Goal: Task Accomplishment & Management: Use online tool/utility

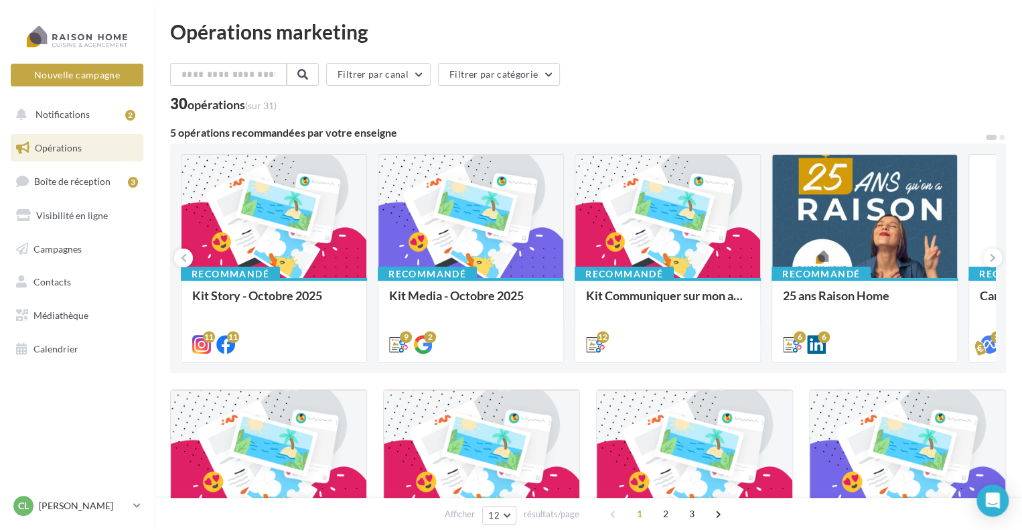
click at [96, 148] on link "Opérations" at bounding box center [77, 148] width 138 height 28
click at [72, 243] on span "Campagnes" at bounding box center [57, 248] width 48 height 11
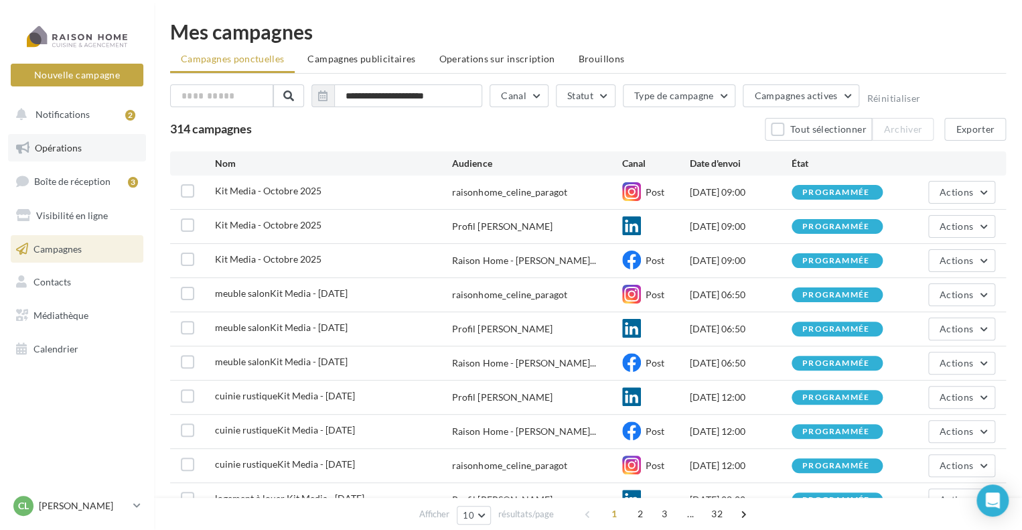
click at [50, 149] on span "Opérations" at bounding box center [58, 147] width 47 height 11
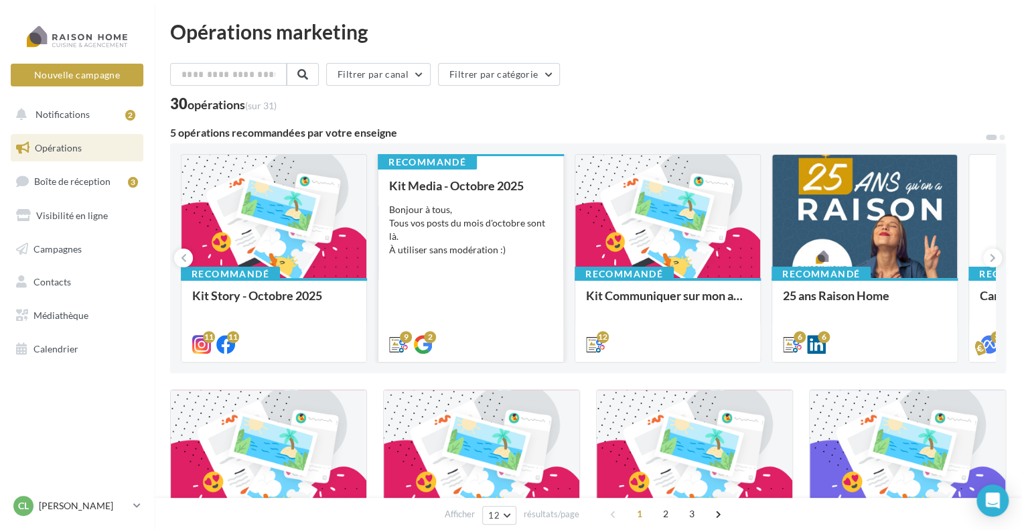
click at [462, 214] on div "Bonjour à tous, Tous vos posts du mois d'octobre sont là. À utiliser sans modér…" at bounding box center [470, 230] width 163 height 54
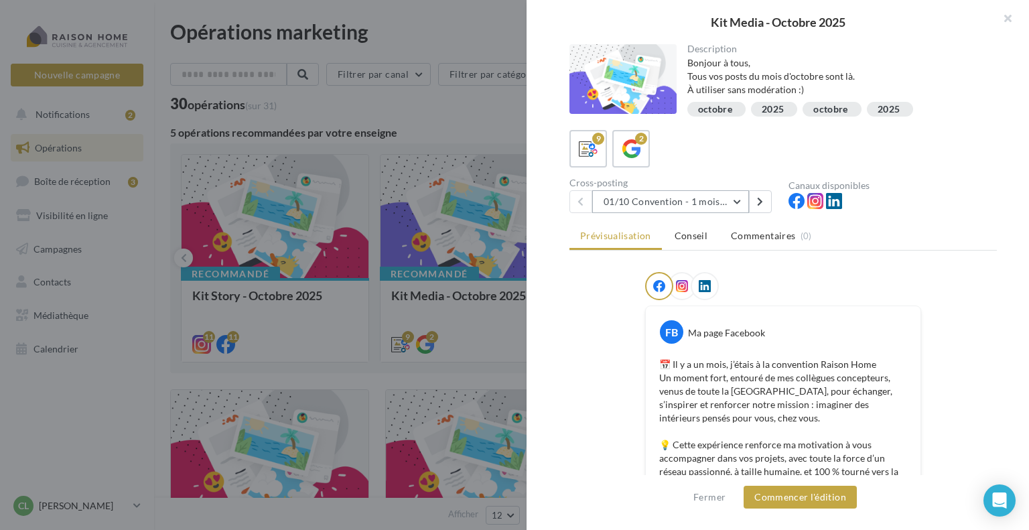
click at [742, 196] on button "01/10 Convention - 1 mois en arrière" at bounding box center [670, 201] width 157 height 23
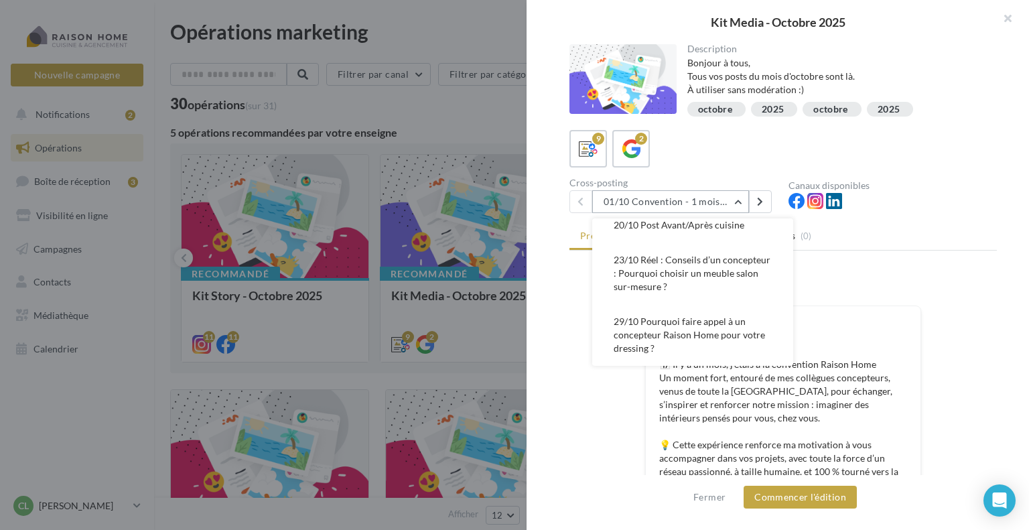
scroll to position [67, 0]
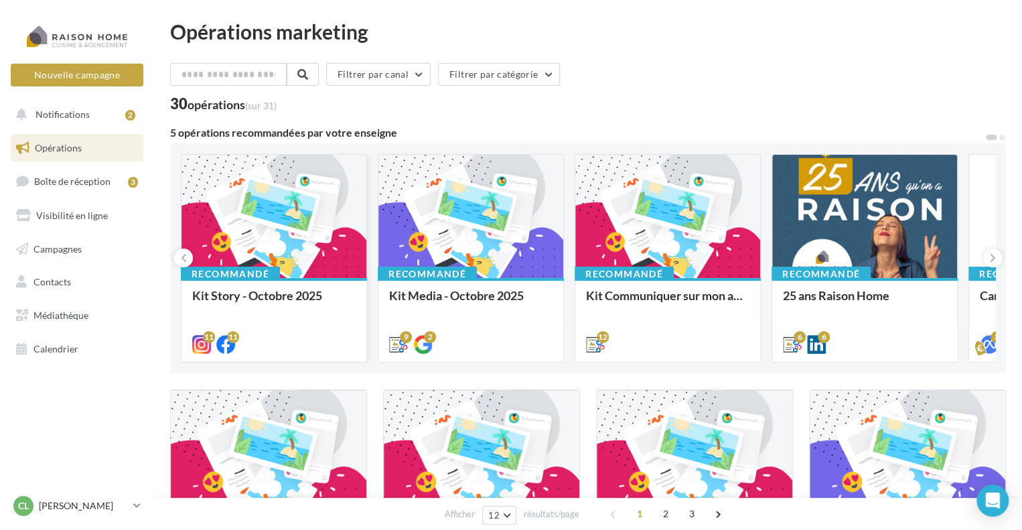
click at [268, 237] on div at bounding box center [274, 217] width 185 height 125
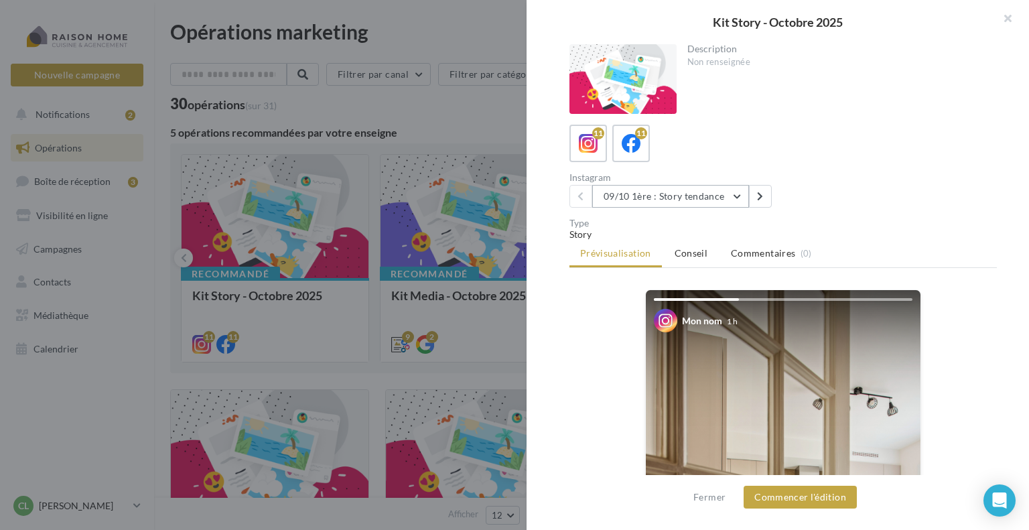
click at [732, 198] on button "09/10 1ère : Story tendance" at bounding box center [670, 196] width 157 height 23
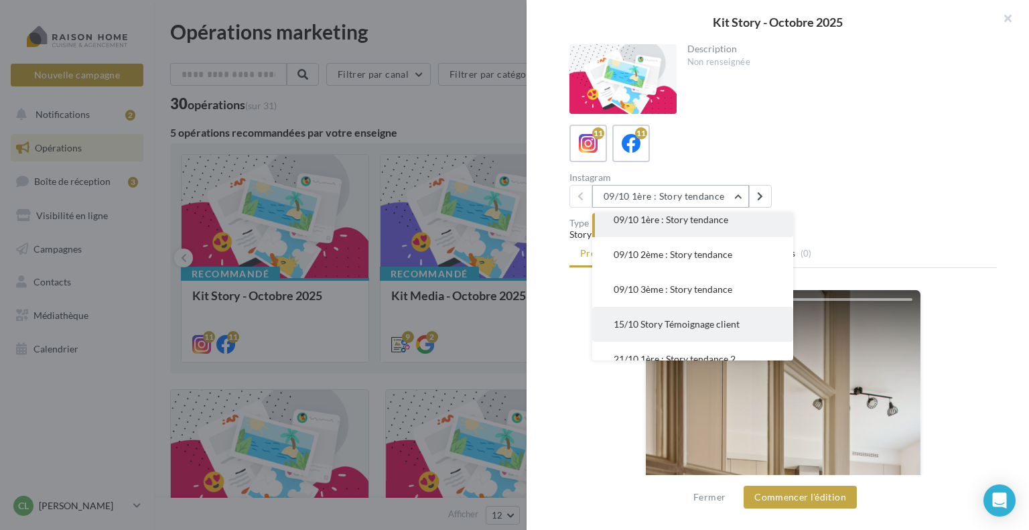
scroll to position [0, 0]
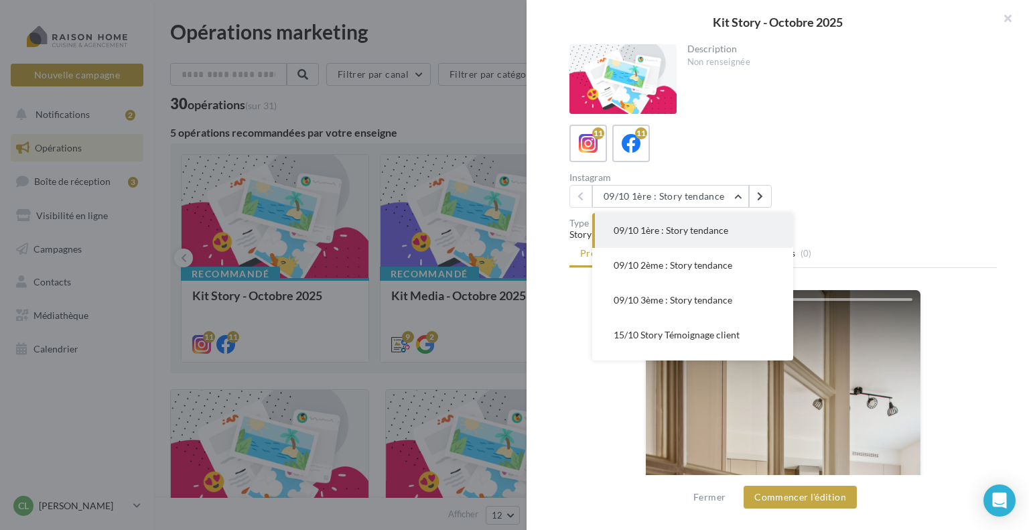
click at [669, 231] on span "09/10 1ère : Story tendance" at bounding box center [671, 229] width 115 height 11
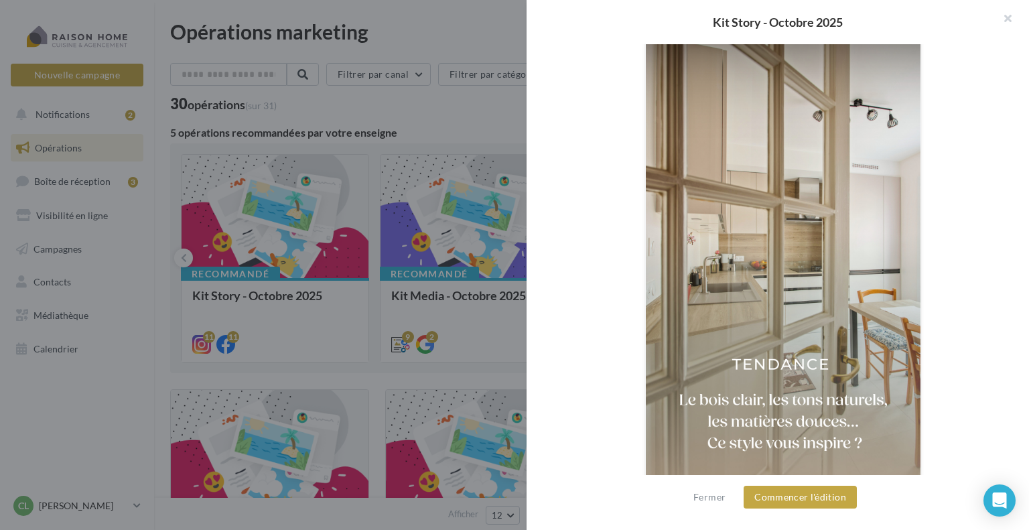
scroll to position [308, 0]
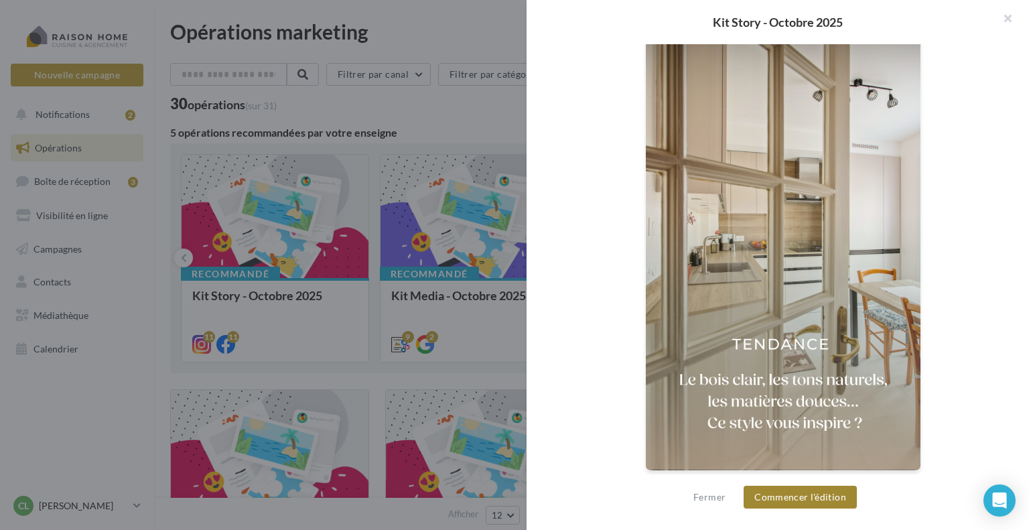
click at [793, 501] on button "Commencer l'édition" at bounding box center [800, 497] width 113 height 23
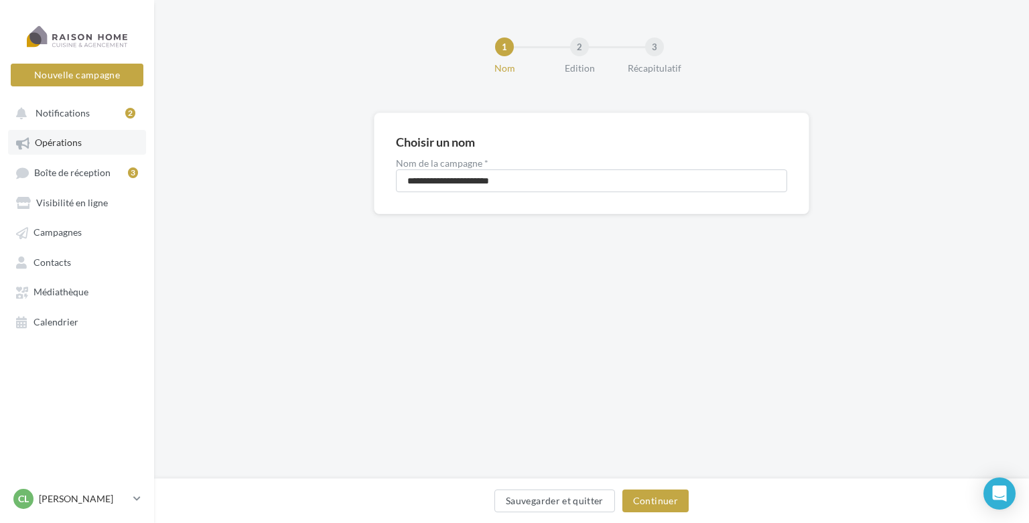
click at [61, 144] on span "Opérations" at bounding box center [58, 142] width 47 height 11
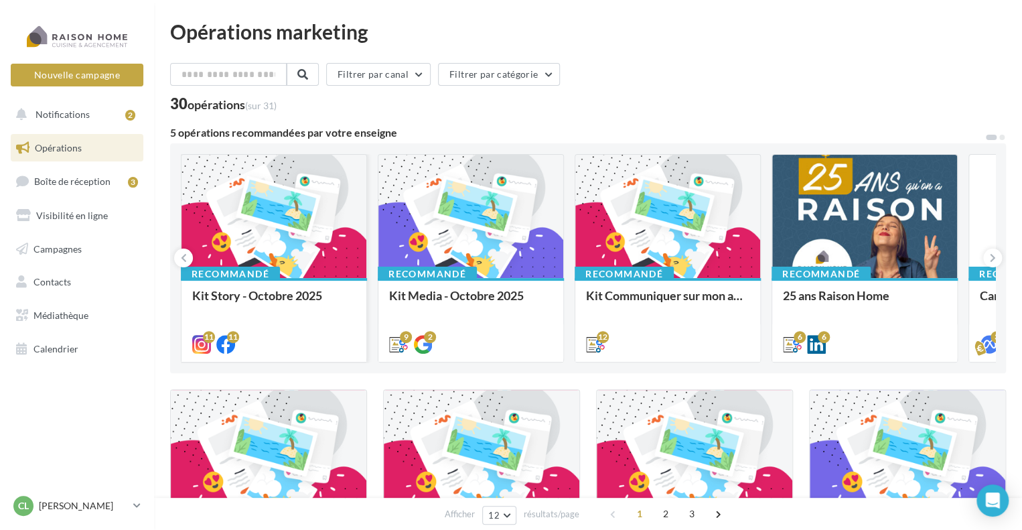
click at [277, 201] on div at bounding box center [274, 217] width 185 height 125
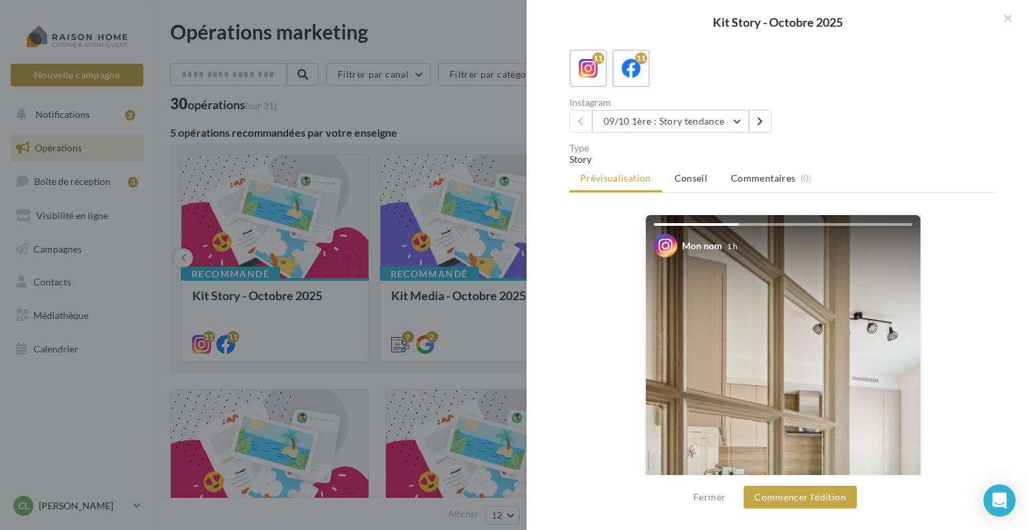
scroll to position [67, 0]
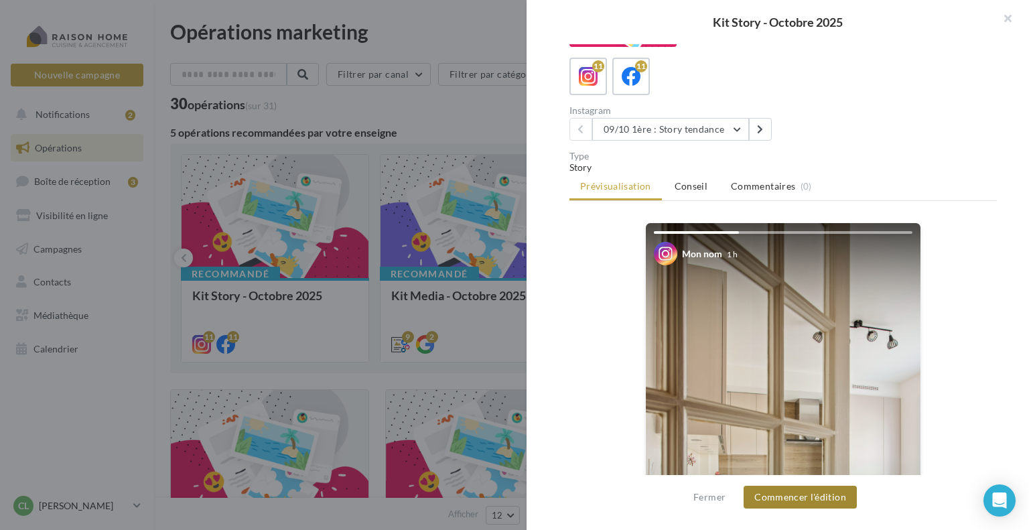
click at [792, 498] on button "Commencer l'édition" at bounding box center [800, 497] width 113 height 23
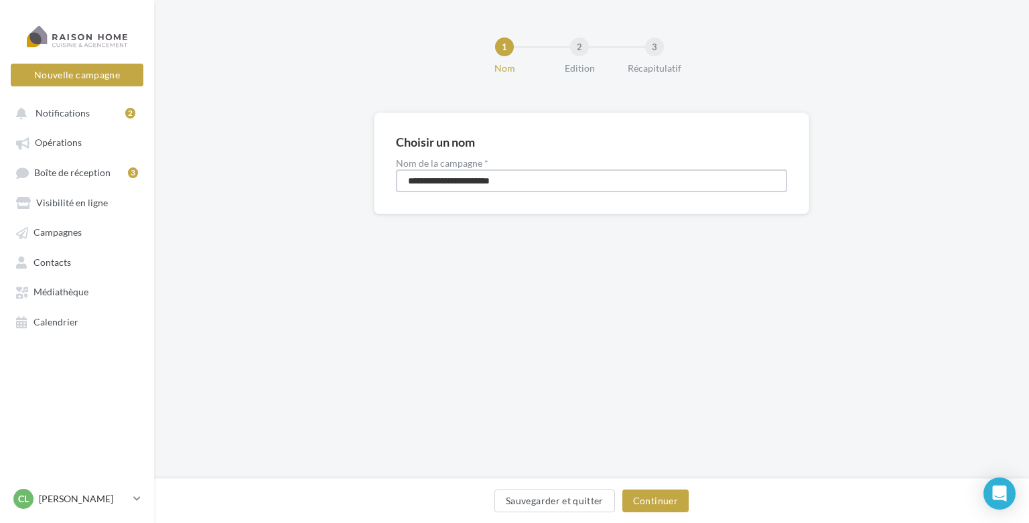
click at [407, 179] on input "**********" at bounding box center [591, 180] width 391 height 23
type input "**********"
click at [654, 498] on button "Continuer" at bounding box center [655, 501] width 66 height 23
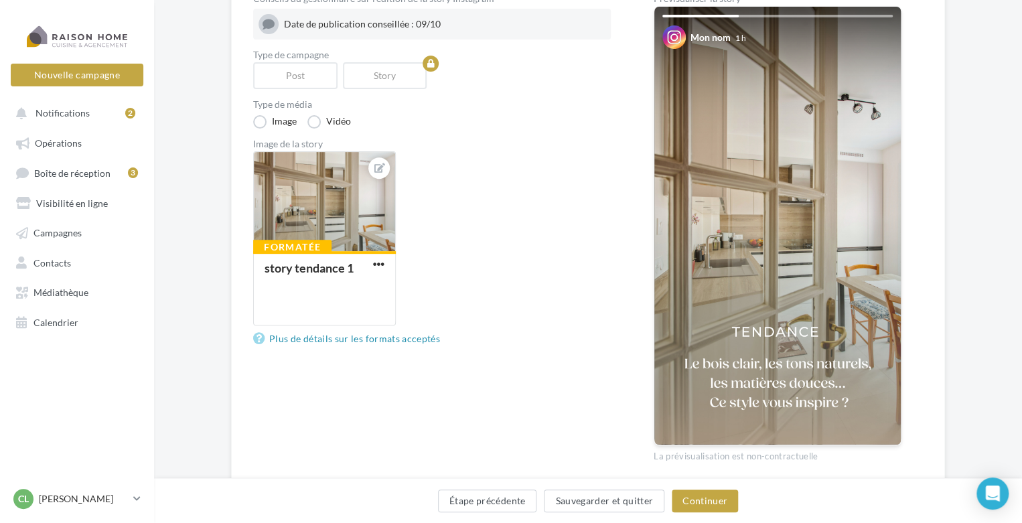
scroll to position [134, 0]
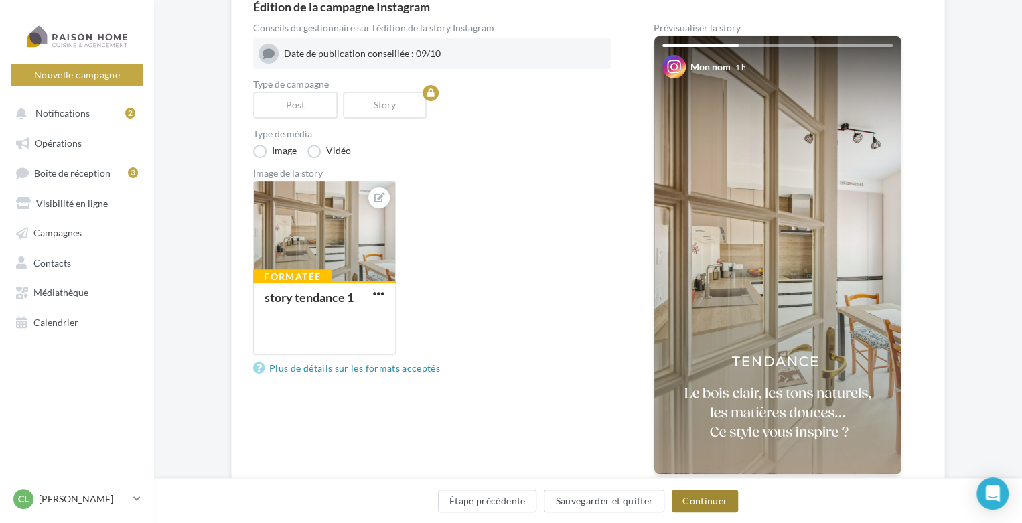
click at [701, 502] on button "Continuer" at bounding box center [705, 501] width 66 height 23
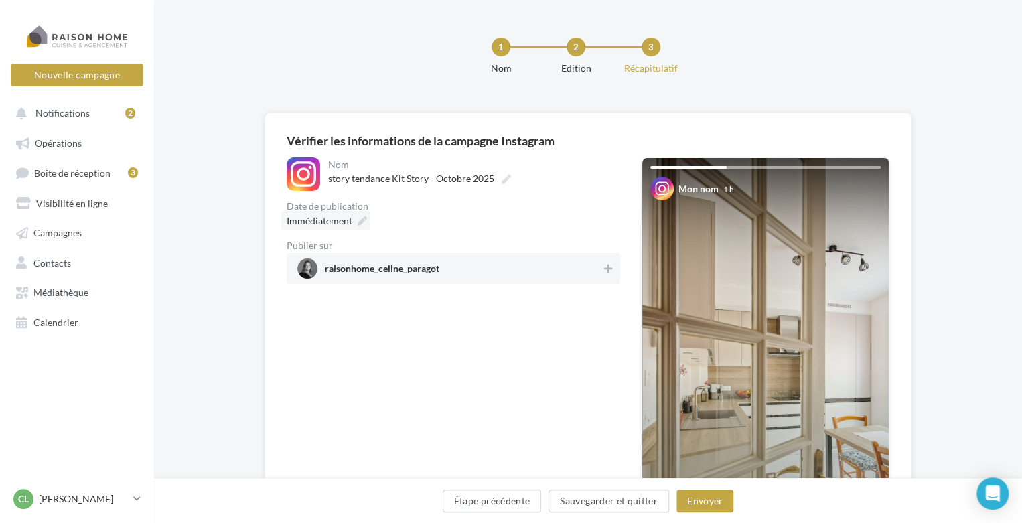
click at [364, 222] on icon at bounding box center [362, 220] width 9 height 9
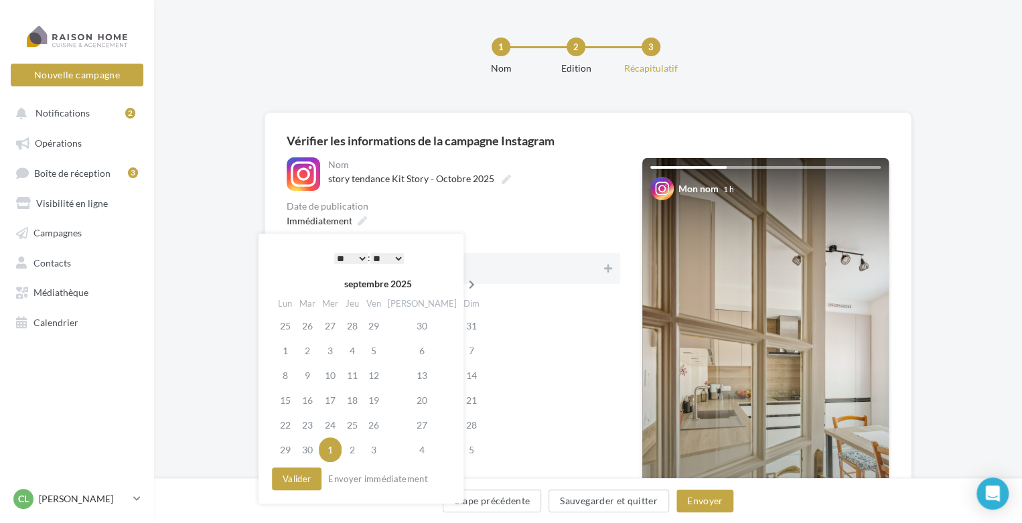
click at [464, 284] on icon at bounding box center [472, 284] width 17 height 9
click at [358, 350] on td "9" at bounding box center [352, 350] width 21 height 25
click at [362, 257] on select "* * * * * * * * * * ** ** ** ** ** ** ** ** ** ** ** ** ** **" at bounding box center [350, 258] width 33 height 11
click at [293, 480] on button "Valider" at bounding box center [297, 479] width 50 height 23
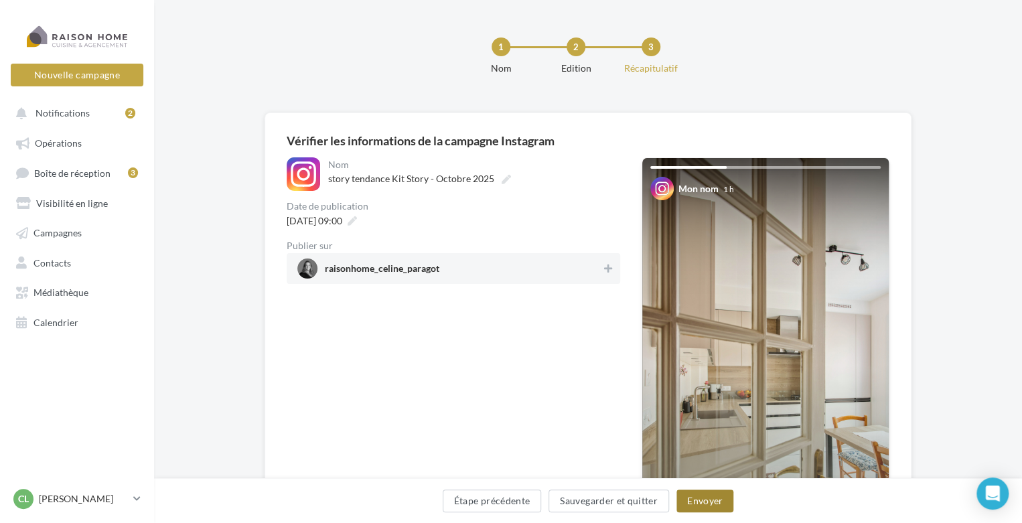
click at [705, 500] on button "Envoyer" at bounding box center [705, 501] width 57 height 23
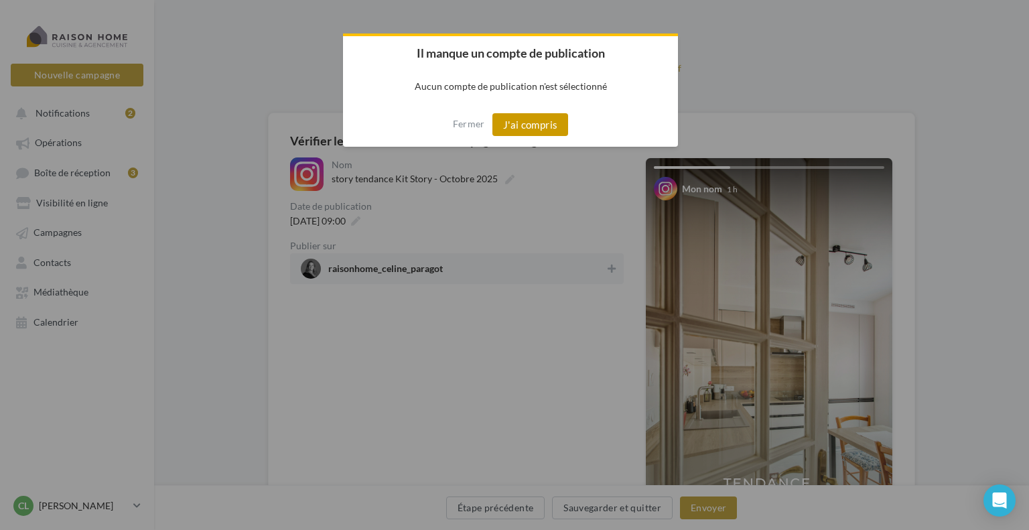
click at [539, 123] on button "J'ai compris" at bounding box center [530, 124] width 76 height 23
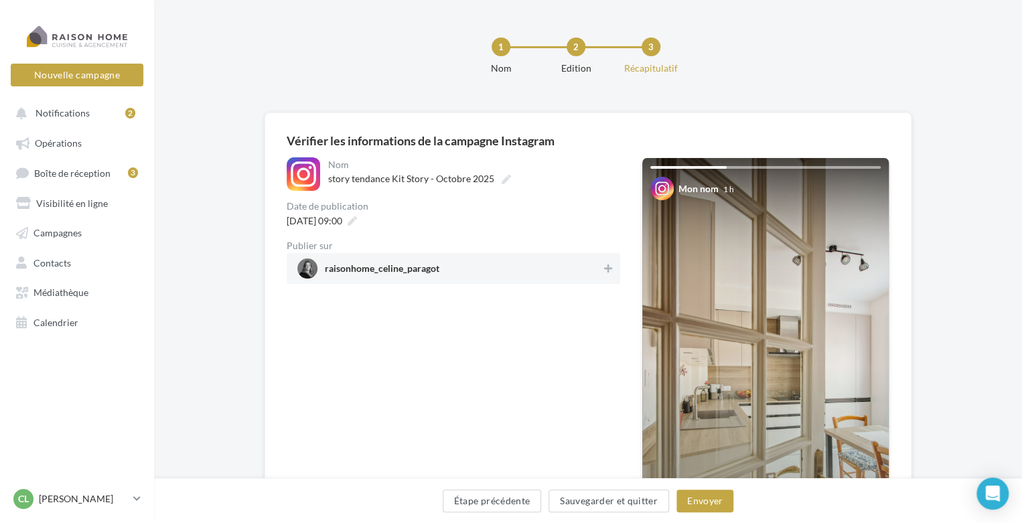
click at [584, 260] on span "raisonhome_celine_paragot" at bounding box center [449, 269] width 304 height 20
click at [705, 502] on button "Envoyer" at bounding box center [705, 501] width 57 height 23
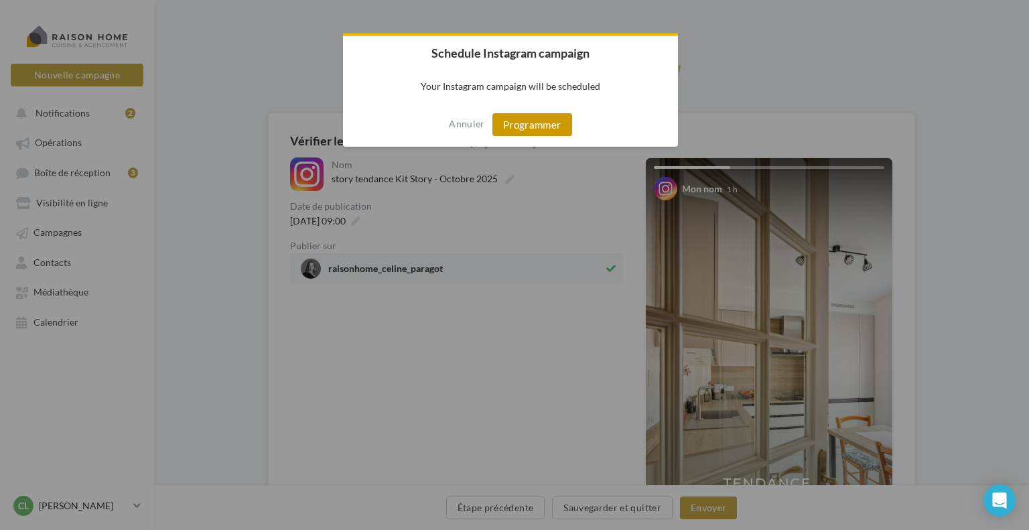
click at [551, 125] on button "Programmer" at bounding box center [532, 124] width 80 height 23
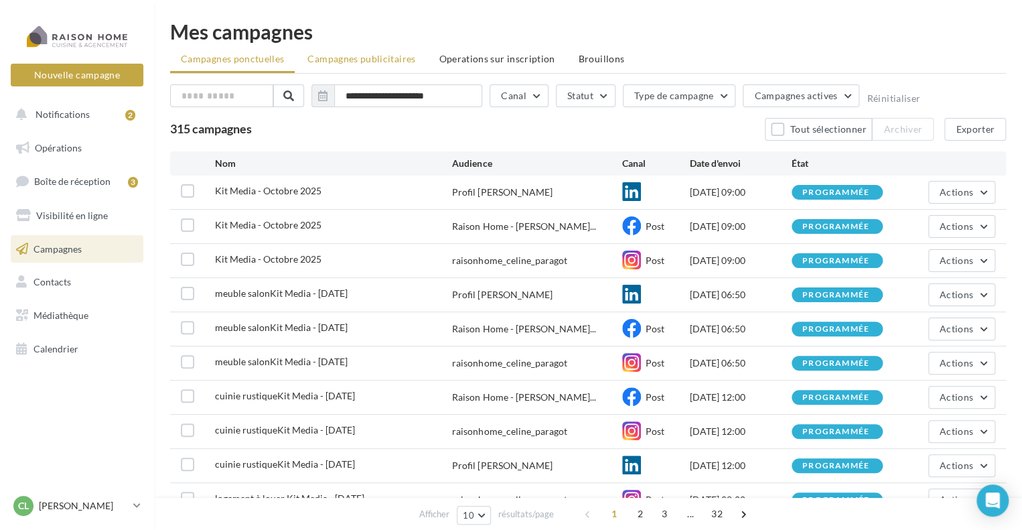
click at [346, 64] on span "Campagnes publicitaires" at bounding box center [361, 58] width 108 height 11
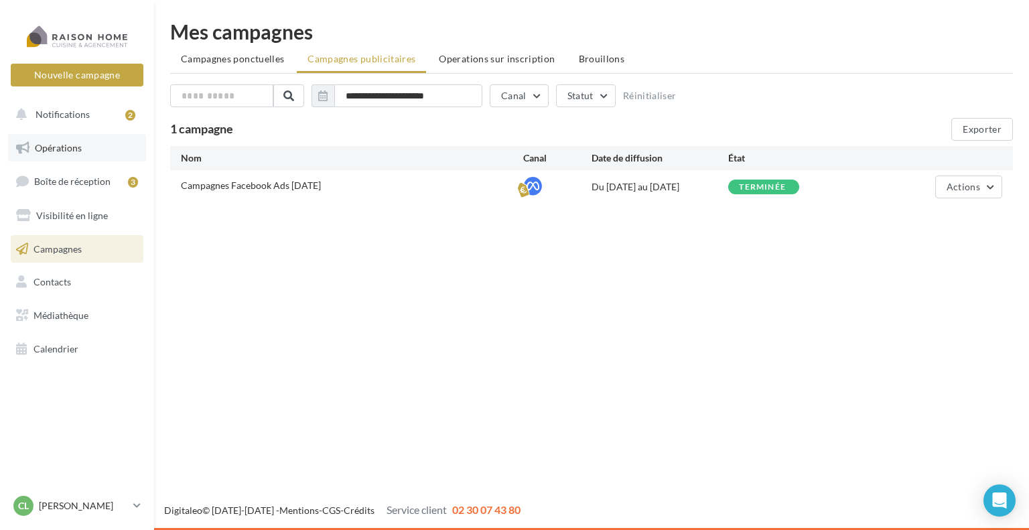
click at [67, 147] on span "Opérations" at bounding box center [58, 147] width 47 height 11
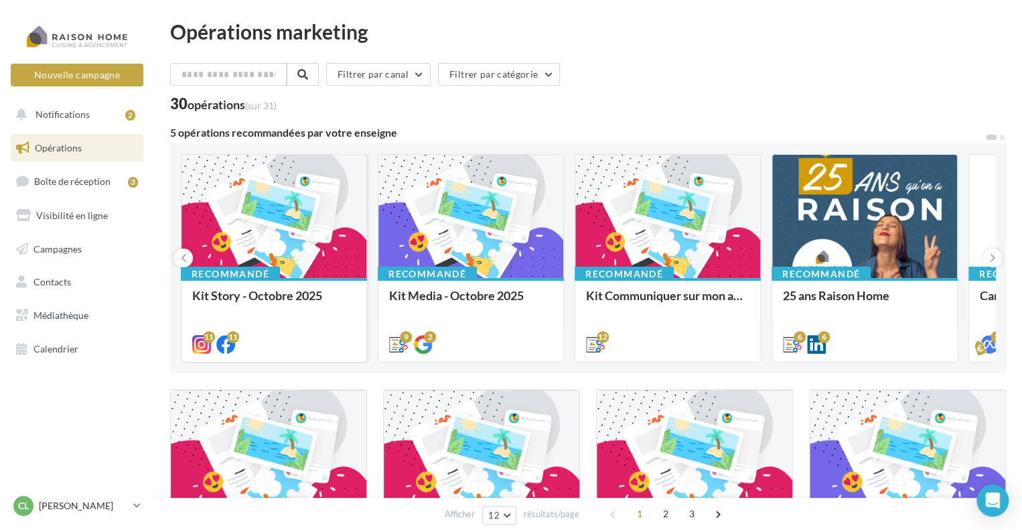
click at [240, 226] on div at bounding box center [274, 217] width 185 height 125
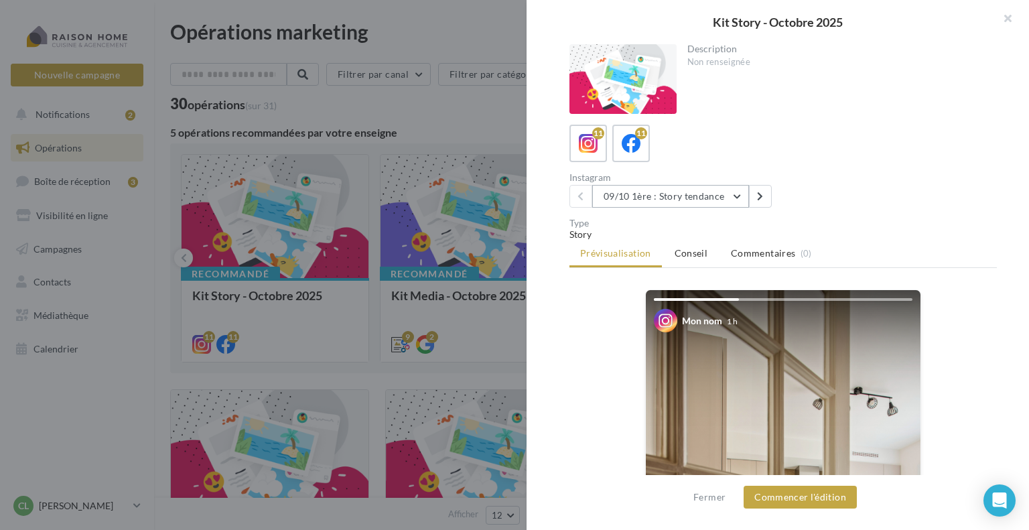
click at [732, 197] on button "09/10 1ère : Story tendance" at bounding box center [670, 196] width 157 height 23
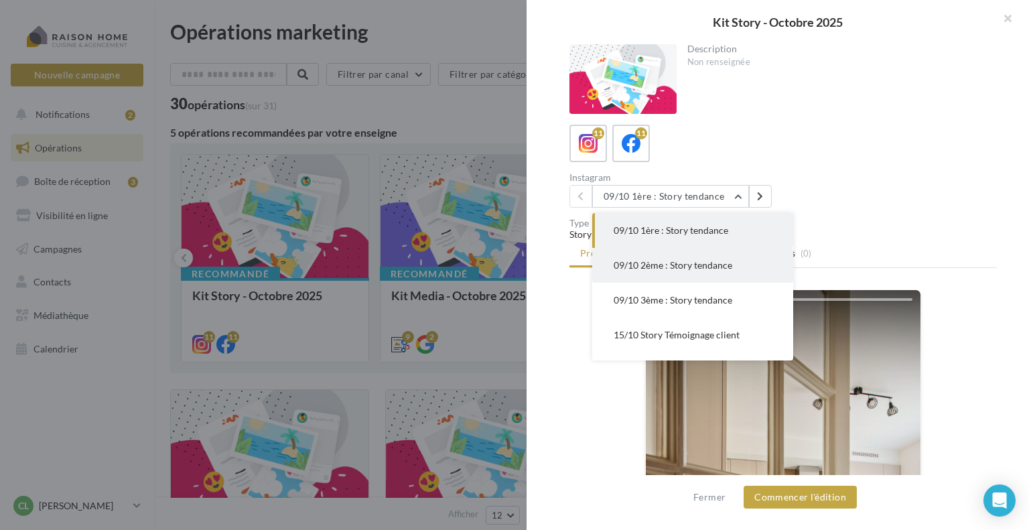
click at [689, 264] on span "09/10 2ème : Story tendance" at bounding box center [673, 264] width 119 height 11
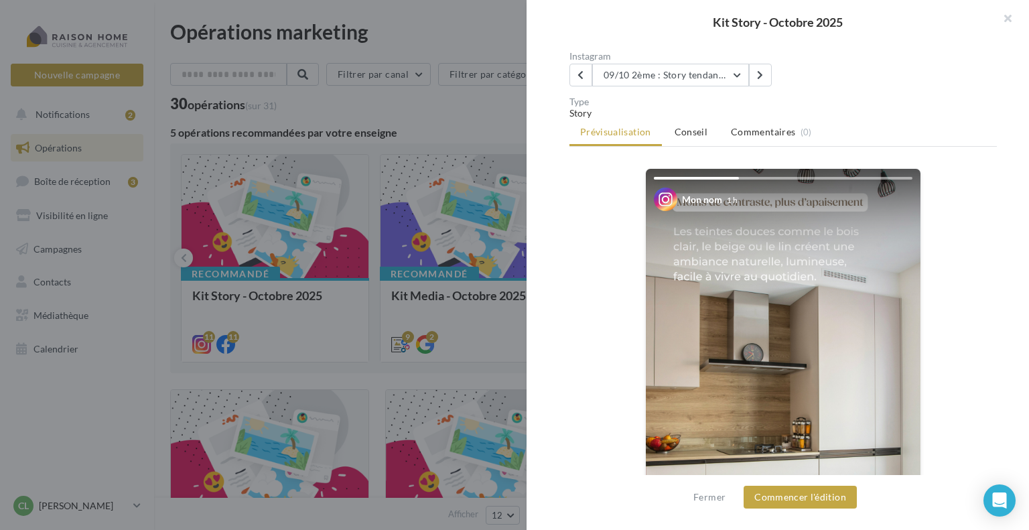
scroll to position [134, 0]
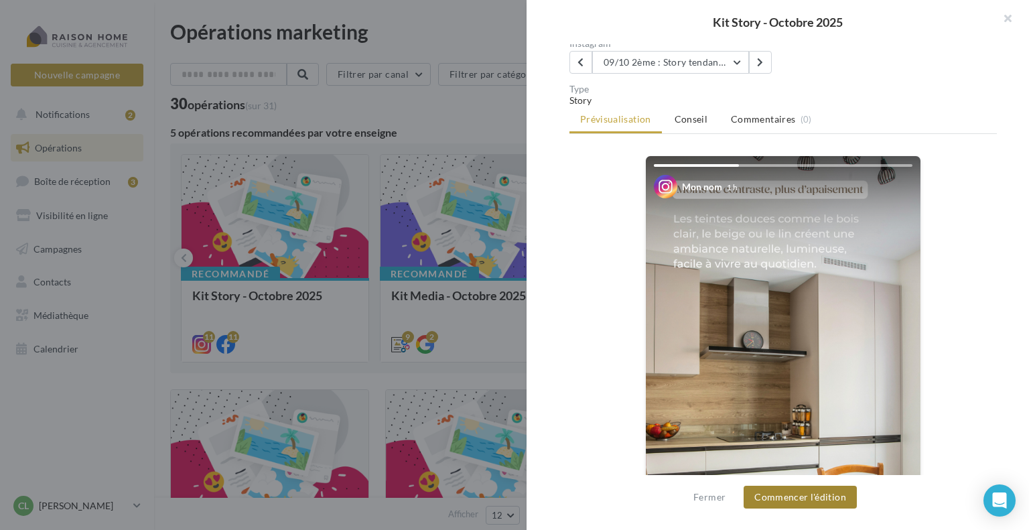
click at [798, 504] on button "Commencer l'édition" at bounding box center [800, 497] width 113 height 23
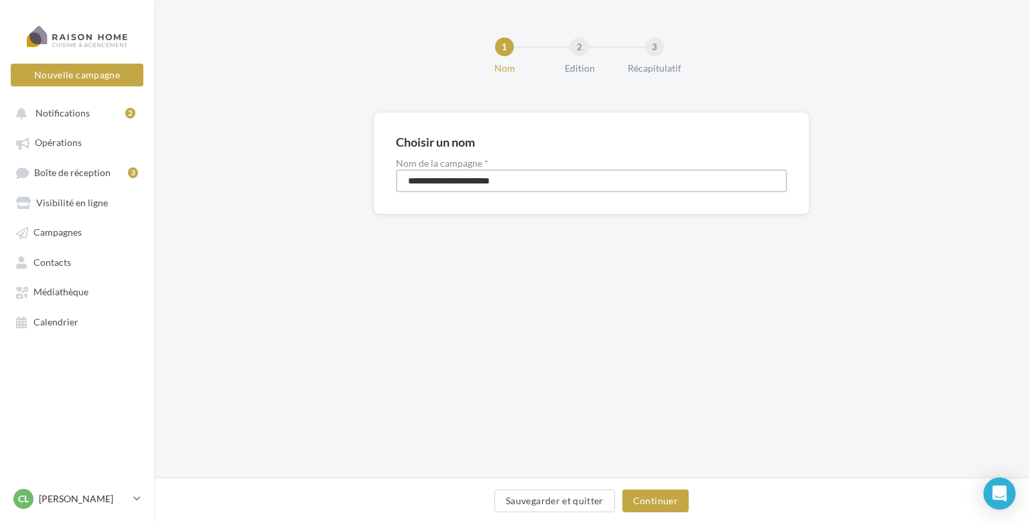
click at [405, 180] on input "**********" at bounding box center [591, 180] width 391 height 23
type input "**********"
click at [673, 504] on button "Continuer" at bounding box center [655, 501] width 66 height 23
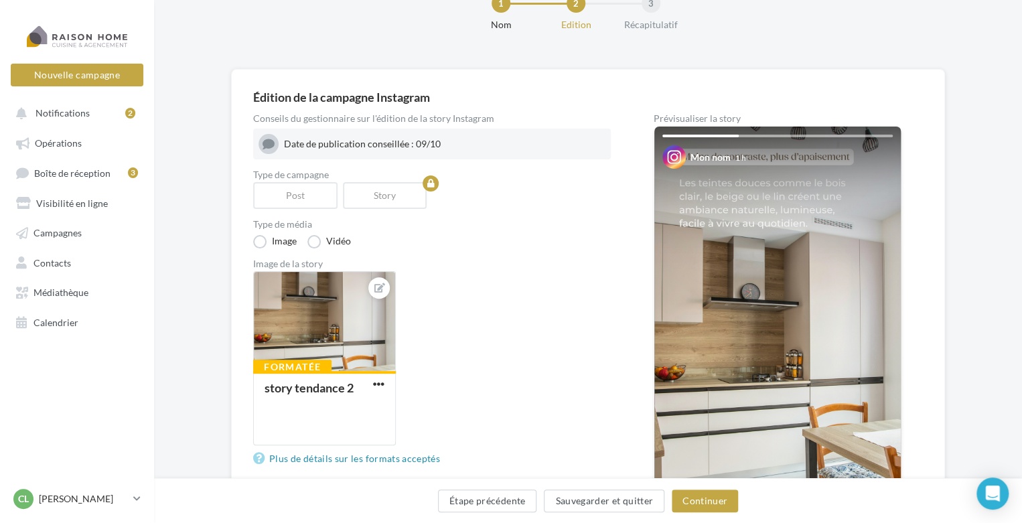
scroll to position [67, 0]
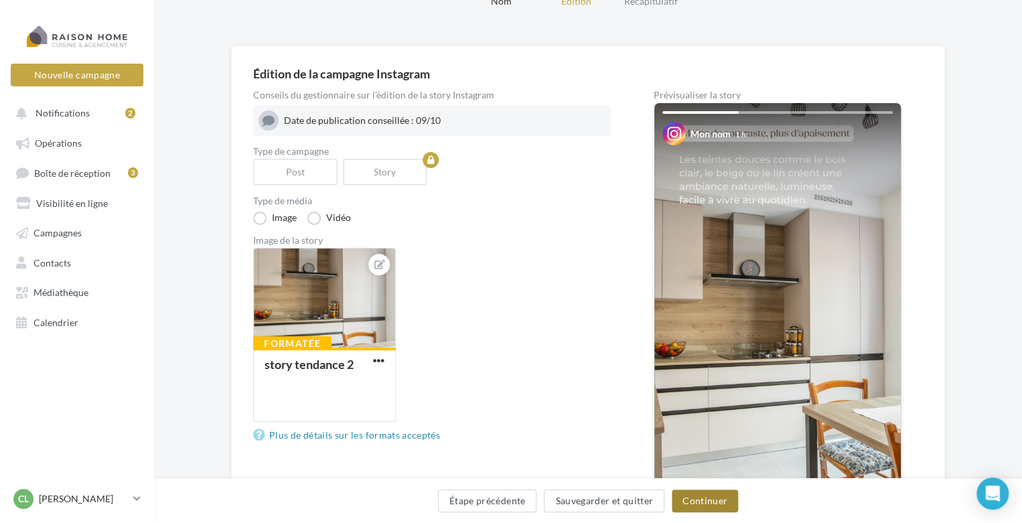
click at [692, 500] on button "Continuer" at bounding box center [705, 501] width 66 height 23
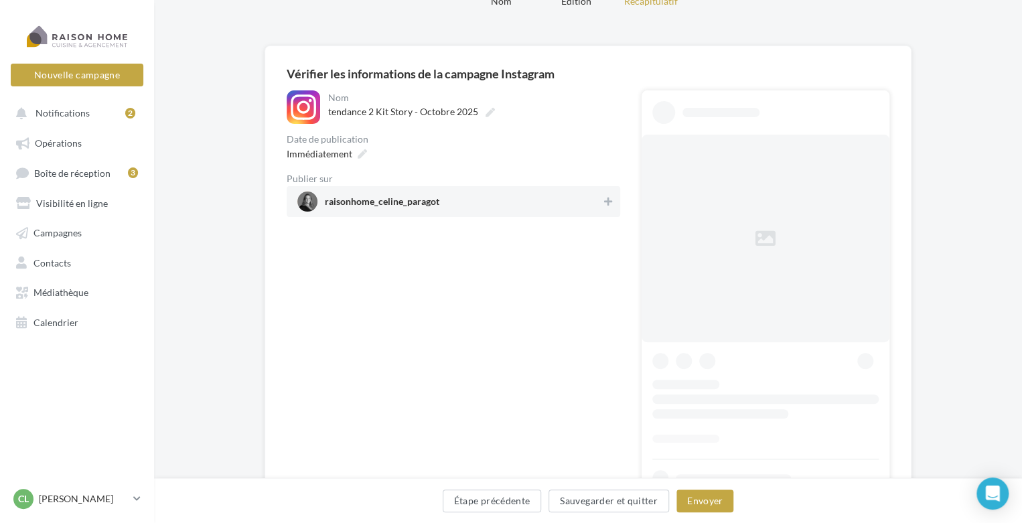
click at [550, 198] on span "raisonhome_celine_paragot" at bounding box center [449, 202] width 304 height 20
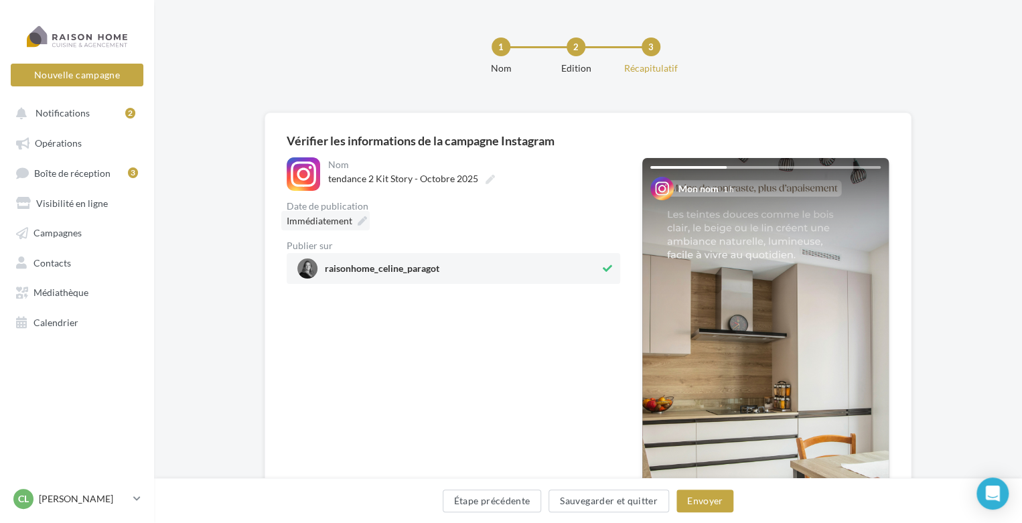
click at [356, 217] on div "Immédiatement" at bounding box center [325, 220] width 88 height 19
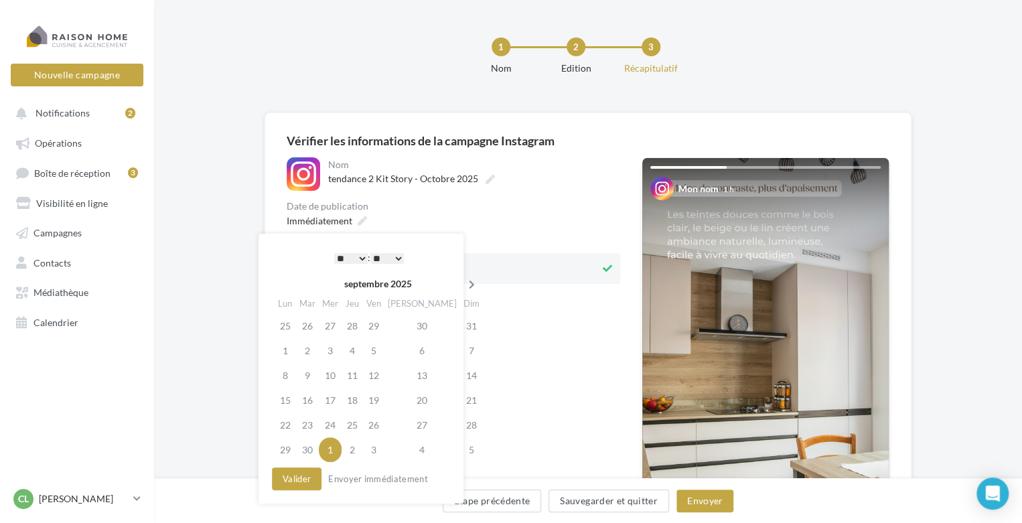
click at [464, 283] on icon at bounding box center [472, 284] width 17 height 9
click at [363, 349] on td "9" at bounding box center [352, 350] width 21 height 25
click at [362, 257] on select "* * * * * * * * * * ** ** ** ** ** ** ** ** ** ** ** ** ** **" at bounding box center [350, 258] width 33 height 11
click at [400, 253] on select "** ** ** ** ** **" at bounding box center [386, 258] width 33 height 11
click at [294, 479] on button "Valider" at bounding box center [297, 479] width 50 height 23
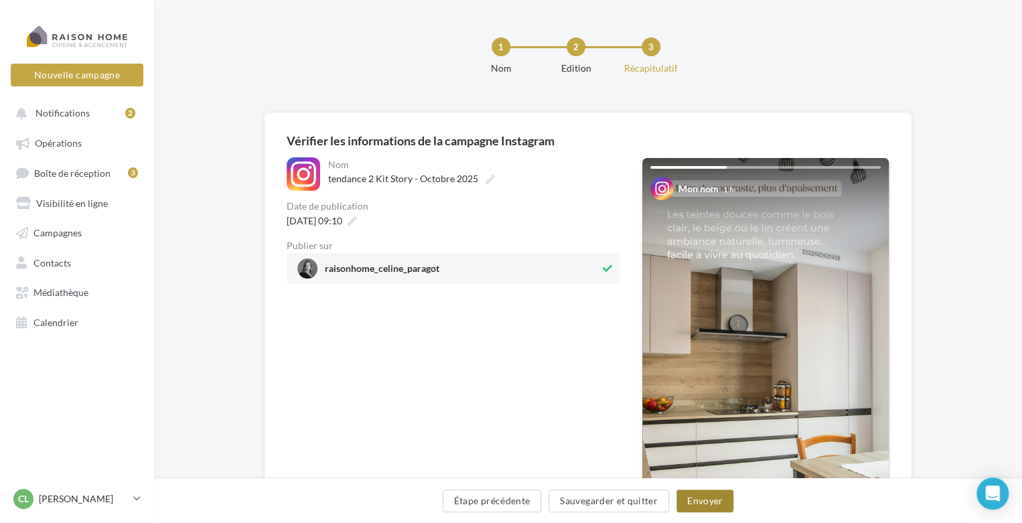
click at [691, 503] on button "Envoyer" at bounding box center [705, 501] width 57 height 23
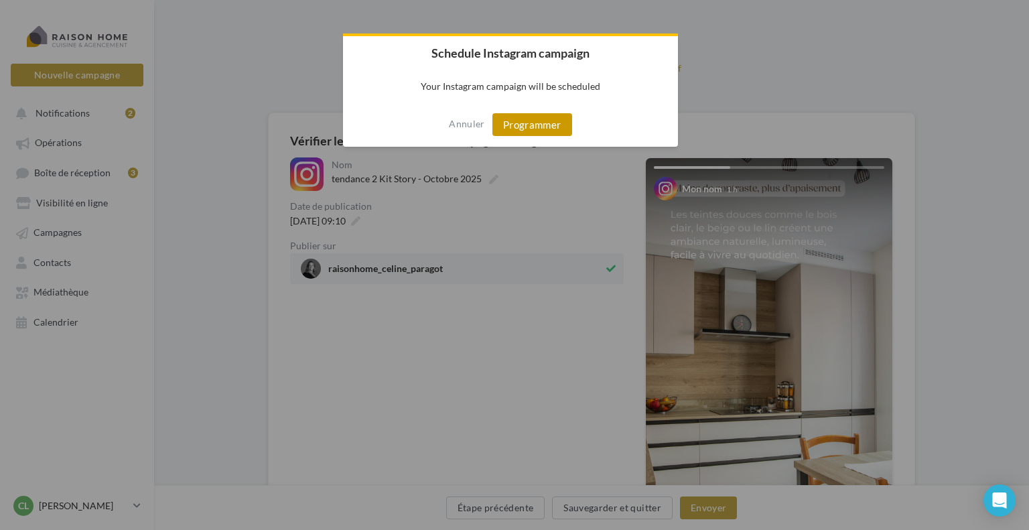
click at [547, 128] on button "Programmer" at bounding box center [532, 124] width 80 height 23
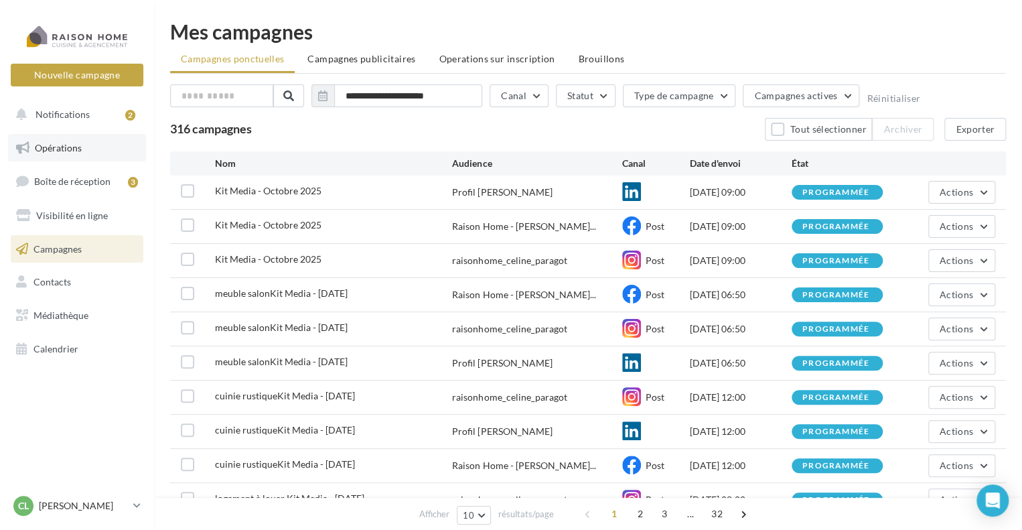
click at [94, 145] on link "Opérations" at bounding box center [77, 148] width 138 height 28
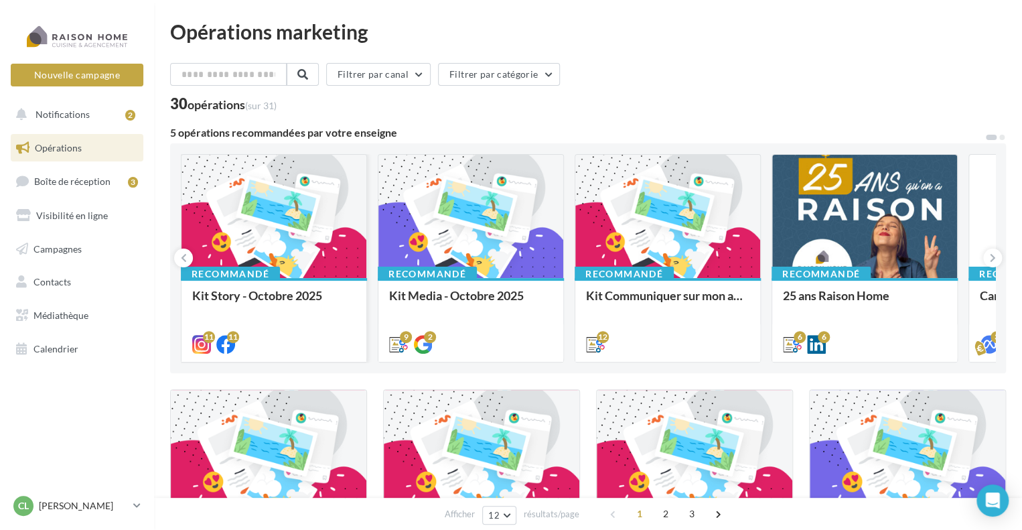
click at [287, 238] on div at bounding box center [274, 217] width 185 height 125
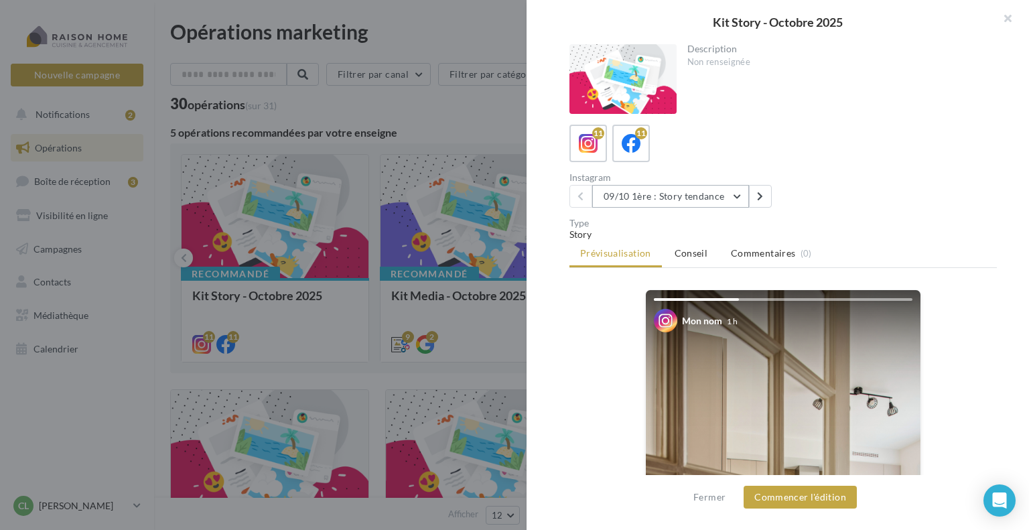
click at [734, 195] on button "09/10 1ère : Story tendance" at bounding box center [670, 196] width 157 height 23
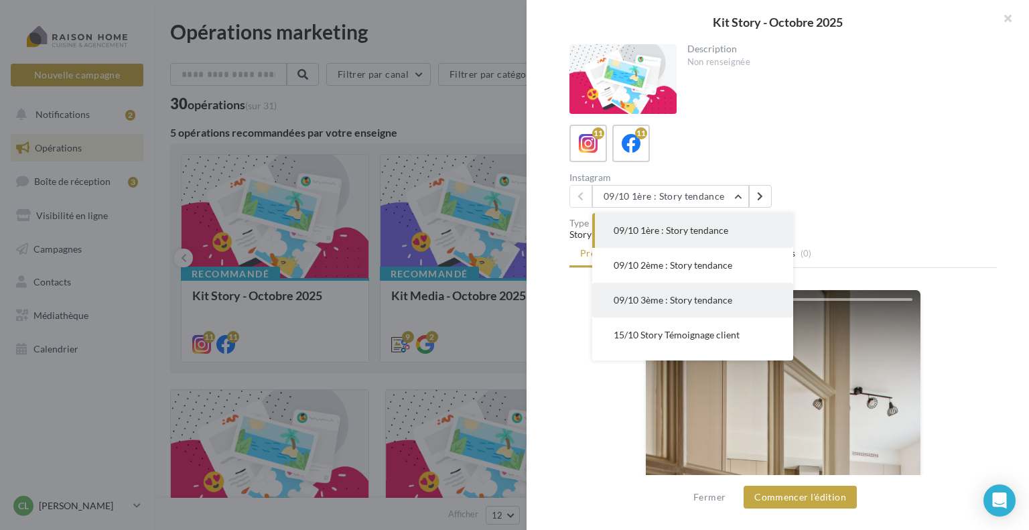
click at [642, 298] on span "09/10 3ème : Story tendance" at bounding box center [673, 299] width 119 height 11
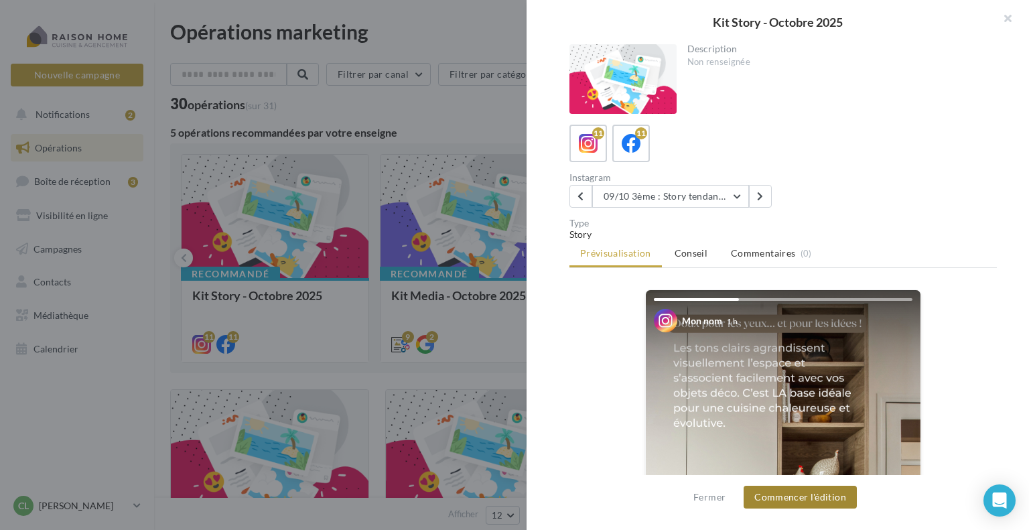
click at [783, 498] on button "Commencer l'édition" at bounding box center [800, 497] width 113 height 23
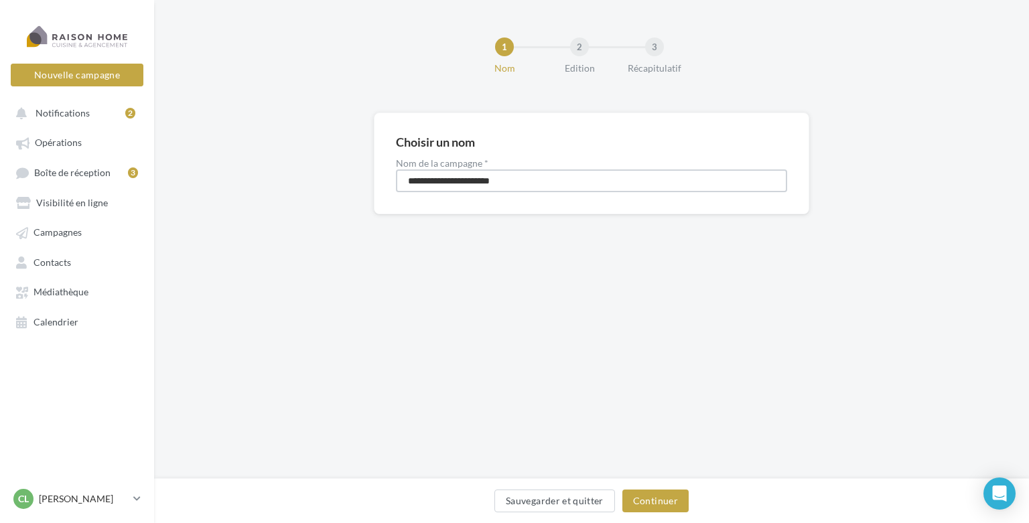
click at [407, 182] on input "**********" at bounding box center [591, 180] width 391 height 23
type input "**********"
click at [648, 500] on button "Continuer" at bounding box center [655, 501] width 66 height 23
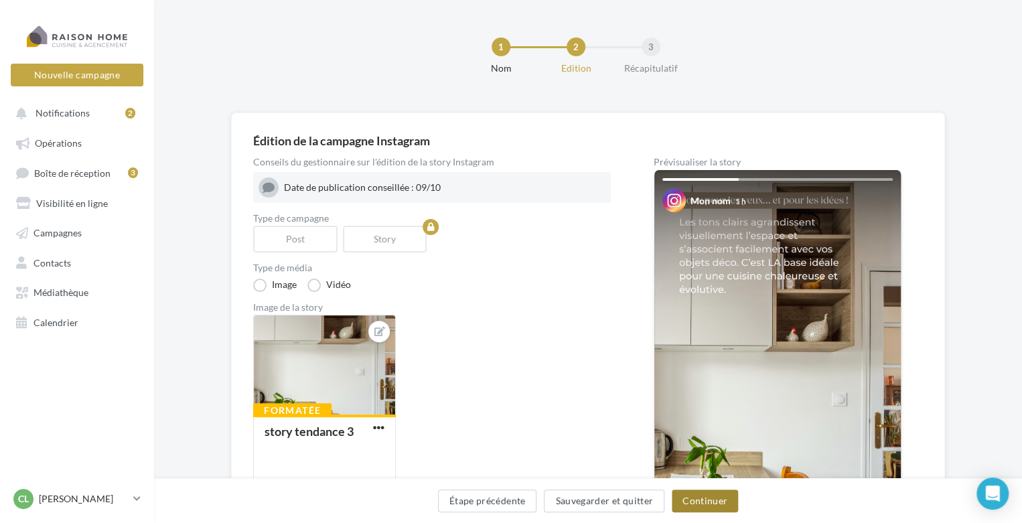
click at [691, 498] on button "Continuer" at bounding box center [705, 501] width 66 height 23
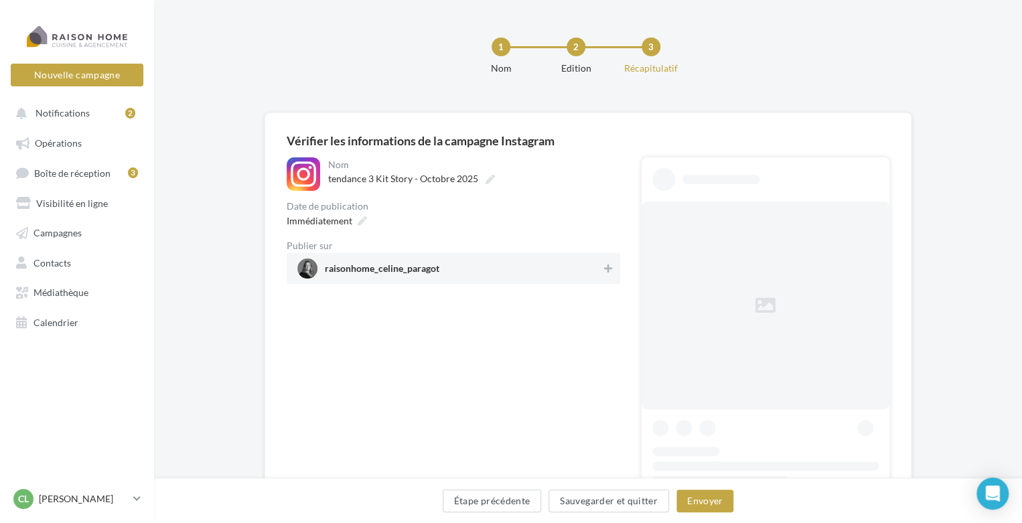
click at [576, 266] on span "raisonhome_celine_paragot" at bounding box center [449, 269] width 304 height 20
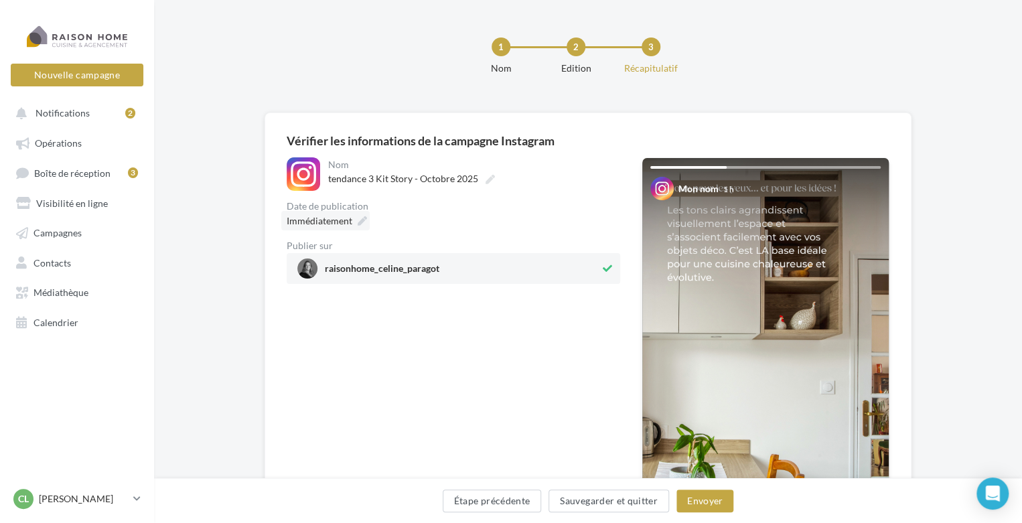
click at [360, 216] on icon at bounding box center [362, 220] width 9 height 9
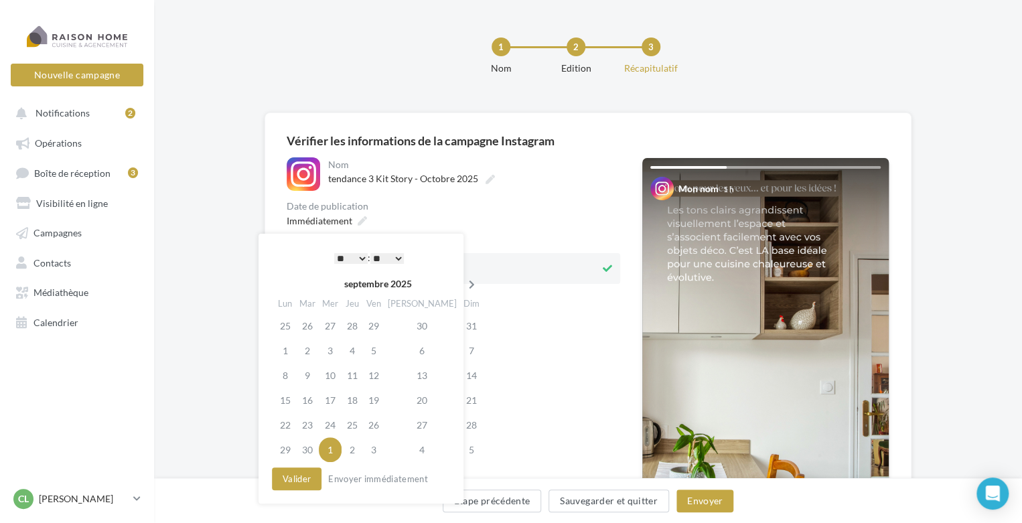
click at [464, 286] on icon at bounding box center [472, 284] width 17 height 9
click at [359, 352] on td "9" at bounding box center [352, 350] width 21 height 25
click at [358, 260] on select "* * * * * * * * * * ** ** ** ** ** ** ** ** ** ** ** ** ** **" at bounding box center [350, 258] width 33 height 11
click at [401, 255] on select "** ** ** ** ** **" at bounding box center [386, 258] width 33 height 11
click at [295, 476] on button "Valider" at bounding box center [297, 479] width 50 height 23
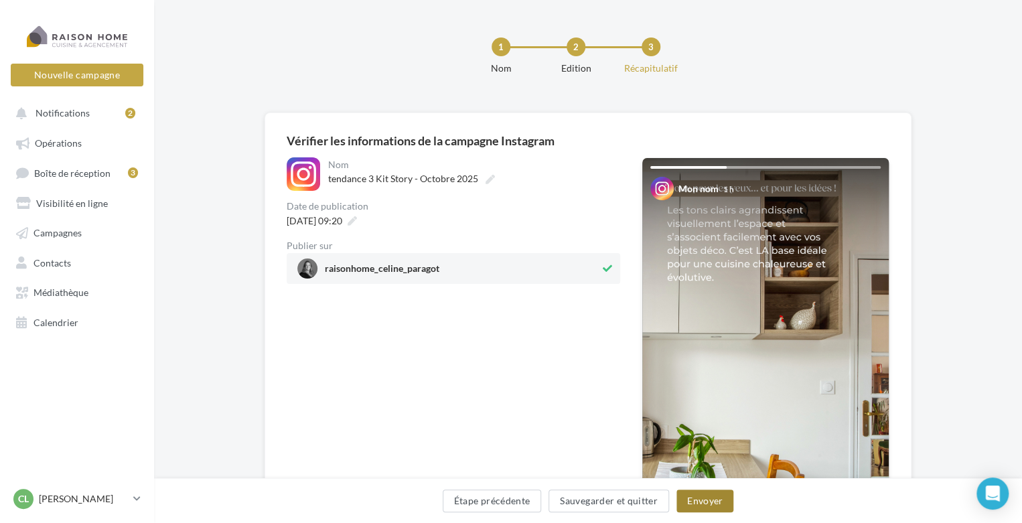
click at [708, 495] on button "Envoyer" at bounding box center [705, 501] width 57 height 23
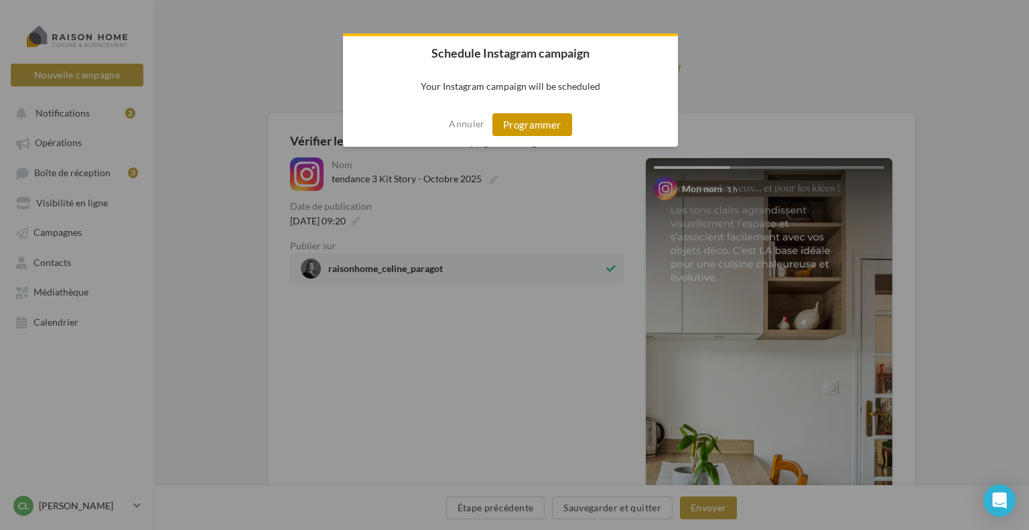
click at [529, 133] on button "Programmer" at bounding box center [532, 124] width 80 height 23
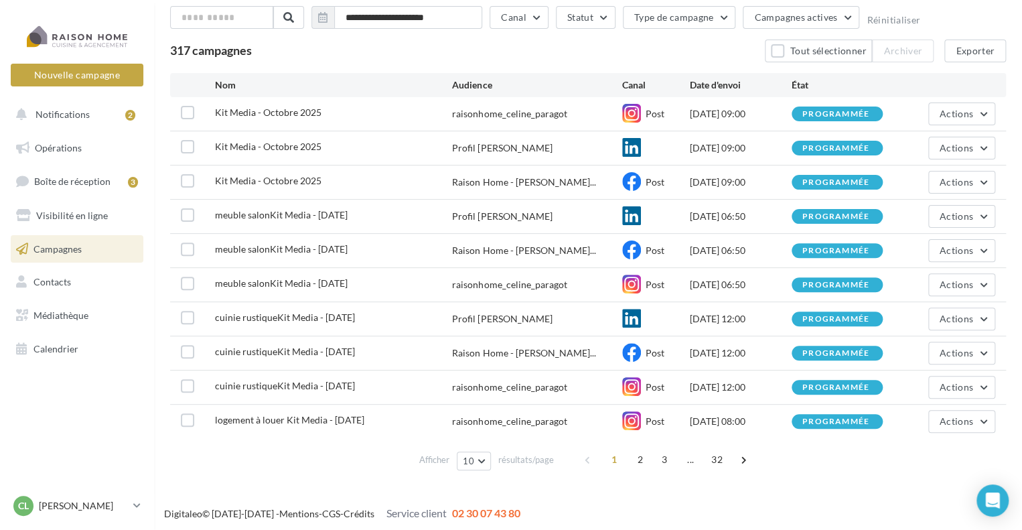
scroll to position [80, 0]
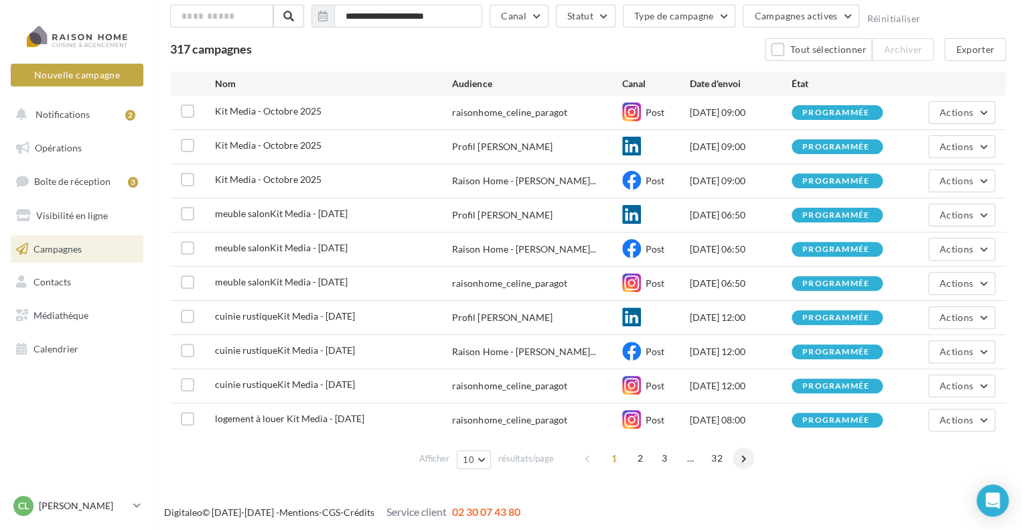
click at [745, 457] on span at bounding box center [743, 457] width 21 height 21
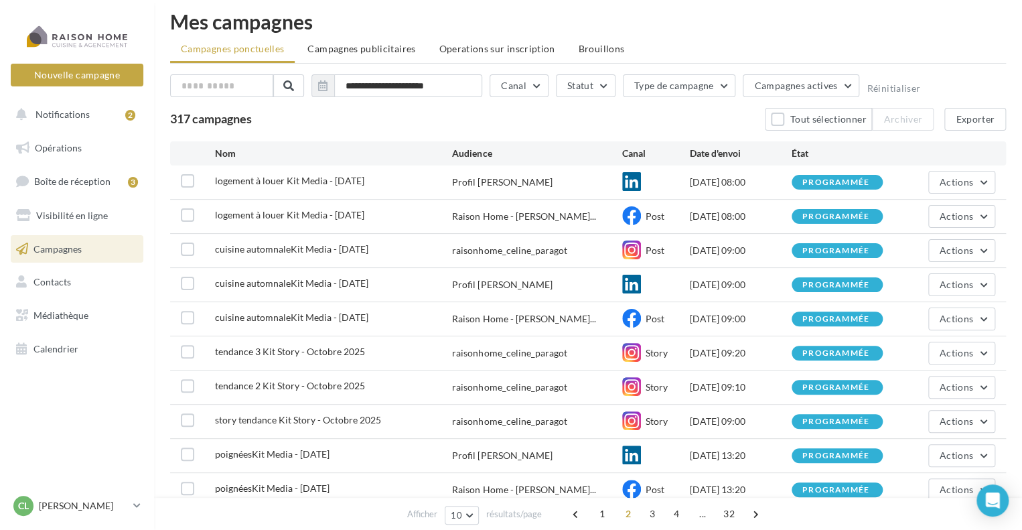
scroll to position [0, 0]
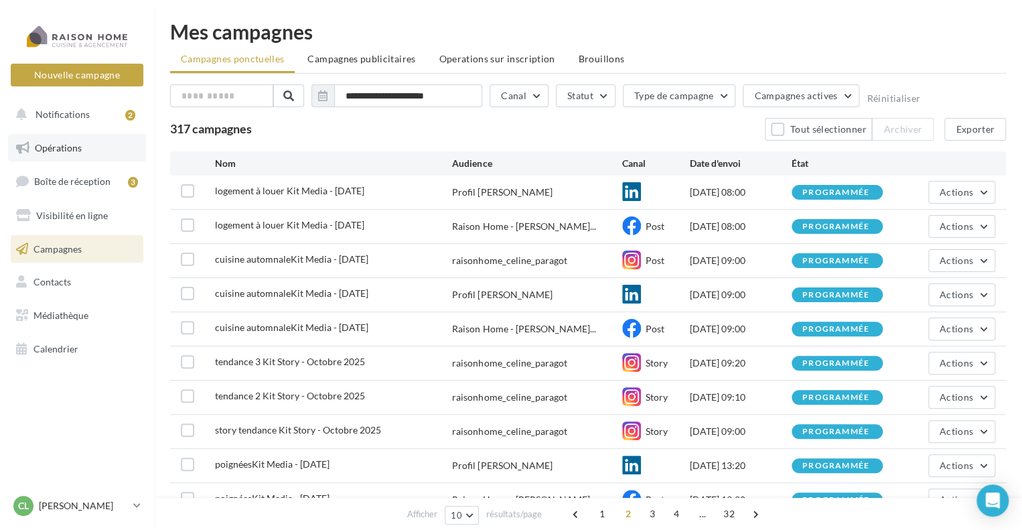
click at [54, 147] on span "Opérations" at bounding box center [58, 147] width 47 height 11
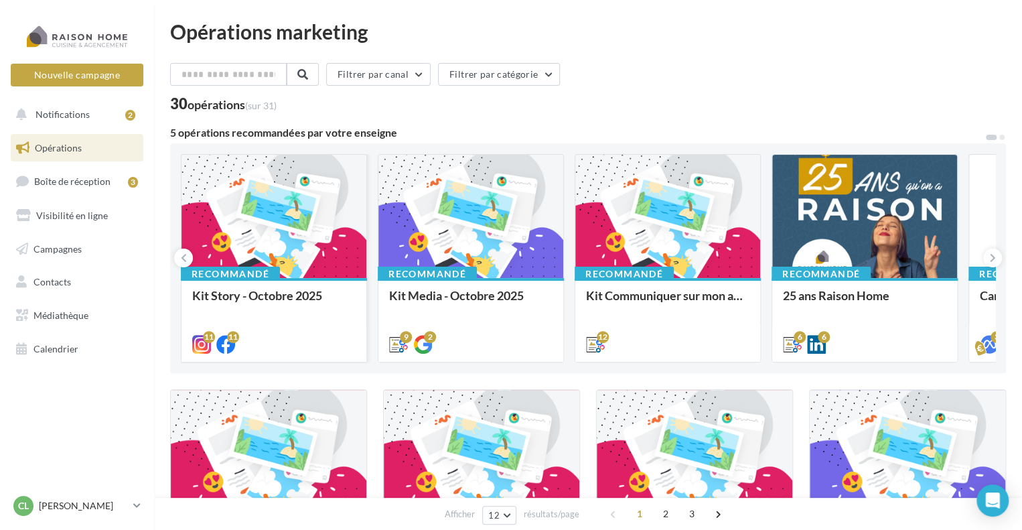
click at [232, 215] on div at bounding box center [274, 217] width 185 height 125
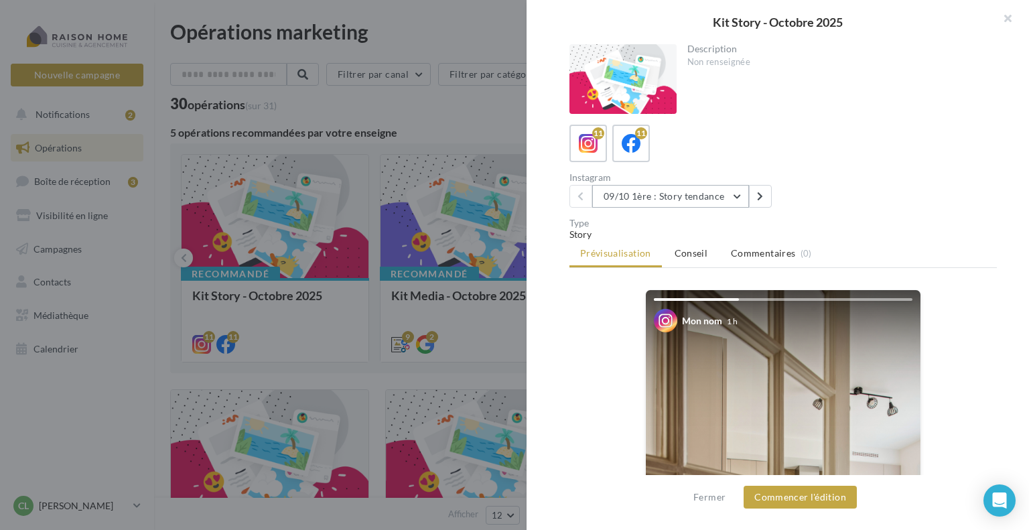
click at [738, 193] on button "09/10 1ère : Story tendance" at bounding box center [670, 196] width 157 height 23
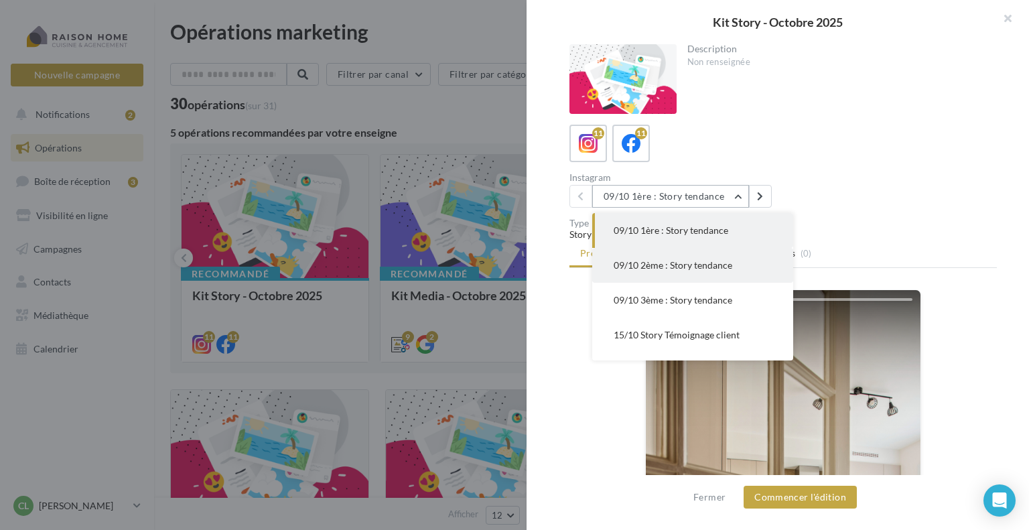
scroll to position [67, 0]
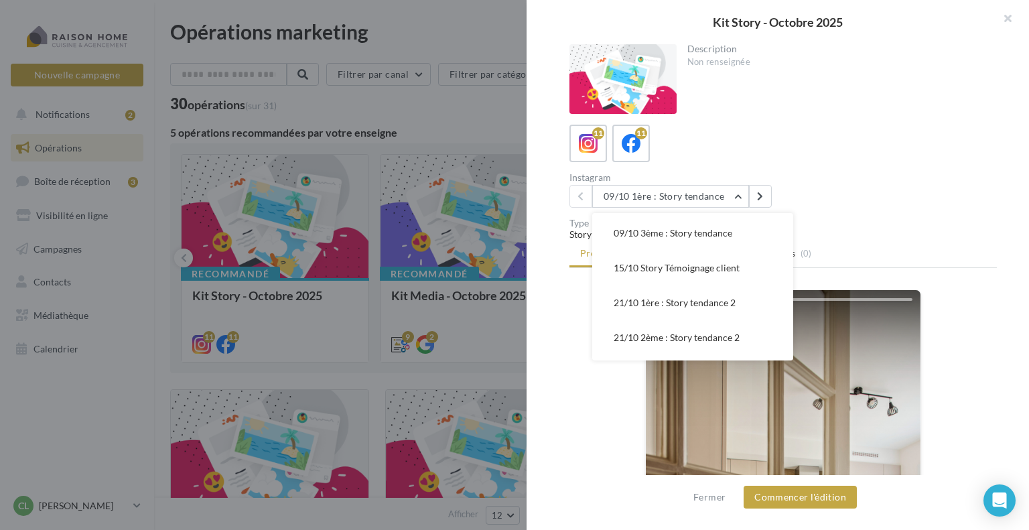
click at [717, 145] on div "11 11" at bounding box center [782, 144] width 427 height 38
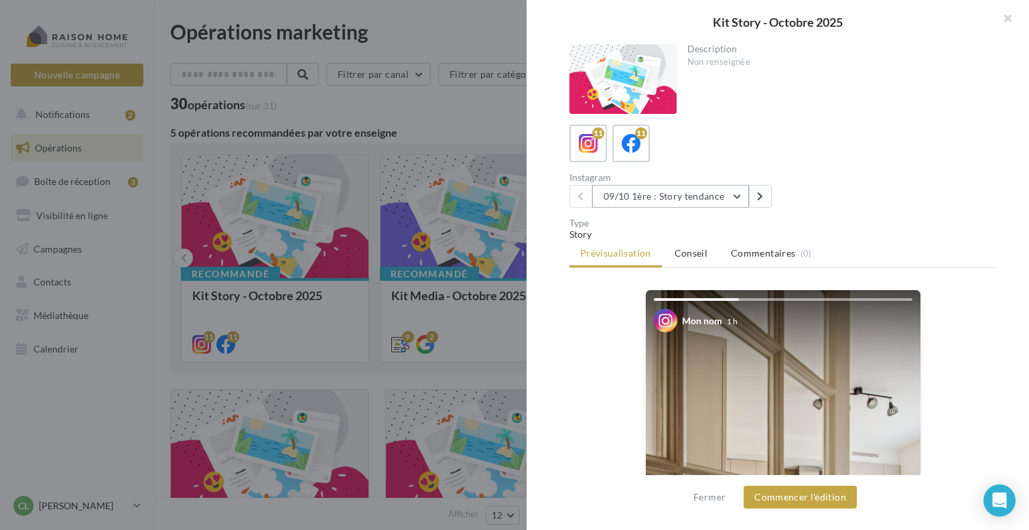
click at [740, 197] on button "09/10 1ère : Story tendance" at bounding box center [670, 196] width 157 height 23
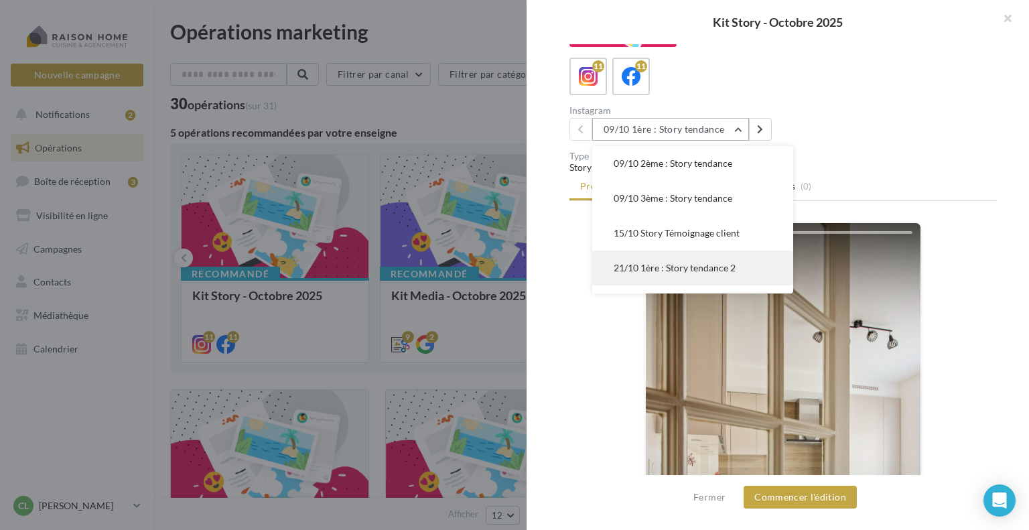
scroll to position [102, 0]
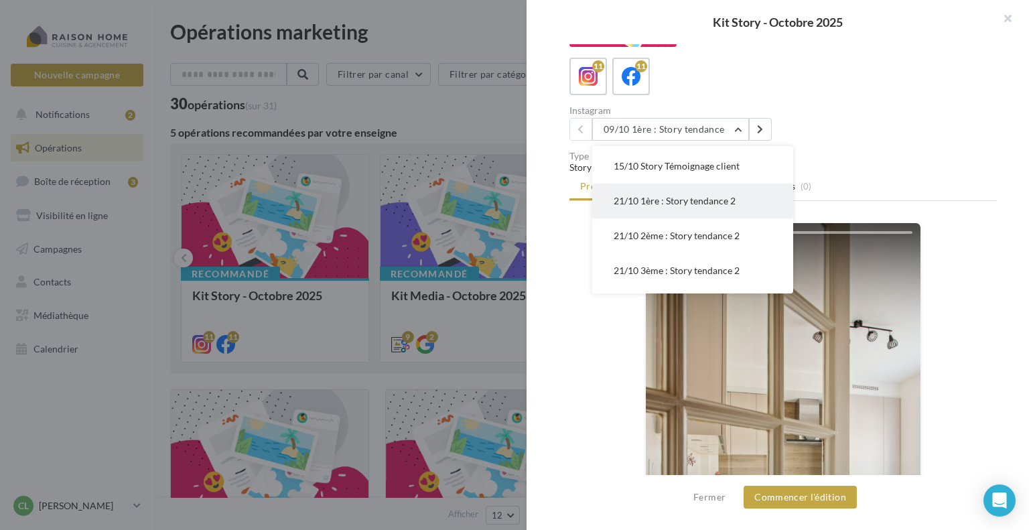
click at [659, 199] on span "21/10 1ère : Story tendance 2" at bounding box center [675, 200] width 122 height 11
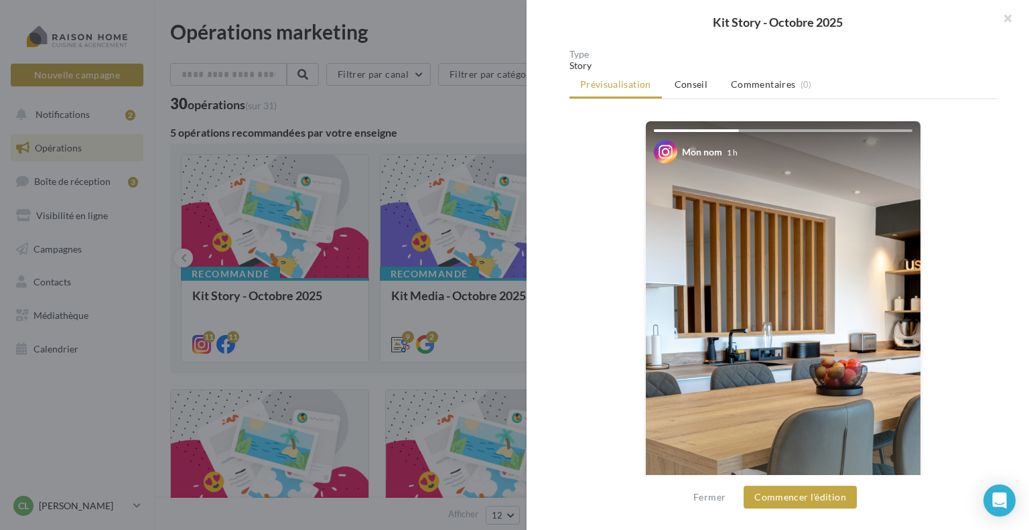
scroll to position [201, 0]
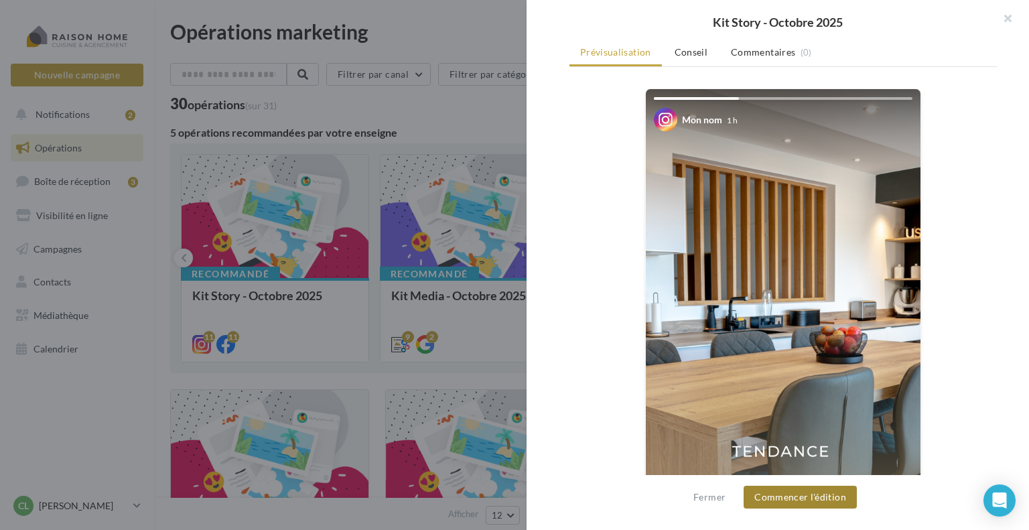
click at [778, 498] on button "Commencer l'édition" at bounding box center [800, 497] width 113 height 23
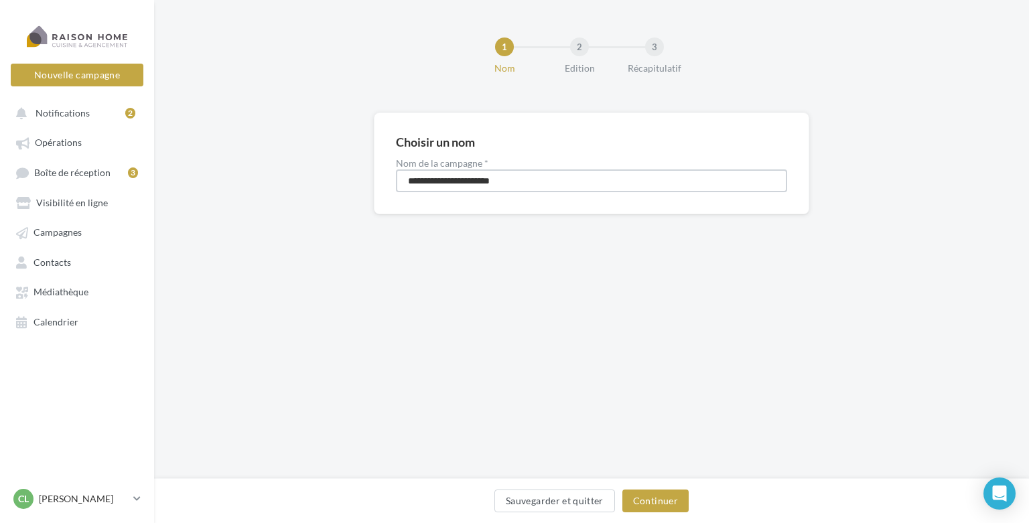
click at [405, 178] on input "**********" at bounding box center [591, 180] width 391 height 23
type input "**********"
click at [645, 500] on button "Continuer" at bounding box center [655, 501] width 66 height 23
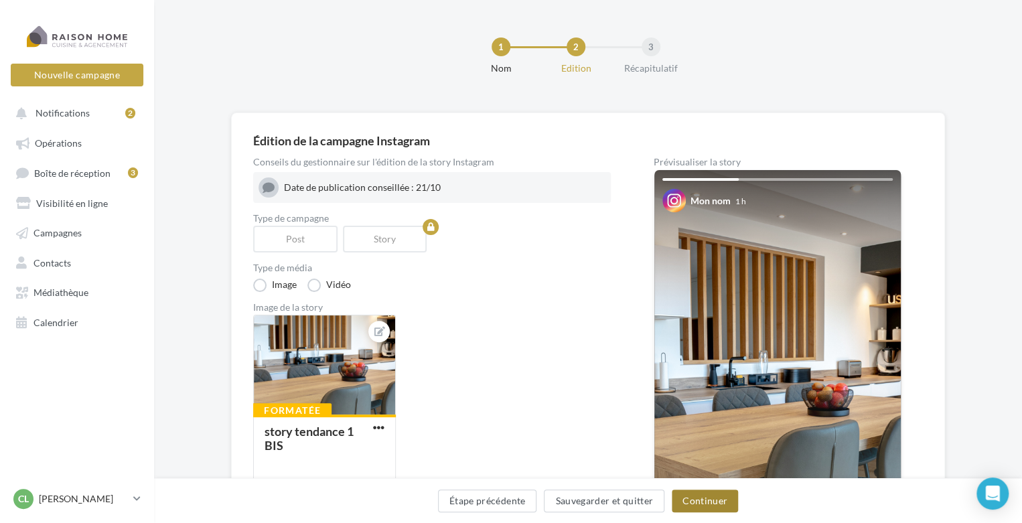
click at [686, 498] on button "Continuer" at bounding box center [705, 501] width 66 height 23
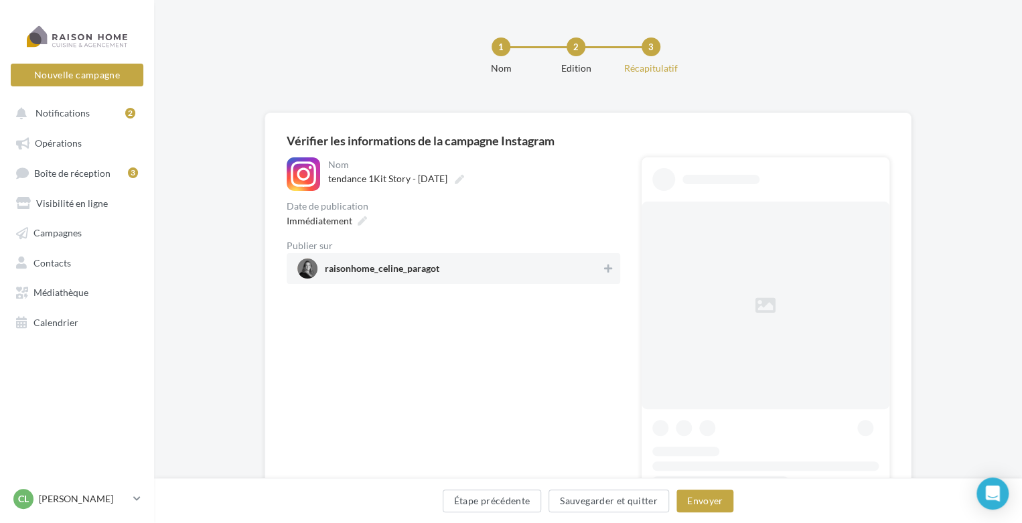
click at [390, 261] on span "raisonhome_celine_paragot" at bounding box center [449, 269] width 304 height 20
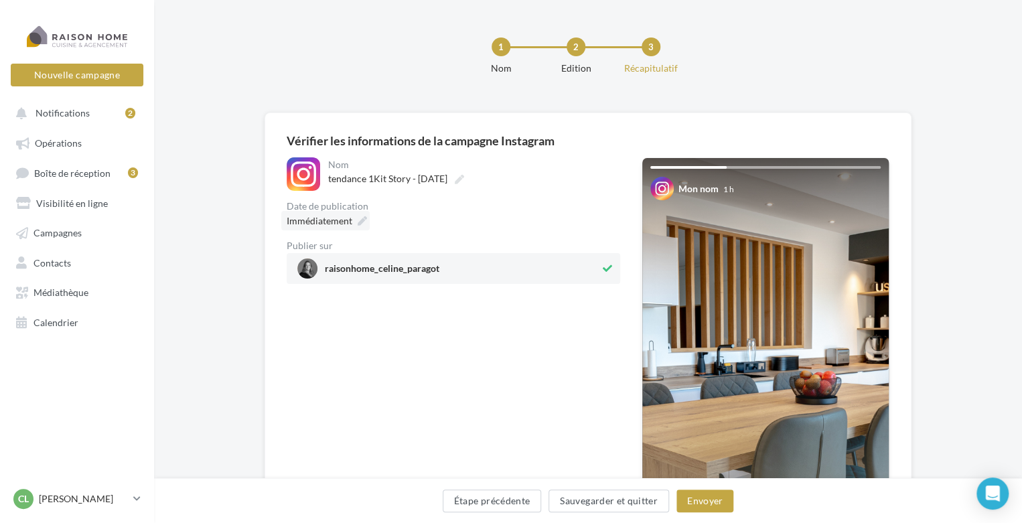
click at [361, 220] on icon at bounding box center [362, 220] width 9 height 9
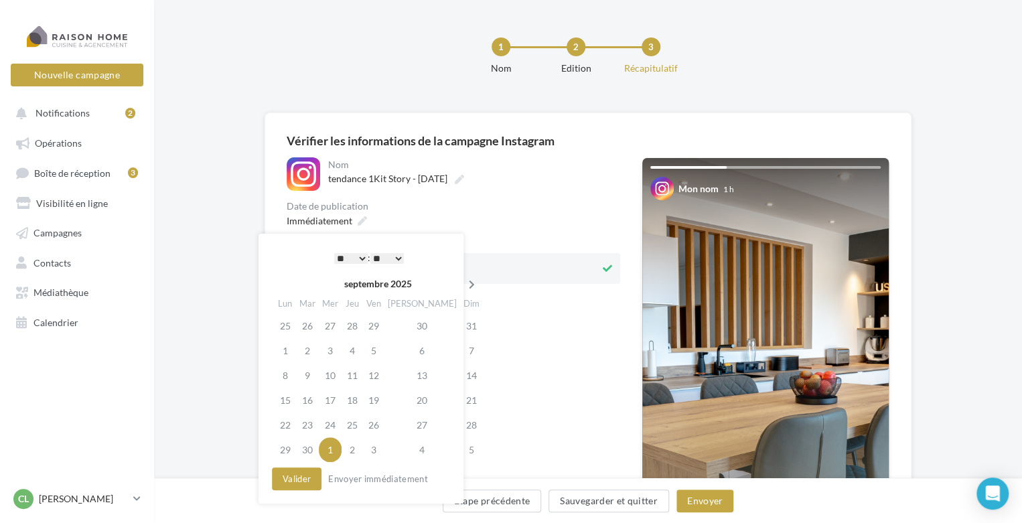
click at [464, 282] on icon at bounding box center [472, 284] width 17 height 9
click at [311, 399] on td "21" at bounding box center [307, 400] width 23 height 25
click at [305, 484] on button "Valider" at bounding box center [297, 479] width 50 height 23
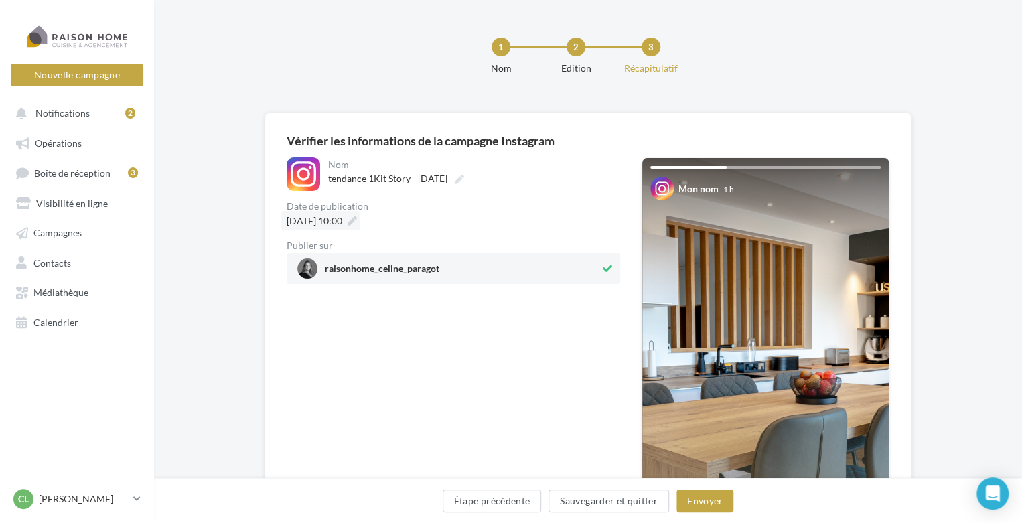
click at [357, 225] on icon at bounding box center [352, 220] width 9 height 9
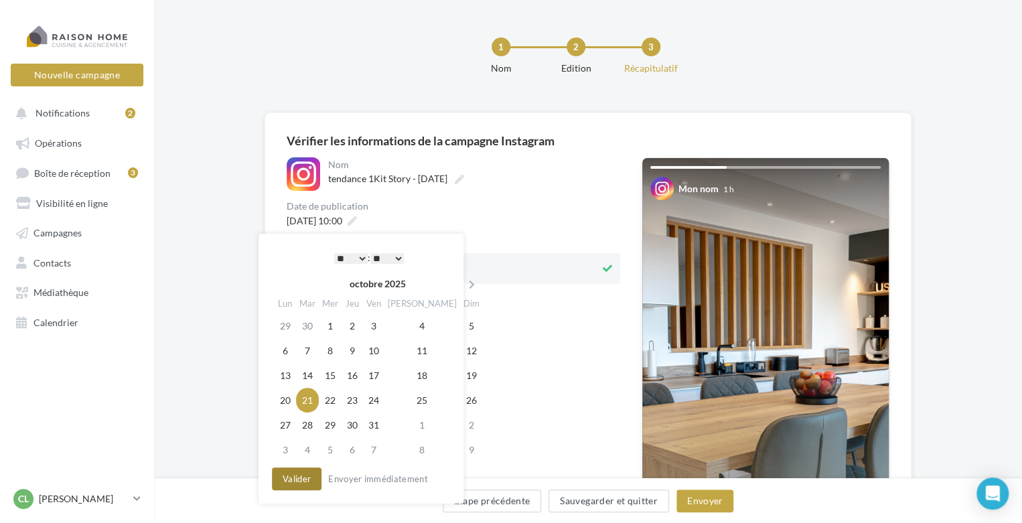
click at [303, 474] on button "Valider" at bounding box center [297, 479] width 50 height 23
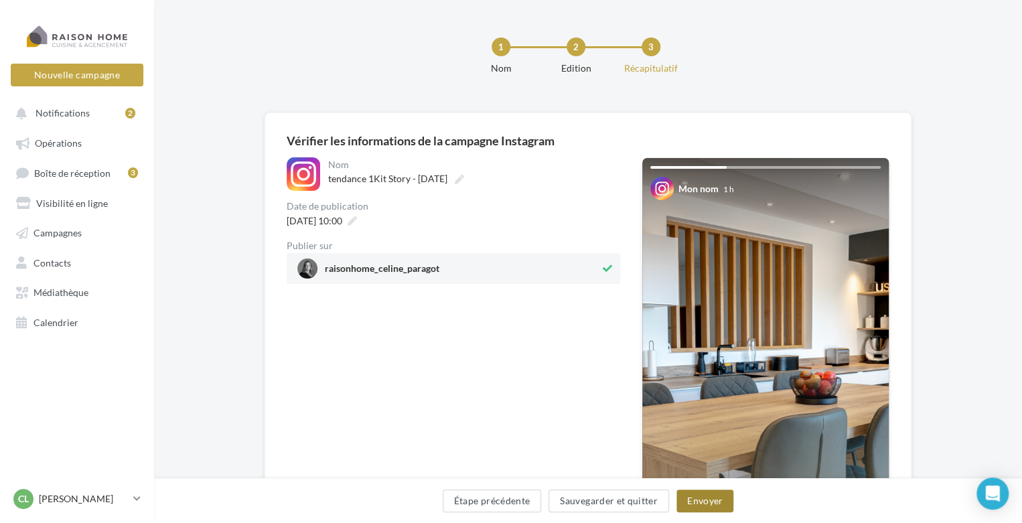
click at [704, 501] on button "Envoyer" at bounding box center [705, 501] width 57 height 23
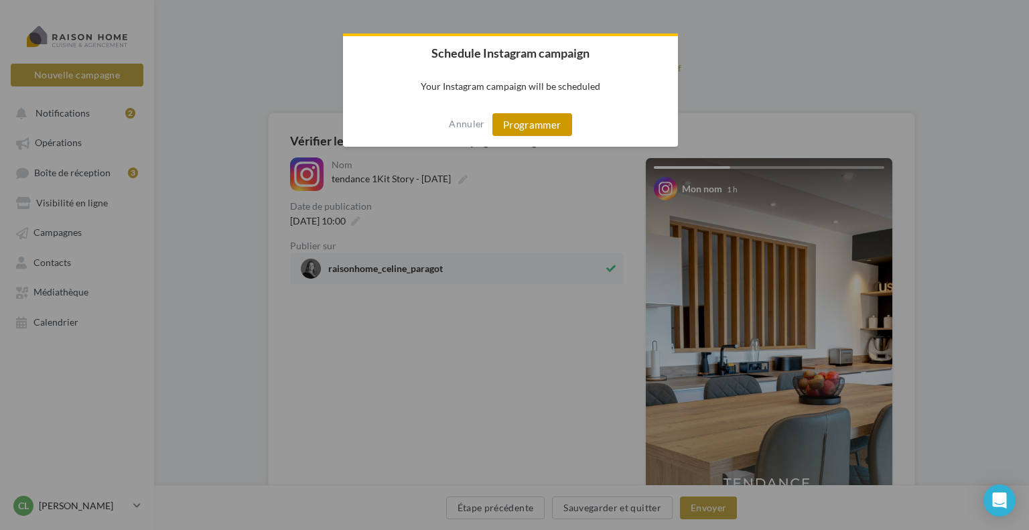
click at [529, 131] on button "Programmer" at bounding box center [532, 124] width 80 height 23
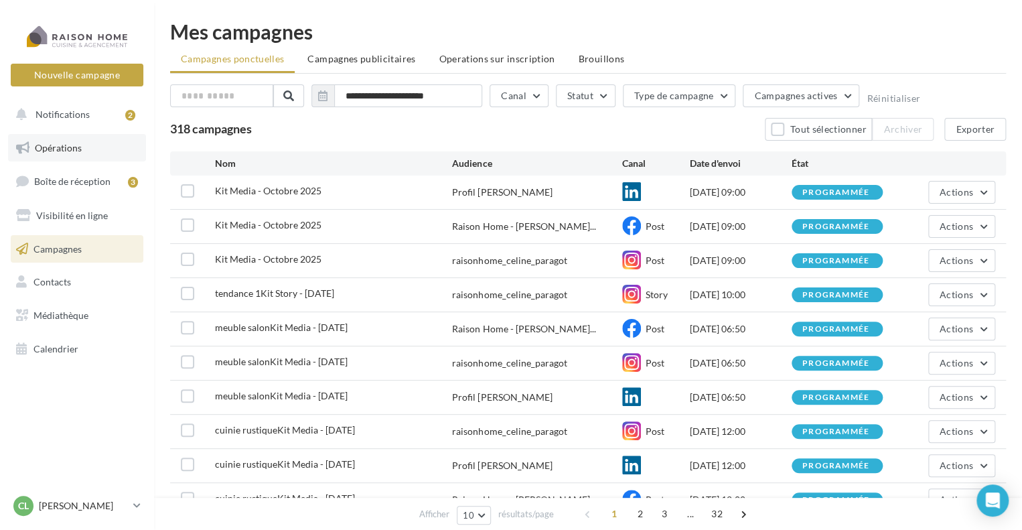
click at [100, 145] on link "Opérations" at bounding box center [77, 148] width 138 height 28
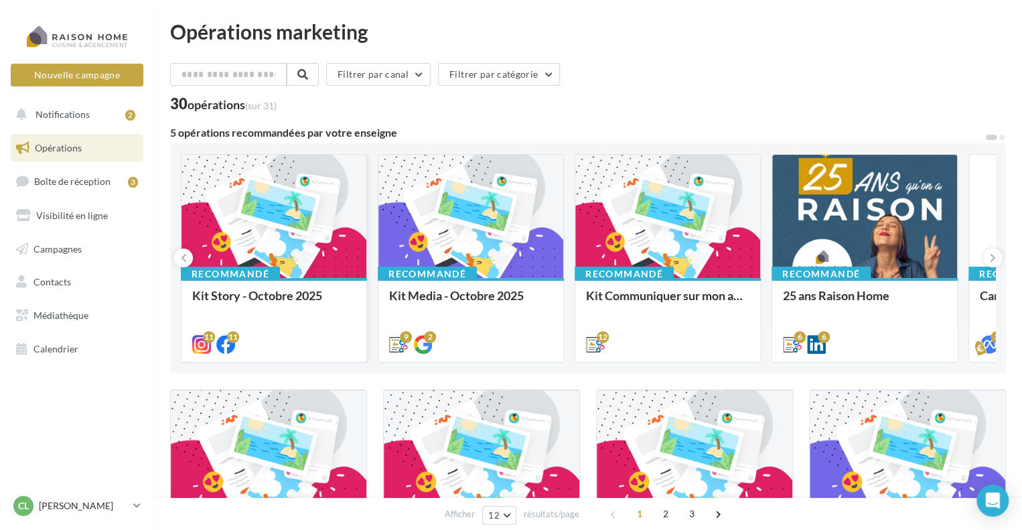
click at [285, 224] on div at bounding box center [274, 217] width 185 height 125
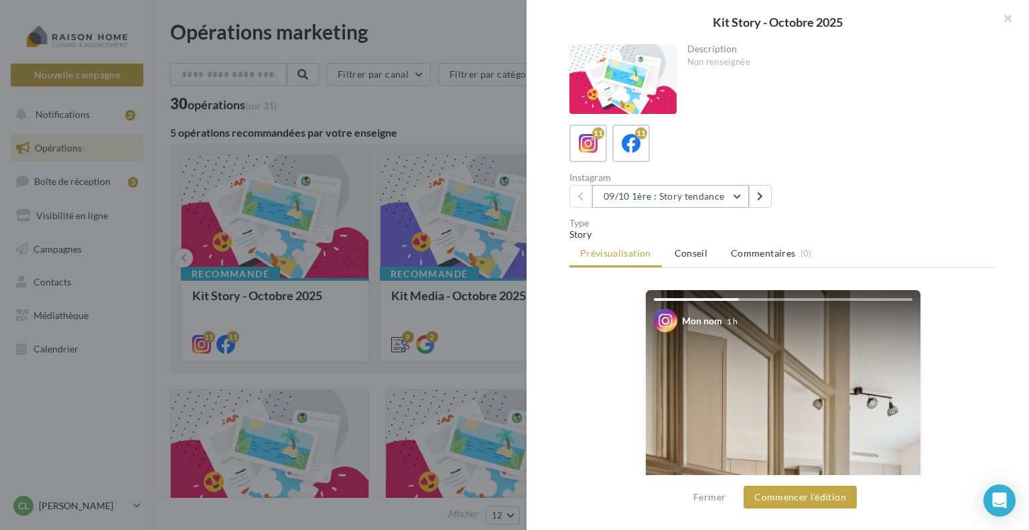
click at [738, 198] on button "09/10 1ère : Story tendance" at bounding box center [670, 196] width 157 height 23
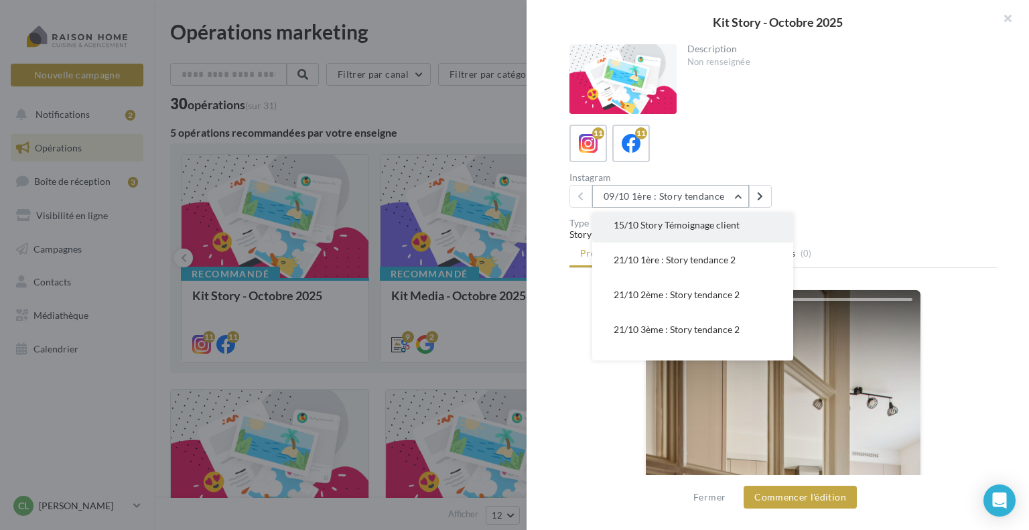
scroll to position [134, 0]
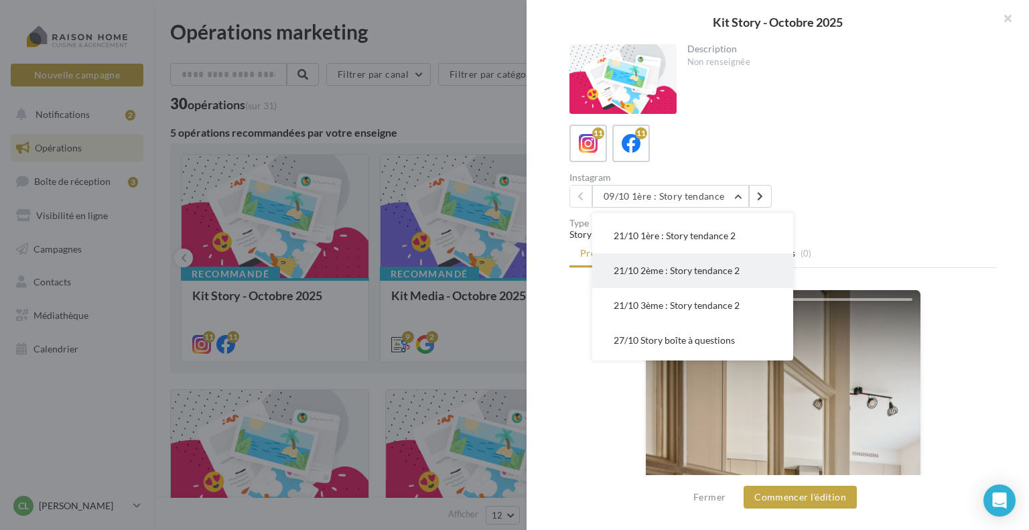
click at [681, 269] on span "21/10 2ème : Story tendance 2" at bounding box center [677, 270] width 126 height 11
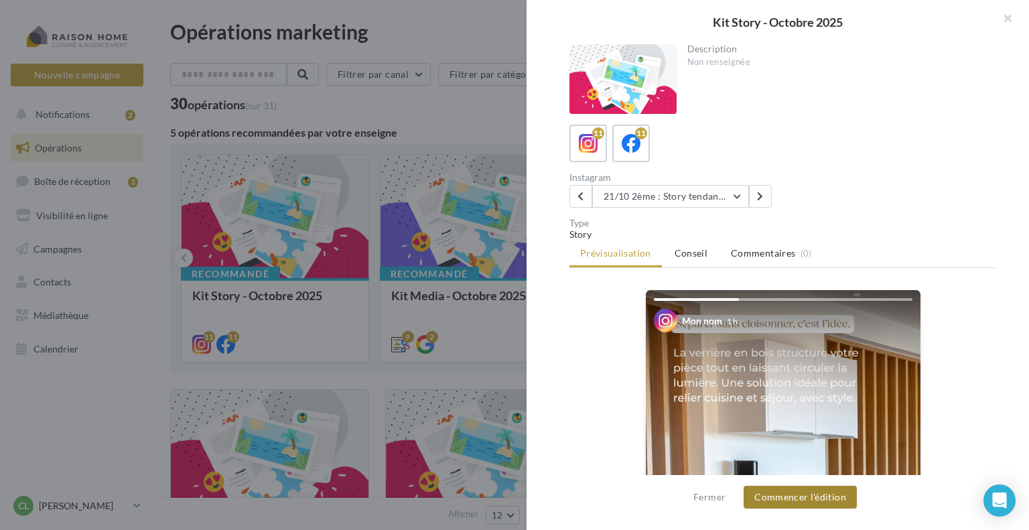
click at [795, 500] on button "Commencer l'édition" at bounding box center [800, 497] width 113 height 23
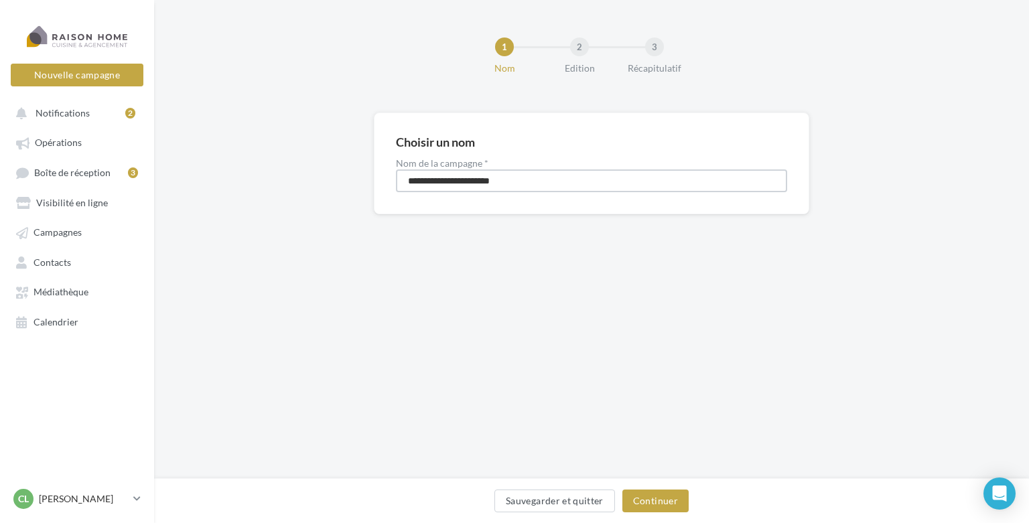
click at [407, 184] on input "**********" at bounding box center [591, 180] width 391 height 23
type input "**********"
click at [657, 500] on button "Continuer" at bounding box center [655, 501] width 66 height 23
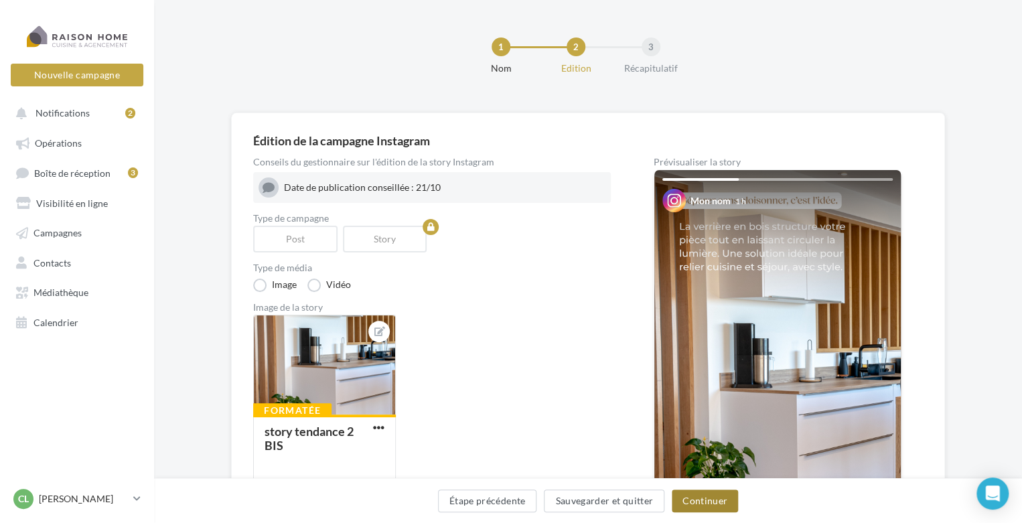
click at [694, 502] on button "Continuer" at bounding box center [705, 501] width 66 height 23
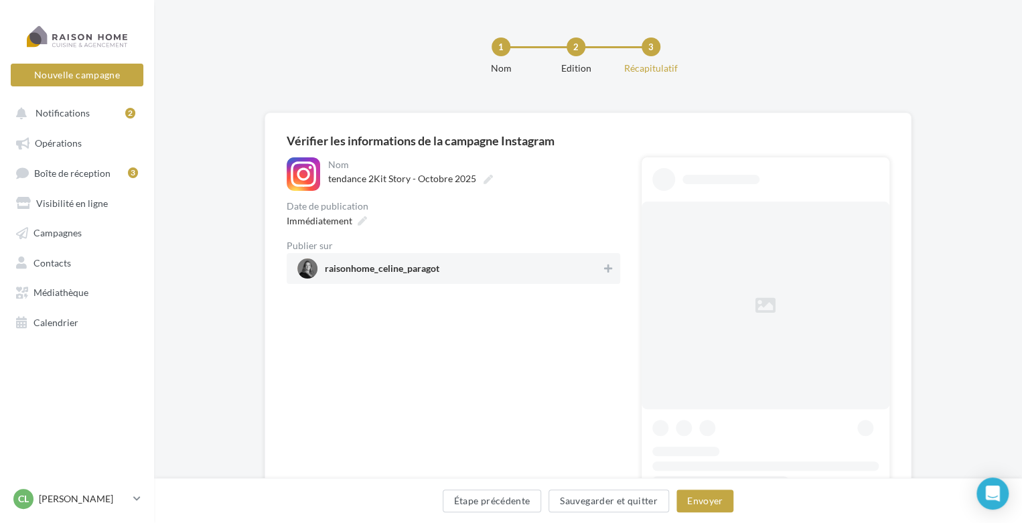
click at [437, 278] on span "raisonhome_celine_paragot" at bounding box center [382, 271] width 115 height 15
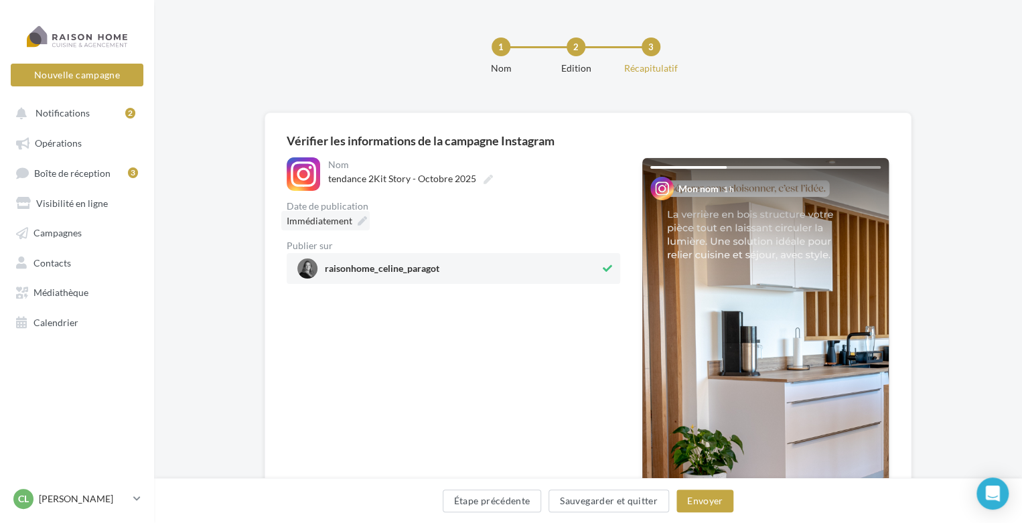
click at [359, 219] on icon at bounding box center [362, 220] width 9 height 9
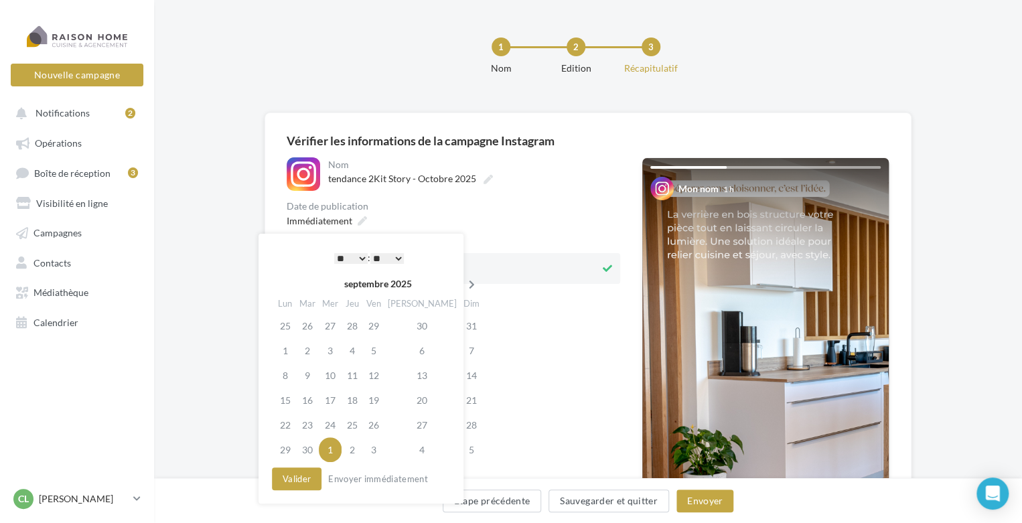
click at [464, 281] on icon at bounding box center [472, 284] width 17 height 9
click at [314, 399] on td "21" at bounding box center [307, 400] width 23 height 25
click at [399, 262] on select "** ** ** ** ** **" at bounding box center [386, 258] width 33 height 11
click at [300, 479] on button "Valider" at bounding box center [297, 479] width 50 height 23
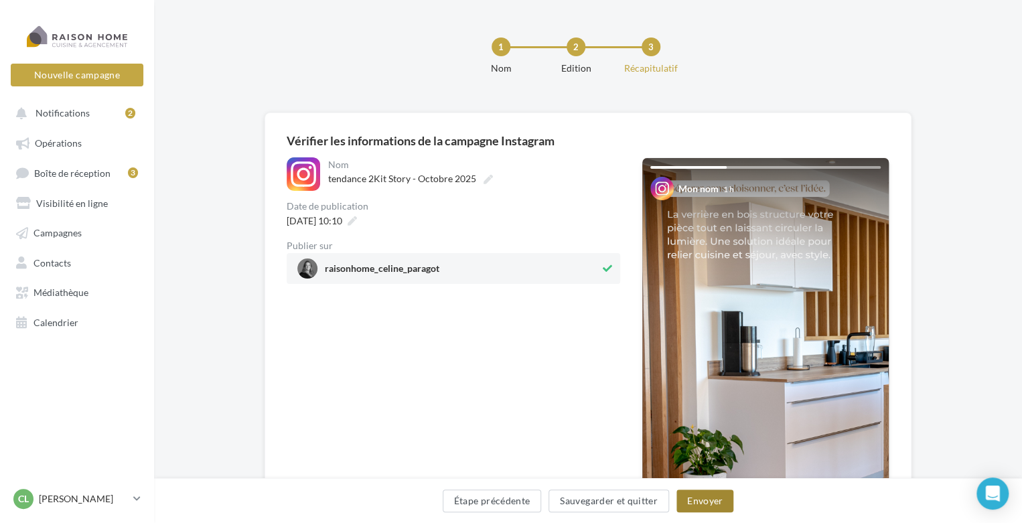
click at [691, 500] on button "Envoyer" at bounding box center [705, 501] width 57 height 23
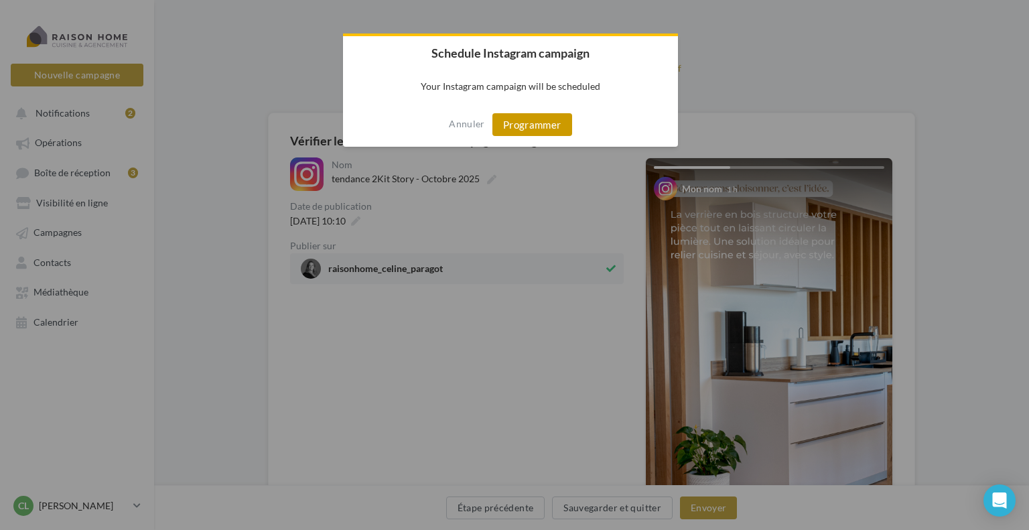
click at [538, 131] on button "Programmer" at bounding box center [532, 124] width 80 height 23
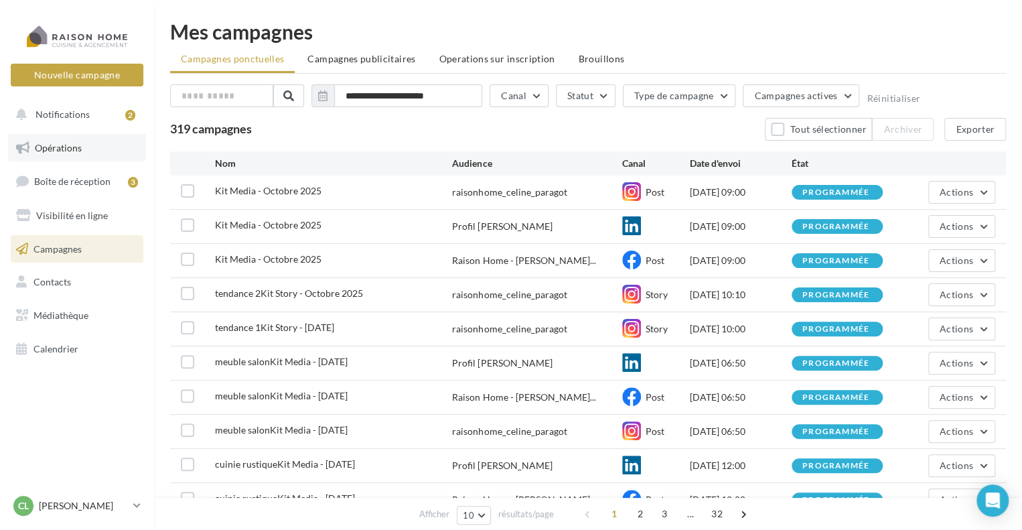
click at [64, 152] on link "Opérations" at bounding box center [77, 148] width 138 height 28
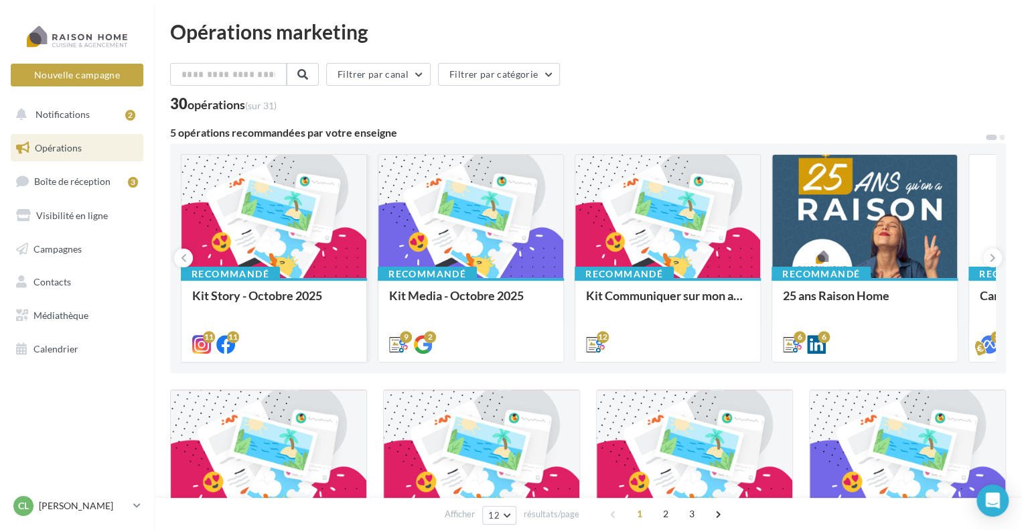
click at [316, 221] on div at bounding box center [274, 217] width 185 height 125
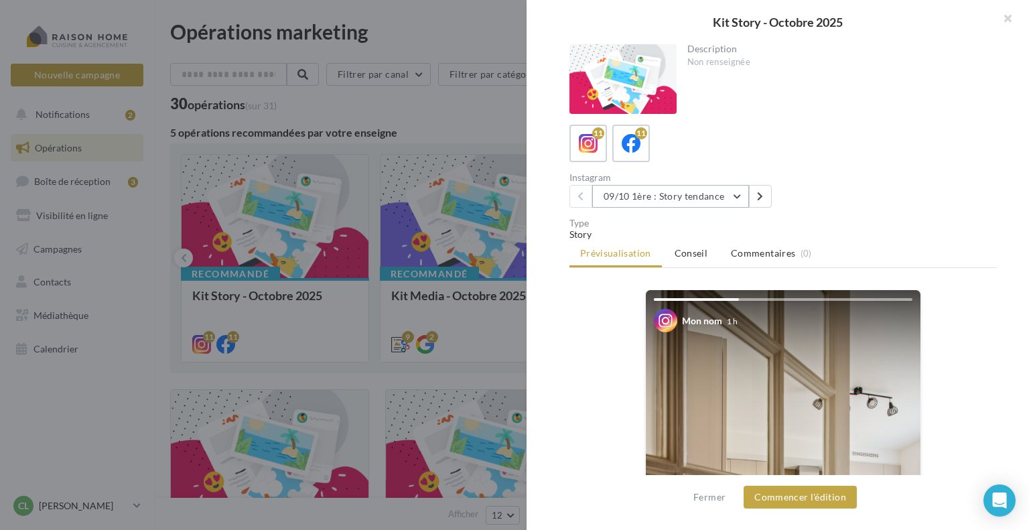
click at [737, 197] on button "09/10 1ère : Story tendance" at bounding box center [670, 196] width 157 height 23
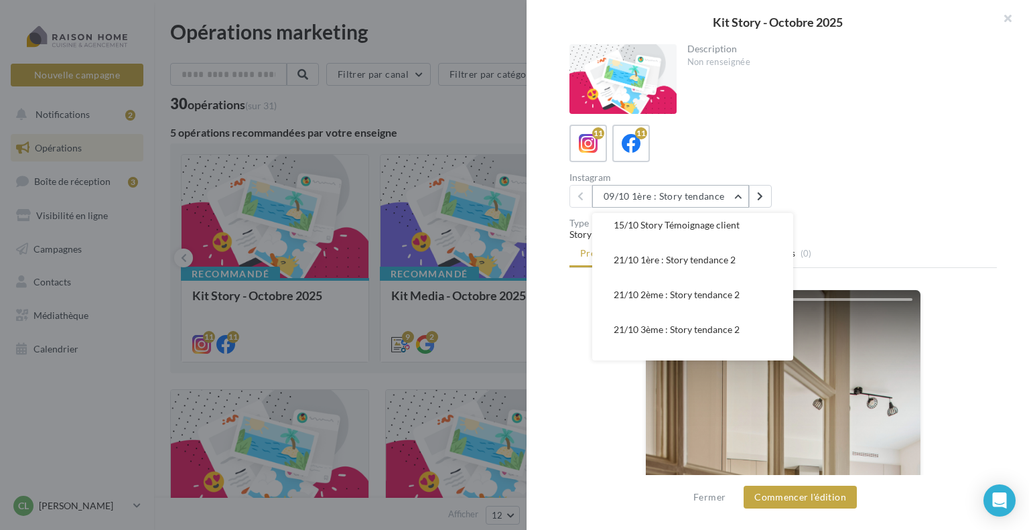
scroll to position [134, 0]
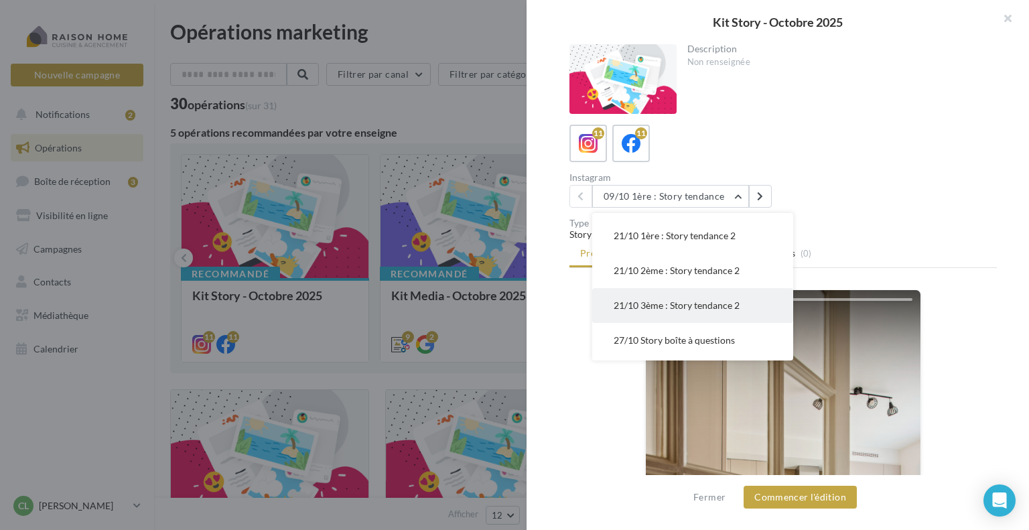
click at [687, 305] on span "21/10 3ème : Story tendance 2" at bounding box center [677, 304] width 126 height 11
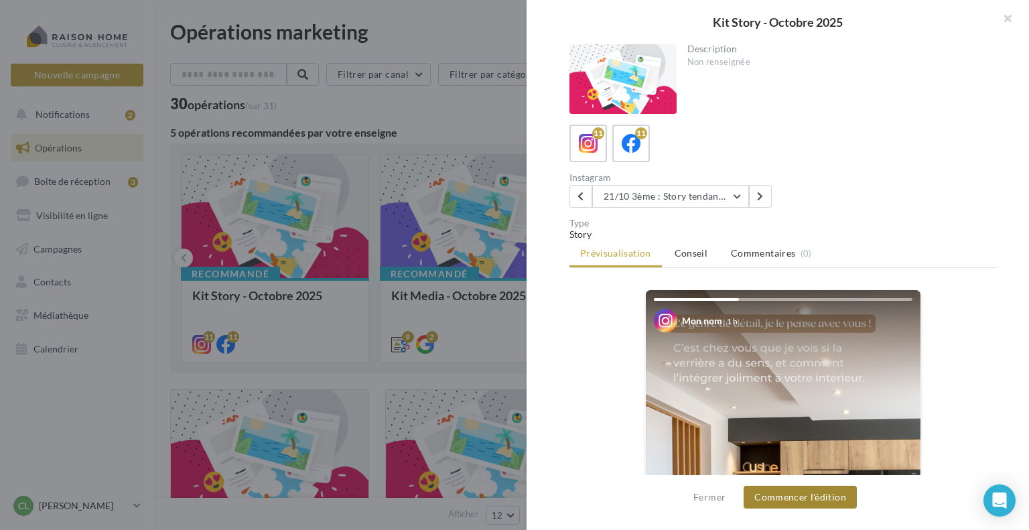
click at [800, 496] on button "Commencer l'édition" at bounding box center [800, 497] width 113 height 23
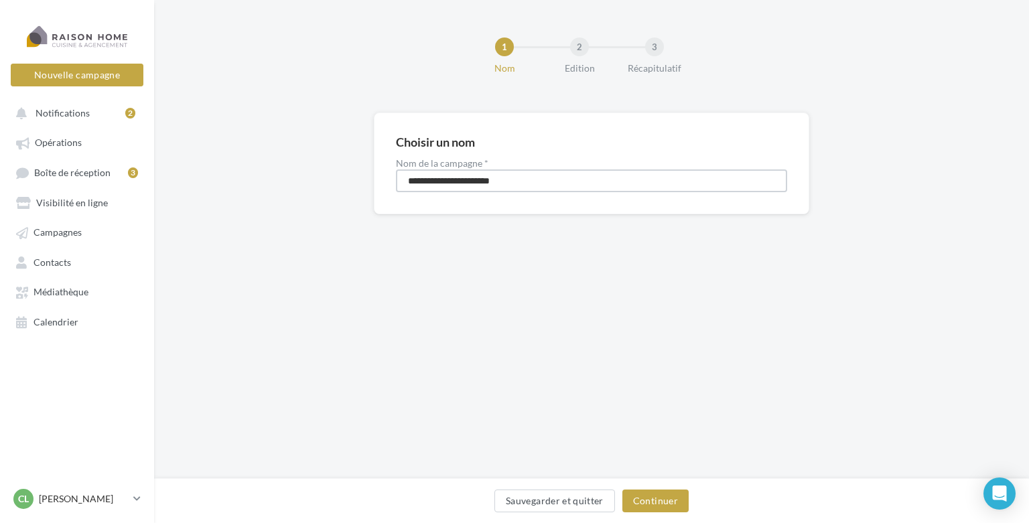
click at [405, 179] on input "**********" at bounding box center [591, 180] width 391 height 23
type input "**********"
click at [664, 498] on button "Continuer" at bounding box center [655, 501] width 66 height 23
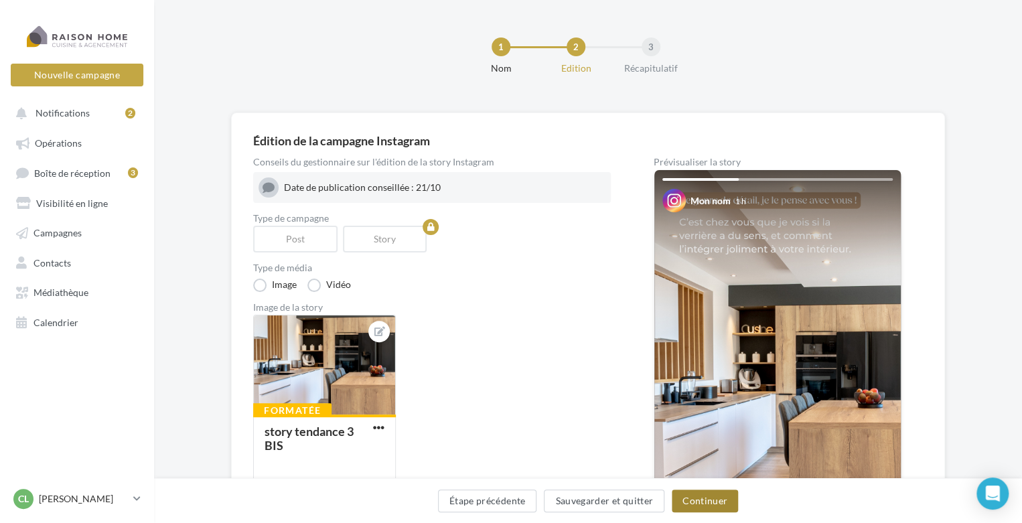
click at [683, 503] on button "Continuer" at bounding box center [705, 501] width 66 height 23
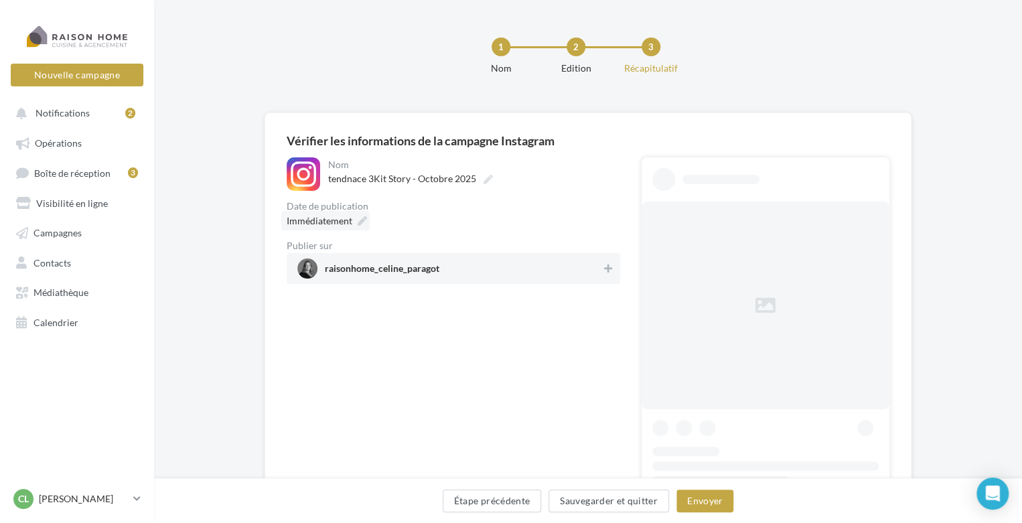
click at [354, 225] on div "Immédiatement" at bounding box center [325, 220] width 88 height 19
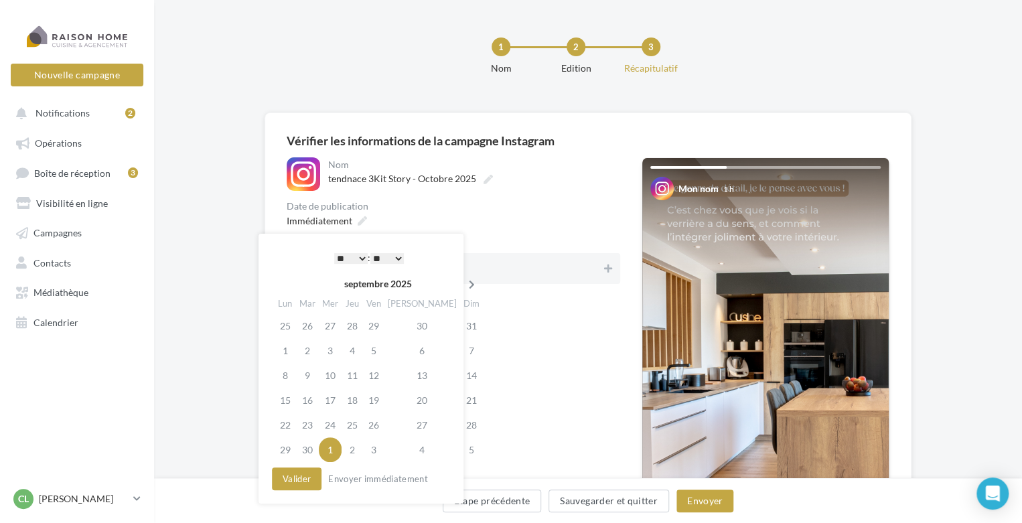
click at [464, 284] on icon at bounding box center [472, 284] width 17 height 9
click at [313, 397] on td "21" at bounding box center [307, 400] width 23 height 25
click at [364, 259] on select "* * * * * * * * * * ** ** ** ** ** ** ** ** ** ** ** ** ** **" at bounding box center [350, 258] width 33 height 11
click at [401, 257] on select "** ** ** ** ** **" at bounding box center [386, 258] width 33 height 11
click at [692, 501] on button "Envoyer" at bounding box center [705, 501] width 57 height 23
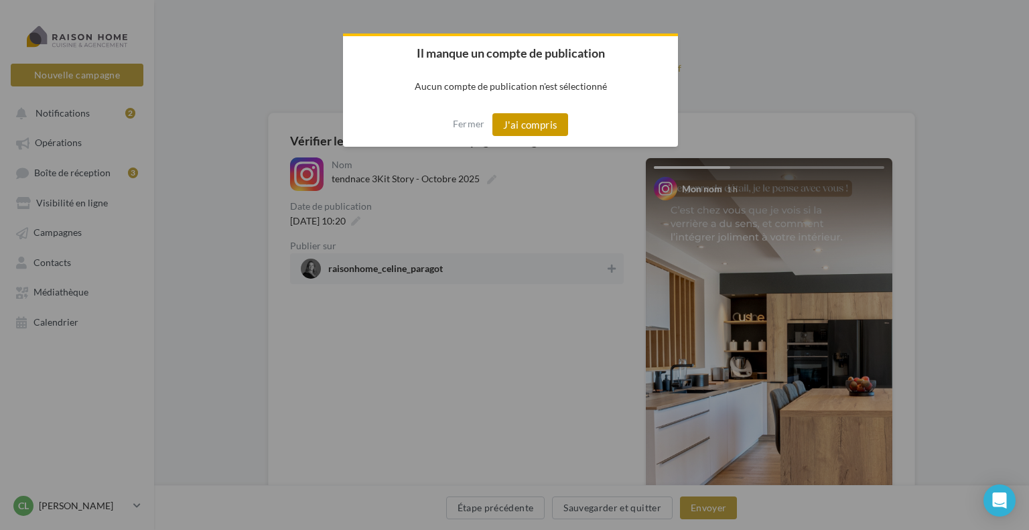
click at [537, 127] on button "J'ai compris" at bounding box center [530, 124] width 76 height 23
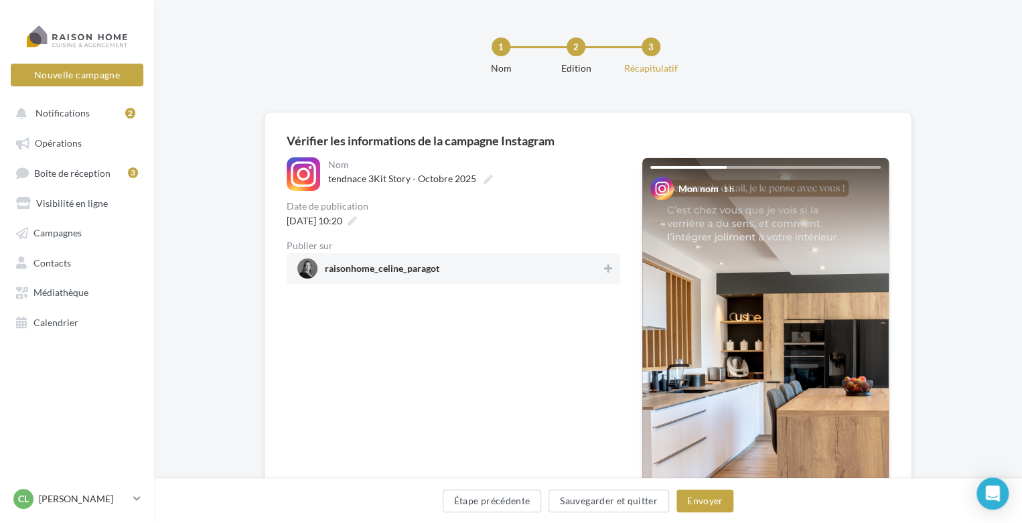
click at [456, 265] on span "raisonhome_celine_paragot" at bounding box center [449, 269] width 304 height 20
click at [710, 503] on button "Envoyer" at bounding box center [705, 501] width 57 height 23
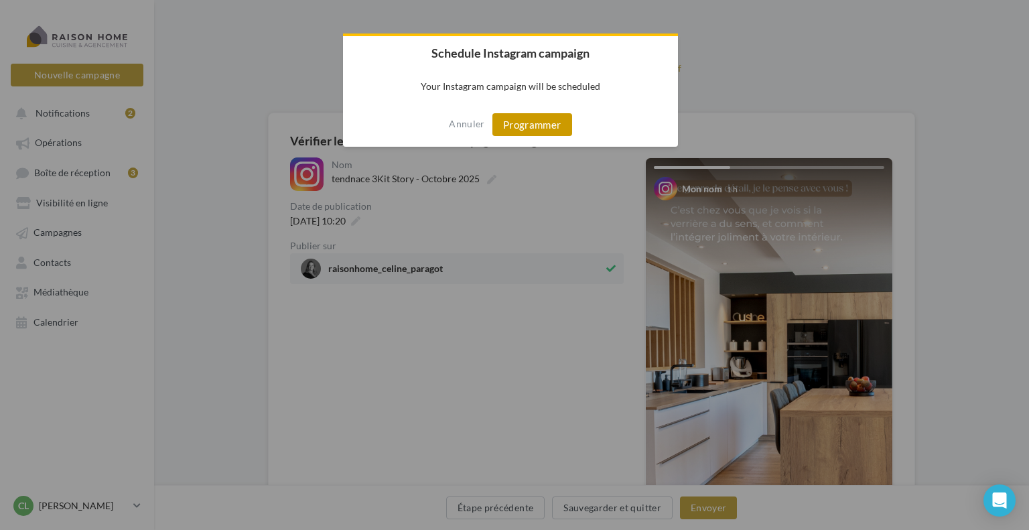
click at [524, 131] on button "Programmer" at bounding box center [532, 124] width 80 height 23
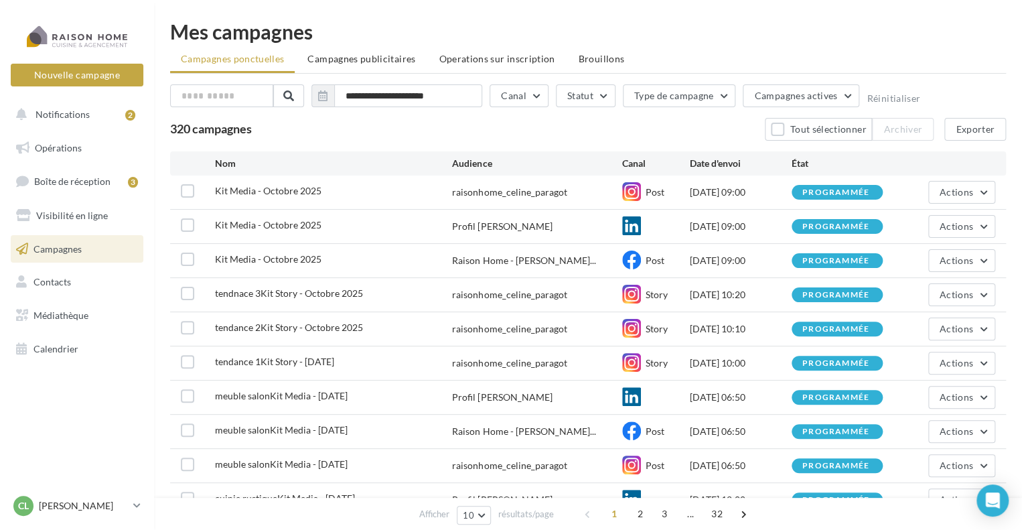
click at [91, 253] on link "Campagnes" at bounding box center [77, 249] width 138 height 28
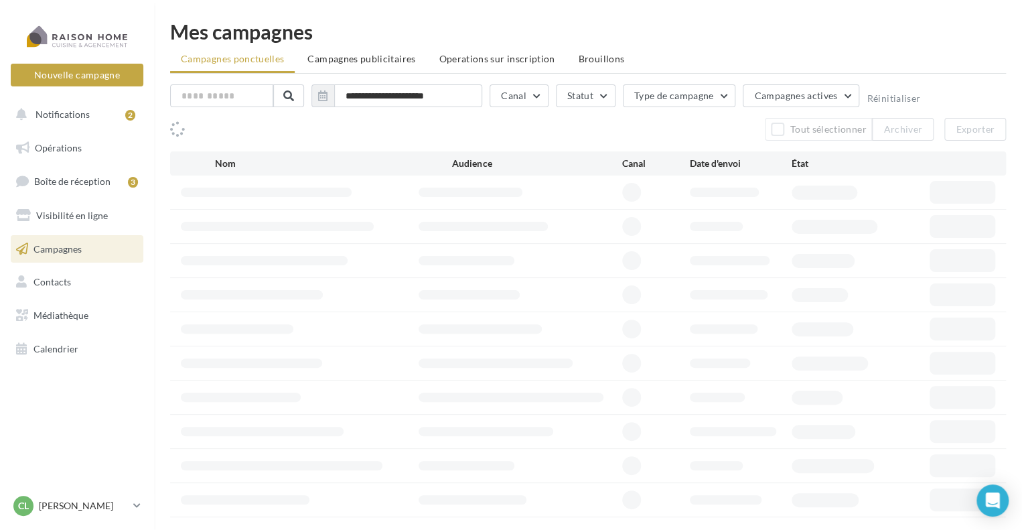
click at [49, 139] on link "Opérations" at bounding box center [77, 148] width 138 height 28
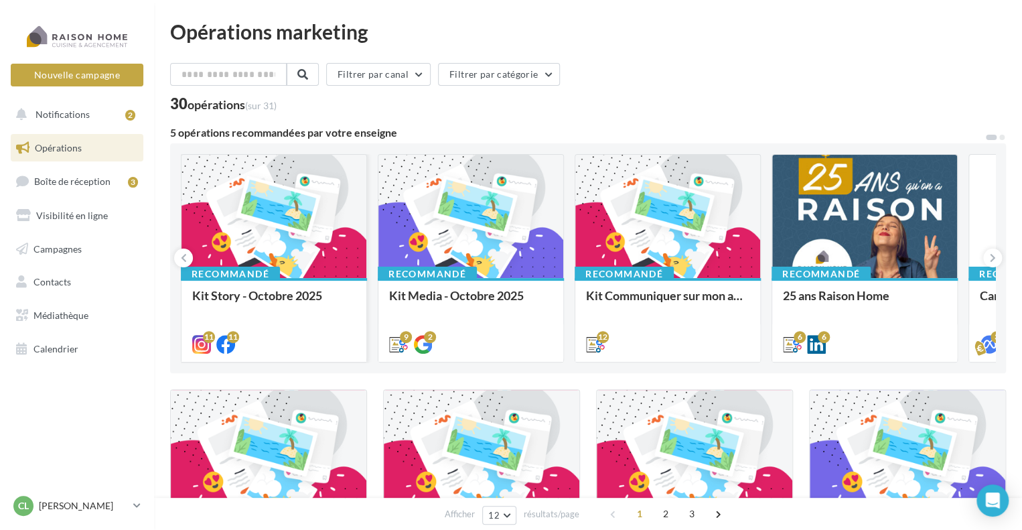
click at [322, 210] on div at bounding box center [274, 217] width 185 height 125
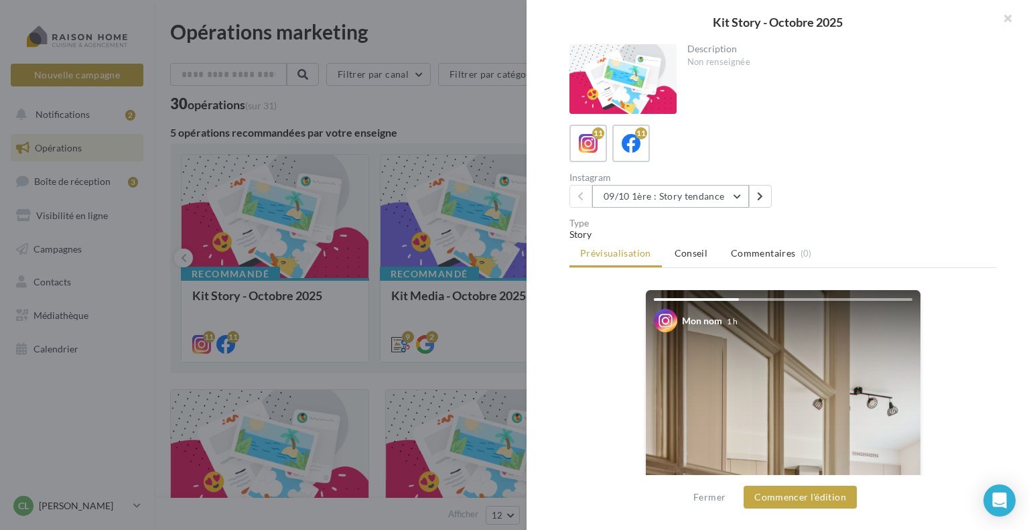
click at [732, 200] on button "09/10 1ère : Story tendance" at bounding box center [670, 196] width 157 height 23
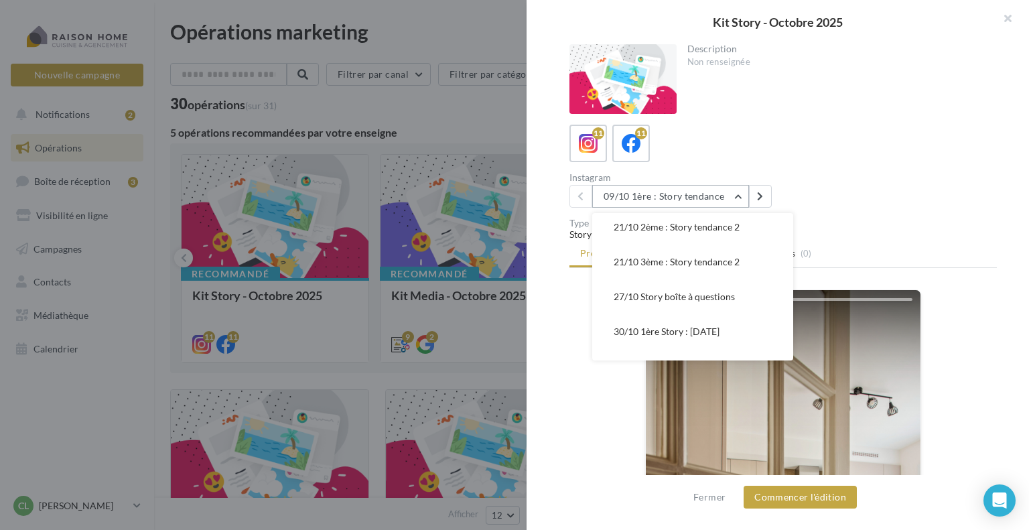
scroll to position [201, 0]
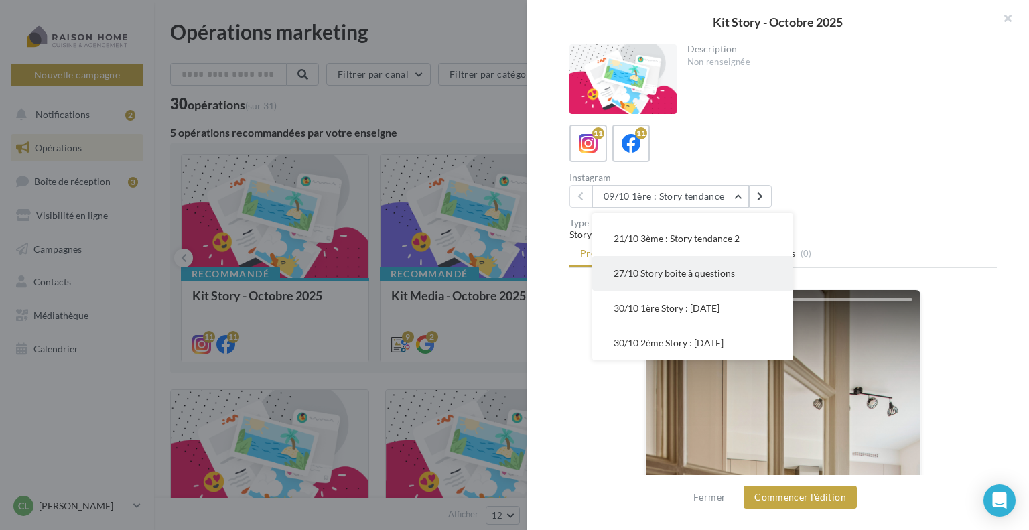
click at [662, 273] on span "27/10 Story boîte à questions" at bounding box center [674, 272] width 121 height 11
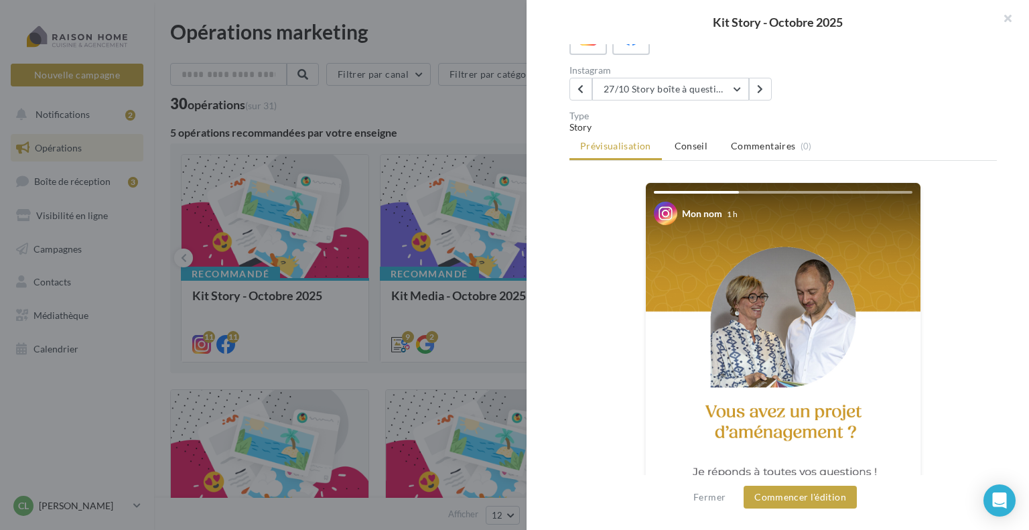
scroll to position [40, 0]
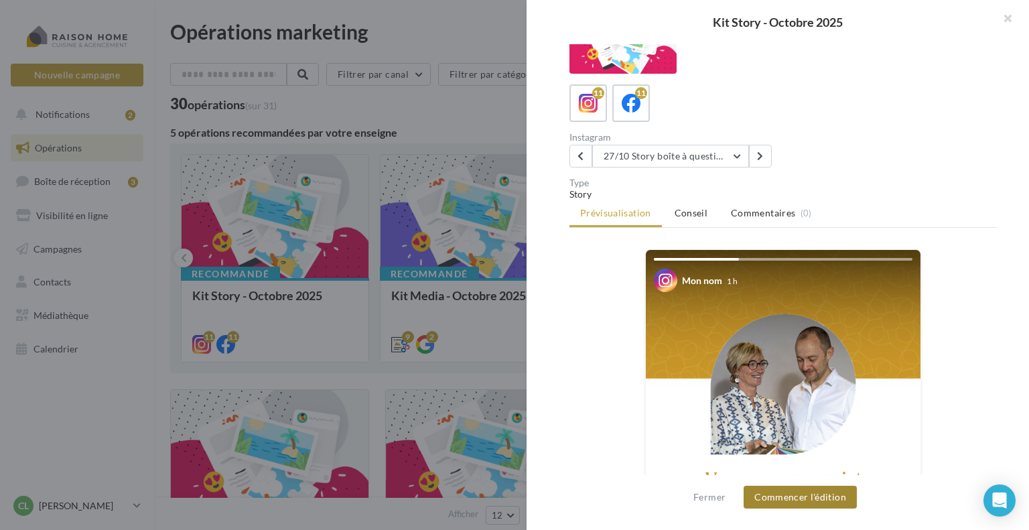
click at [809, 495] on button "Commencer l'édition" at bounding box center [800, 497] width 113 height 23
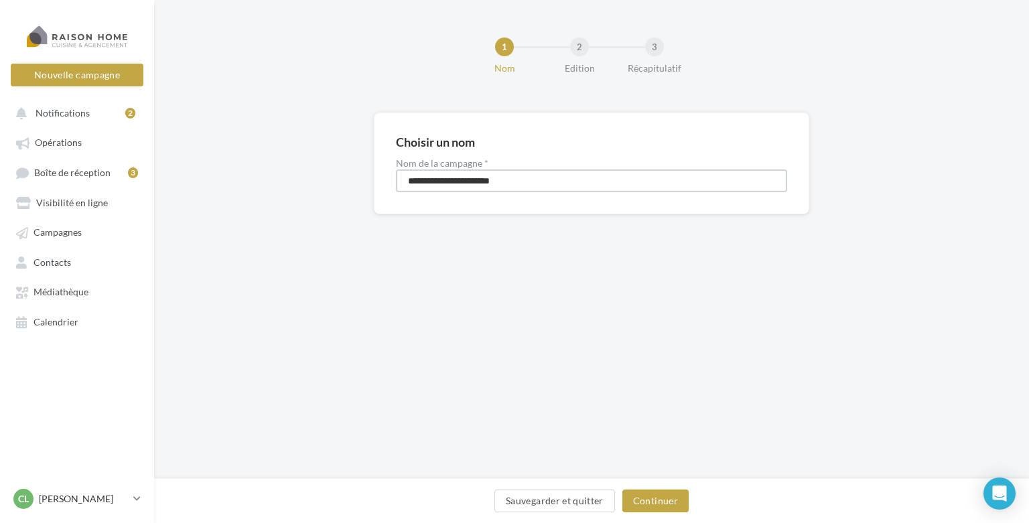
click at [406, 181] on input "**********" at bounding box center [591, 180] width 391 height 23
type input "**********"
click at [632, 506] on button "Continuer" at bounding box center [655, 501] width 66 height 23
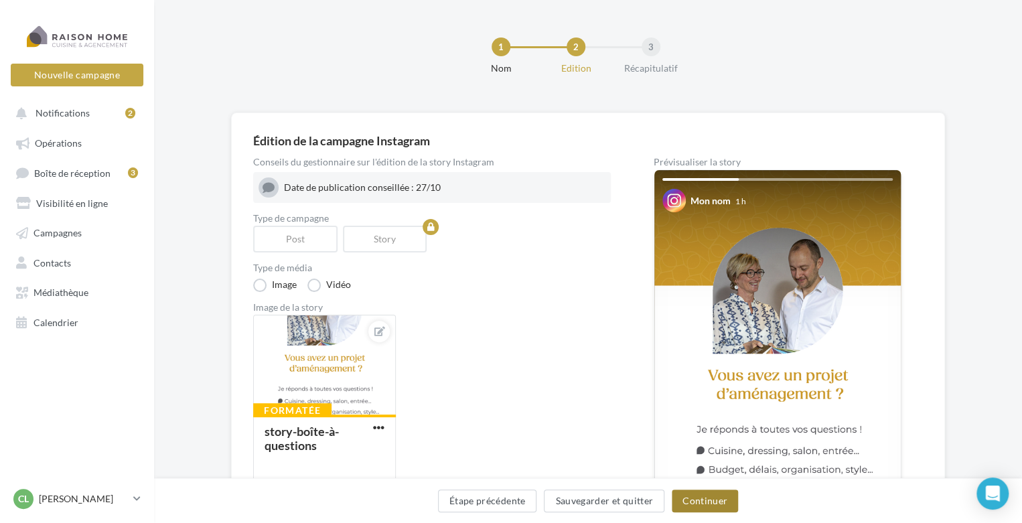
click at [697, 496] on button "Continuer" at bounding box center [705, 501] width 66 height 23
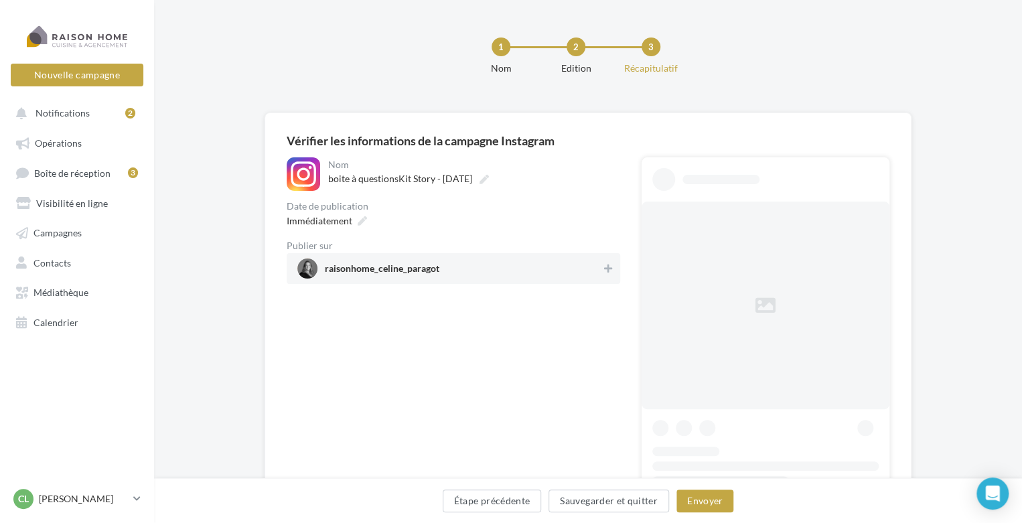
click at [377, 270] on span "raisonhome_celine_paragot" at bounding box center [382, 271] width 115 height 15
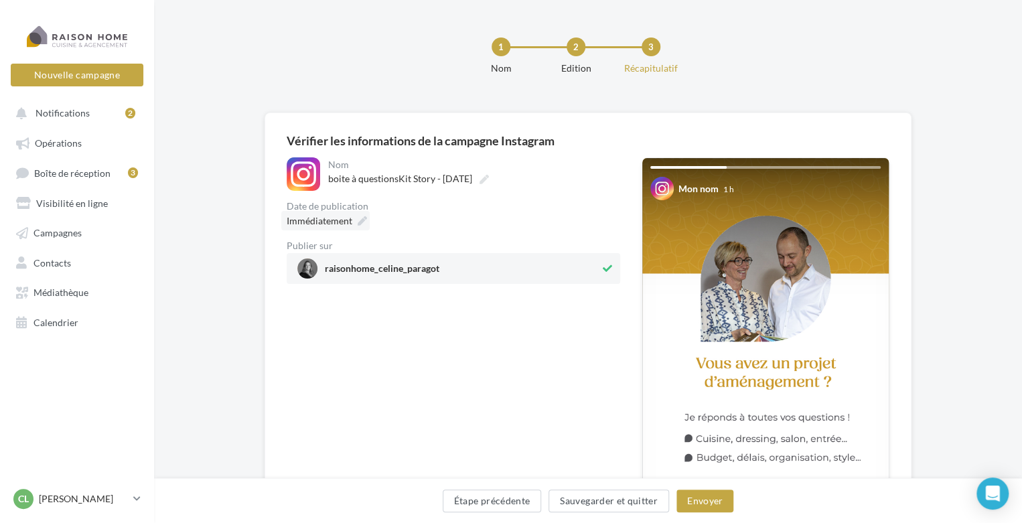
click at [358, 216] on icon at bounding box center [362, 220] width 9 height 9
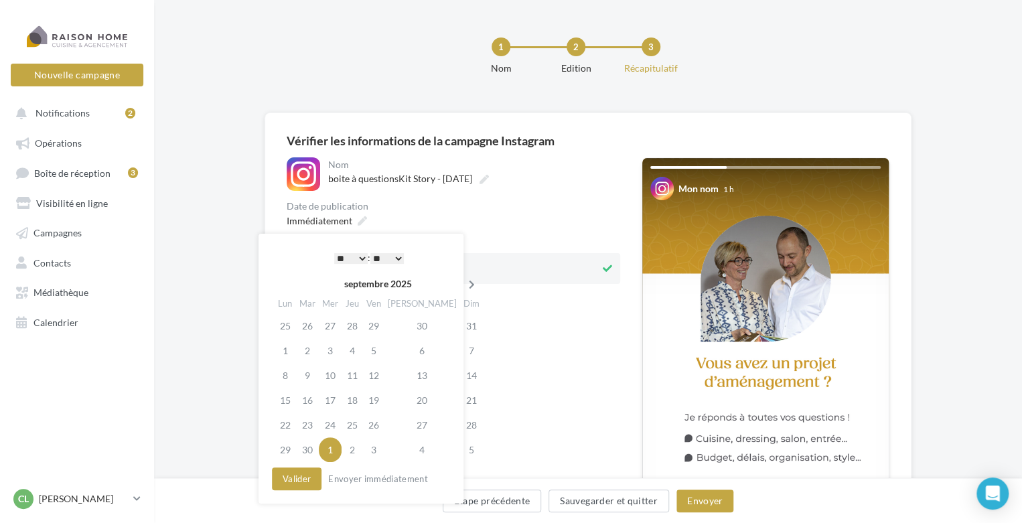
click at [460, 278] on th at bounding box center [471, 284] width 23 height 20
click at [282, 421] on td "27" at bounding box center [285, 425] width 21 height 25
click at [300, 480] on button "Valider" at bounding box center [297, 479] width 50 height 23
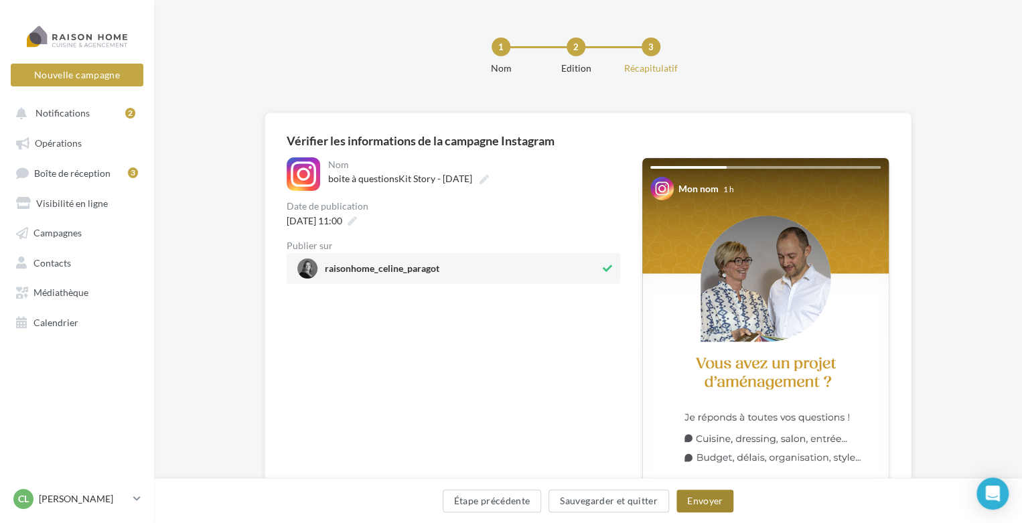
click at [707, 502] on button "Envoyer" at bounding box center [705, 501] width 57 height 23
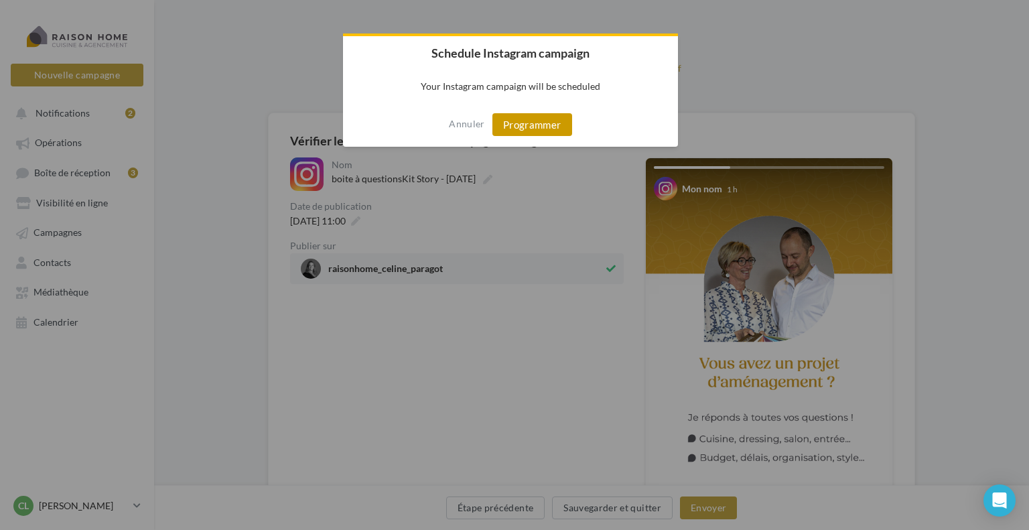
click at [537, 129] on button "Programmer" at bounding box center [532, 124] width 80 height 23
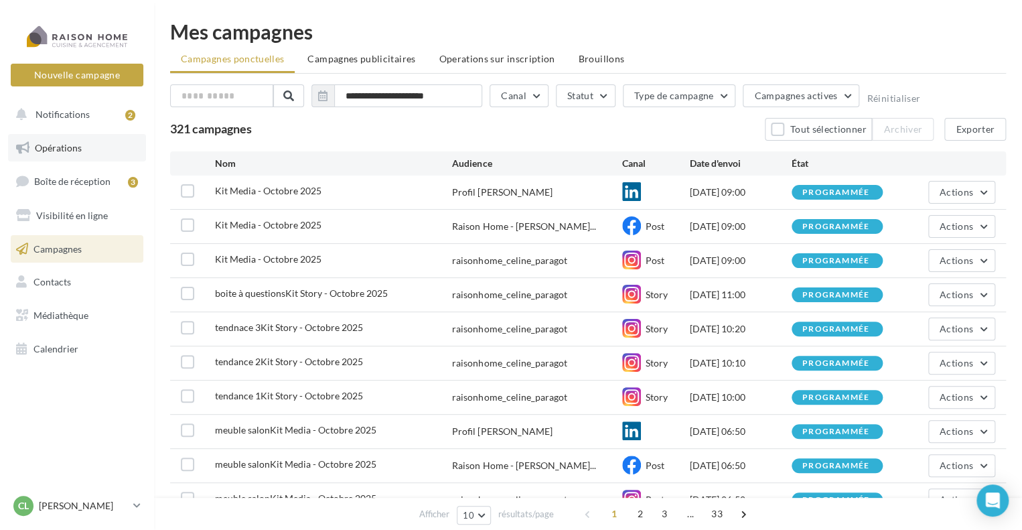
click at [62, 149] on span "Opérations" at bounding box center [58, 147] width 47 height 11
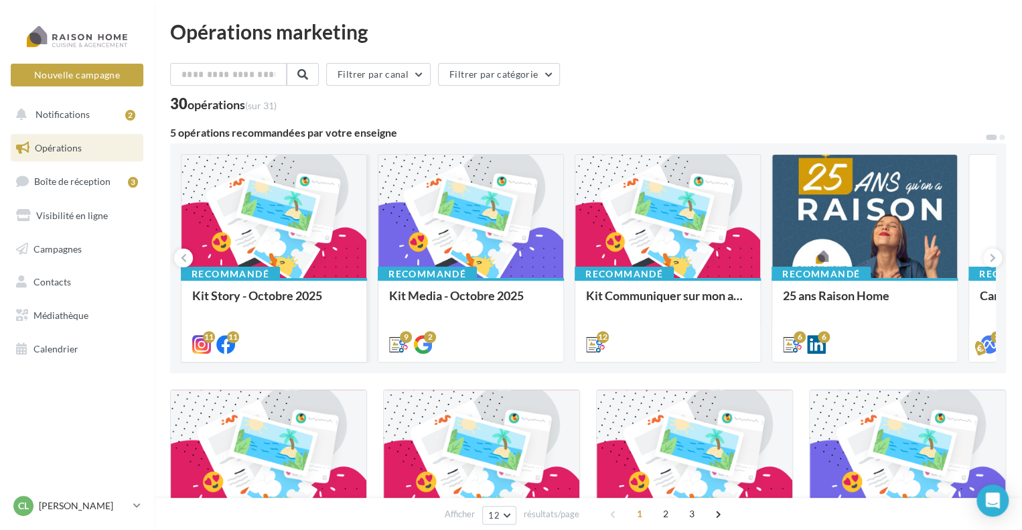
click at [283, 219] on div at bounding box center [274, 217] width 185 height 125
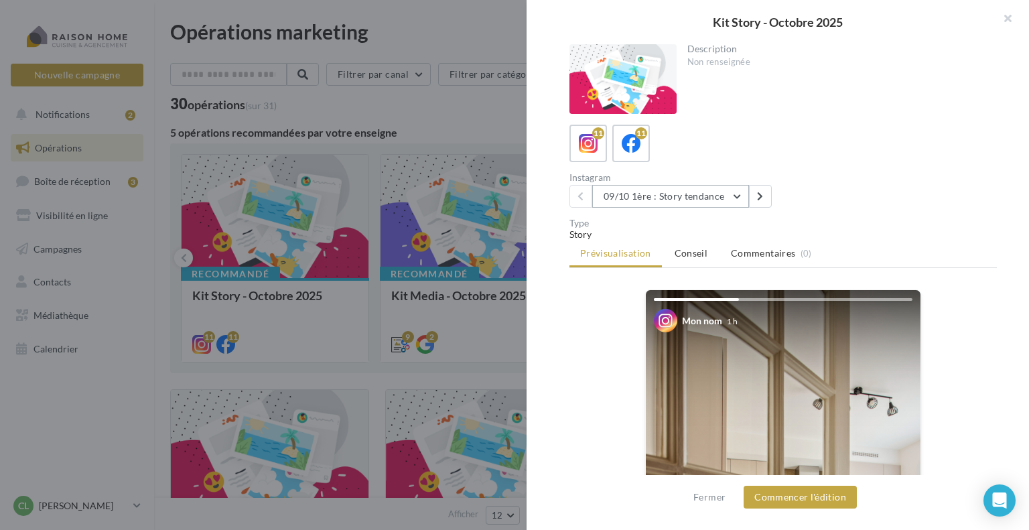
click at [638, 200] on button "09/10 1ère : Story tendance" at bounding box center [670, 196] width 157 height 23
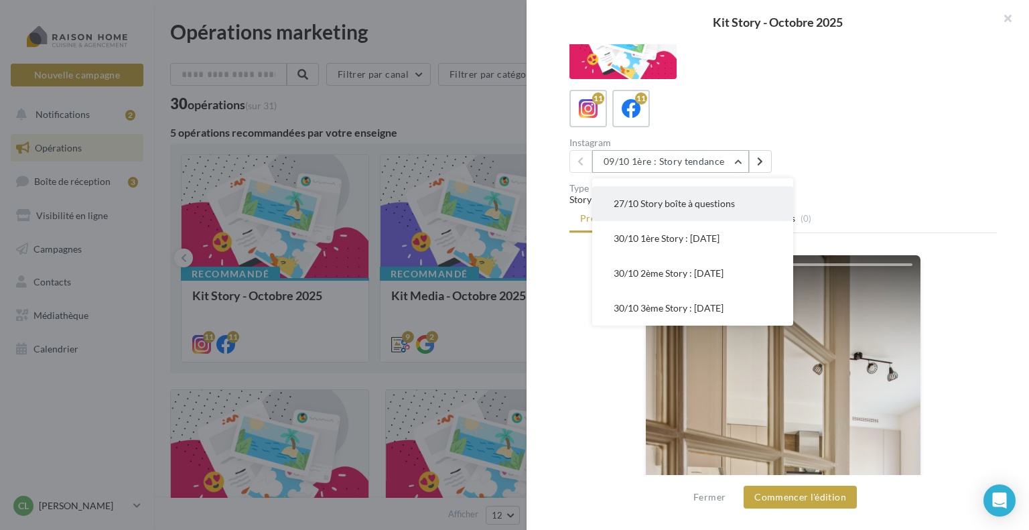
scroll to position [67, 0]
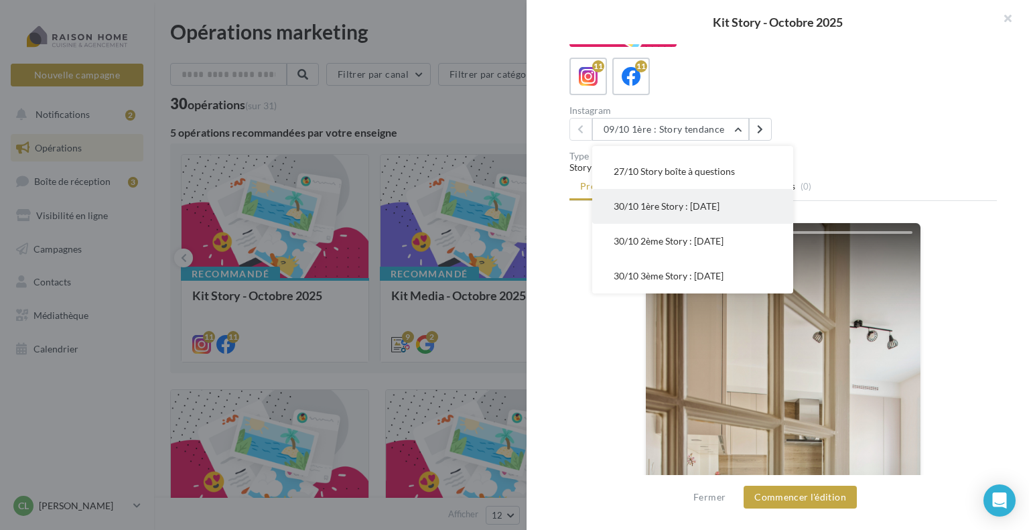
click at [646, 199] on button "30/10 1ère Story : [DATE]" at bounding box center [692, 206] width 201 height 35
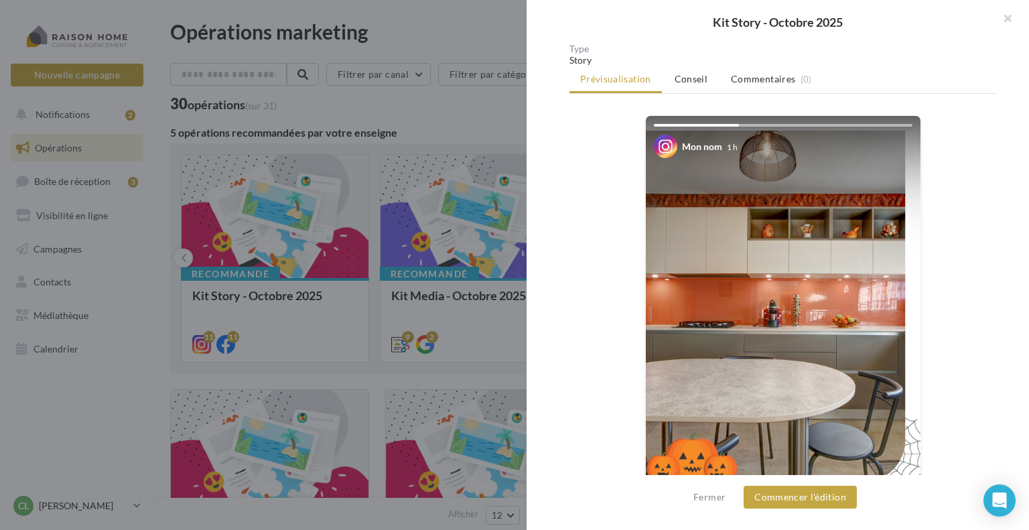
scroll to position [241, 0]
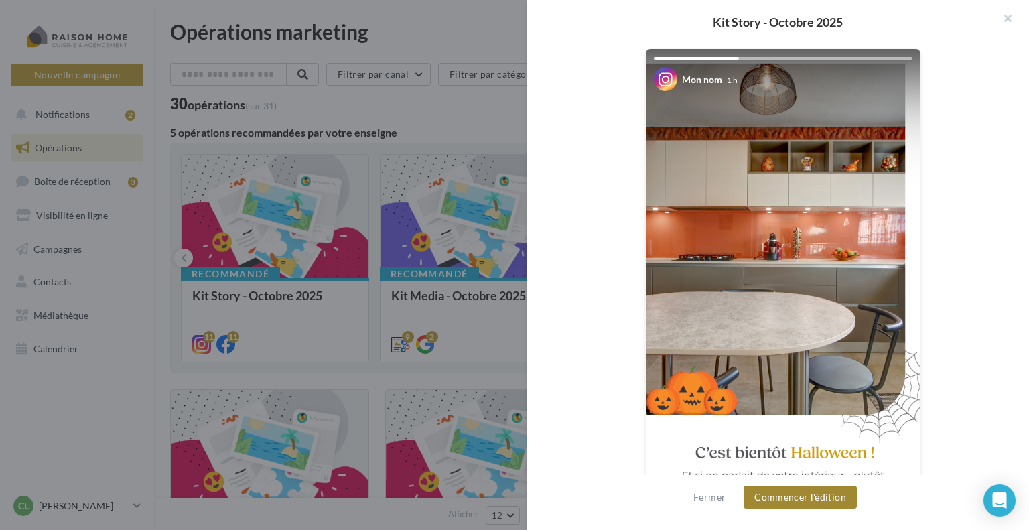
click at [804, 493] on button "Commencer l'édition" at bounding box center [800, 497] width 113 height 23
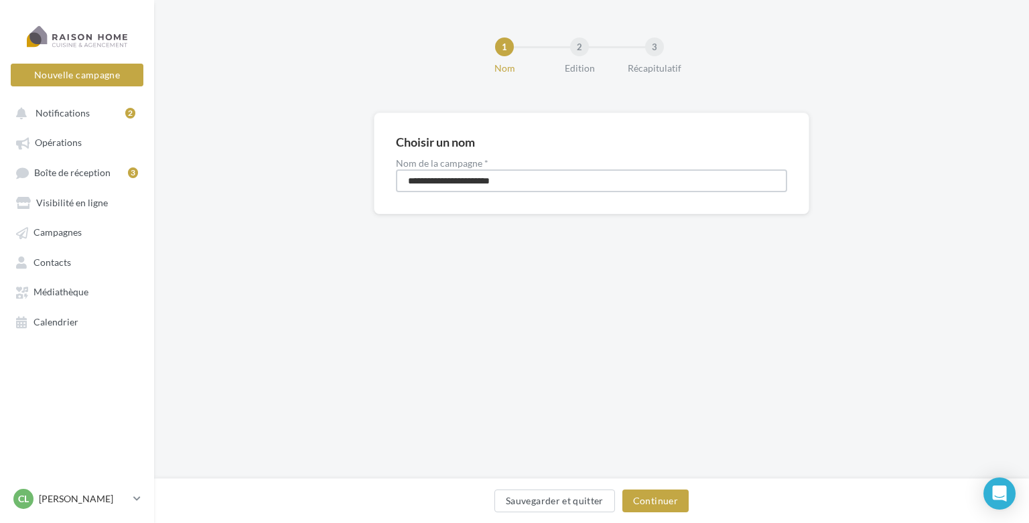
click at [407, 180] on input "**********" at bounding box center [591, 180] width 391 height 23
click at [435, 183] on input "**********" at bounding box center [591, 180] width 391 height 23
type input "**********"
click at [646, 497] on button "Continuer" at bounding box center [655, 501] width 66 height 23
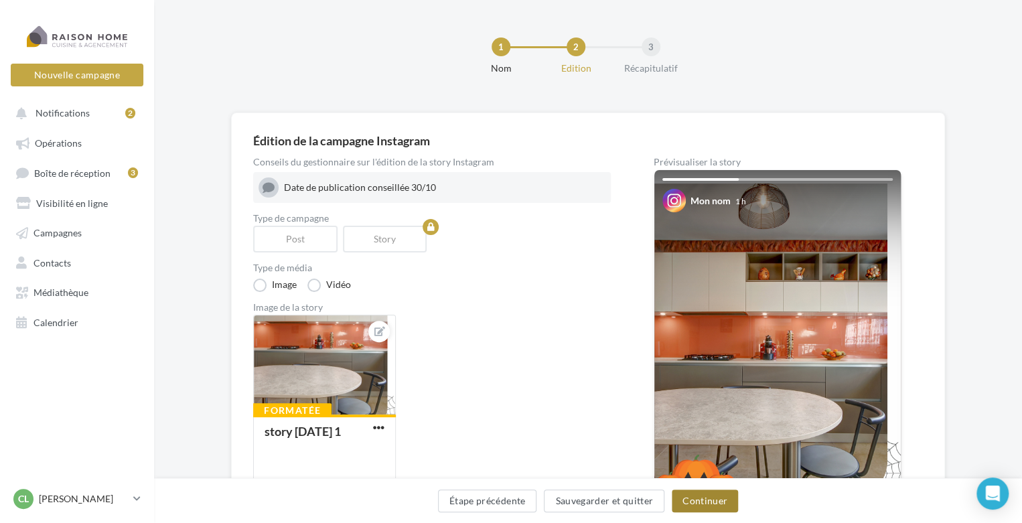
click at [689, 500] on button "Continuer" at bounding box center [705, 501] width 66 height 23
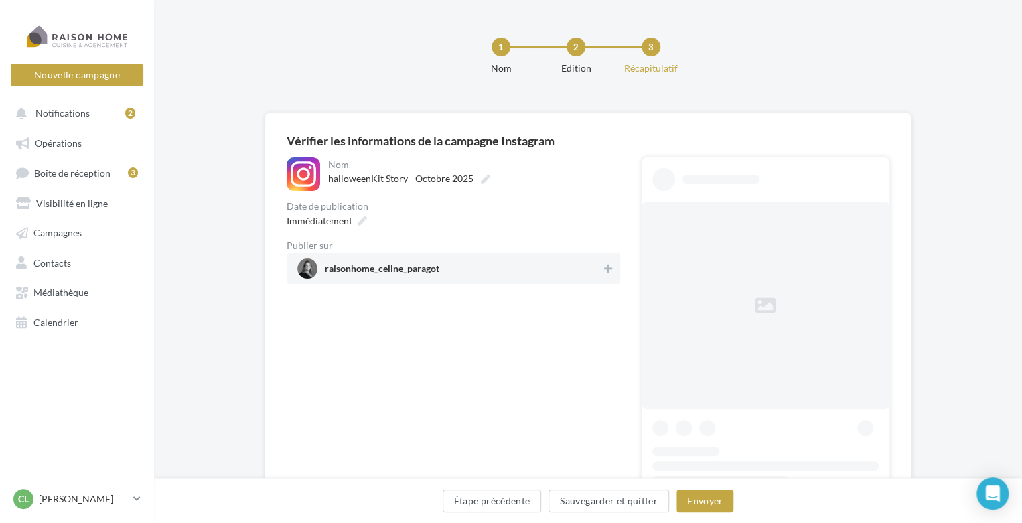
click at [471, 267] on span "raisonhome_celine_paragot" at bounding box center [449, 269] width 304 height 20
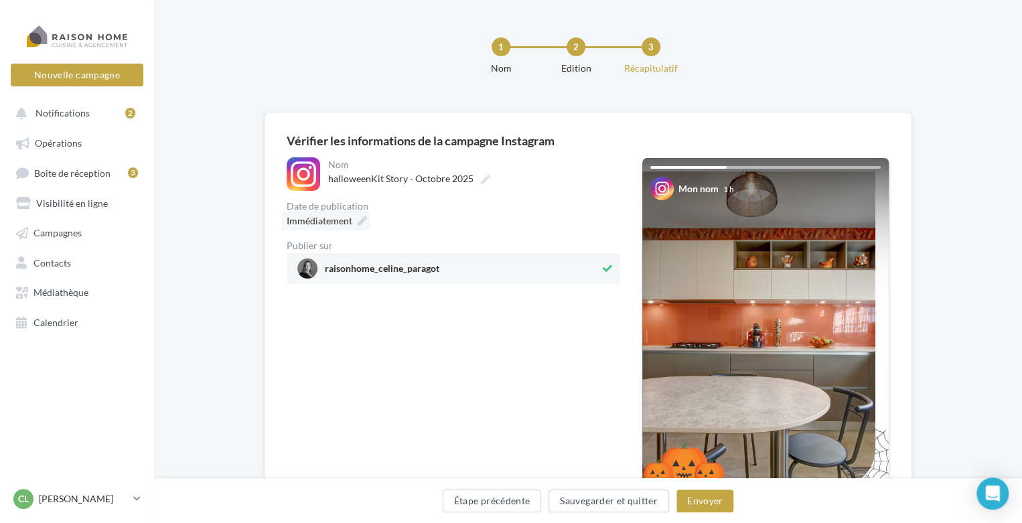
click at [354, 222] on div "Immédiatement" at bounding box center [325, 220] width 88 height 19
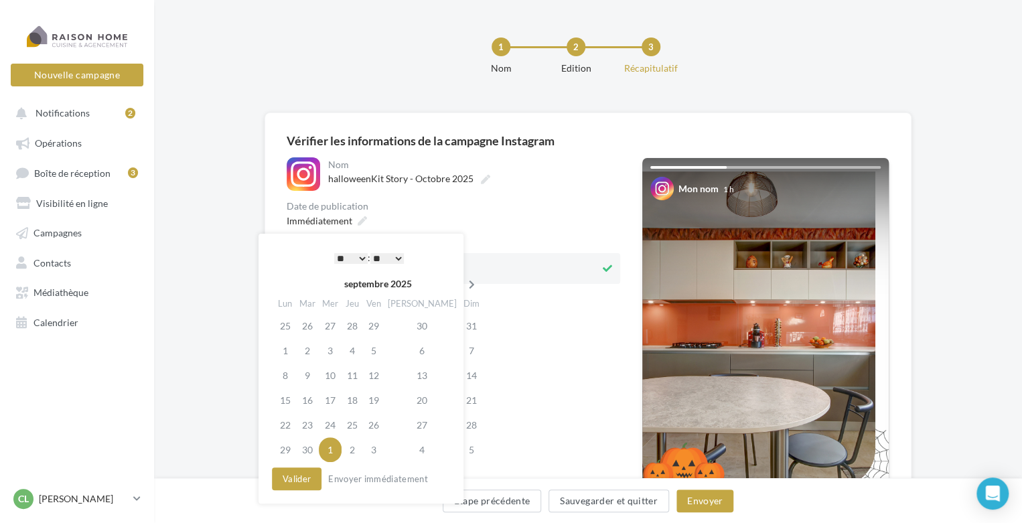
click at [464, 281] on icon at bounding box center [472, 284] width 17 height 9
click at [358, 423] on td "30" at bounding box center [352, 425] width 21 height 25
click at [362, 256] on select "* * * * * * * * * * ** ** ** ** ** ** ** ** ** ** ** ** ** **" at bounding box center [350, 258] width 33 height 11
click at [362, 257] on select "* * * * * * * * * * ** ** ** ** ** ** ** ** ** ** ** ** ** **" at bounding box center [350, 258] width 33 height 11
click at [399, 257] on select "** ** ** ** ** **" at bounding box center [386, 258] width 33 height 11
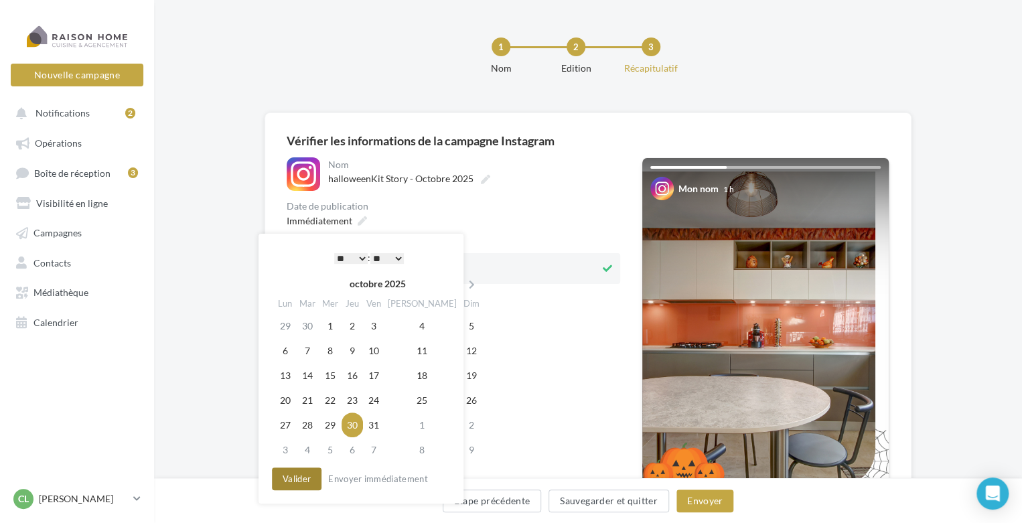
click at [295, 480] on button "Valider" at bounding box center [297, 479] width 50 height 23
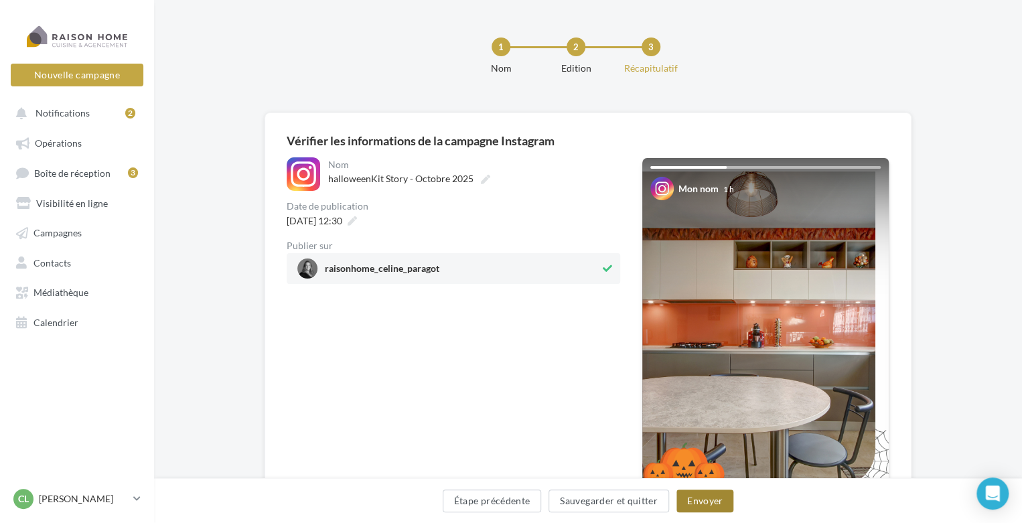
click at [695, 498] on button "Envoyer" at bounding box center [705, 501] width 57 height 23
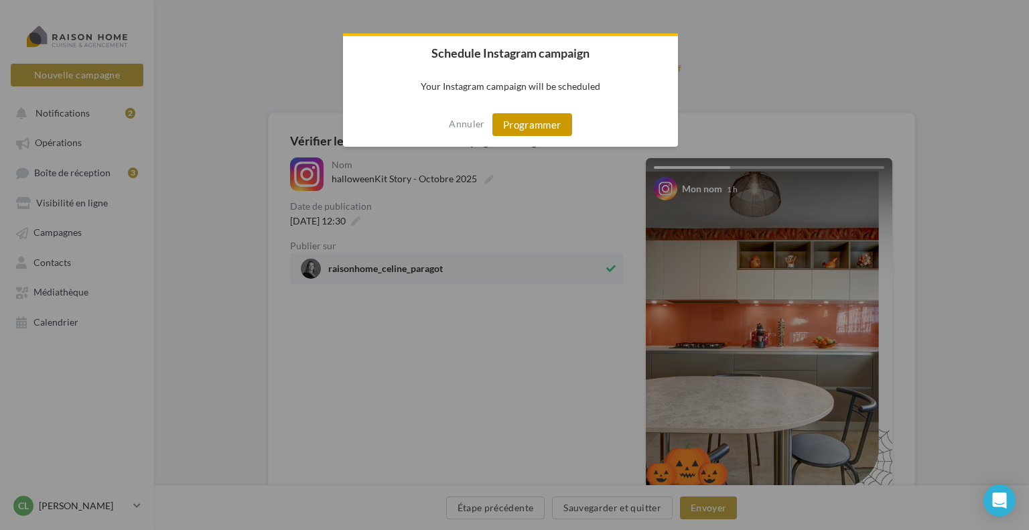
click at [551, 130] on button "Programmer" at bounding box center [532, 124] width 80 height 23
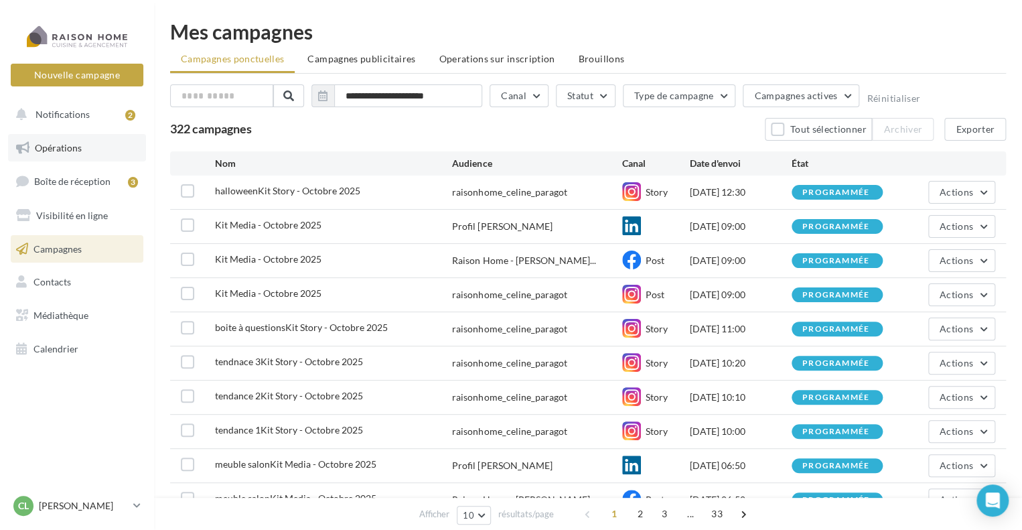
click at [80, 149] on span "Opérations" at bounding box center [58, 147] width 47 height 11
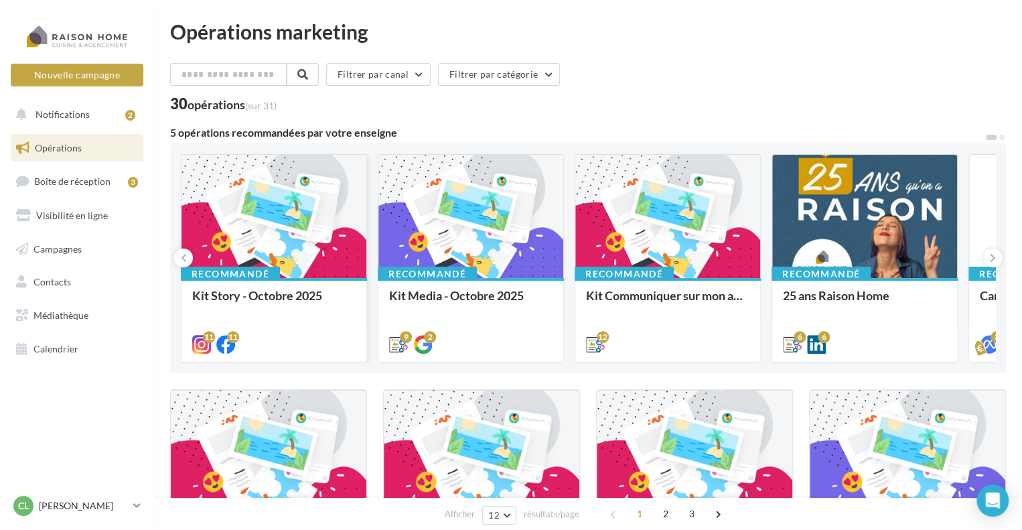
click at [279, 219] on div at bounding box center [274, 217] width 185 height 125
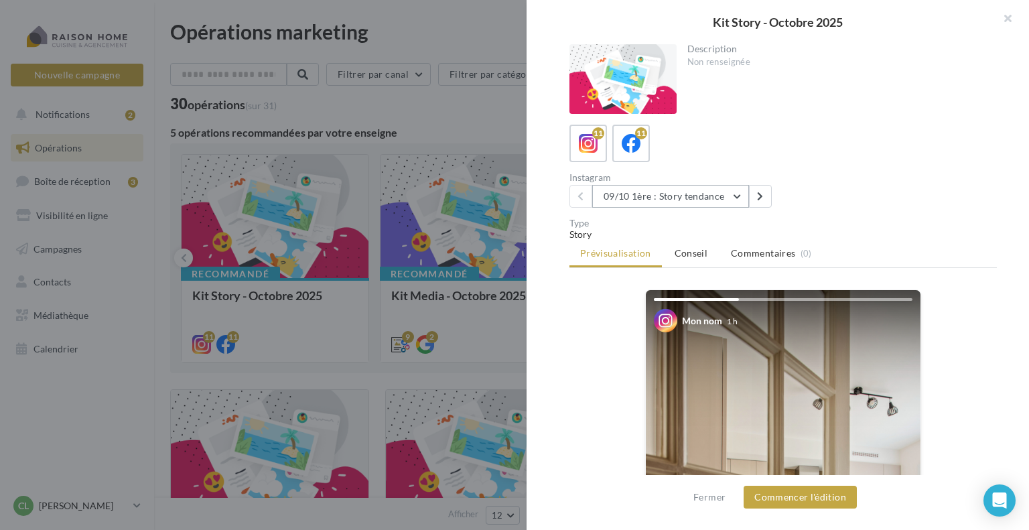
click at [681, 200] on button "09/10 1ère : Story tendance" at bounding box center [670, 196] width 157 height 23
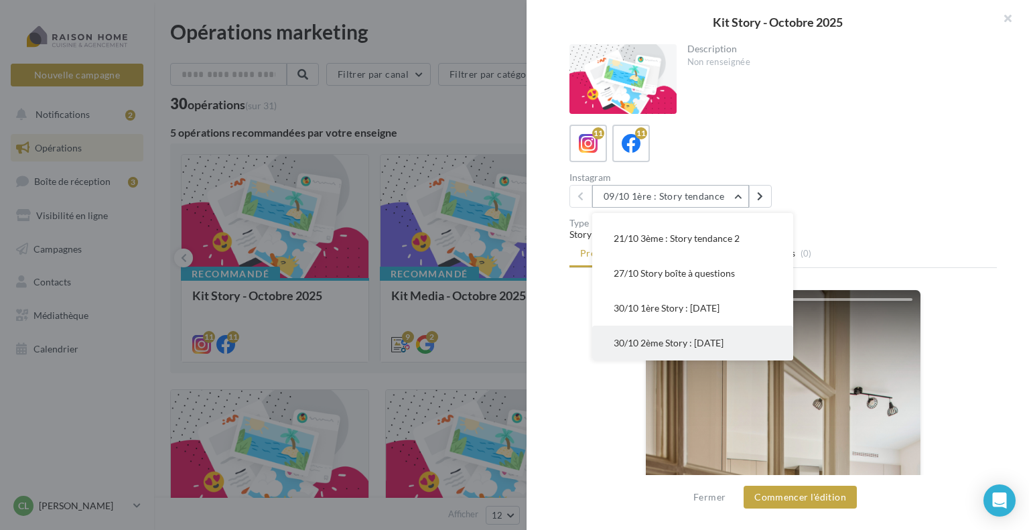
scroll to position [236, 0]
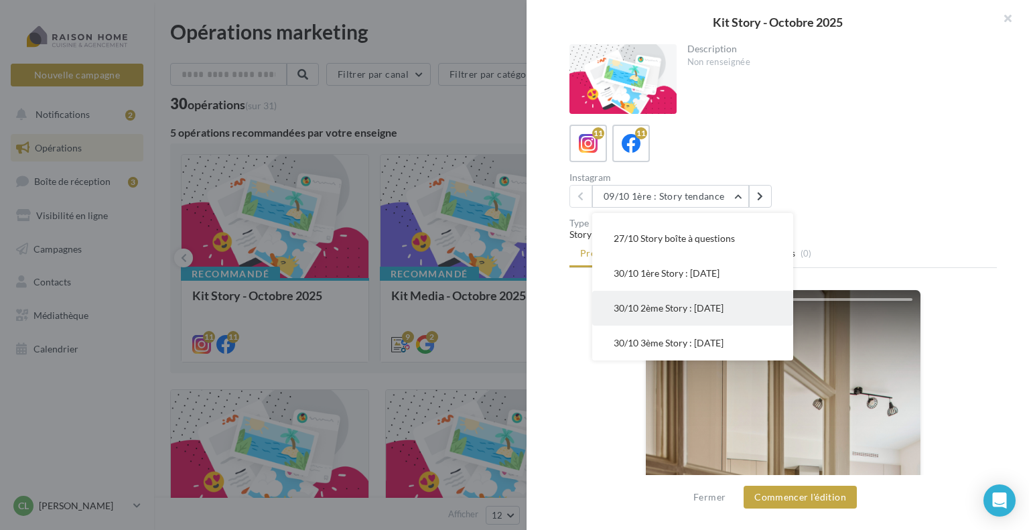
click at [661, 315] on button "30/10 2ème Story : Halloween" at bounding box center [692, 308] width 201 height 35
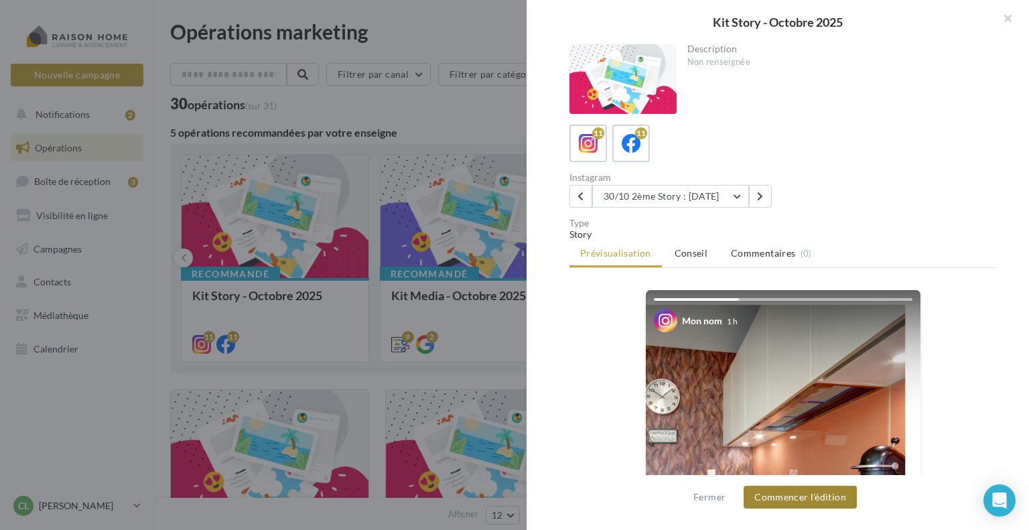
click at [807, 495] on button "Commencer l'édition" at bounding box center [800, 497] width 113 height 23
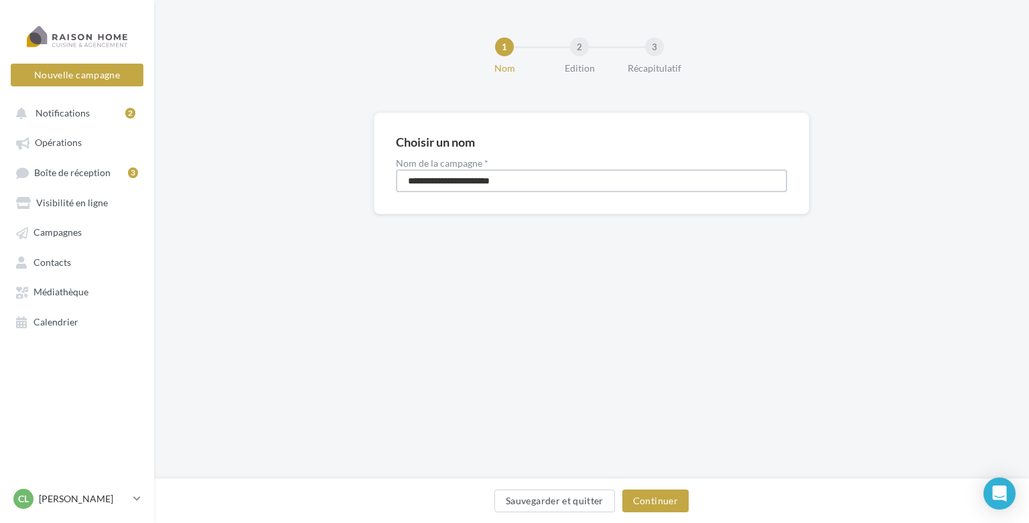
click at [405, 180] on input "**********" at bounding box center [591, 180] width 391 height 23
type input "**********"
click at [661, 499] on button "Continuer" at bounding box center [655, 501] width 66 height 23
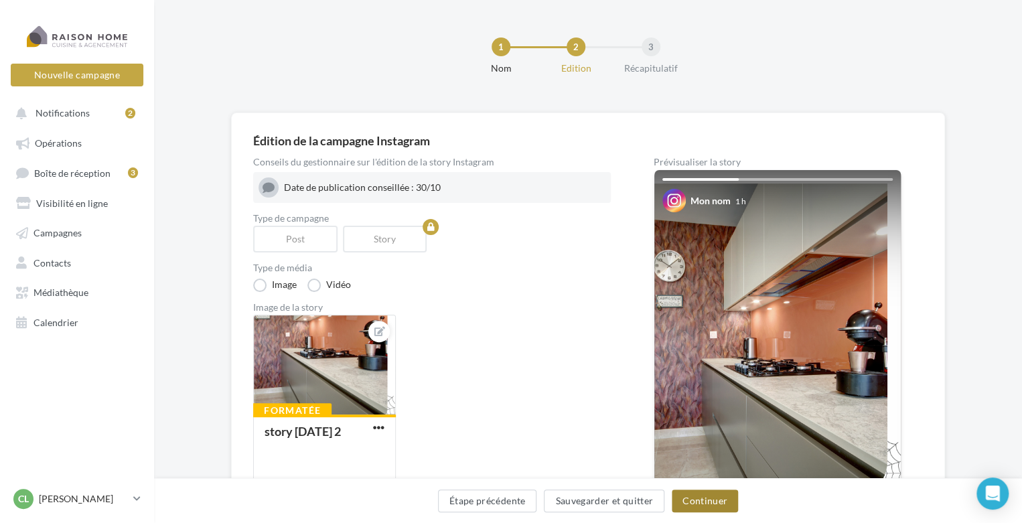
click at [723, 506] on button "Continuer" at bounding box center [705, 501] width 66 height 23
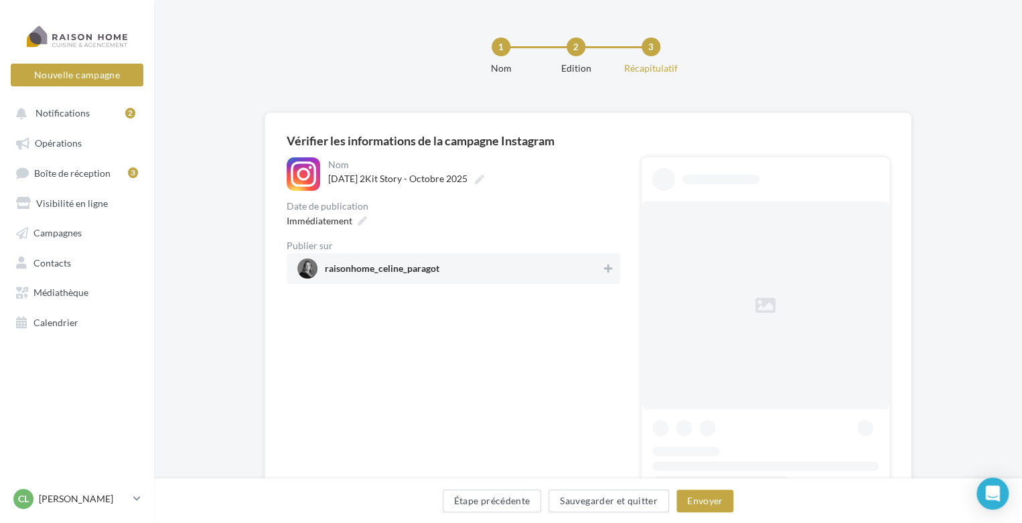
click at [477, 266] on span "raisonhome_celine_paragot" at bounding box center [449, 269] width 304 height 20
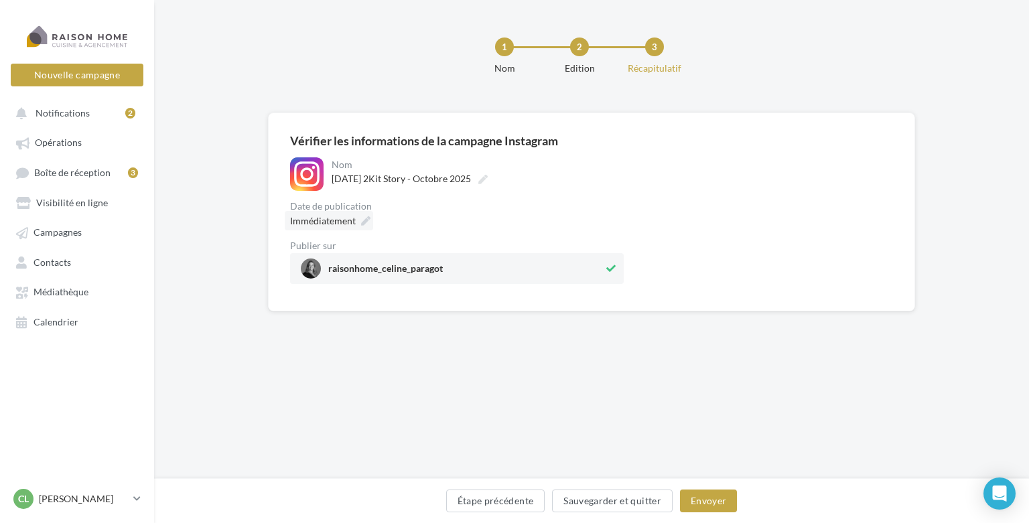
click at [354, 218] on div "Immédiatement" at bounding box center [329, 220] width 88 height 19
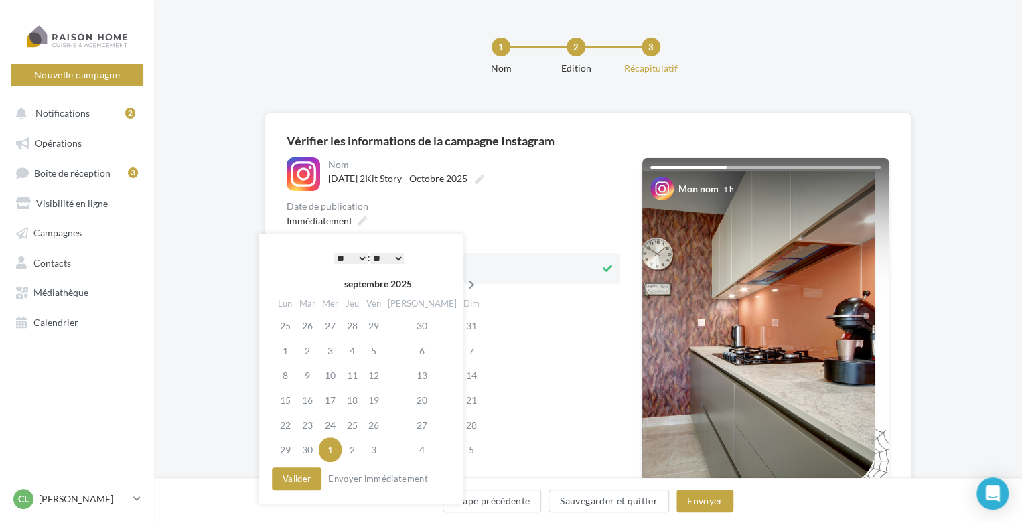
click at [464, 287] on icon at bounding box center [472, 284] width 17 height 9
click at [361, 423] on td "30" at bounding box center [352, 425] width 21 height 25
click at [362, 255] on select "* * * * * * * * * * ** ** ** ** ** ** ** ** ** ** ** ** ** **" at bounding box center [350, 258] width 33 height 11
click at [399, 257] on select "** ** ** ** ** **" at bounding box center [386, 258] width 33 height 11
click at [304, 476] on button "Valider" at bounding box center [297, 479] width 50 height 23
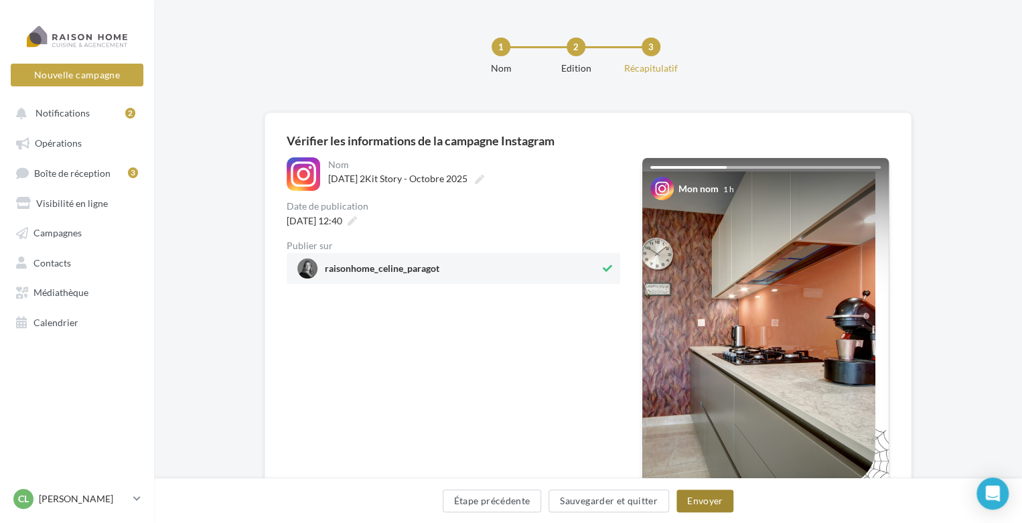
click at [691, 499] on button "Envoyer" at bounding box center [705, 501] width 57 height 23
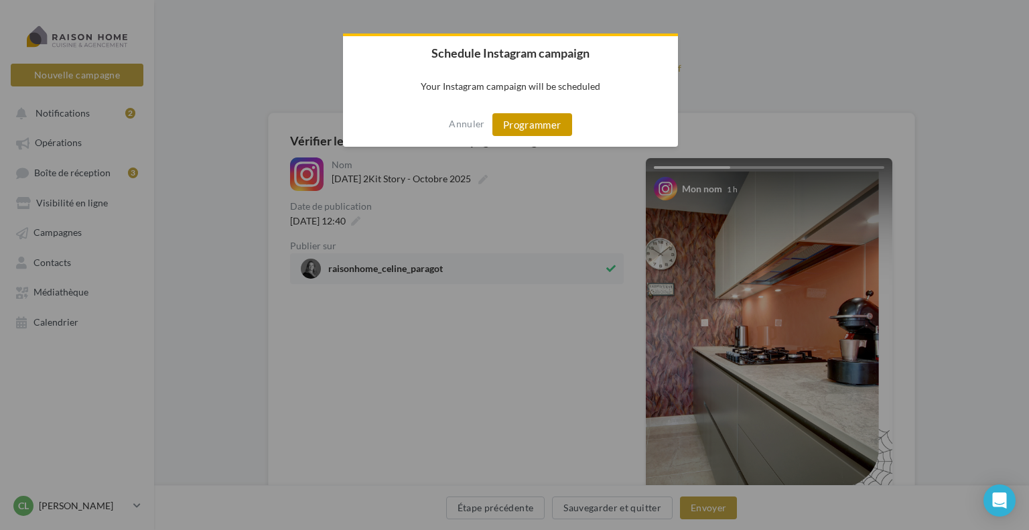
click at [549, 129] on button "Programmer" at bounding box center [532, 124] width 80 height 23
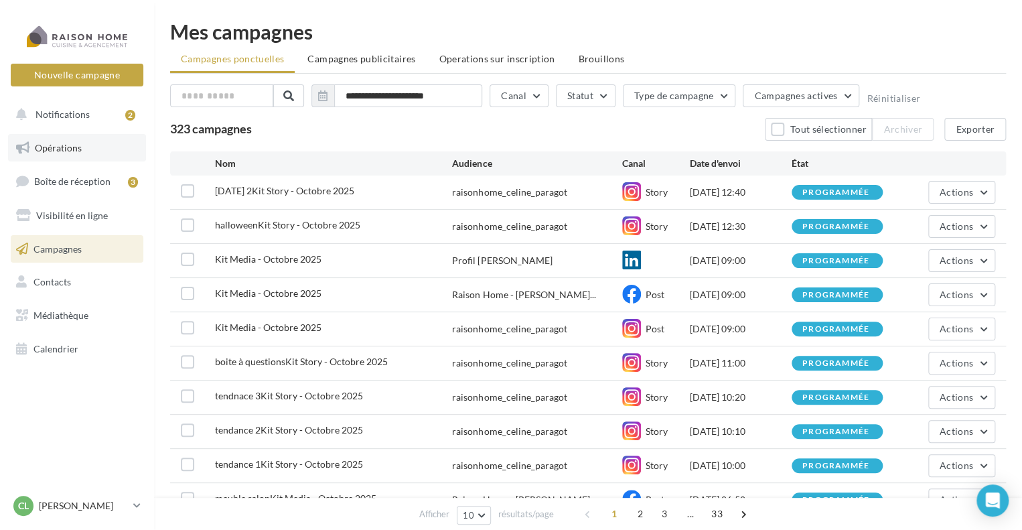
click at [89, 153] on link "Opérations" at bounding box center [77, 148] width 138 height 28
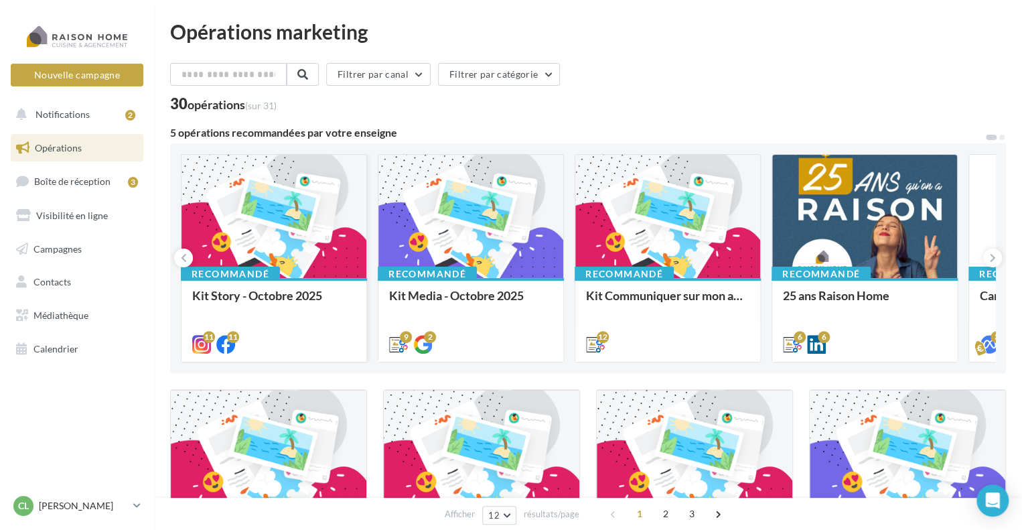
click at [285, 226] on div at bounding box center [274, 217] width 185 height 125
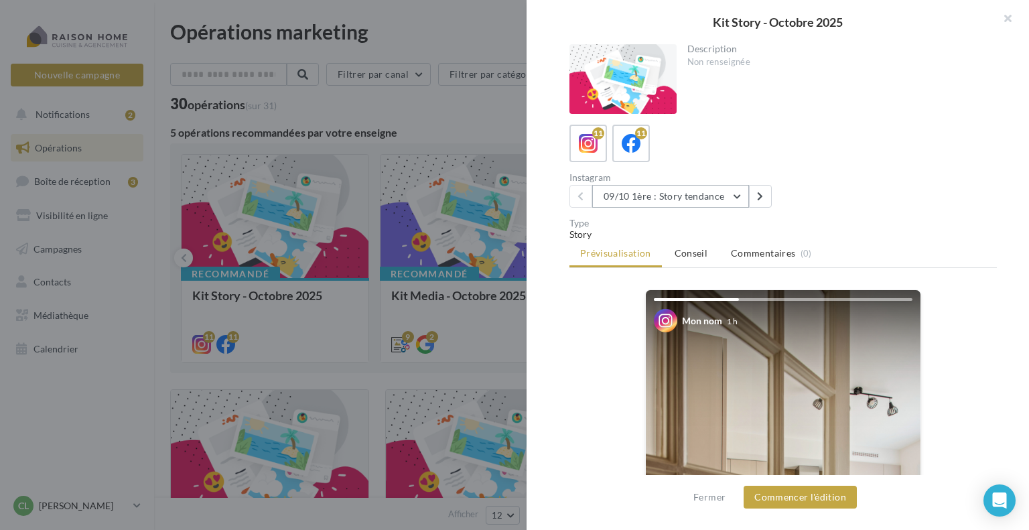
click at [659, 201] on button "09/10 1ère : Story tendance" at bounding box center [670, 196] width 157 height 23
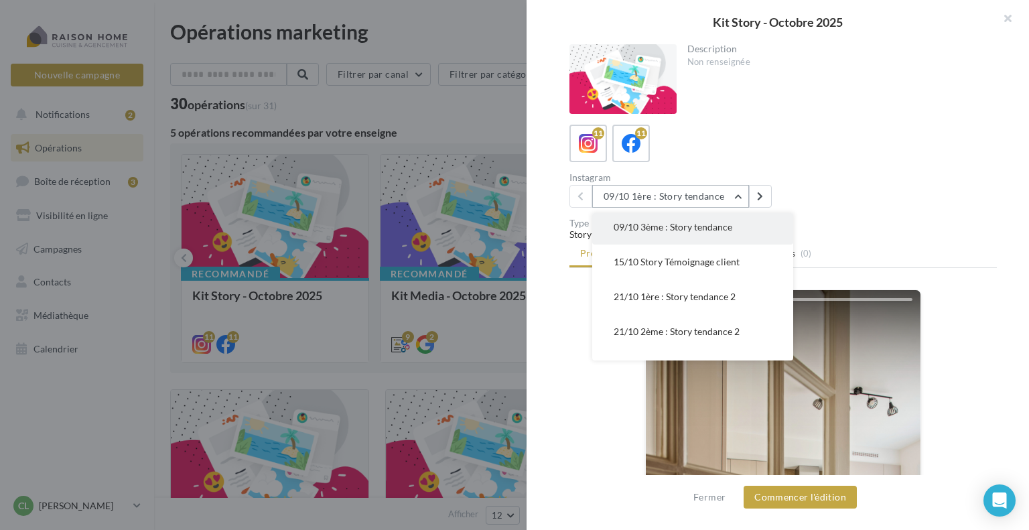
scroll to position [236, 0]
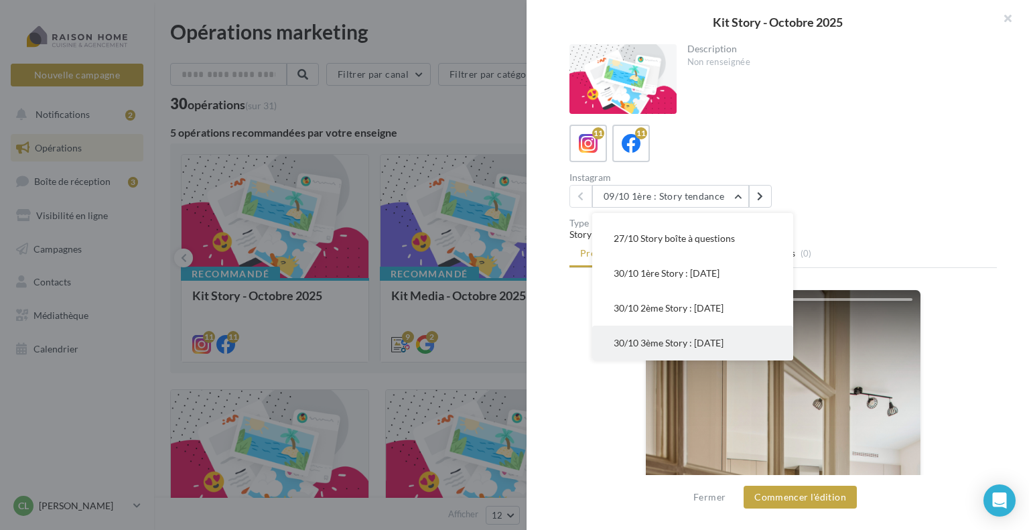
click at [673, 343] on span "30/10 3ème Story : [DATE]" at bounding box center [669, 342] width 110 height 11
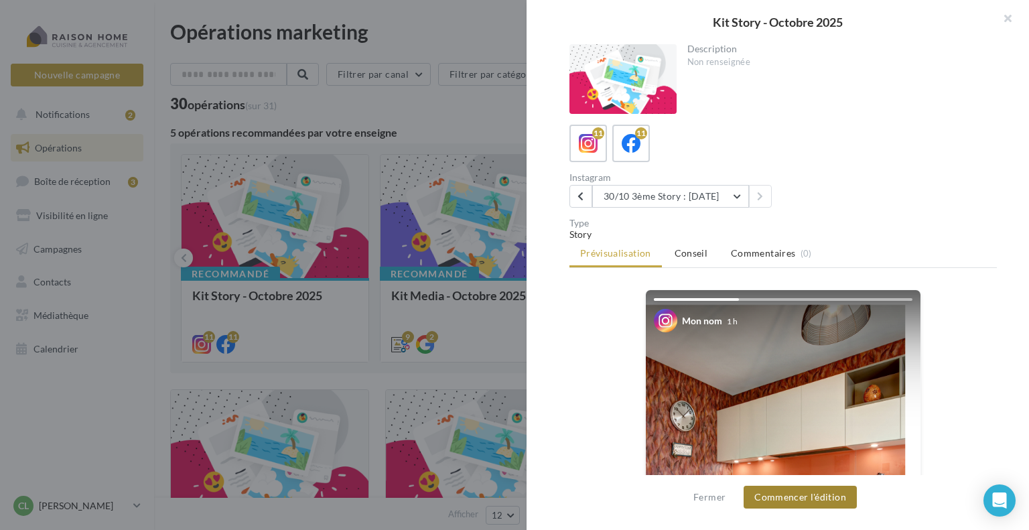
click at [792, 495] on button "Commencer l'édition" at bounding box center [800, 497] width 113 height 23
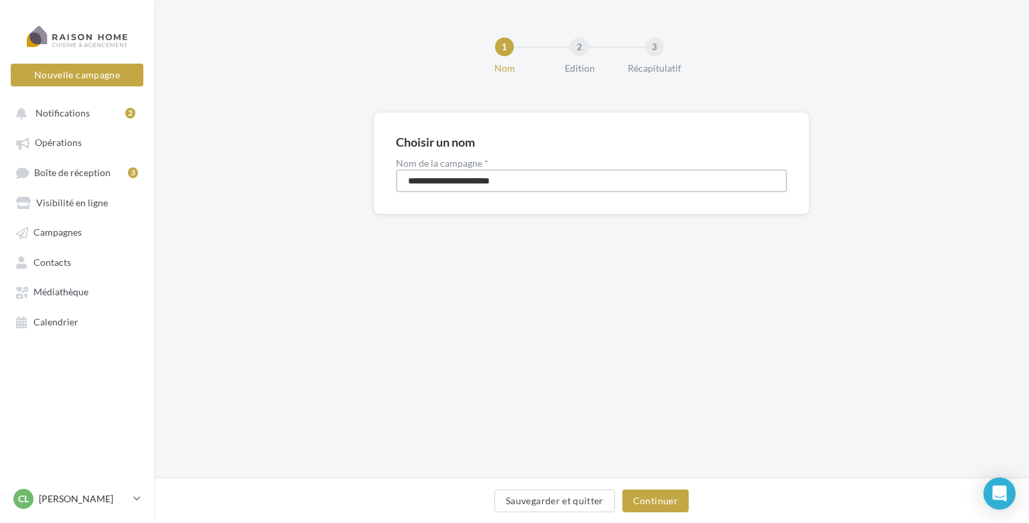
click at [401, 177] on input "**********" at bounding box center [591, 180] width 391 height 23
type input "**********"
click at [667, 508] on button "Continuer" at bounding box center [655, 501] width 66 height 23
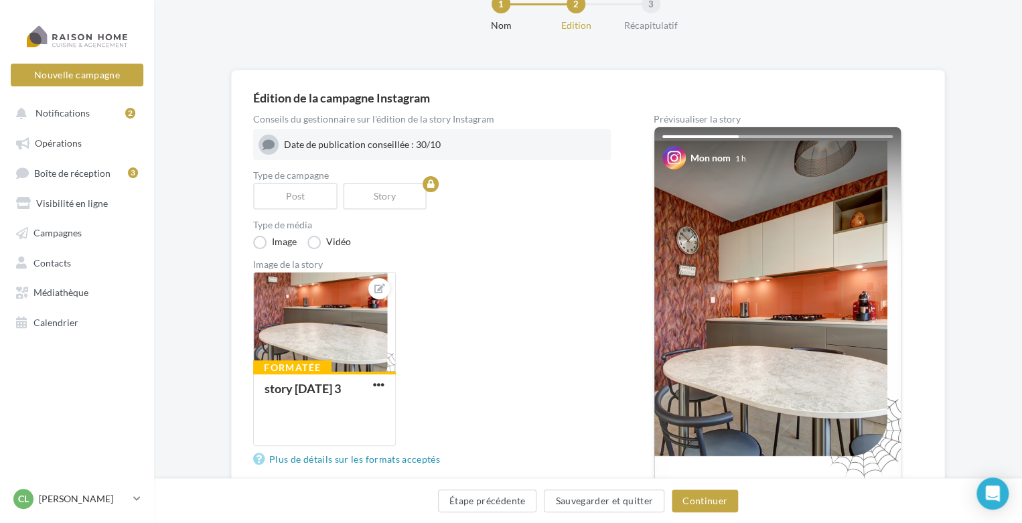
scroll to position [67, 0]
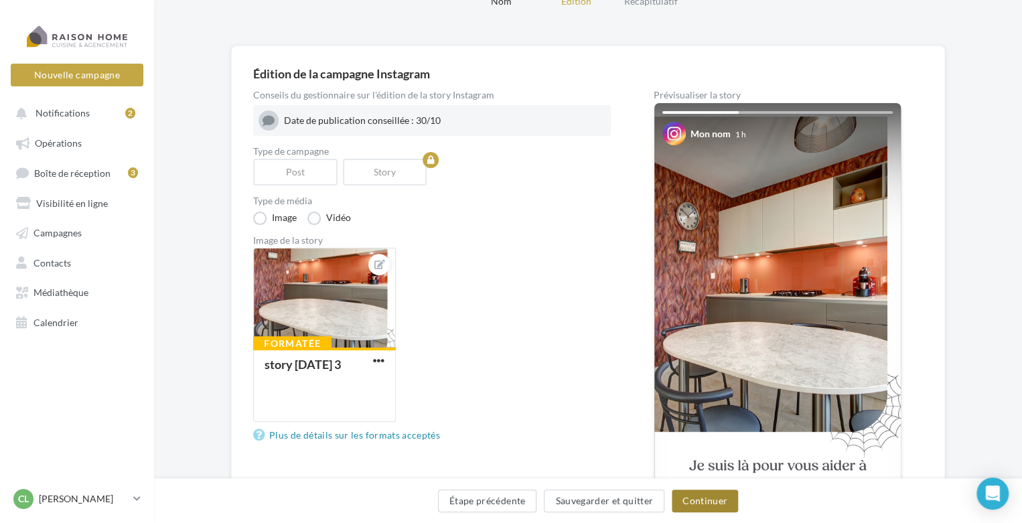
click at [697, 495] on button "Continuer" at bounding box center [705, 501] width 66 height 23
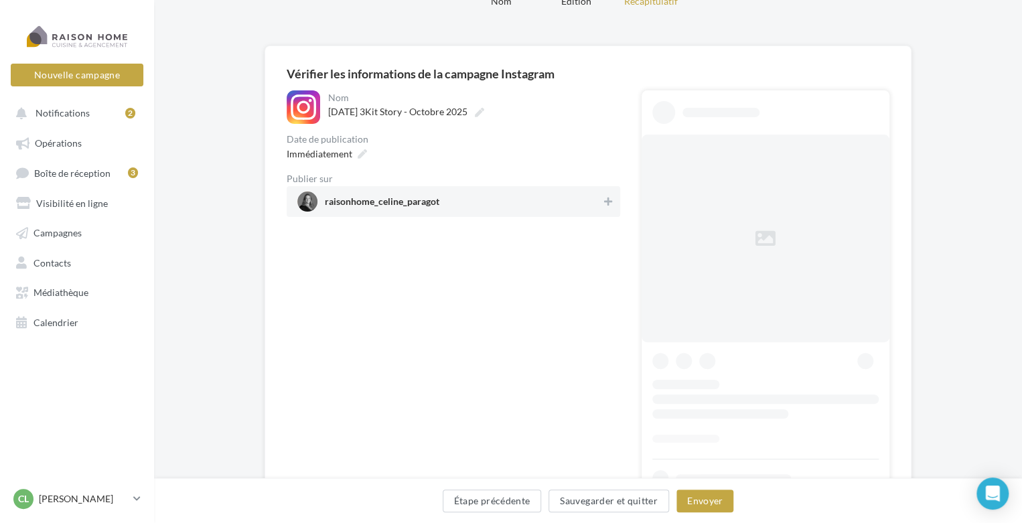
click at [428, 202] on span "raisonhome_celine_paragot" at bounding box center [382, 204] width 115 height 15
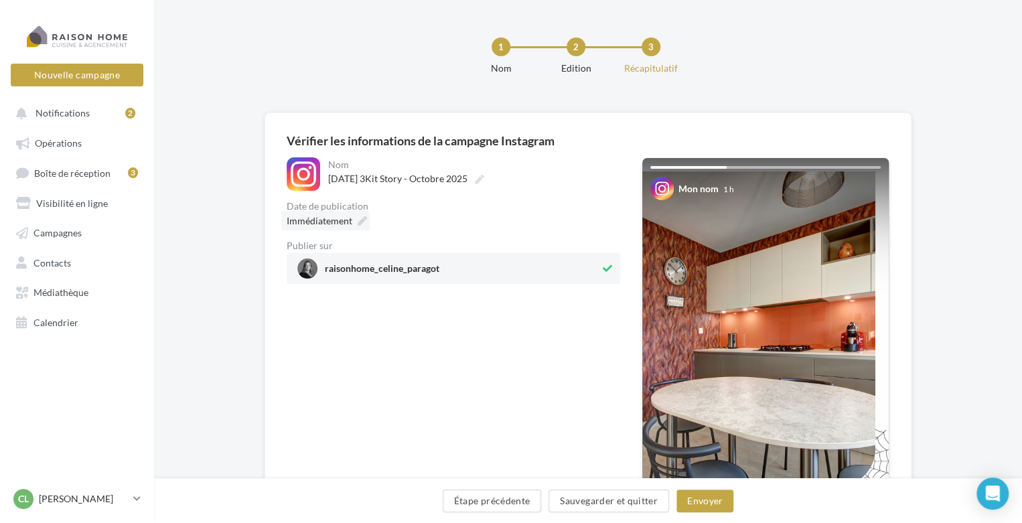
click at [359, 214] on div "Immédiatement" at bounding box center [325, 220] width 88 height 19
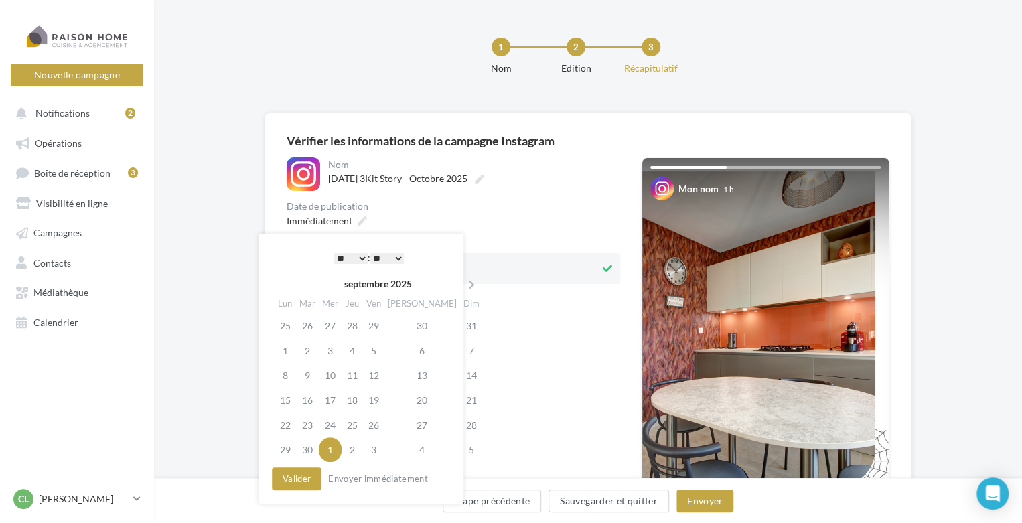
click at [361, 261] on select "* * * * * * * * * * ** ** ** ** ** ** ** ** ** ** ** ** ** **" at bounding box center [350, 258] width 33 height 11
click at [398, 258] on select "** ** ** ** ** **" at bounding box center [386, 258] width 33 height 11
click at [303, 480] on button "Valider" at bounding box center [297, 479] width 50 height 23
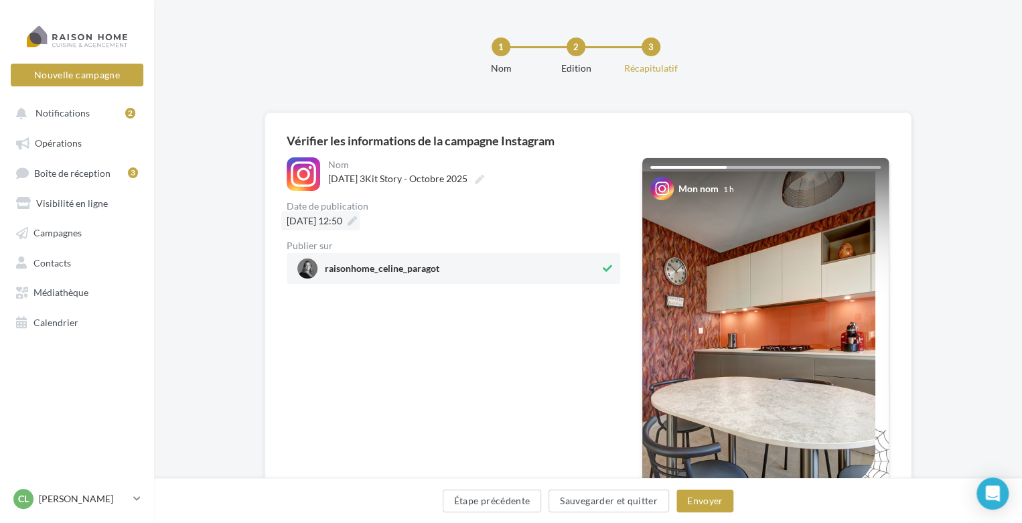
click at [360, 216] on div "01/10/2025 à 12:50" at bounding box center [320, 220] width 78 height 19
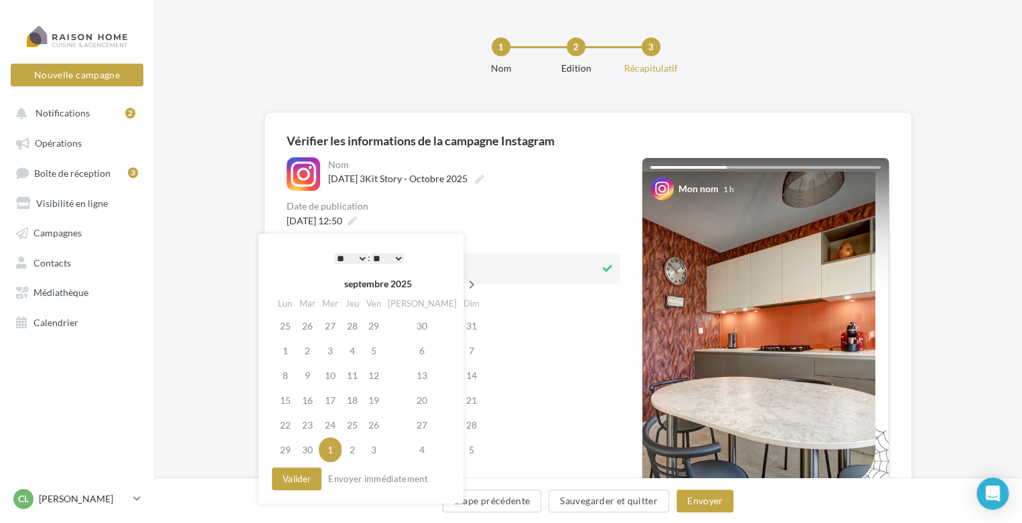
click at [464, 281] on icon at bounding box center [472, 284] width 17 height 9
click at [357, 423] on td "30" at bounding box center [352, 425] width 21 height 25
click at [303, 476] on button "Valider" at bounding box center [297, 479] width 50 height 23
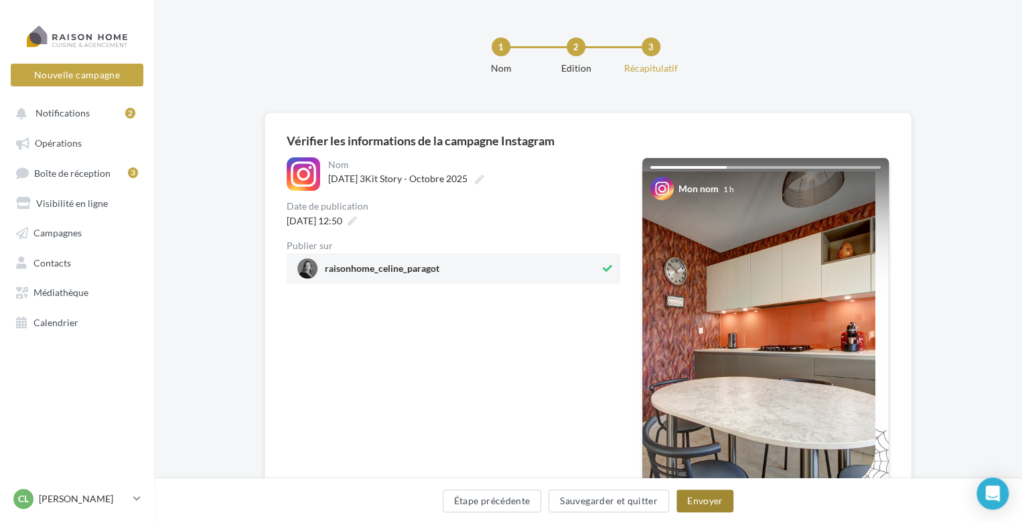
click at [710, 505] on button "Envoyer" at bounding box center [705, 501] width 57 height 23
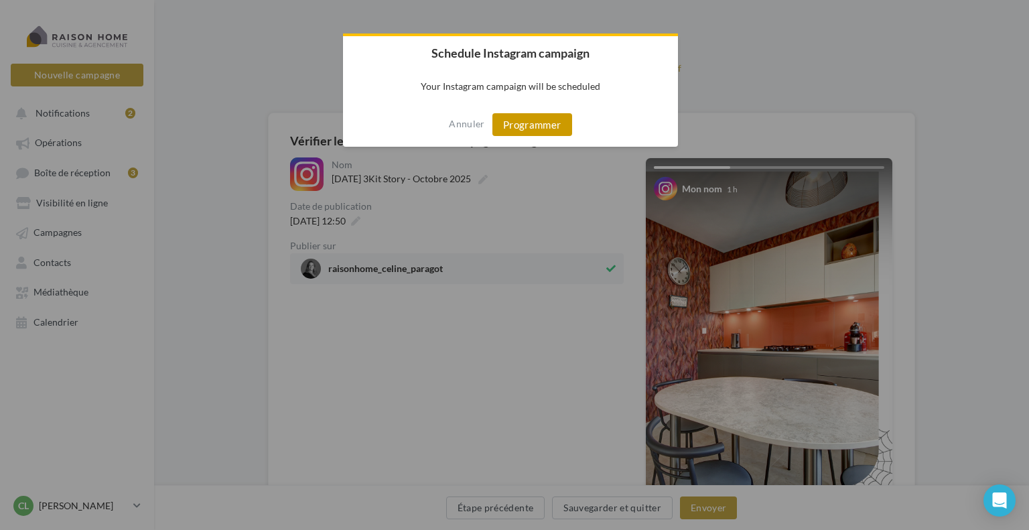
click at [544, 128] on button "Programmer" at bounding box center [532, 124] width 80 height 23
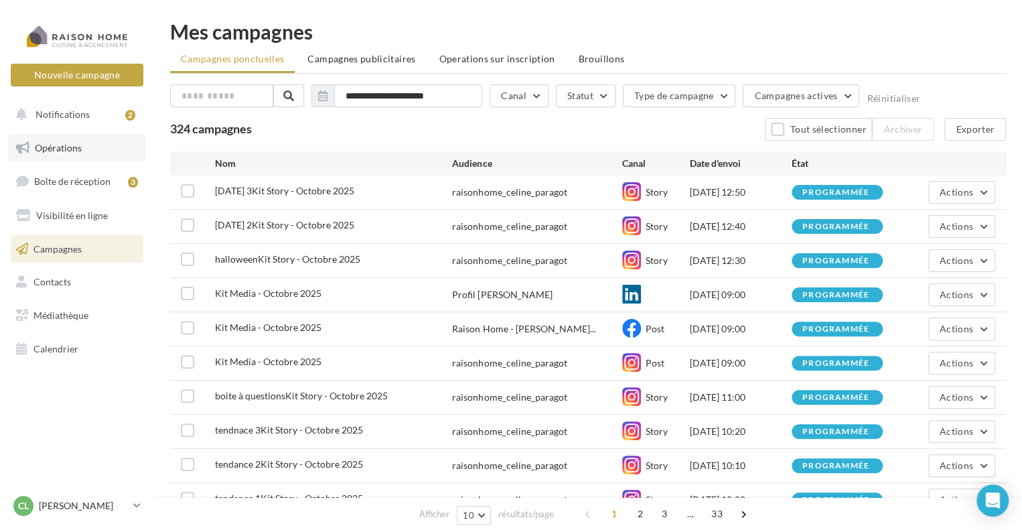
click at [100, 141] on link "Opérations" at bounding box center [77, 148] width 138 height 28
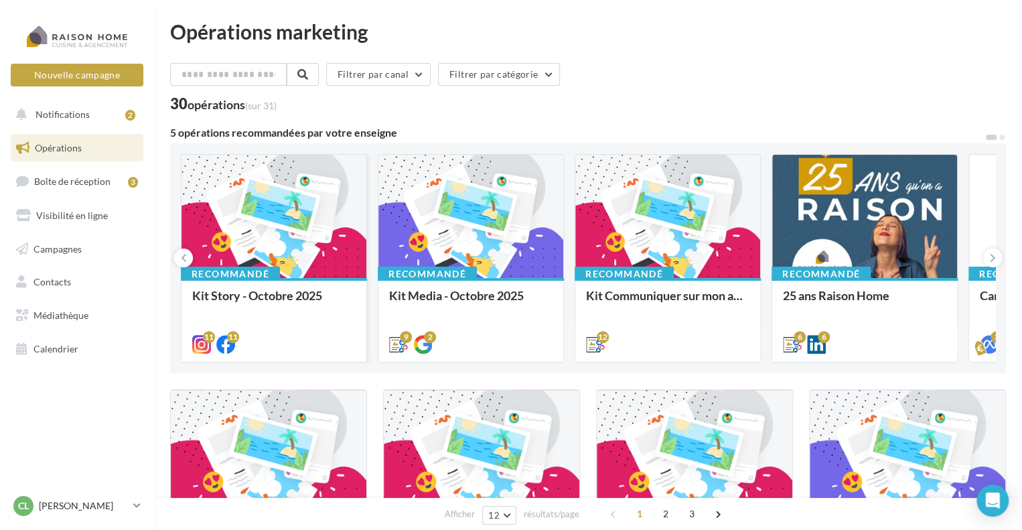
click at [319, 217] on div at bounding box center [274, 217] width 185 height 125
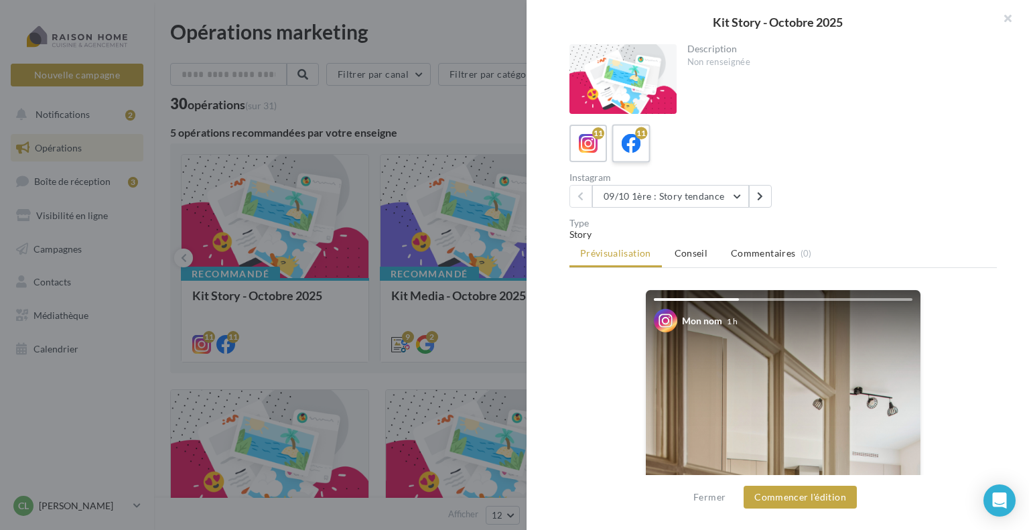
click at [639, 137] on div "11" at bounding box center [641, 133] width 12 height 12
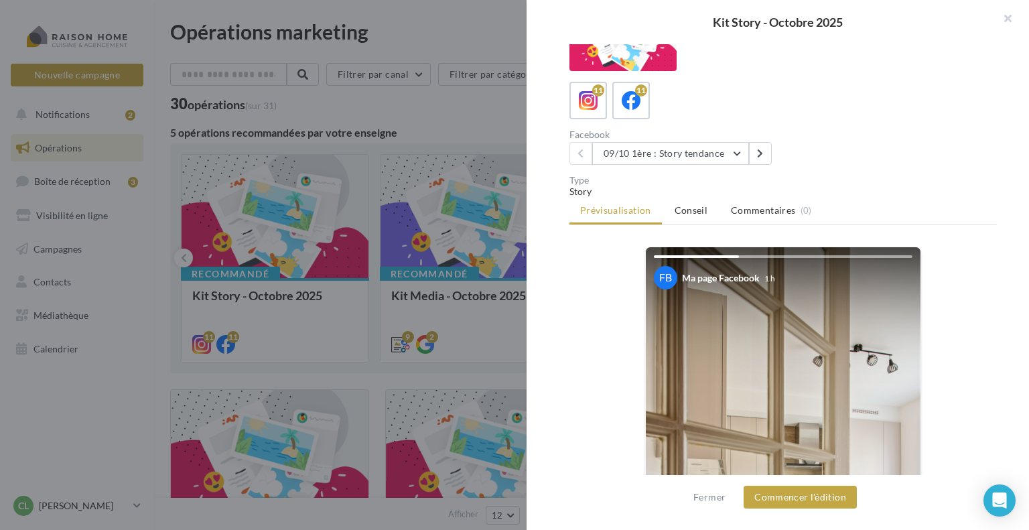
scroll to position [67, 0]
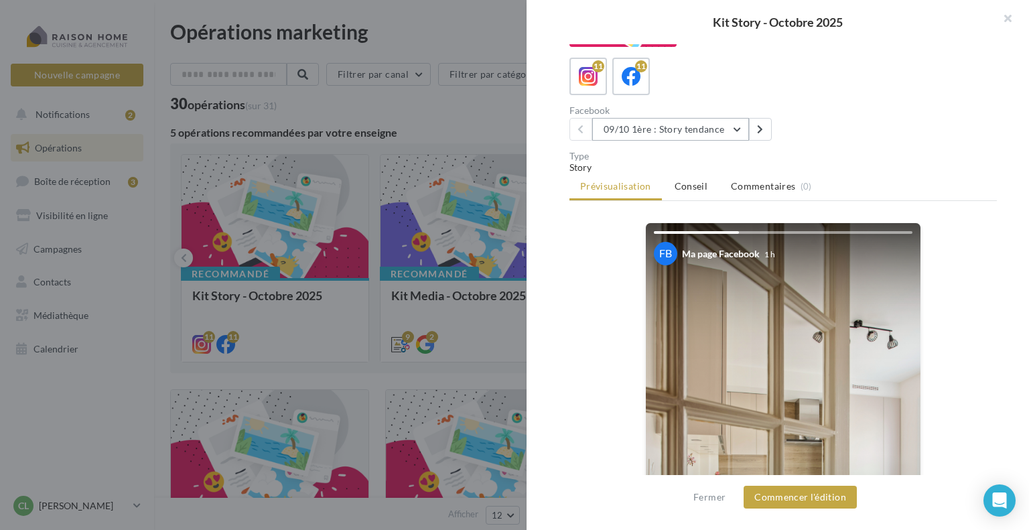
click at [729, 125] on button "09/10 1ère : Story tendance" at bounding box center [670, 129] width 157 height 23
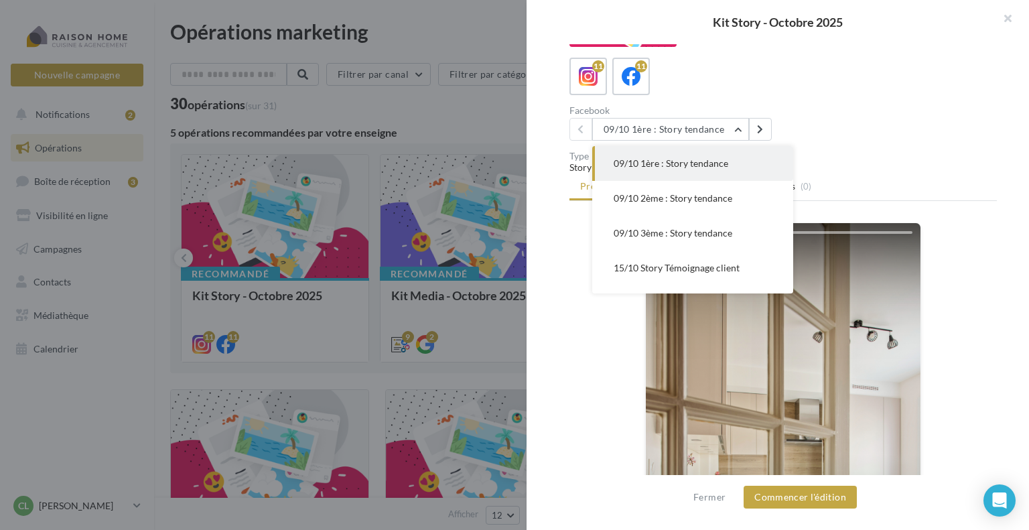
click at [696, 167] on span "09/10 1ère : Story tendance" at bounding box center [671, 162] width 115 height 11
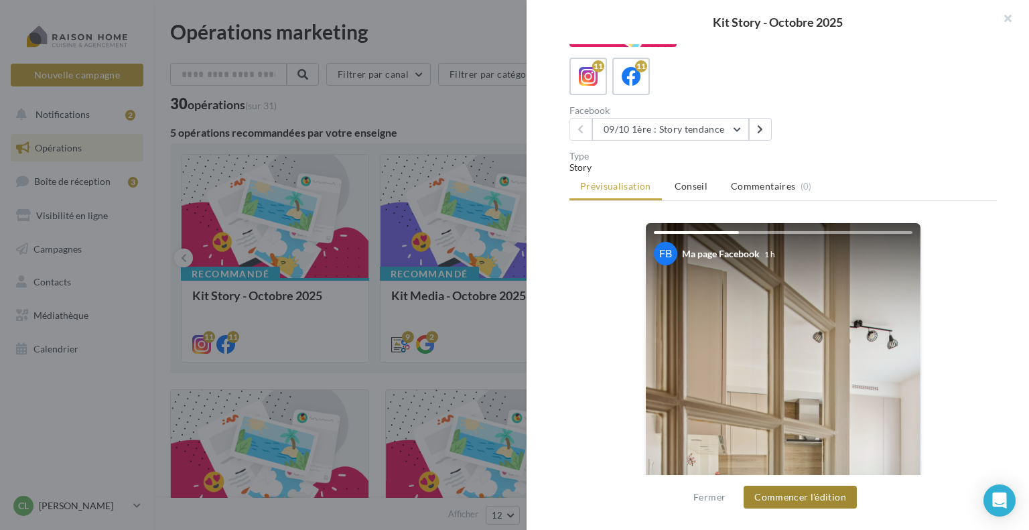
click at [795, 499] on button "Commencer l'édition" at bounding box center [800, 497] width 113 height 23
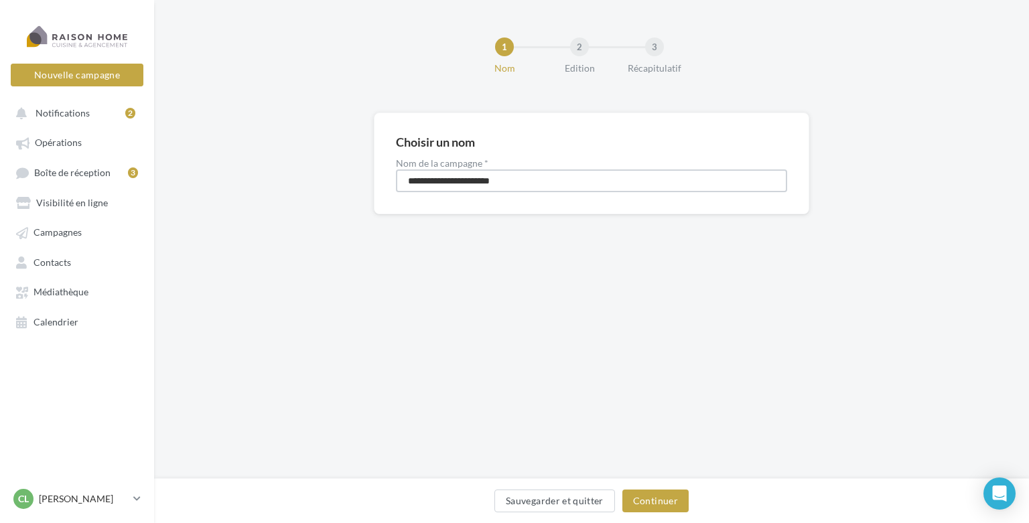
click at [405, 180] on input "**********" at bounding box center [591, 180] width 391 height 23
type input "**********"
click at [657, 496] on button "Continuer" at bounding box center [655, 501] width 66 height 23
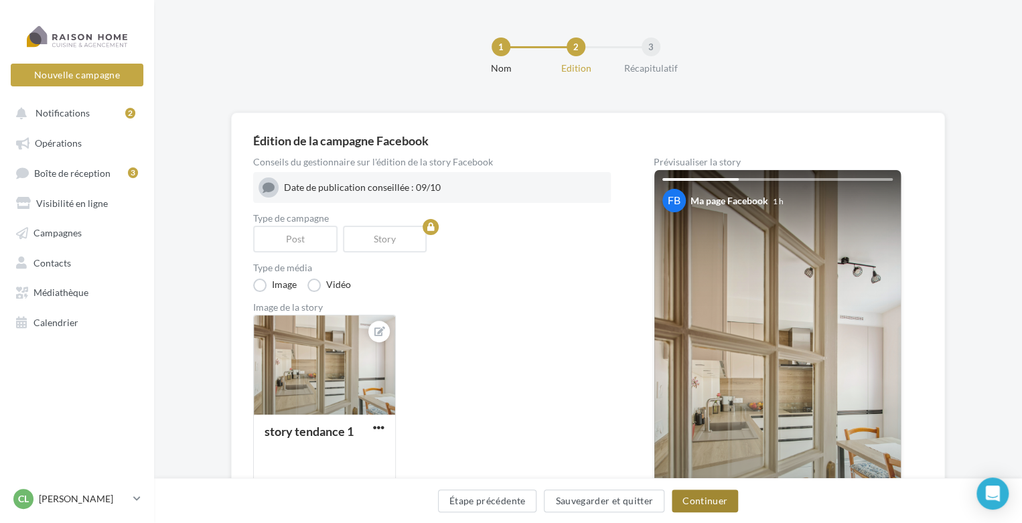
click at [688, 502] on button "Continuer" at bounding box center [705, 501] width 66 height 23
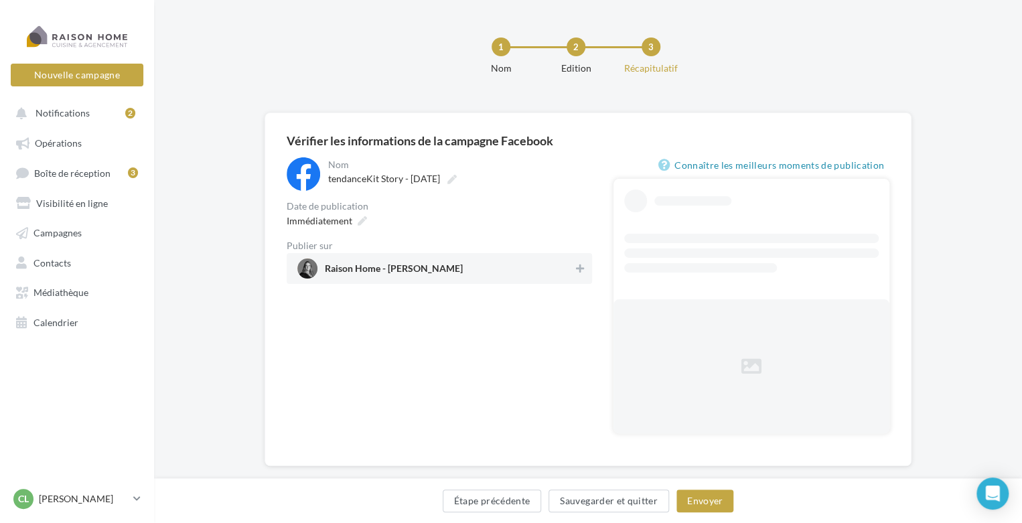
click at [415, 273] on span "Raison Home - [PERSON_NAME]" at bounding box center [394, 271] width 138 height 15
click at [358, 225] on icon at bounding box center [362, 220] width 9 height 9
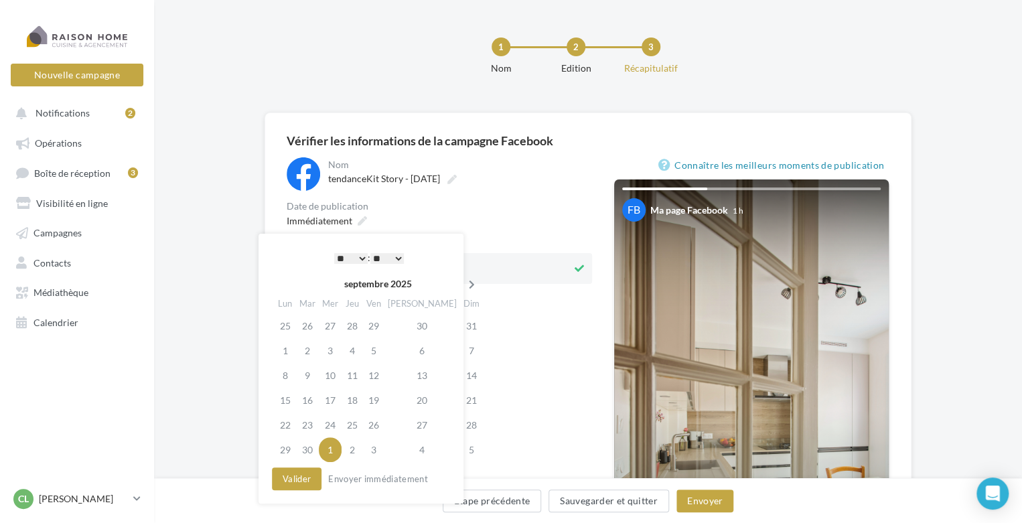
click at [464, 287] on icon at bounding box center [472, 284] width 17 height 9
click at [354, 350] on td "9" at bounding box center [352, 350] width 21 height 25
click at [362, 260] on select "* * * * * * * * * * ** ** ** ** ** ** ** ** ** ** ** ** ** **" at bounding box center [350, 258] width 33 height 11
click at [301, 477] on button "Valider" at bounding box center [297, 479] width 50 height 23
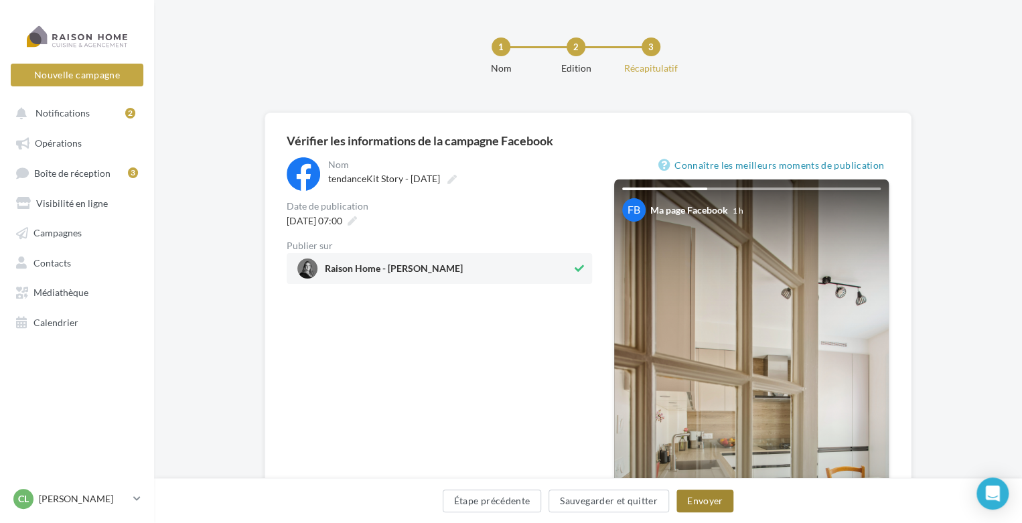
click at [695, 498] on button "Envoyer" at bounding box center [705, 501] width 57 height 23
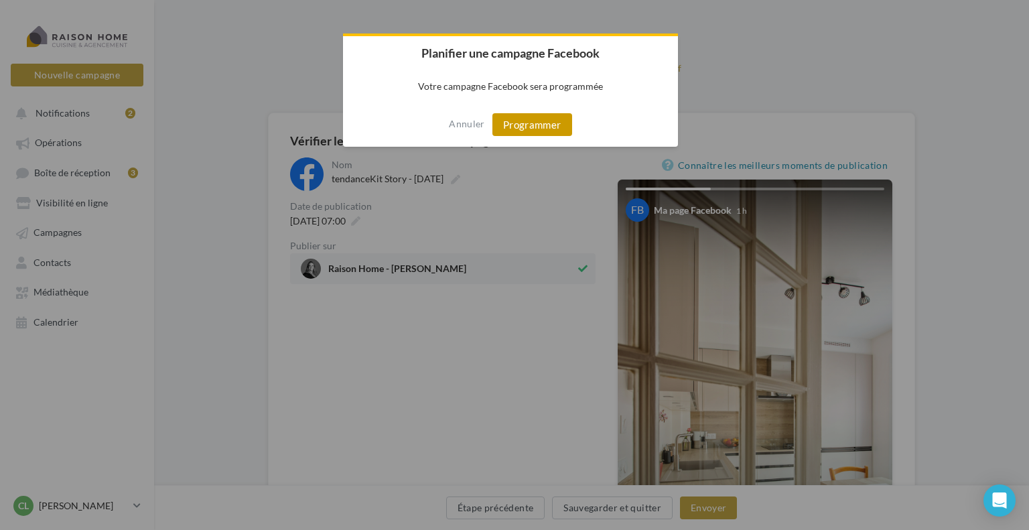
click at [517, 123] on button "Programmer" at bounding box center [532, 124] width 80 height 23
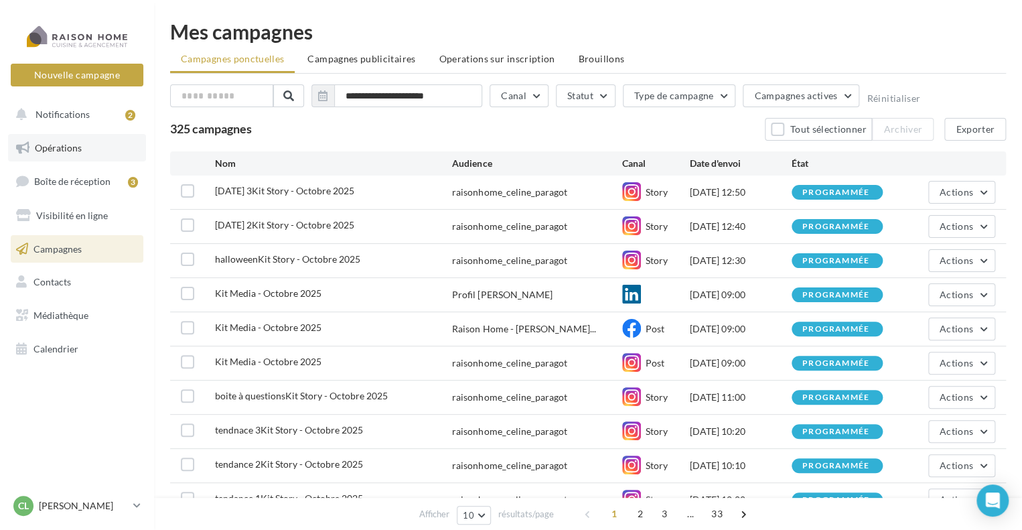
click at [61, 139] on link "Opérations" at bounding box center [77, 148] width 138 height 28
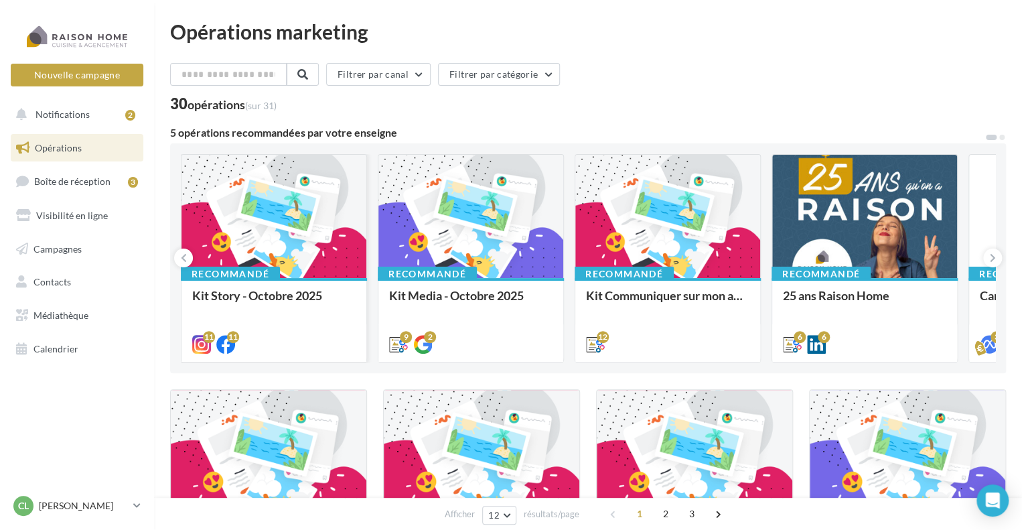
click at [271, 231] on div at bounding box center [274, 217] width 185 height 125
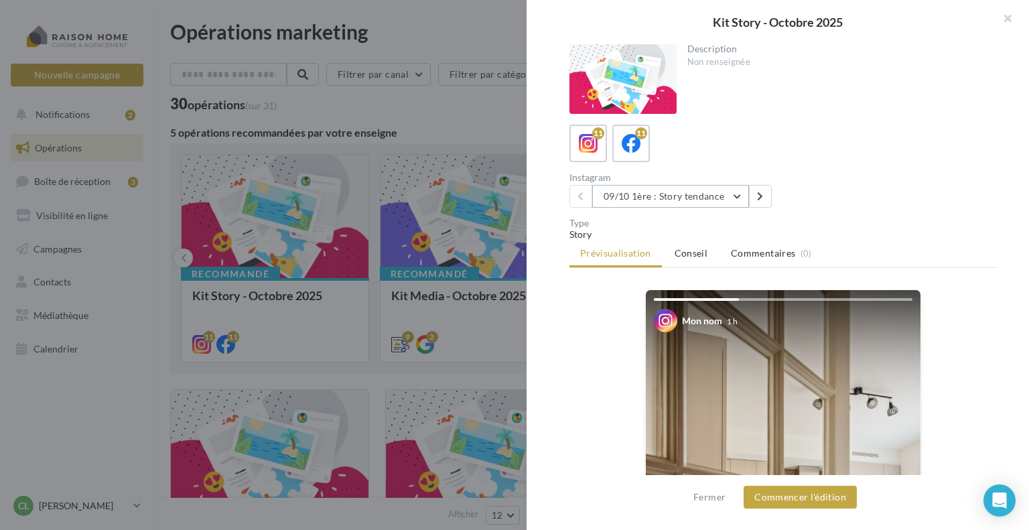
click at [617, 197] on button "09/10 1ère : Story tendance" at bounding box center [670, 196] width 157 height 23
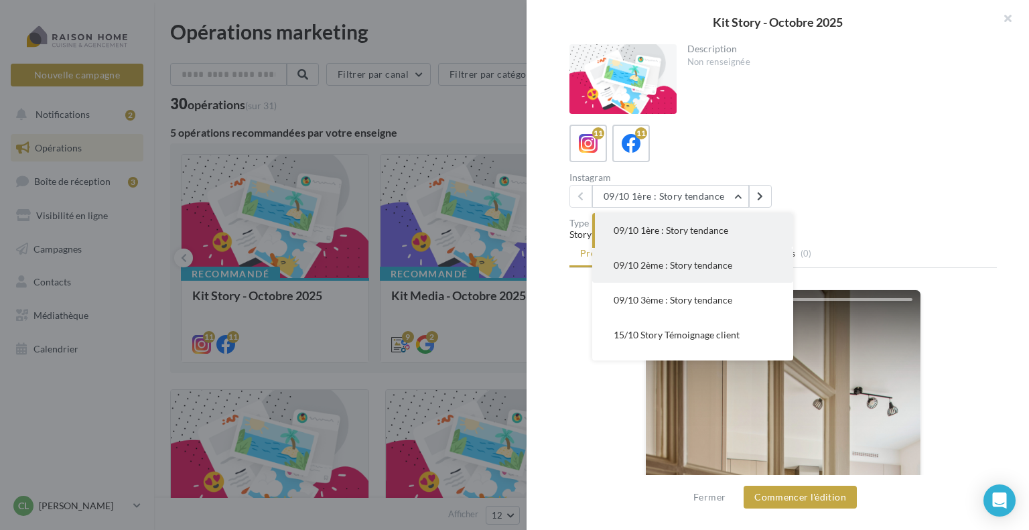
click at [653, 265] on span "09/10 2ème : Story tendance" at bounding box center [673, 264] width 119 height 11
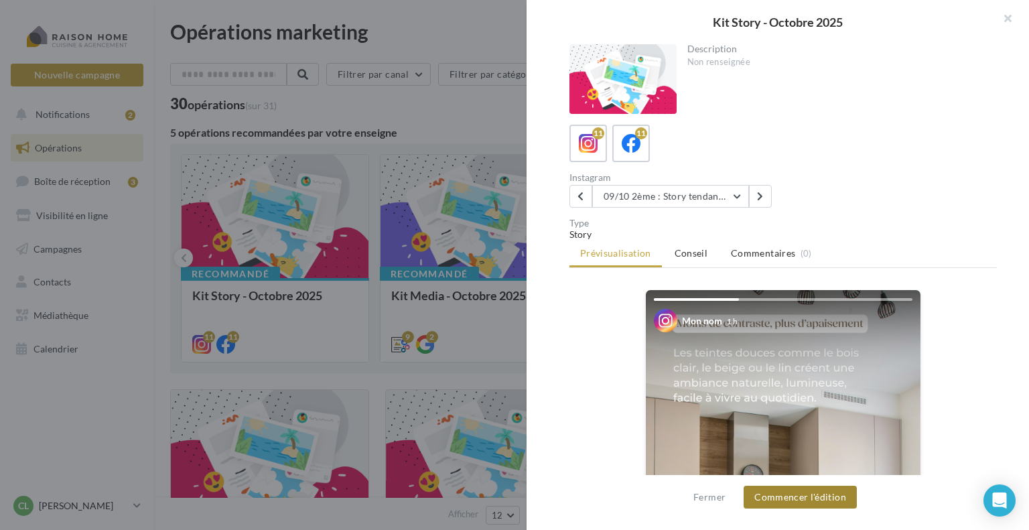
click at [807, 500] on button "Commencer l'édition" at bounding box center [800, 497] width 113 height 23
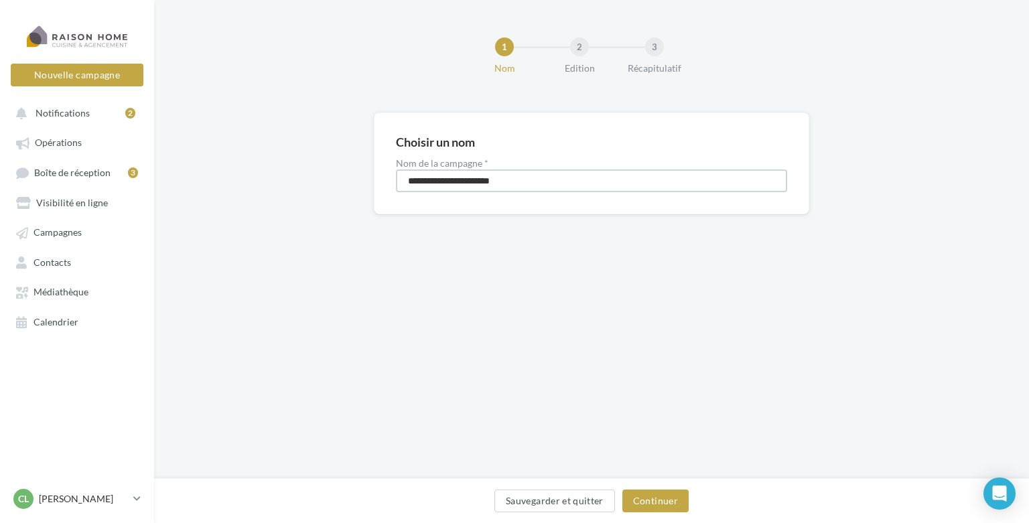
click at [407, 182] on input "**********" at bounding box center [591, 180] width 391 height 23
type input "**********"
click at [654, 494] on button "Continuer" at bounding box center [655, 501] width 66 height 23
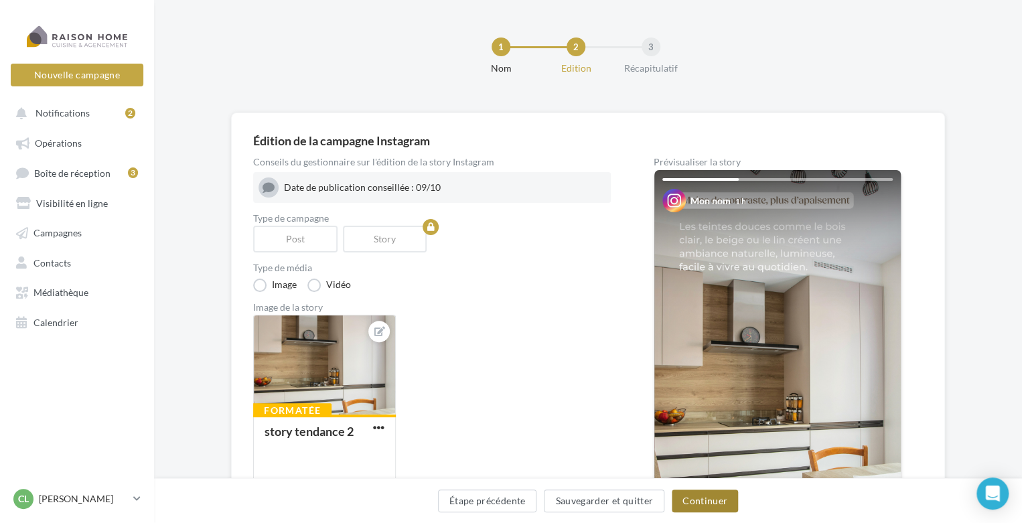
click at [682, 500] on button "Continuer" at bounding box center [705, 501] width 66 height 23
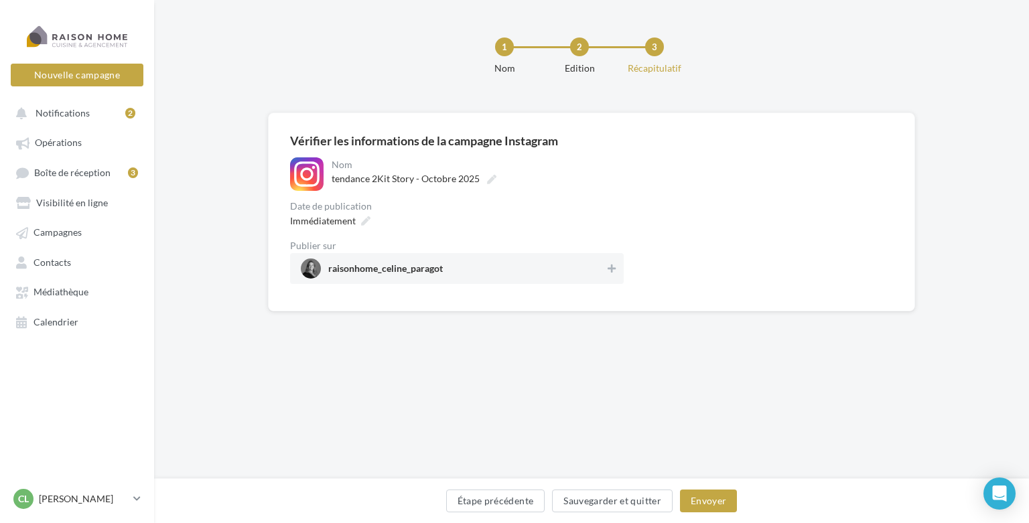
click at [425, 259] on span "raisonhome_celine_paragot" at bounding box center [453, 269] width 304 height 20
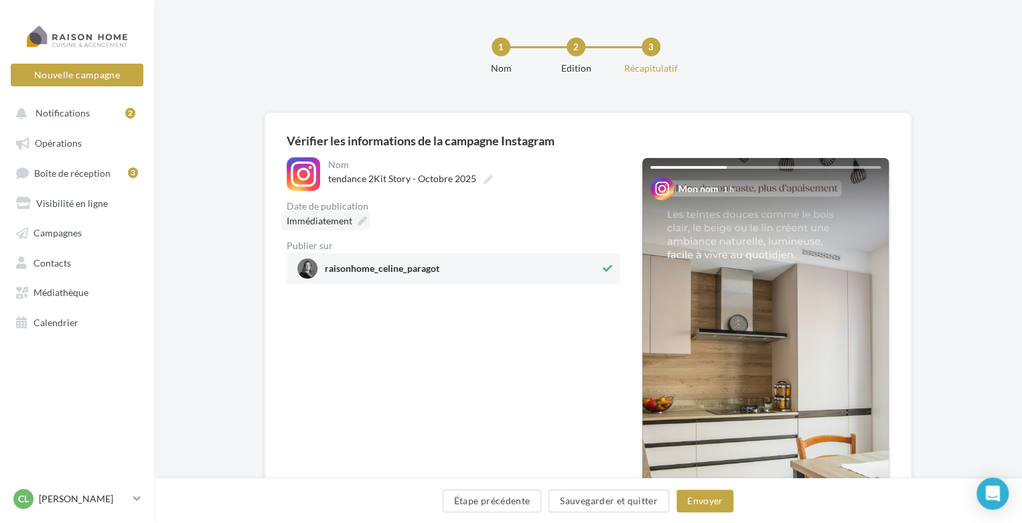
click at [359, 217] on icon at bounding box center [362, 220] width 9 height 9
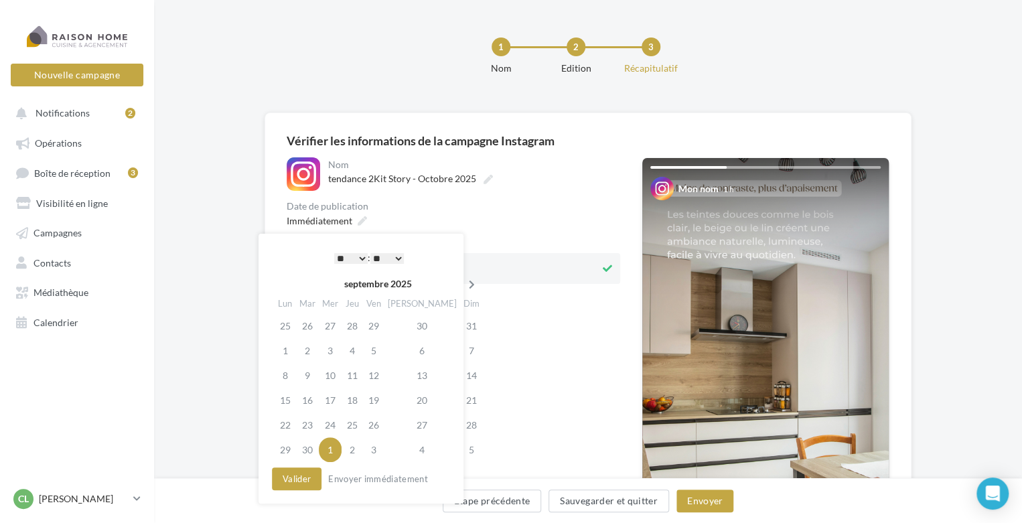
click at [464, 287] on icon at bounding box center [472, 284] width 17 height 9
click at [363, 350] on td "9" at bounding box center [352, 350] width 21 height 25
click at [359, 256] on select "* * * * * * * * * * ** ** ** ** ** ** ** ** ** ** ** ** ** **" at bounding box center [350, 258] width 33 height 11
click at [361, 255] on select "* * * * * * * * * * ** ** ** ** ** ** ** ** ** ** ** ** ** **" at bounding box center [350, 258] width 33 height 11
click at [397, 259] on select "** ** ** ** ** **" at bounding box center [386, 258] width 33 height 11
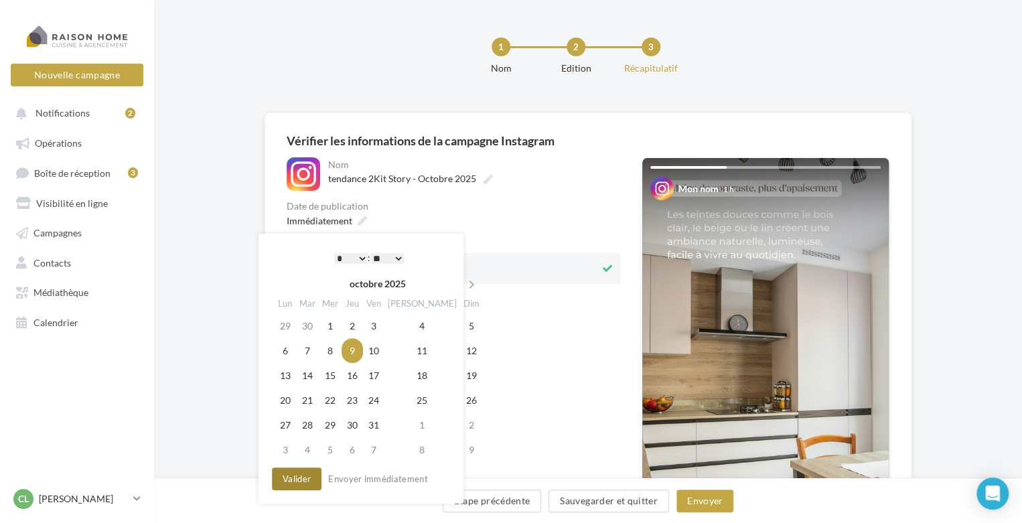
click at [307, 476] on button "Valider" at bounding box center [297, 479] width 50 height 23
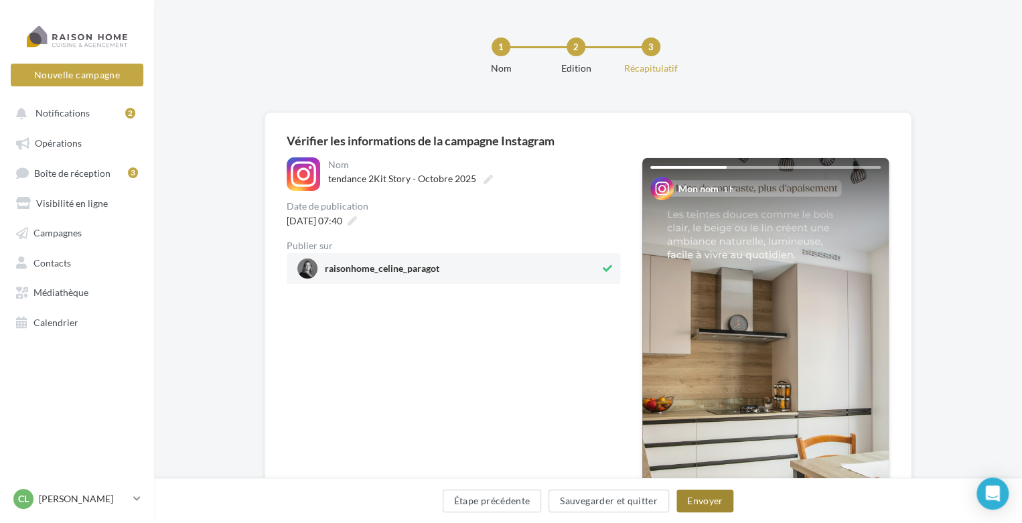
click at [697, 503] on button "Envoyer" at bounding box center [705, 501] width 57 height 23
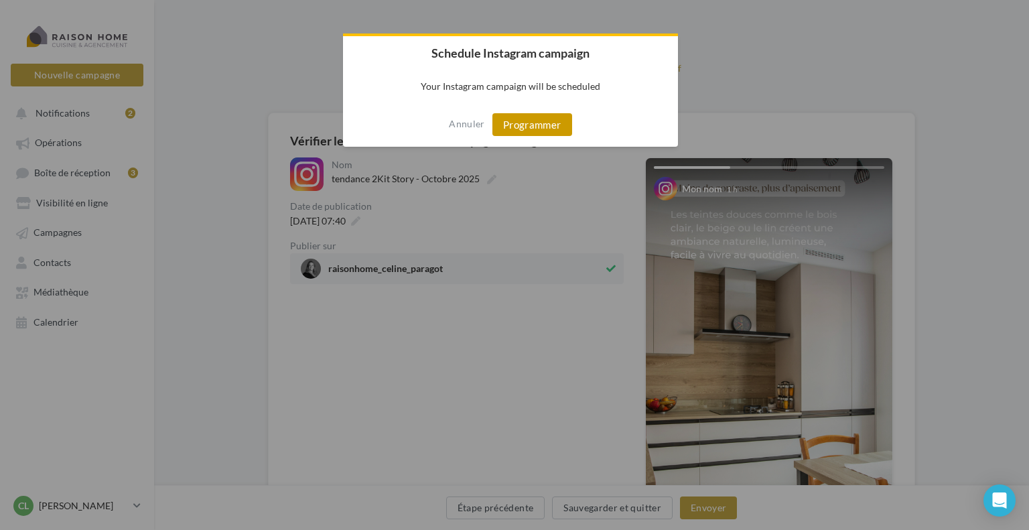
click at [531, 123] on button "Programmer" at bounding box center [532, 124] width 80 height 23
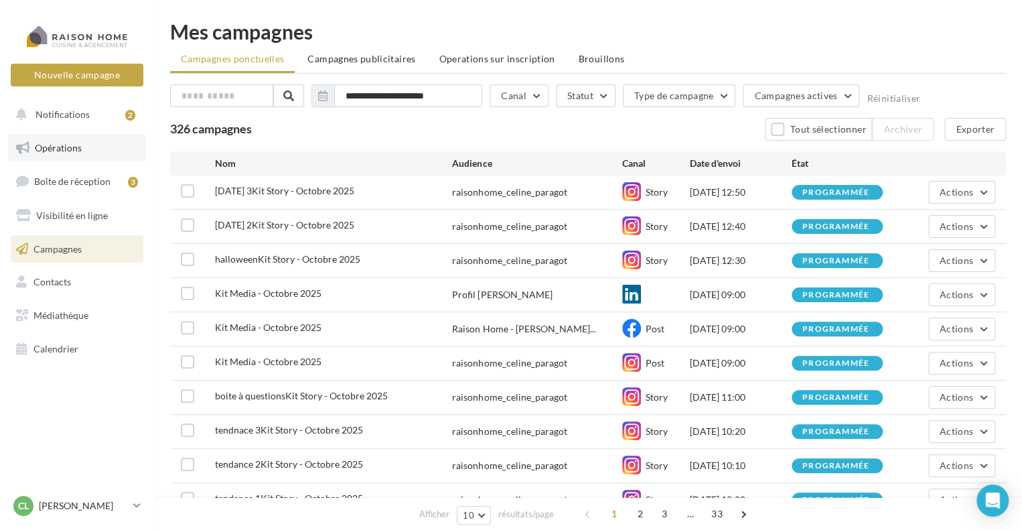
click at [72, 144] on span "Opérations" at bounding box center [58, 147] width 47 height 11
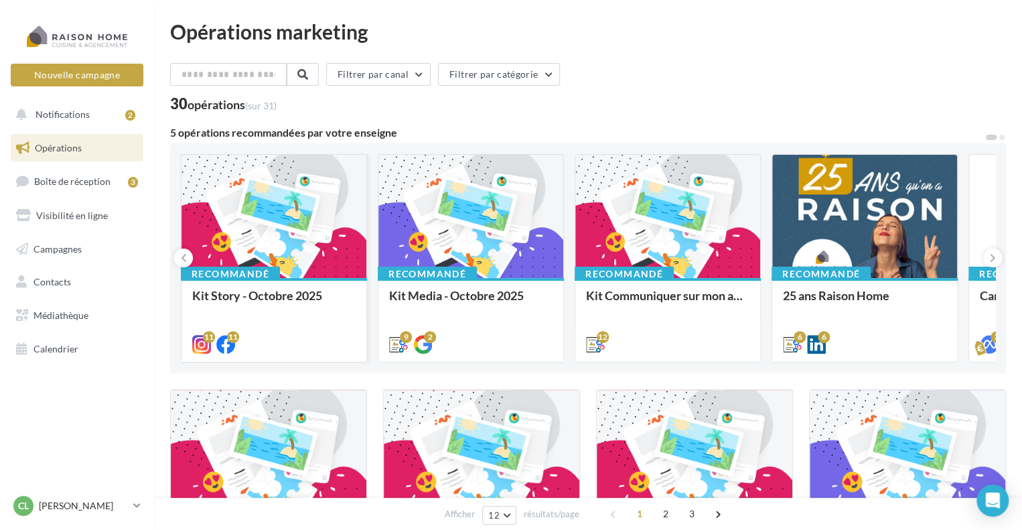
click at [317, 245] on div at bounding box center [274, 217] width 185 height 125
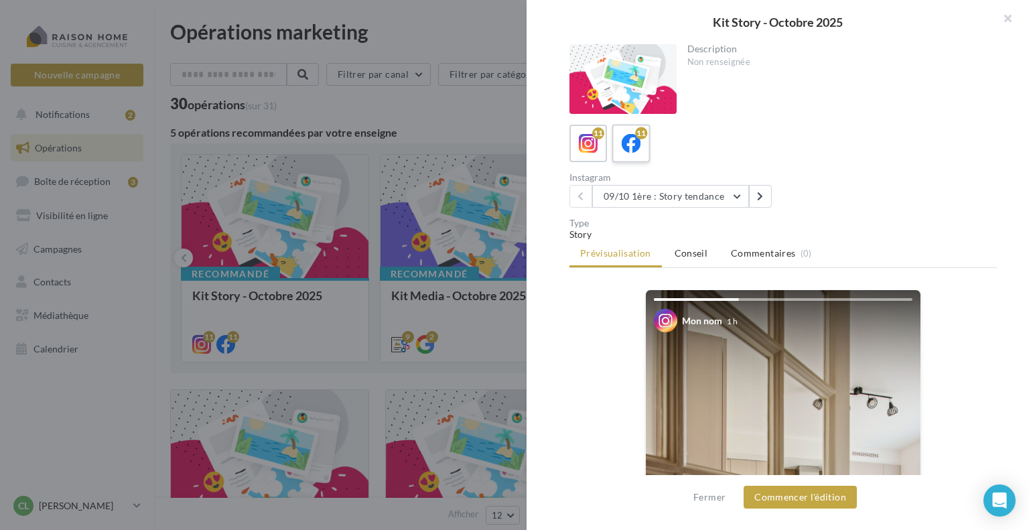
click at [640, 147] on icon at bounding box center [631, 143] width 19 height 19
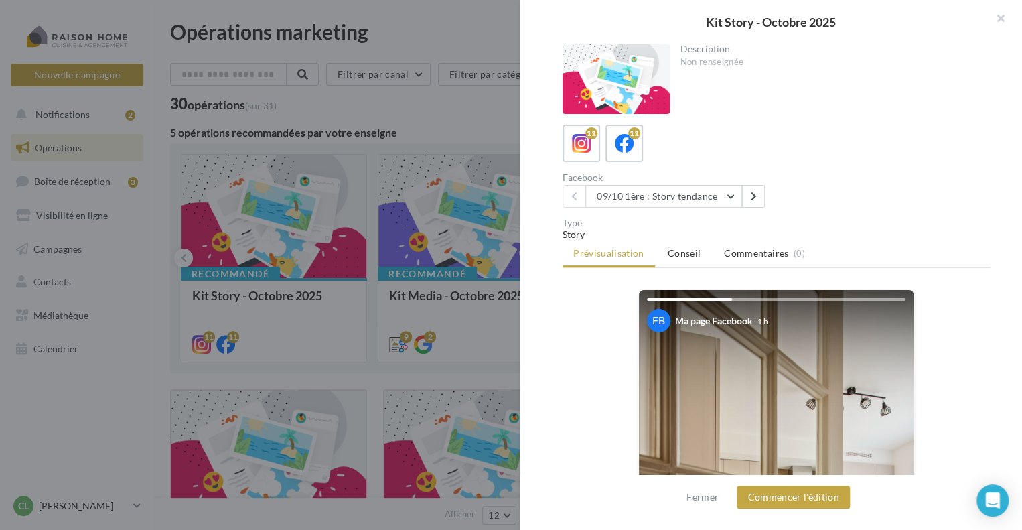
click at [483, 123] on div at bounding box center [511, 265] width 1022 height 530
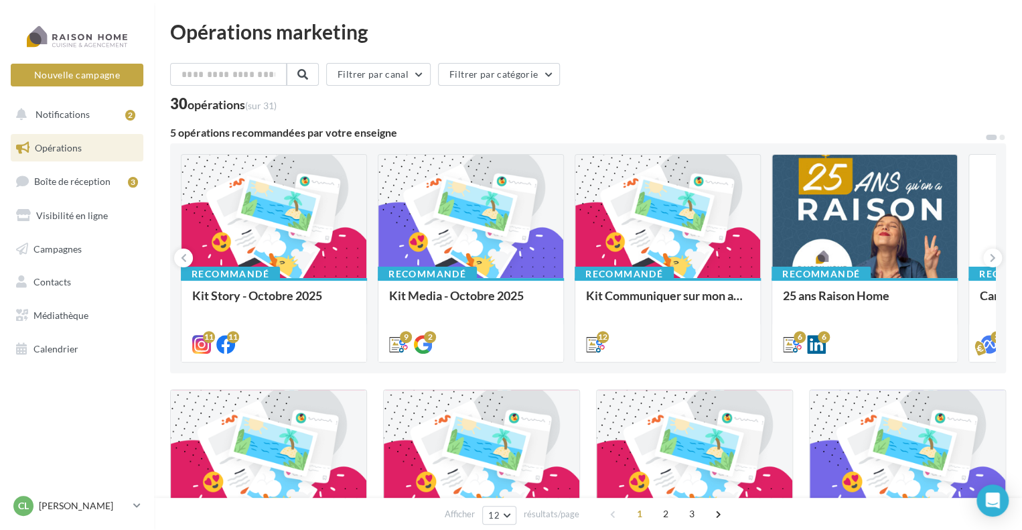
click at [92, 148] on link "Opérations" at bounding box center [77, 148] width 138 height 28
click at [58, 249] on span "Campagnes" at bounding box center [57, 248] width 48 height 11
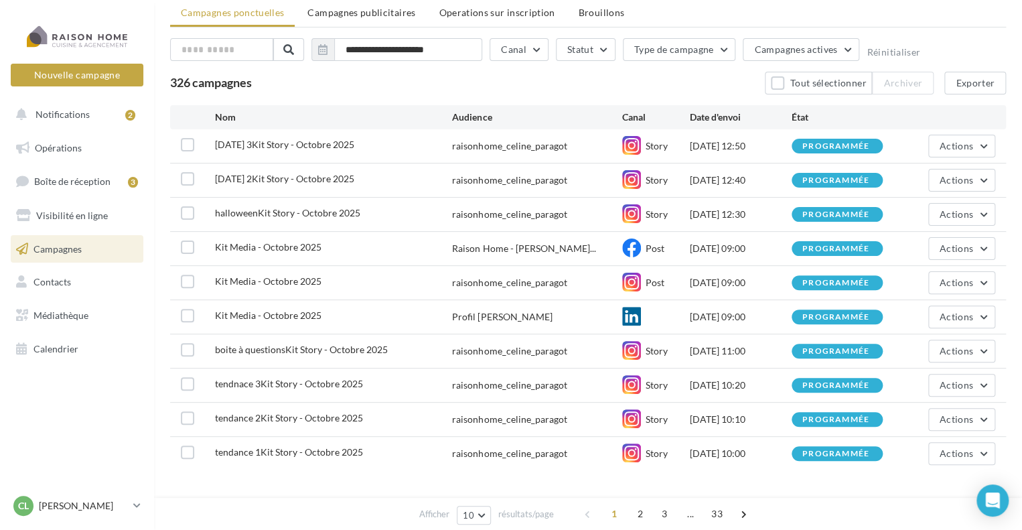
scroll to position [80, 0]
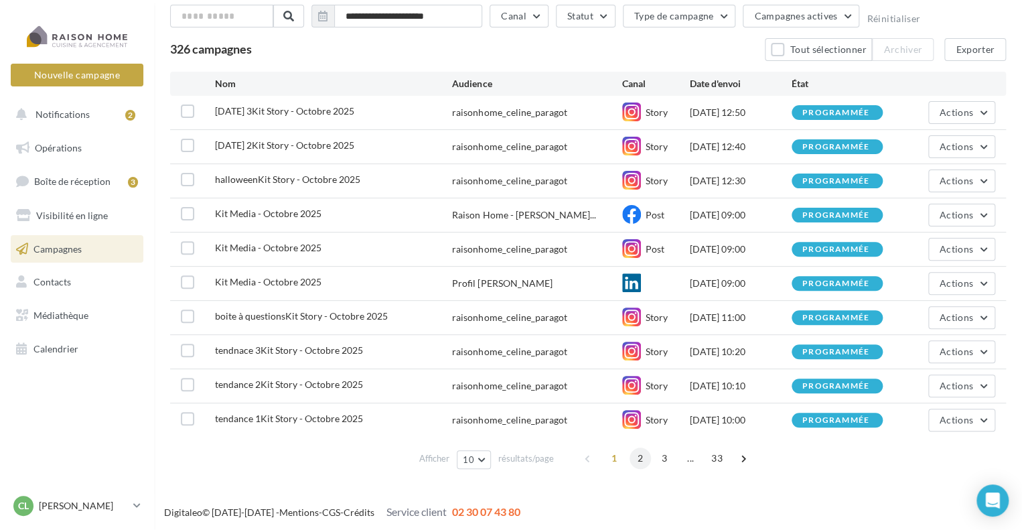
click at [642, 458] on span "2" at bounding box center [640, 457] width 21 height 21
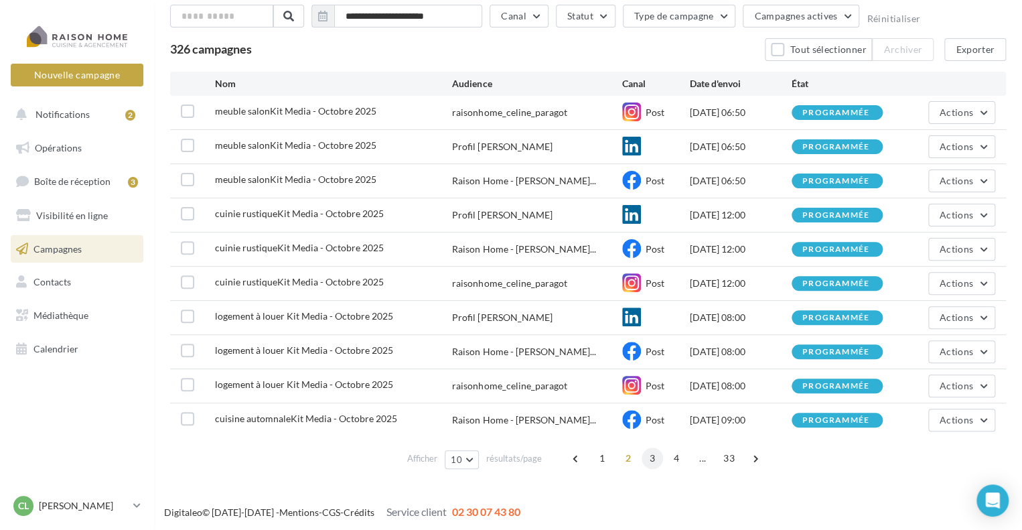
click at [652, 456] on span "3" at bounding box center [652, 457] width 21 height 21
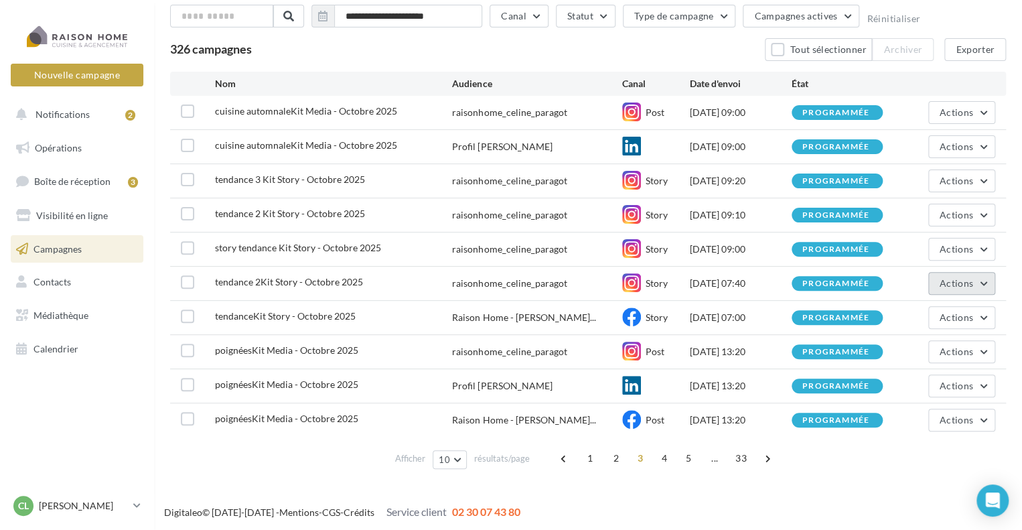
click at [980, 282] on button "Actions" at bounding box center [961, 283] width 67 height 23
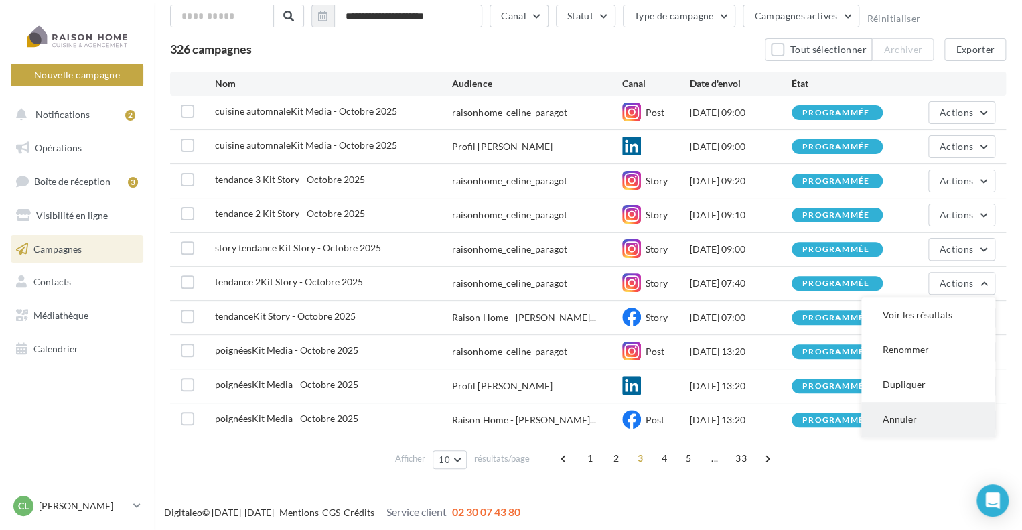
click at [903, 418] on button "Annuler" at bounding box center [928, 419] width 134 height 35
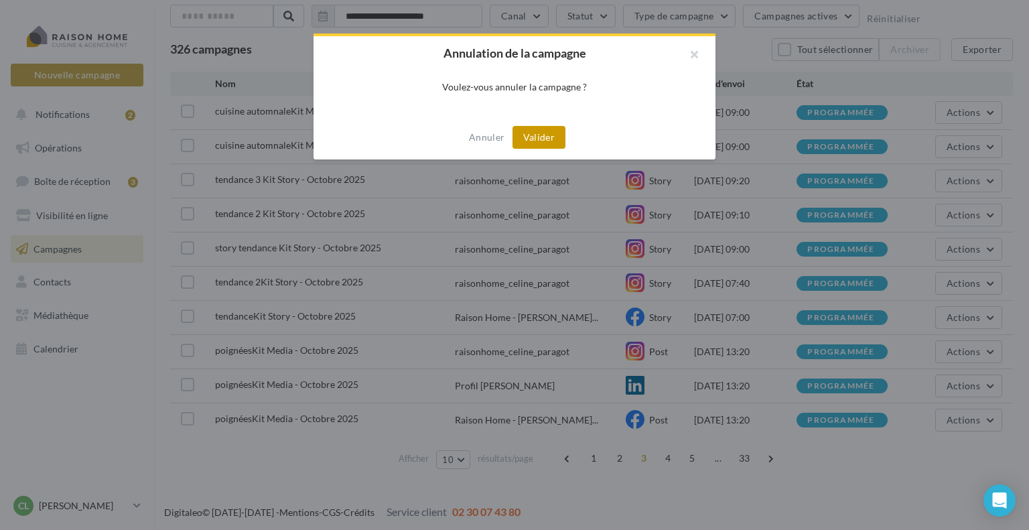
click at [536, 139] on button "Valider" at bounding box center [538, 137] width 53 height 23
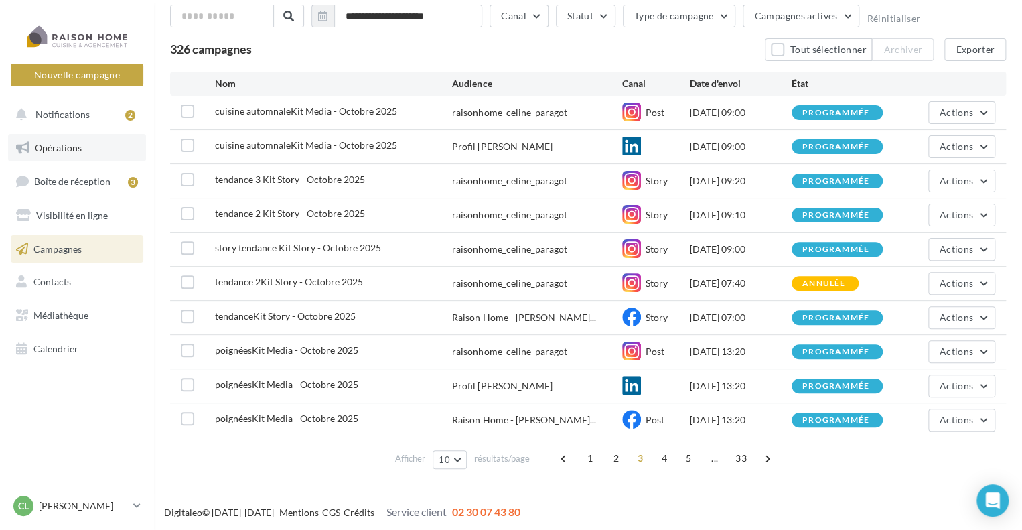
click at [95, 139] on link "Opérations" at bounding box center [77, 148] width 138 height 28
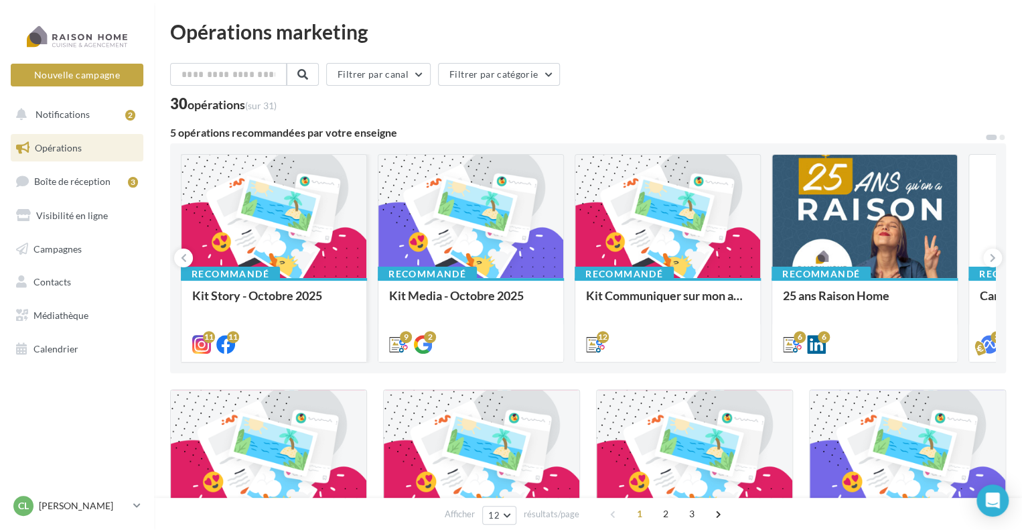
click at [281, 230] on div at bounding box center [274, 217] width 185 height 125
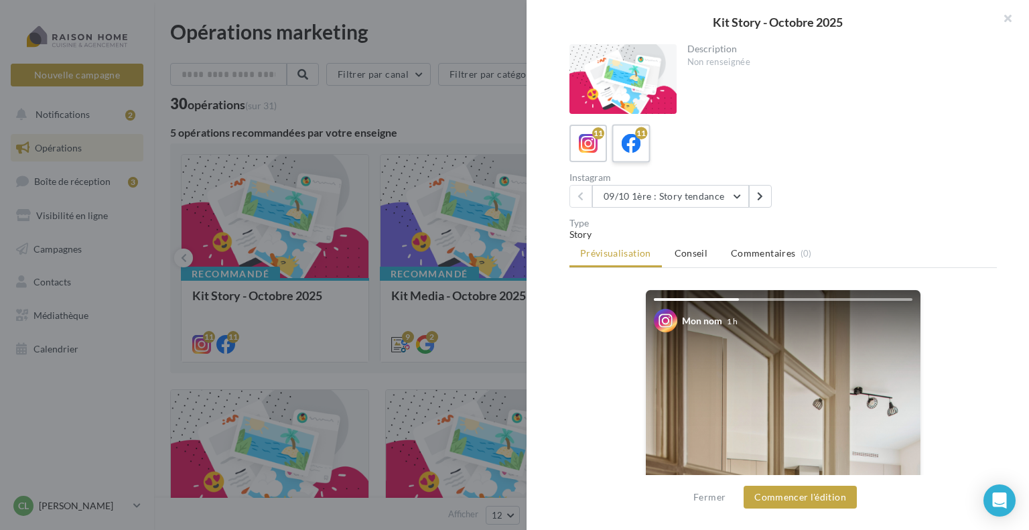
click at [648, 157] on label "11" at bounding box center [631, 143] width 38 height 38
click at [663, 194] on button "09/10 1ère : Story tendance" at bounding box center [670, 196] width 157 height 23
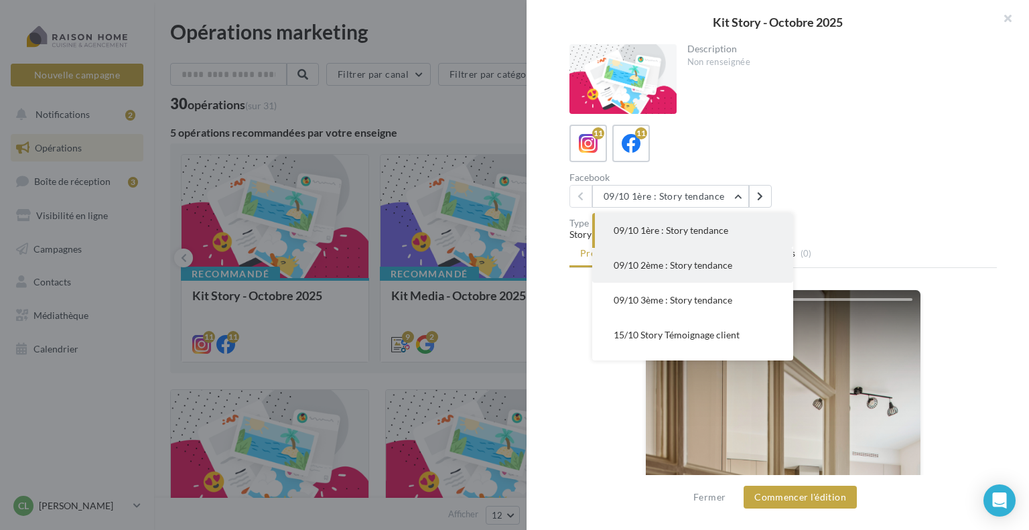
click at [673, 266] on span "09/10 2ème : Story tendance" at bounding box center [673, 264] width 119 height 11
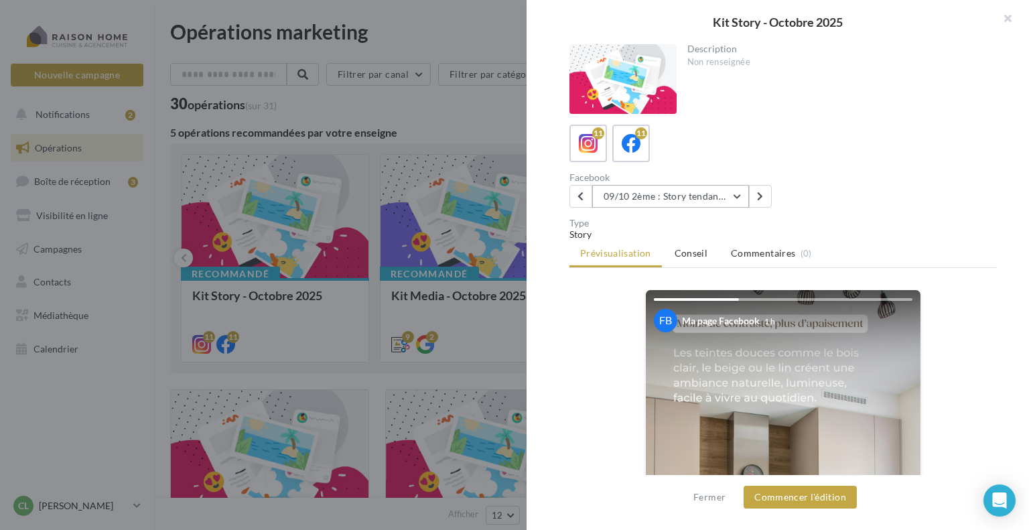
click at [638, 192] on button "09/10 2ème : Story tendance" at bounding box center [670, 196] width 157 height 23
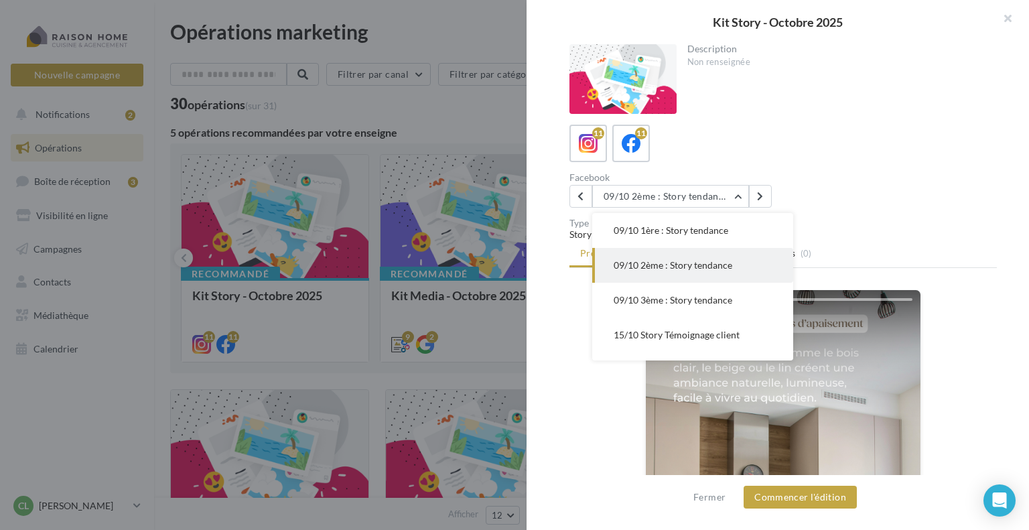
click at [809, 131] on div "11 11" at bounding box center [782, 144] width 427 height 38
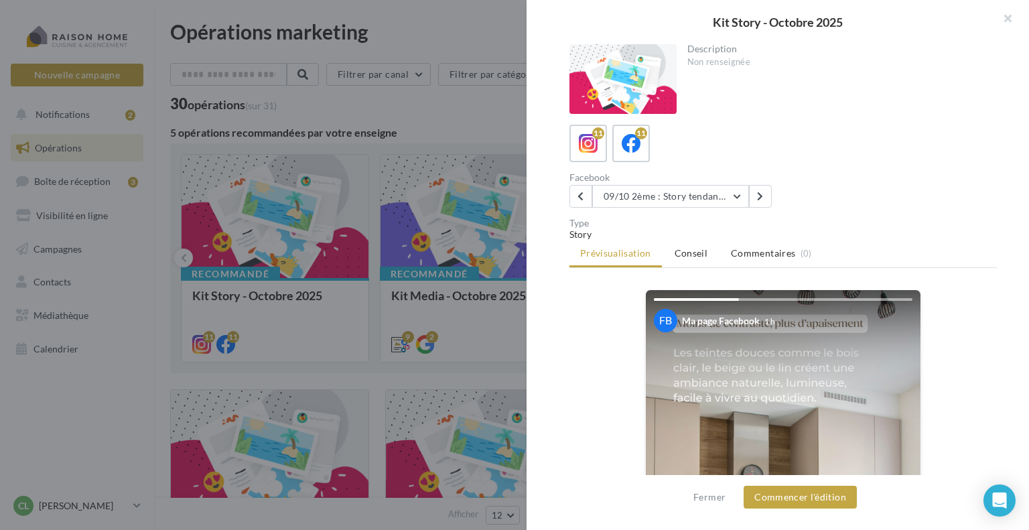
click at [470, 111] on div at bounding box center [514, 265] width 1029 height 530
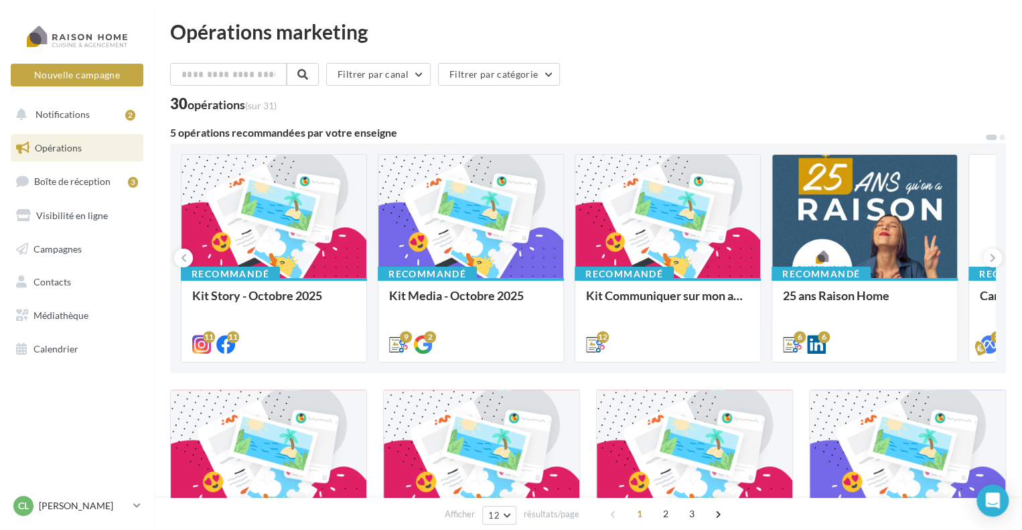
click at [75, 156] on link "Opérations" at bounding box center [77, 148] width 138 height 28
click at [62, 246] on span "Campagnes" at bounding box center [57, 248] width 48 height 11
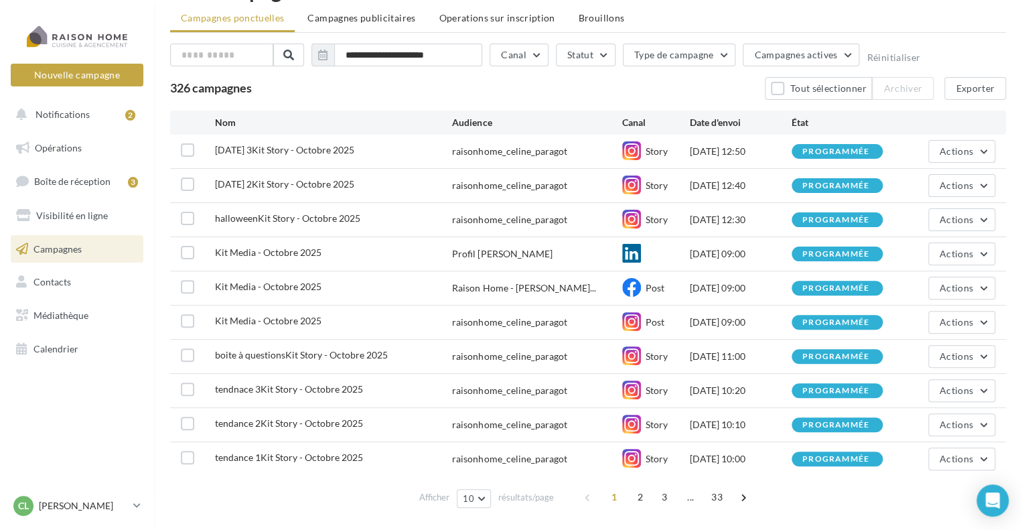
scroll to position [80, 0]
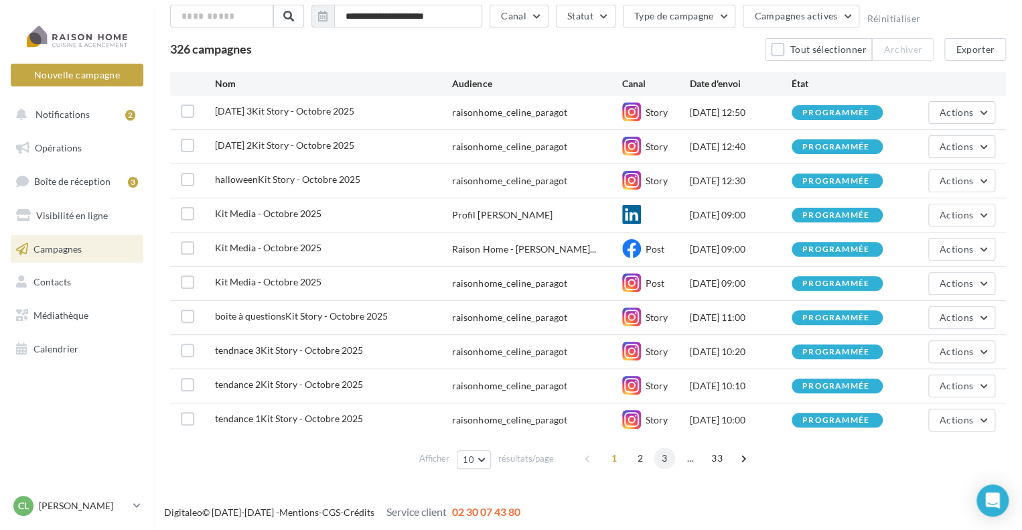
click at [659, 448] on span "3" at bounding box center [664, 457] width 21 height 21
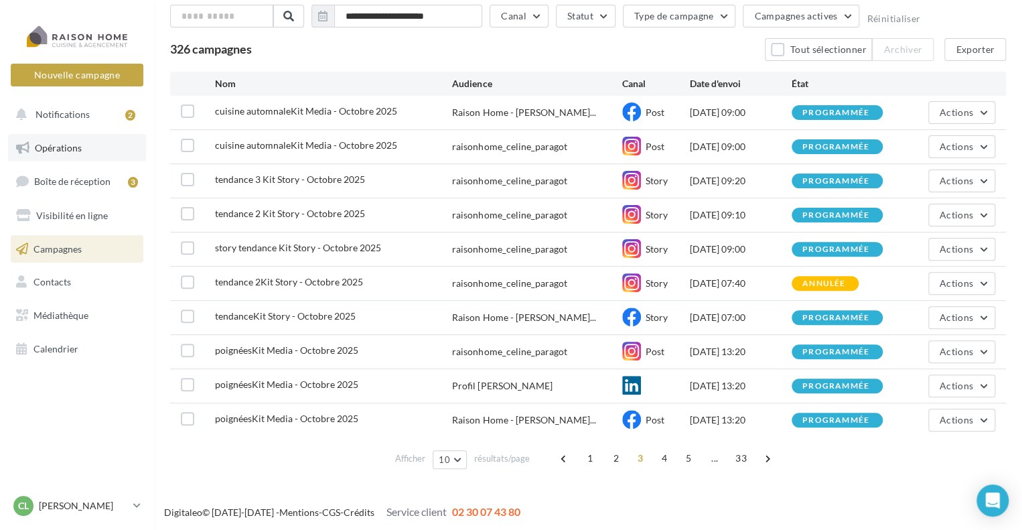
click at [80, 142] on link "Opérations" at bounding box center [77, 148] width 138 height 28
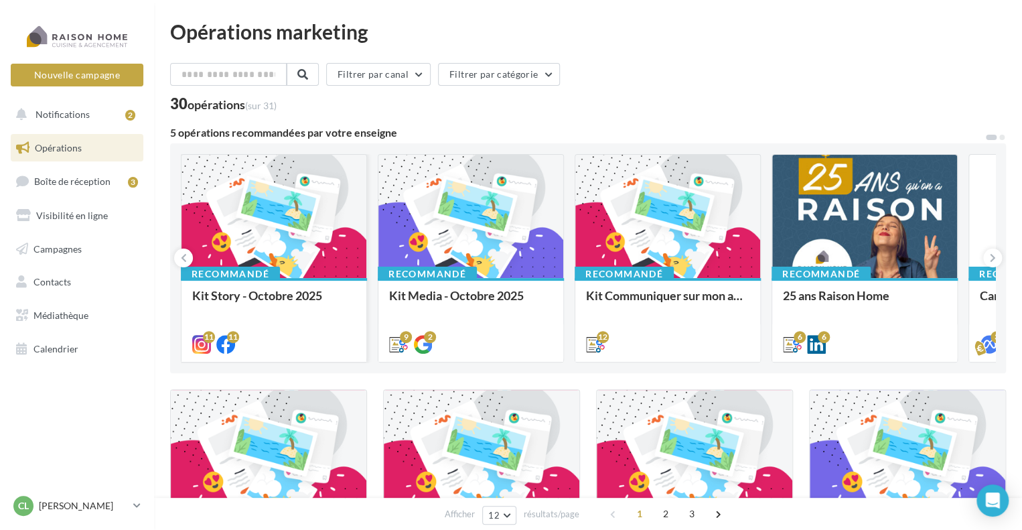
click at [220, 212] on div at bounding box center [274, 217] width 185 height 125
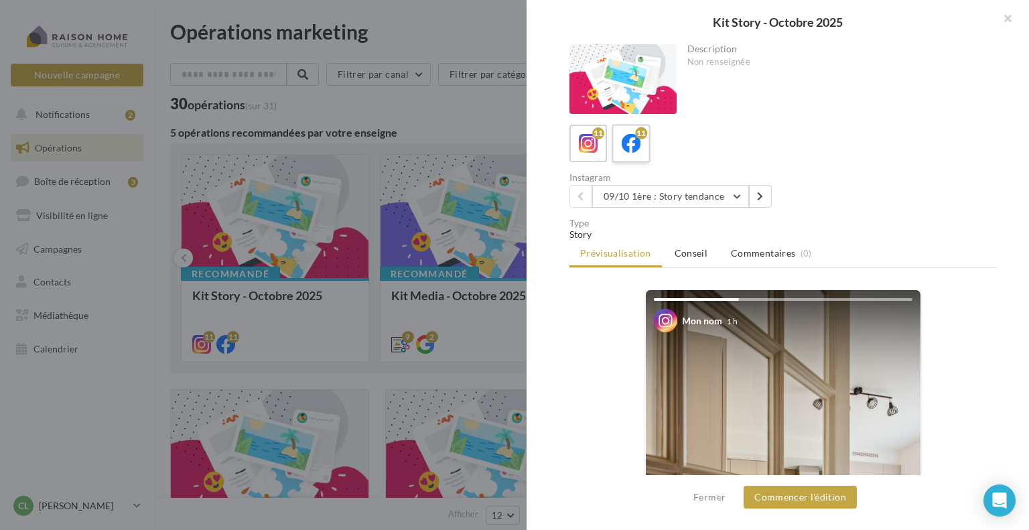
click at [627, 148] on icon at bounding box center [631, 143] width 19 height 19
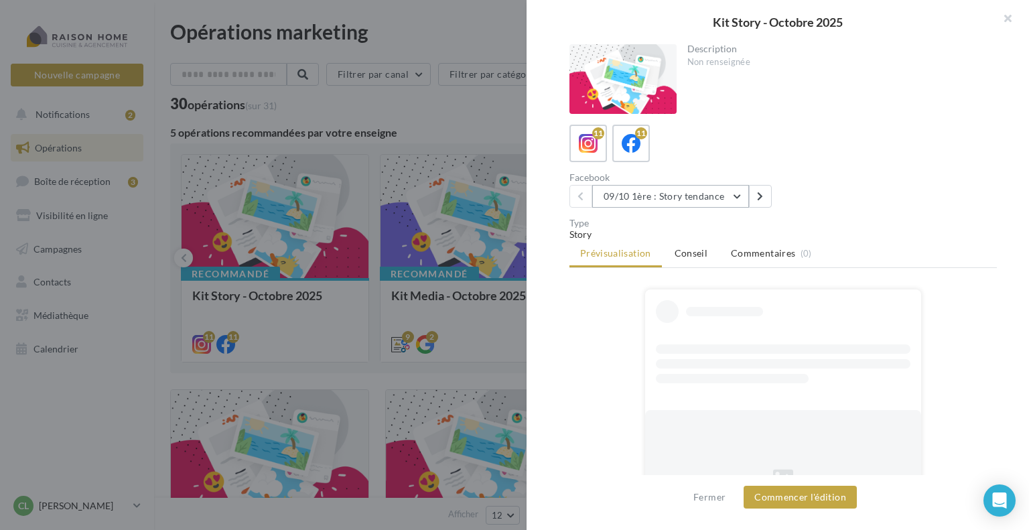
click at [635, 191] on button "09/10 1ère : Story tendance" at bounding box center [670, 196] width 157 height 23
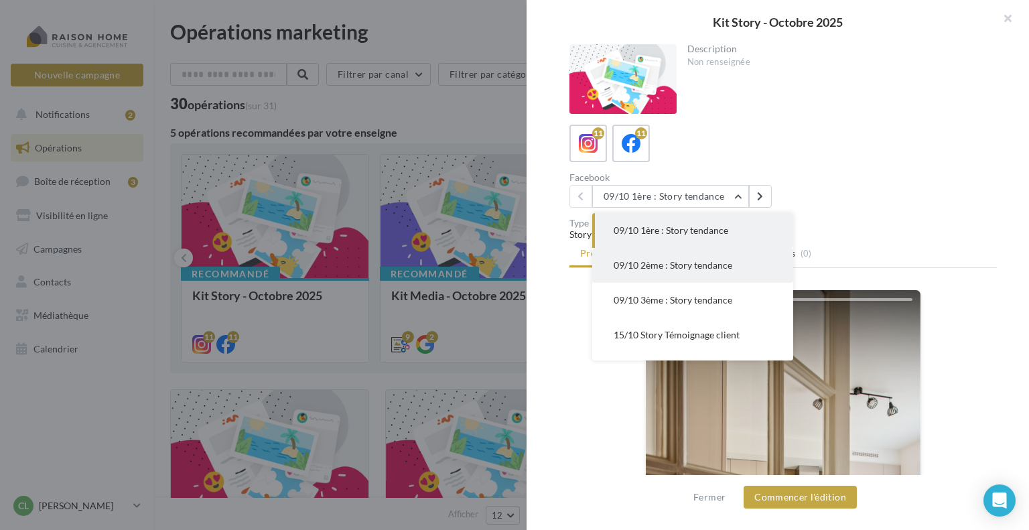
click at [667, 267] on span "09/10 2ème : Story tendance" at bounding box center [673, 264] width 119 height 11
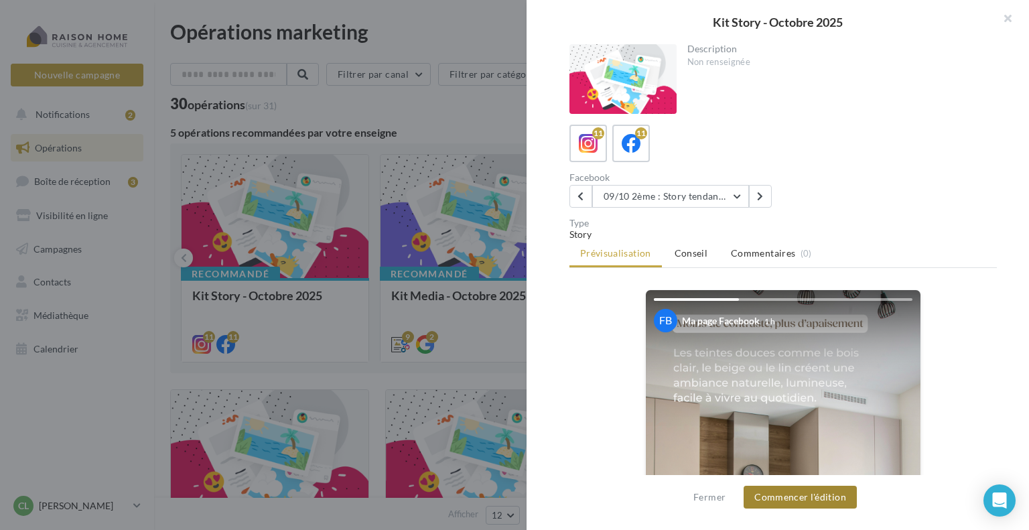
click at [811, 500] on button "Commencer l'édition" at bounding box center [800, 497] width 113 height 23
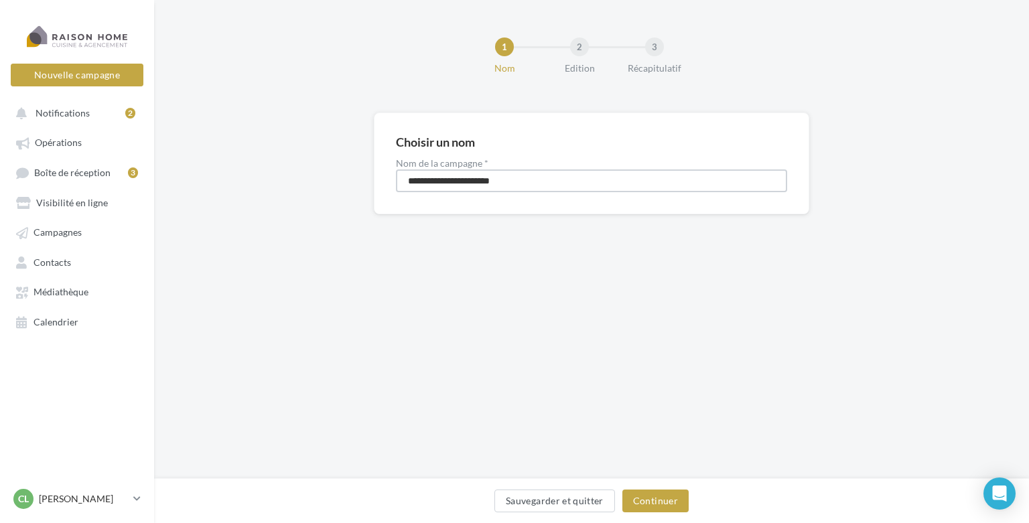
click at [407, 177] on input "**********" at bounding box center [591, 180] width 391 height 23
type input "**********"
click at [669, 495] on button "Continuer" at bounding box center [655, 501] width 66 height 23
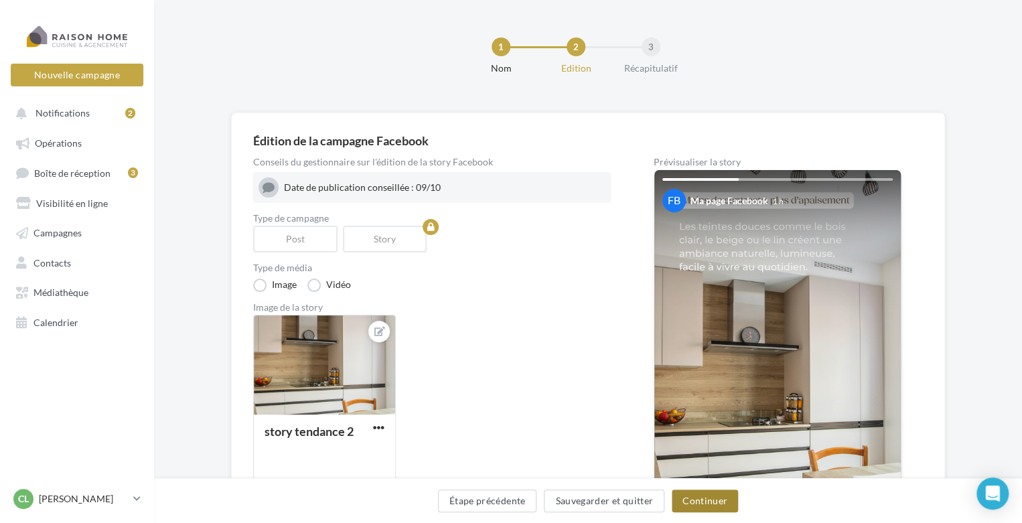
click at [702, 507] on button "Continuer" at bounding box center [705, 501] width 66 height 23
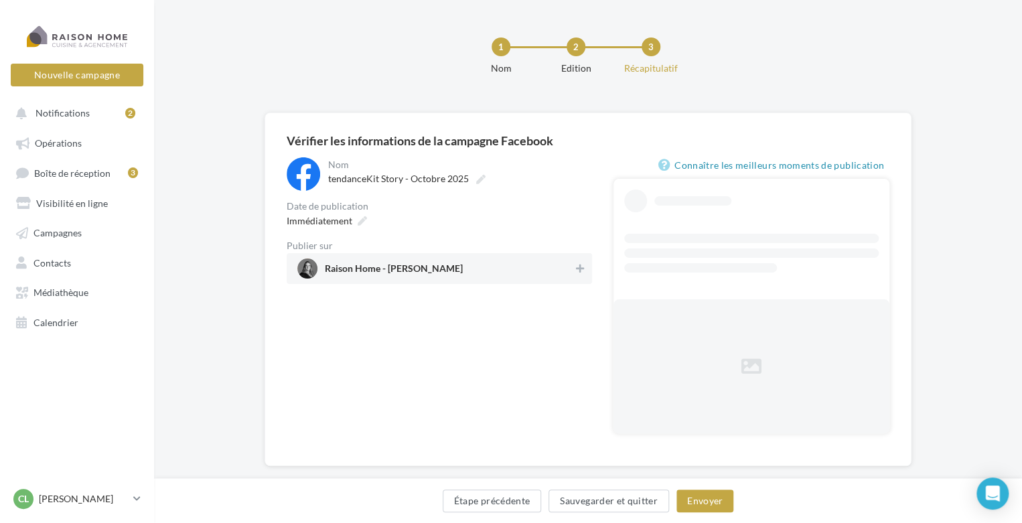
click at [455, 273] on span "Raison Home - [PERSON_NAME]" at bounding box center [394, 271] width 138 height 15
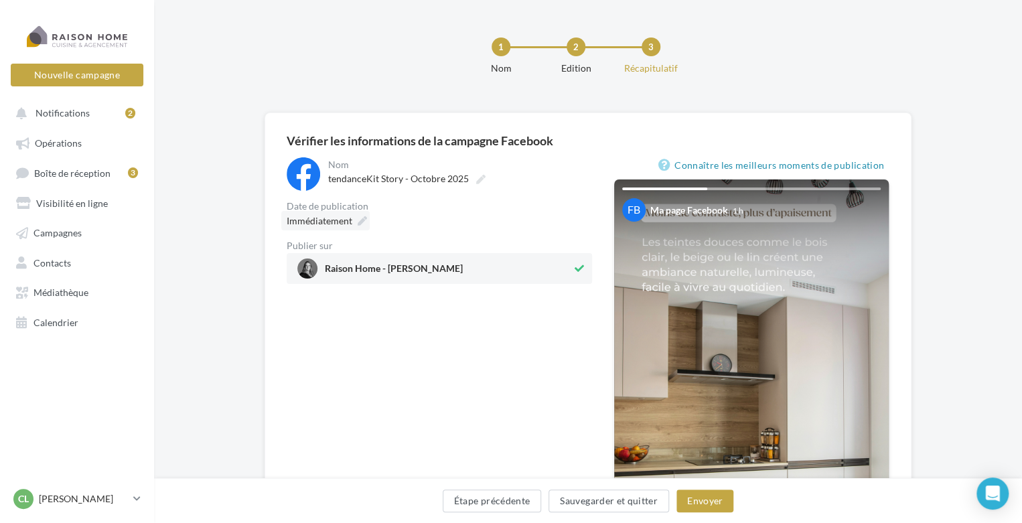
click at [363, 216] on icon at bounding box center [362, 220] width 9 height 9
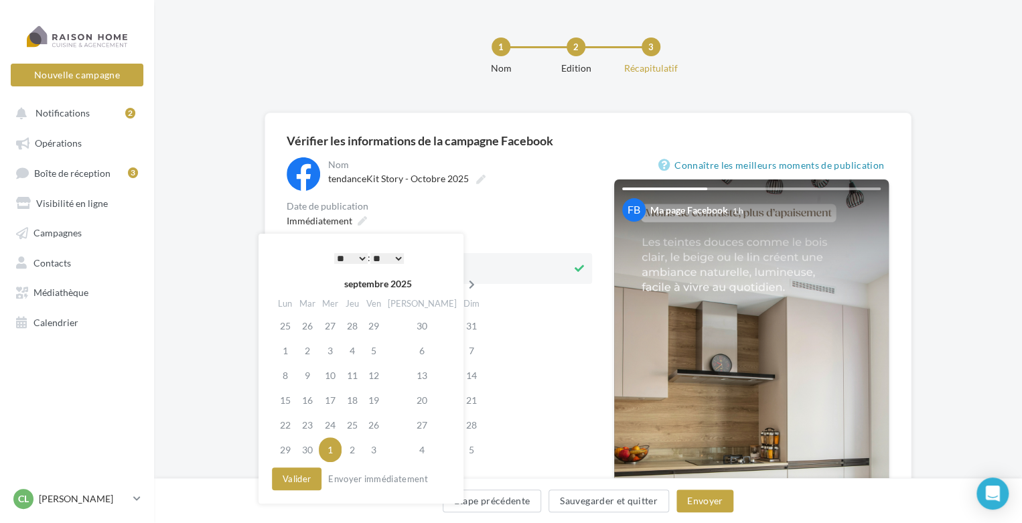
click at [464, 286] on icon at bounding box center [472, 284] width 17 height 9
click at [356, 349] on td "9" at bounding box center [352, 350] width 21 height 25
click at [362, 251] on div "* * * * * * * * * * ** ** ** ** ** ** ** ** ** ** ** ** ** ** : ** ** ** ** ** …" at bounding box center [368, 258] width 135 height 20
click at [360, 254] on select "* * * * * * * * * * ** ** ** ** ** ** ** ** ** ** ** ** ** **" at bounding box center [350, 258] width 33 height 11
click at [401, 257] on select "** ** ** ** ** **" at bounding box center [386, 258] width 33 height 11
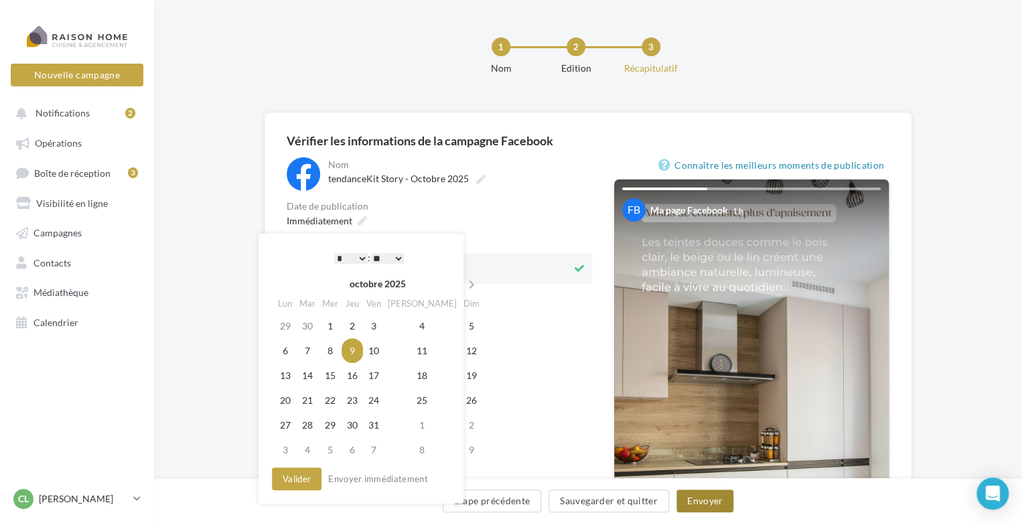
click at [689, 498] on button "Envoyer" at bounding box center [705, 501] width 57 height 23
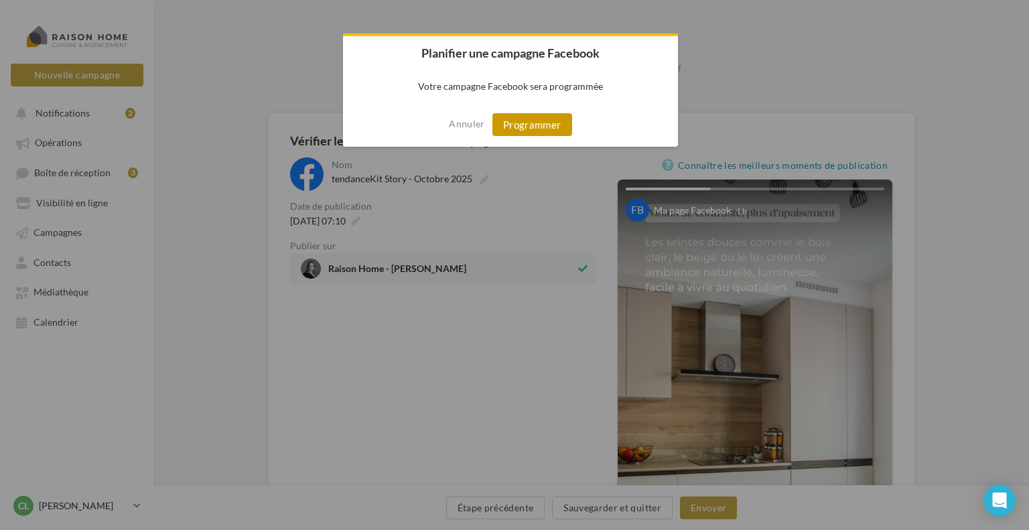
click at [533, 127] on button "Programmer" at bounding box center [532, 124] width 80 height 23
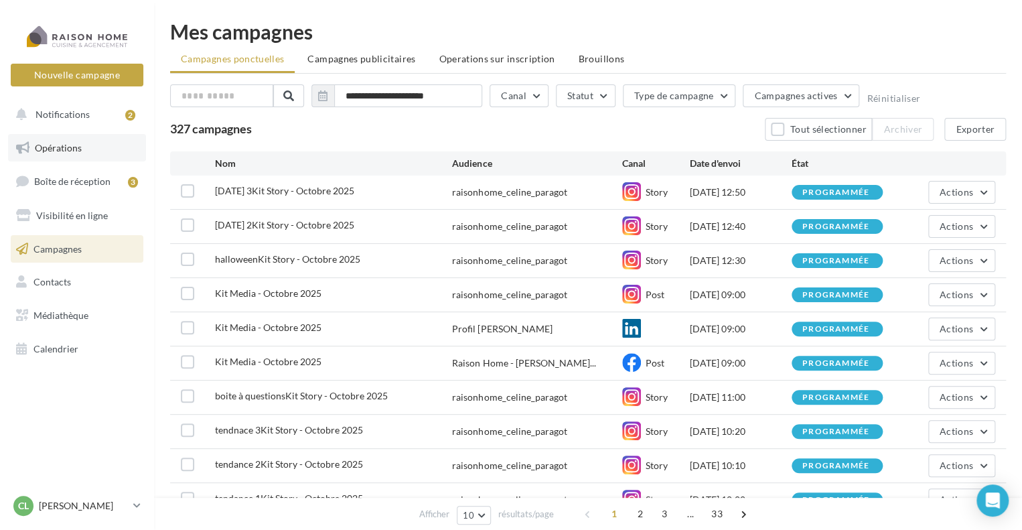
click at [82, 149] on link "Opérations" at bounding box center [77, 148] width 138 height 28
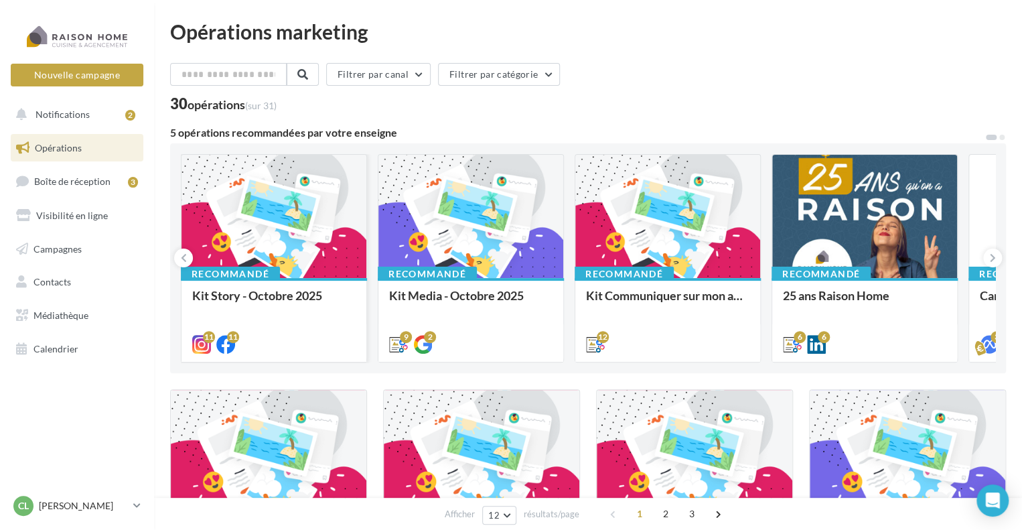
click at [308, 202] on div at bounding box center [274, 217] width 185 height 125
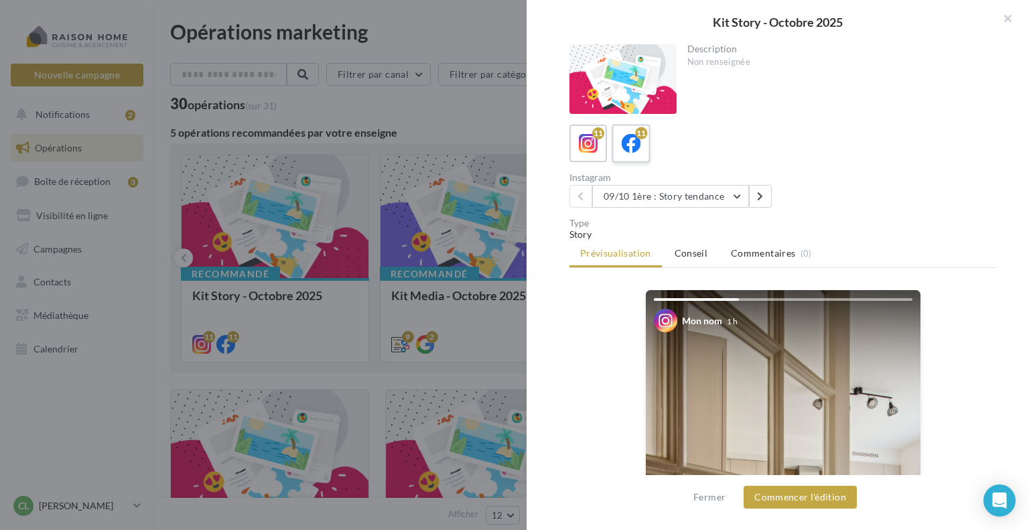
click at [632, 141] on icon at bounding box center [631, 143] width 19 height 19
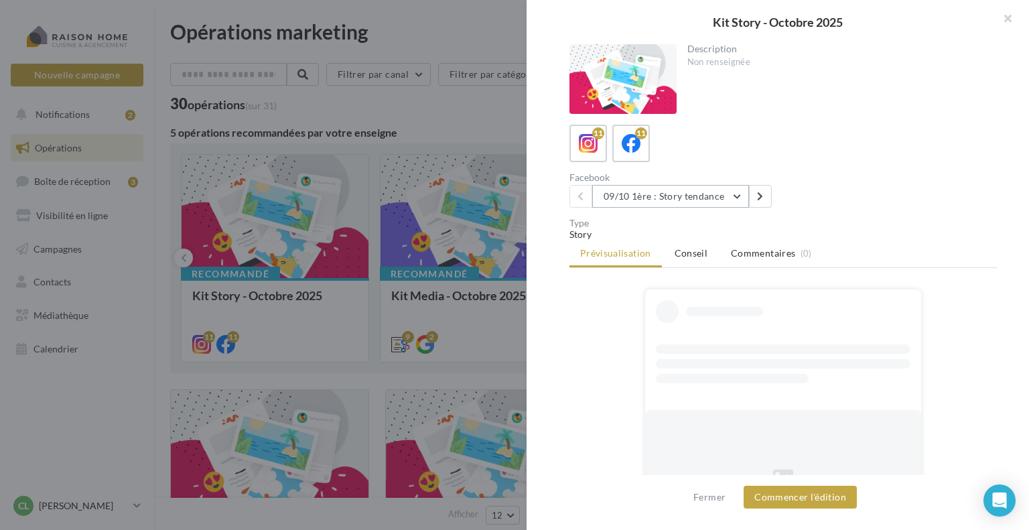
click at [646, 194] on button "09/10 1ère : Story tendance" at bounding box center [670, 196] width 157 height 23
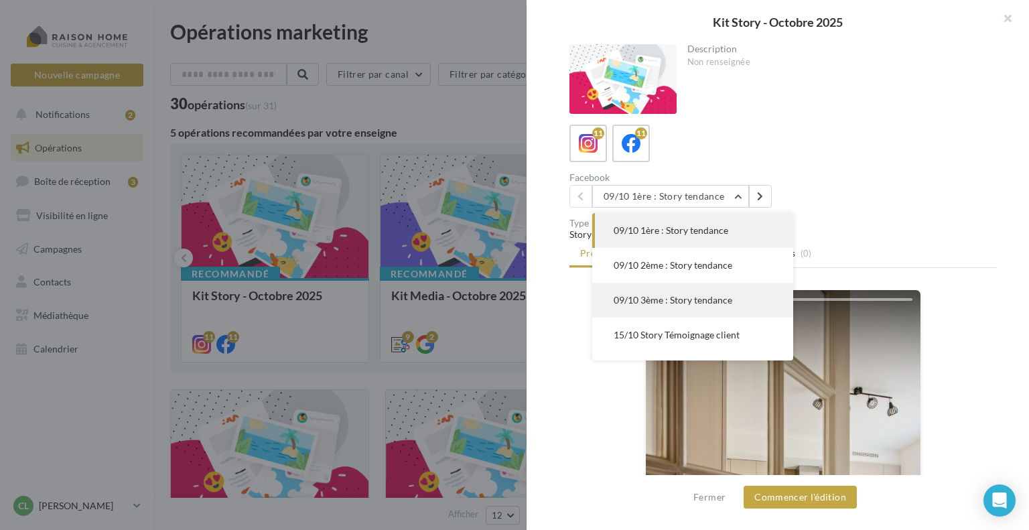
click at [653, 300] on span "09/10 3ème : Story tendance" at bounding box center [673, 299] width 119 height 11
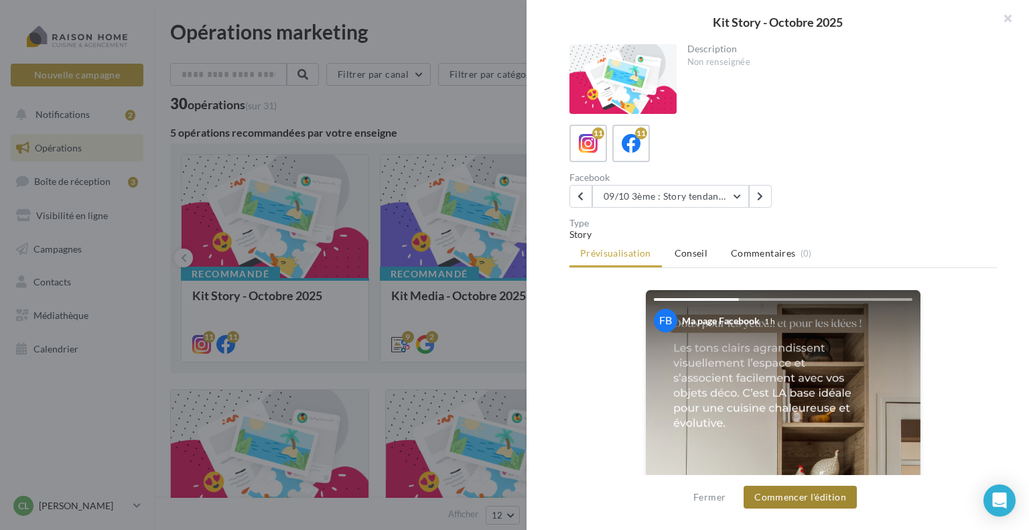
click at [790, 497] on button "Commencer l'édition" at bounding box center [800, 497] width 113 height 23
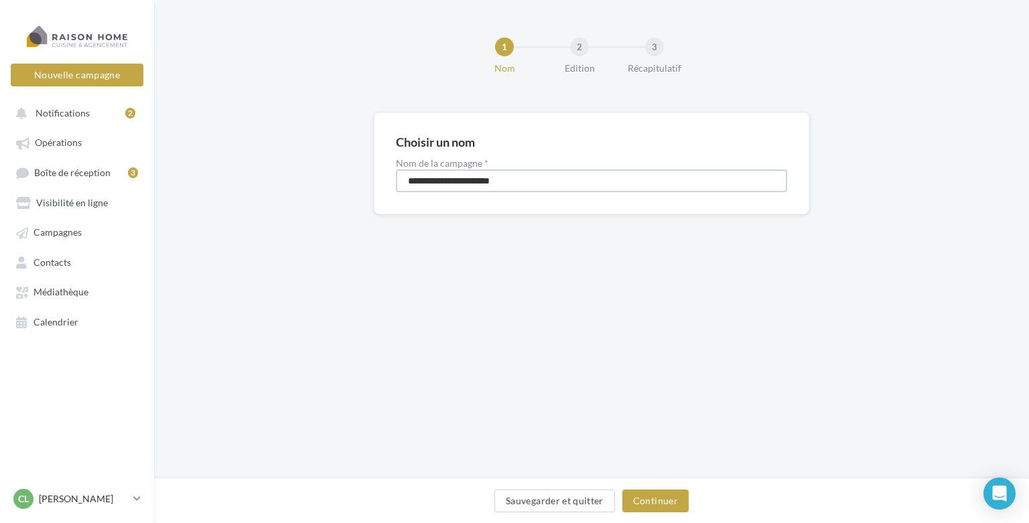
click at [405, 181] on input "**********" at bounding box center [591, 180] width 391 height 23
type input "**********"
click at [661, 504] on button "Continuer" at bounding box center [655, 501] width 66 height 23
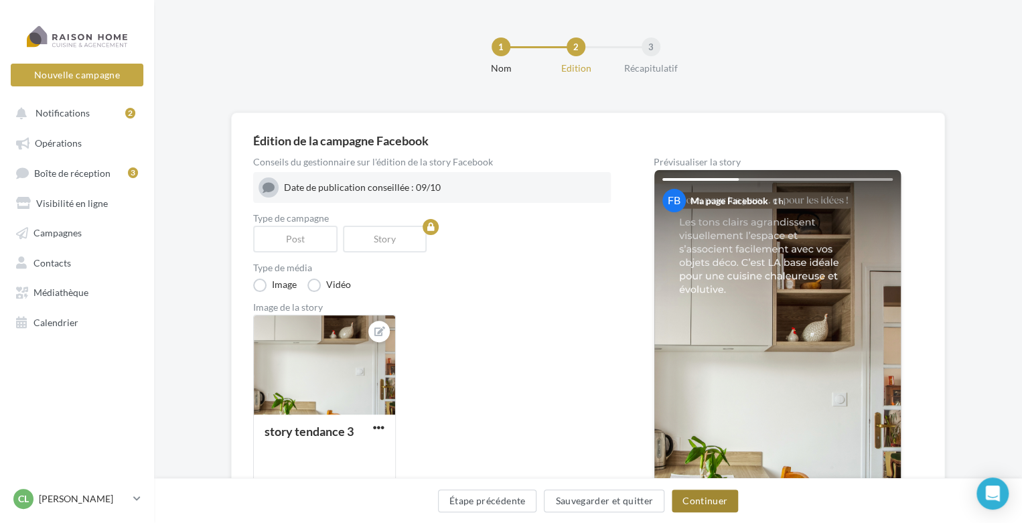
click at [706, 504] on button "Continuer" at bounding box center [705, 501] width 66 height 23
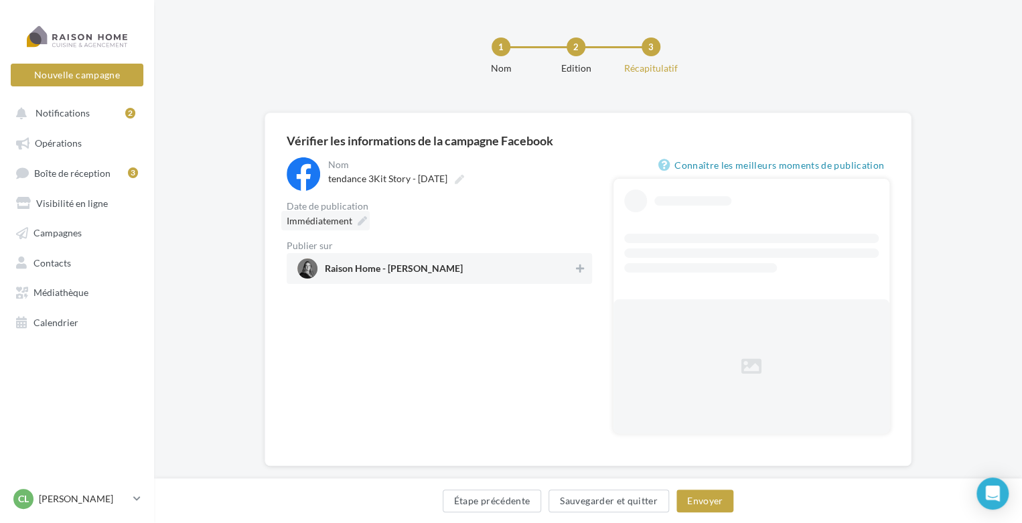
click at [348, 219] on span "Immédiatement" at bounding box center [320, 220] width 66 height 11
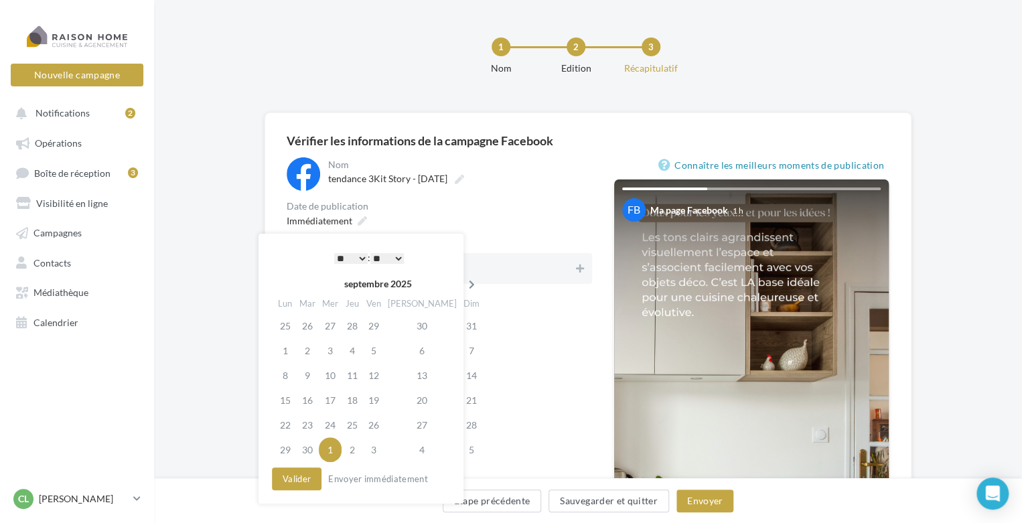
click at [464, 283] on icon at bounding box center [472, 284] width 17 height 9
click at [352, 354] on td "9" at bounding box center [352, 350] width 21 height 25
click at [361, 256] on select "* * * * * * * * * * ** ** ** ** ** ** ** ** ** ** ** ** ** **" at bounding box center [350, 258] width 33 height 11
click at [396, 259] on select "** ** ** ** ** **" at bounding box center [386, 258] width 33 height 11
click at [303, 486] on button "Valider" at bounding box center [297, 479] width 50 height 23
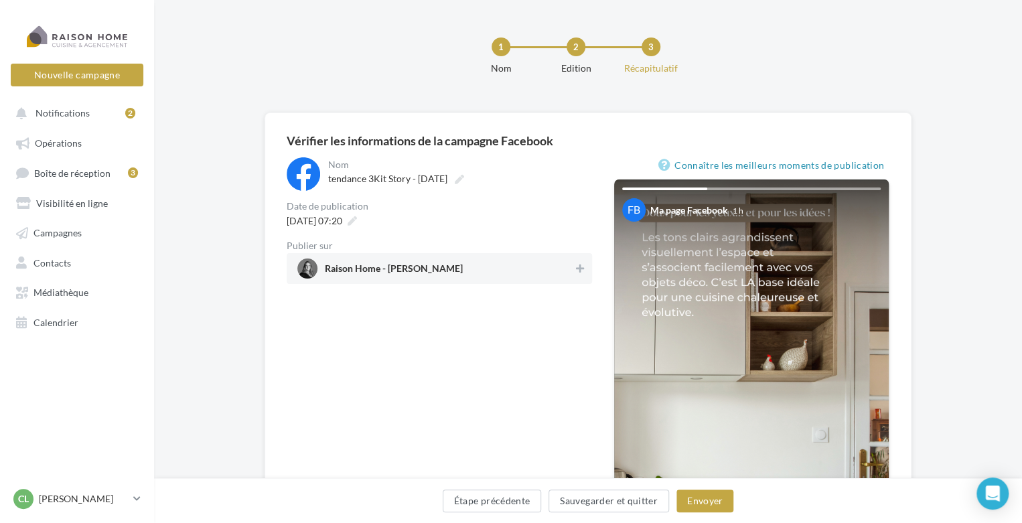
click at [472, 265] on span "Raison Home - Céline Paragot" at bounding box center [435, 269] width 276 height 20
click at [703, 499] on button "Envoyer" at bounding box center [705, 501] width 57 height 23
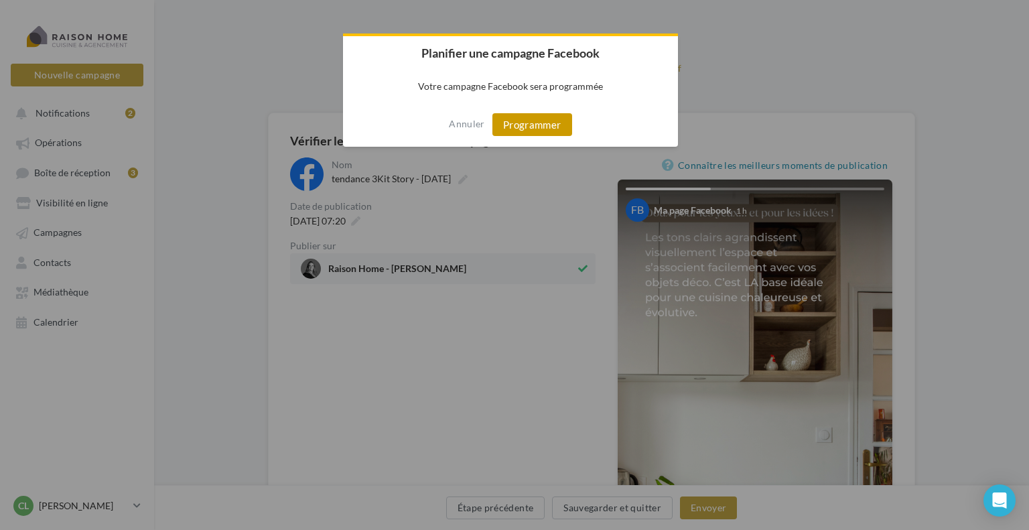
click at [534, 130] on button "Programmer" at bounding box center [532, 124] width 80 height 23
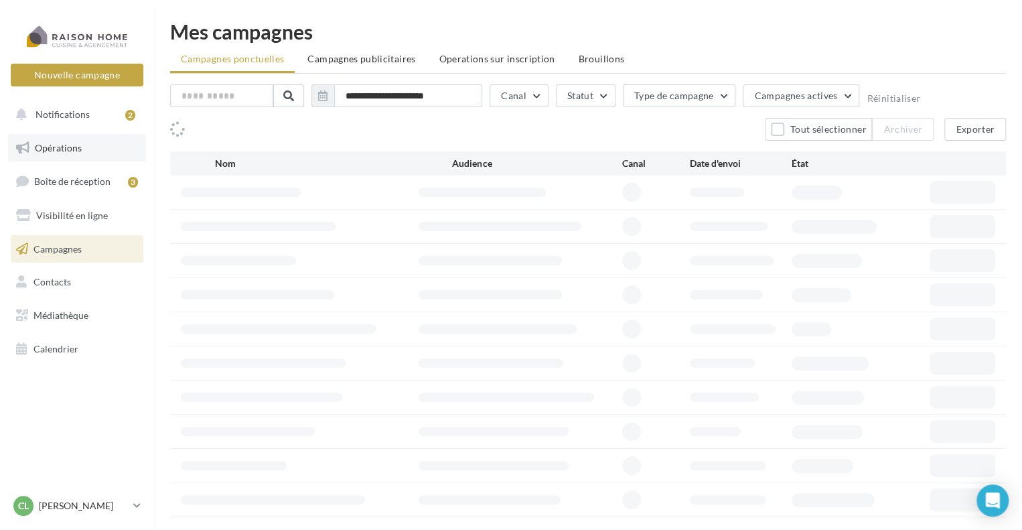
click at [78, 149] on span "Opérations" at bounding box center [58, 147] width 47 height 11
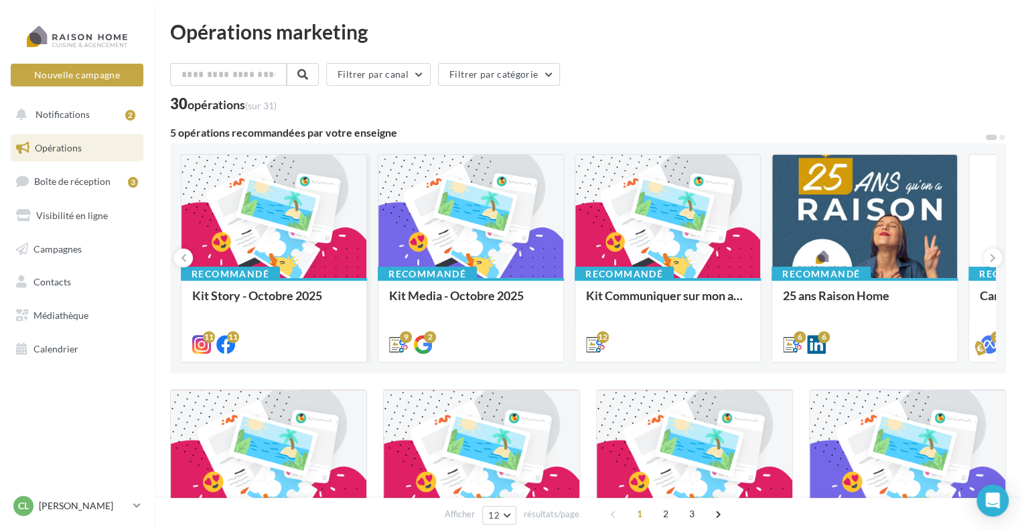
click at [283, 259] on div at bounding box center [274, 217] width 185 height 125
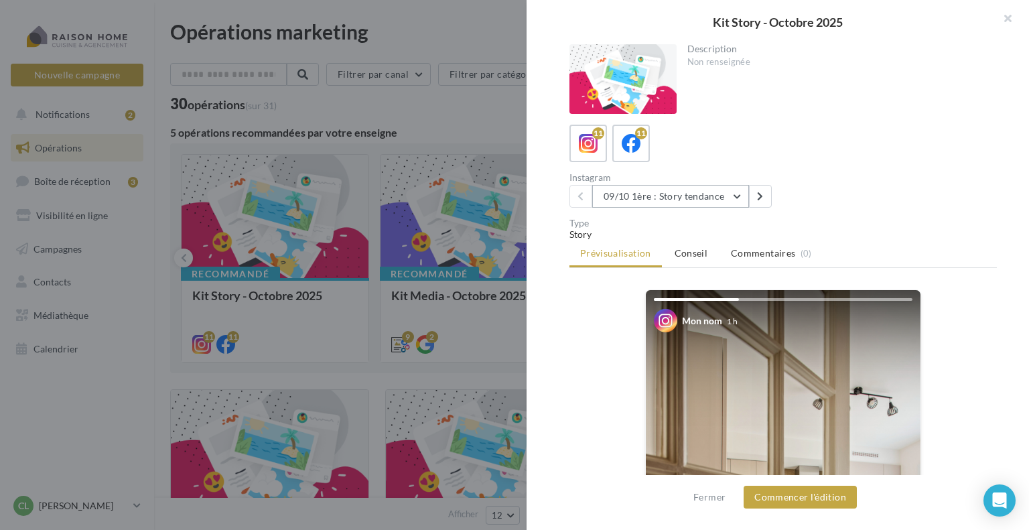
click at [733, 197] on button "09/10 1ère : Story tendance" at bounding box center [670, 196] width 157 height 23
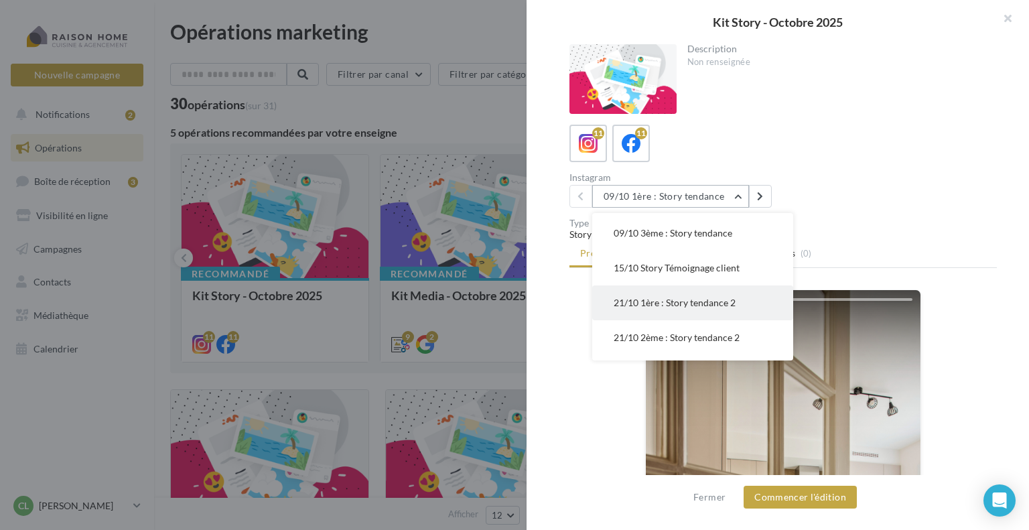
scroll to position [134, 0]
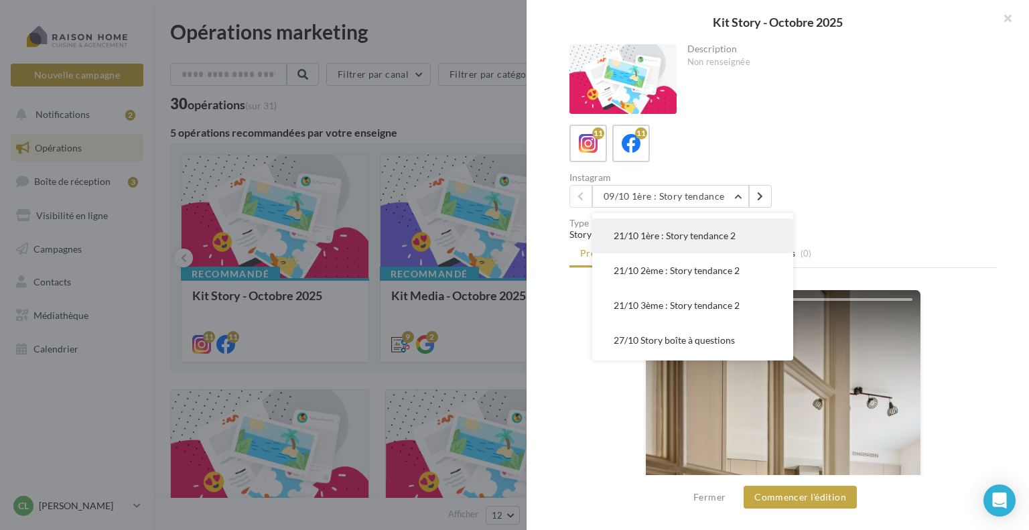
click at [673, 245] on button "21/10 1ère : Story tendance 2" at bounding box center [692, 235] width 201 height 35
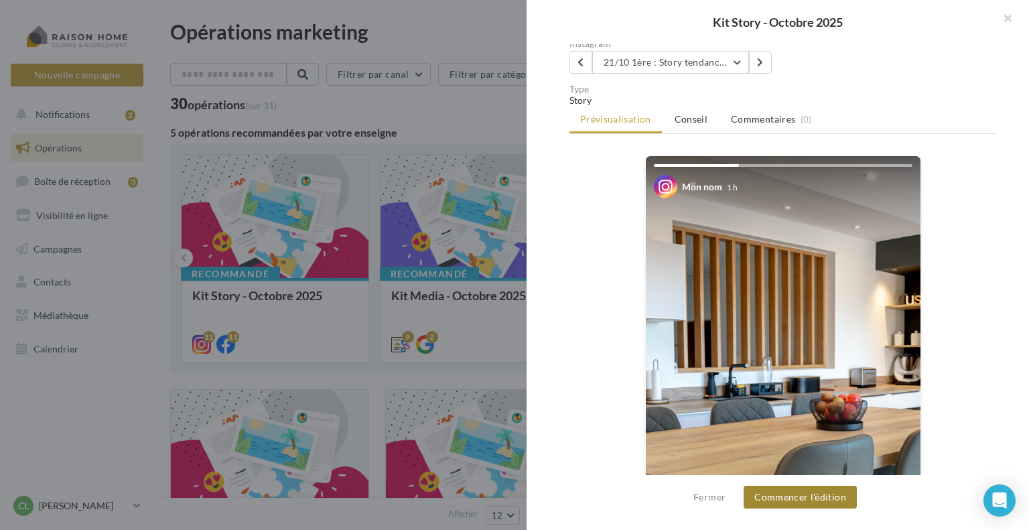
click at [793, 500] on button "Commencer l'édition" at bounding box center [800, 497] width 113 height 23
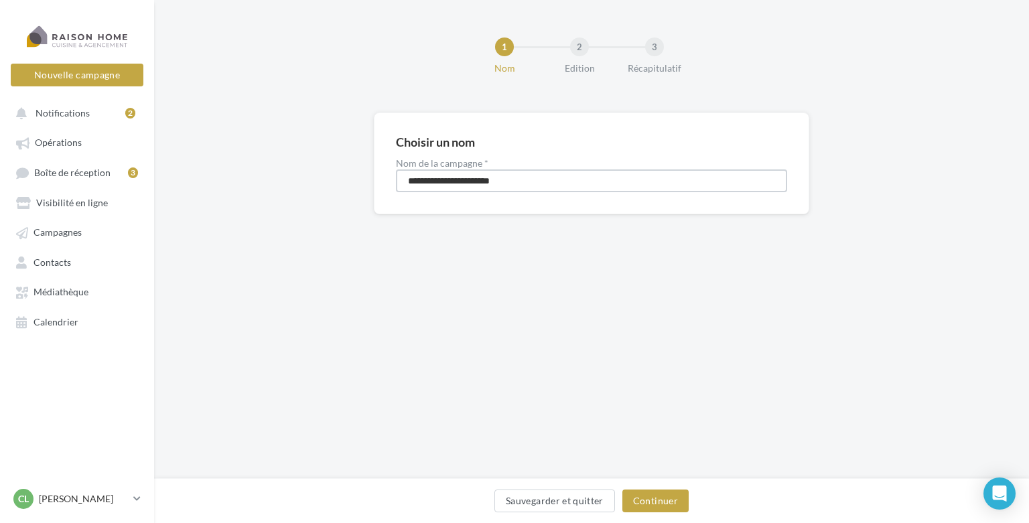
click at [405, 178] on input "**********" at bounding box center [591, 180] width 391 height 23
type input "**********"
click at [661, 498] on button "Continuer" at bounding box center [655, 501] width 66 height 23
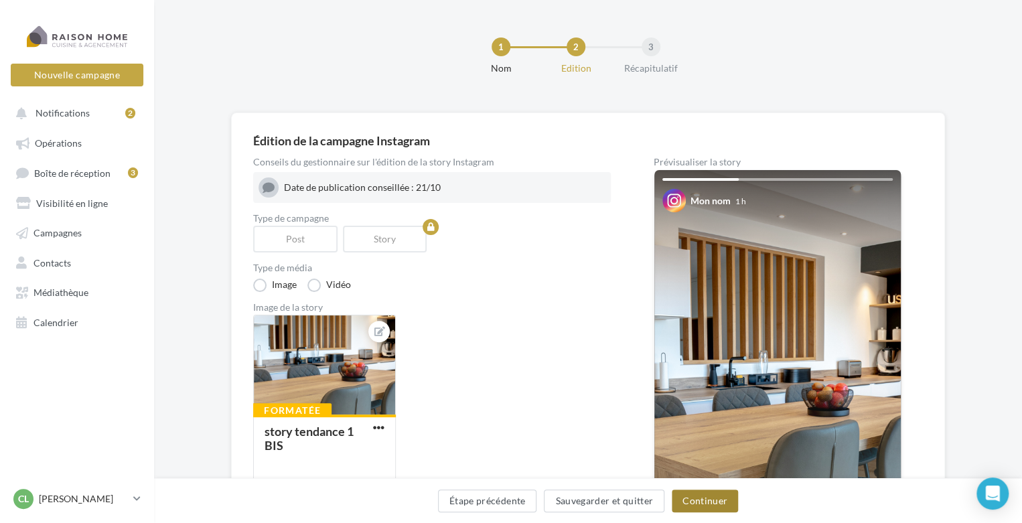
click at [689, 506] on button "Continuer" at bounding box center [705, 501] width 66 height 23
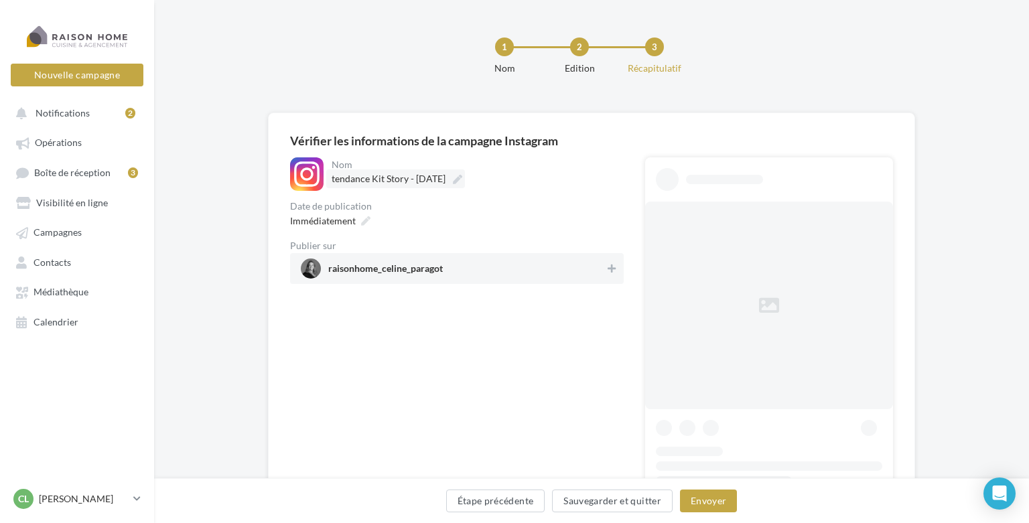
click at [340, 174] on span "tendance Kit Story - Octobre 2025" at bounding box center [389, 178] width 114 height 11
click at [340, 174] on input "**********" at bounding box center [391, 180] width 118 height 23
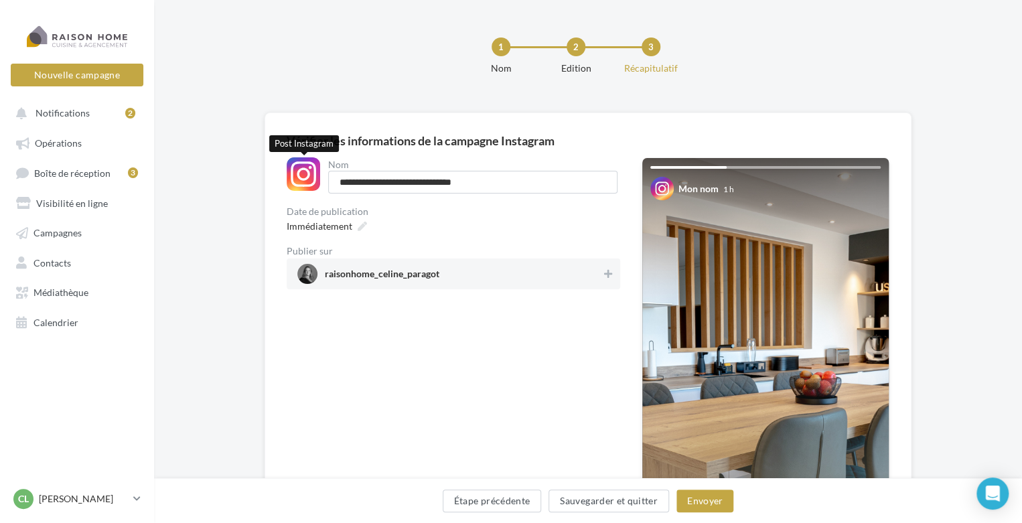
click at [307, 176] on div at bounding box center [303, 173] width 33 height 33
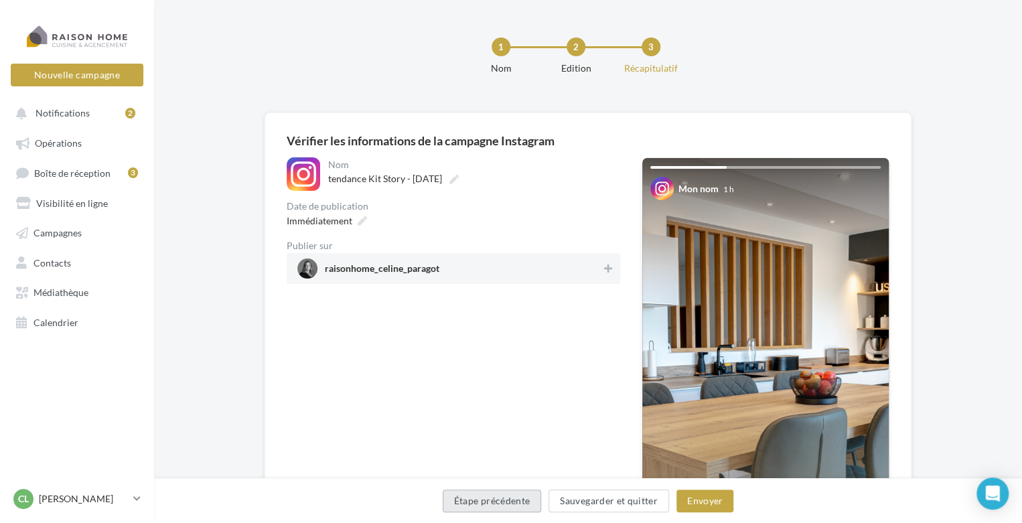
click at [526, 498] on button "Étape précédente" at bounding box center [492, 501] width 99 height 23
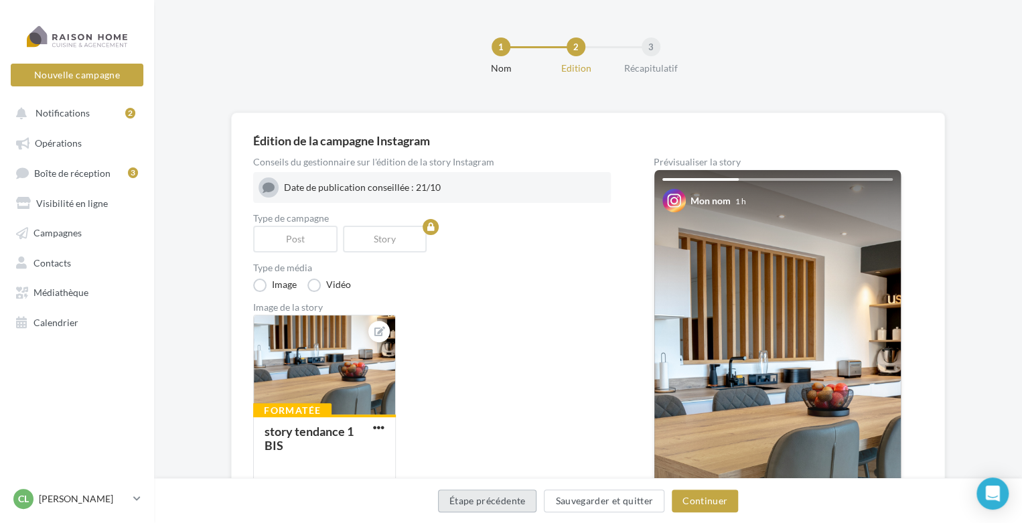
click at [525, 498] on button "Étape précédente" at bounding box center [487, 501] width 99 height 23
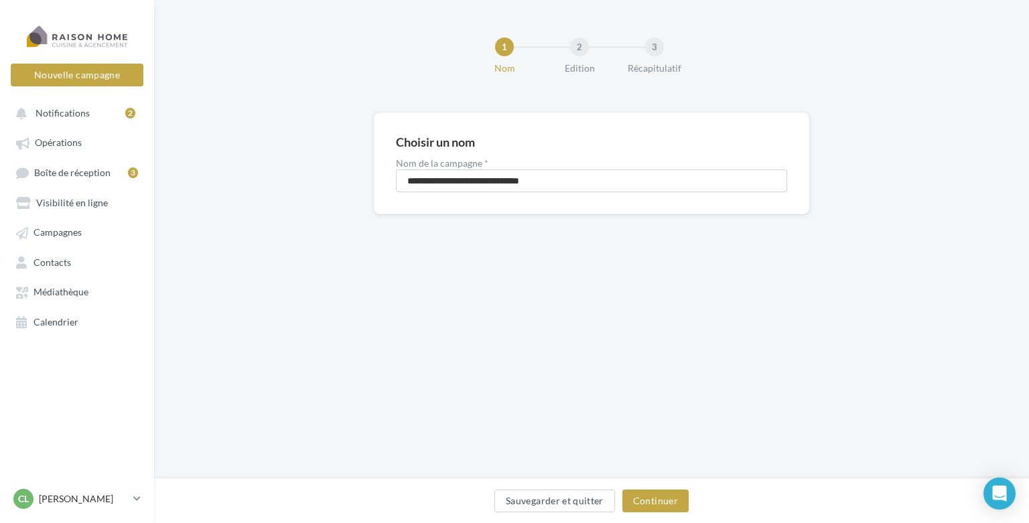
click at [587, 286] on div "**********" at bounding box center [591, 239] width 875 height 479
click at [94, 140] on link "Opérations" at bounding box center [77, 142] width 138 height 24
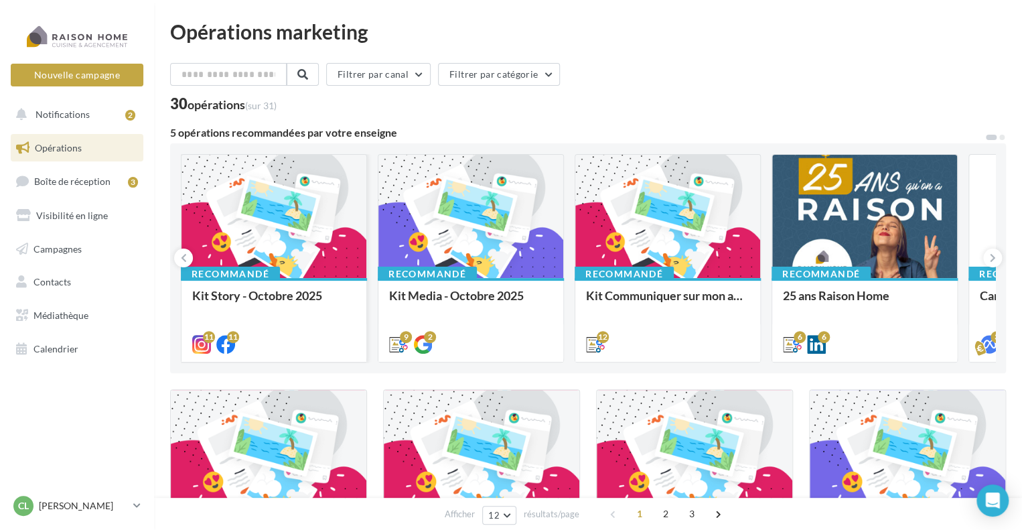
click at [302, 221] on div at bounding box center [274, 217] width 185 height 125
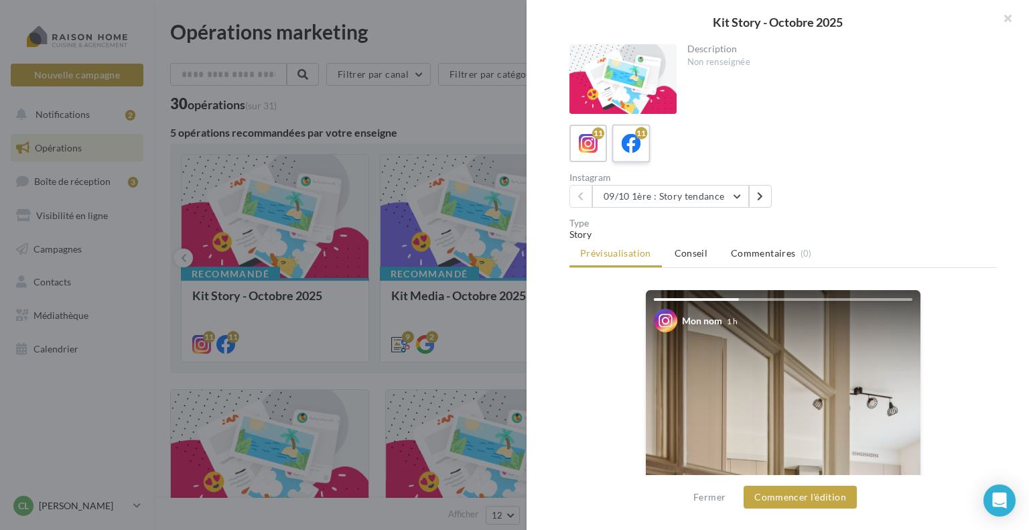
click at [634, 147] on icon at bounding box center [631, 143] width 19 height 19
click at [667, 196] on button "09/10 1ère : Story tendance" at bounding box center [670, 196] width 157 height 23
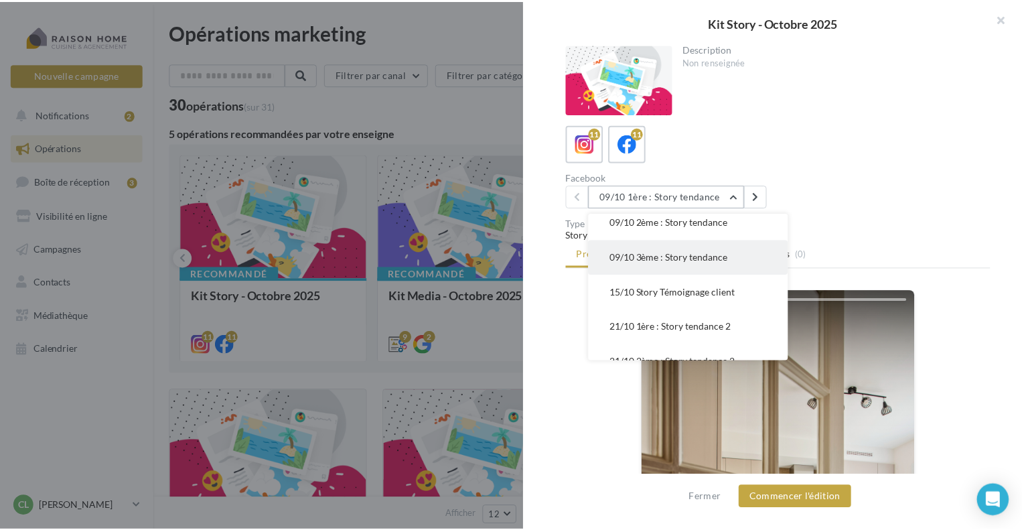
scroll to position [67, 0]
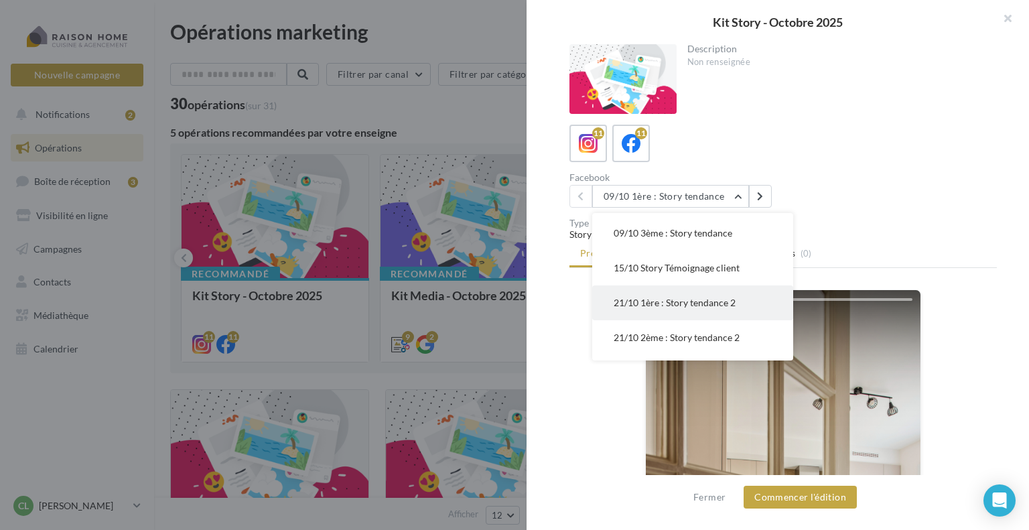
click at [665, 297] on span "21/10 1ère : Story tendance 2" at bounding box center [675, 302] width 122 height 11
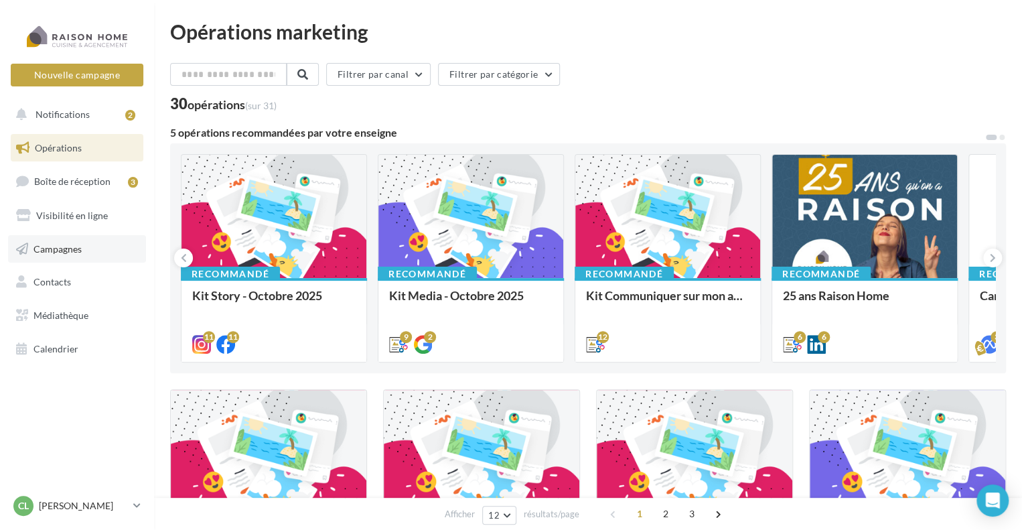
click at [60, 245] on span "Campagnes" at bounding box center [57, 248] width 48 height 11
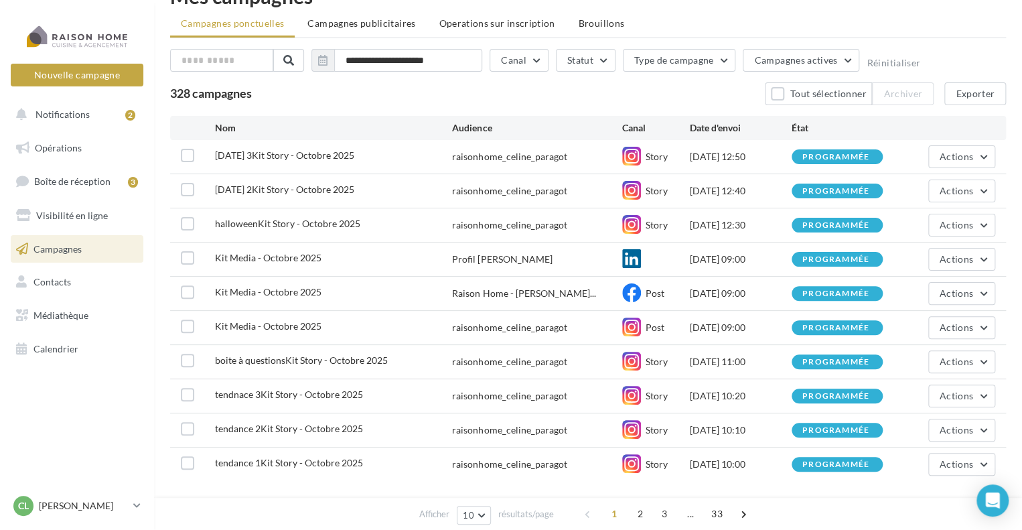
scroll to position [67, 0]
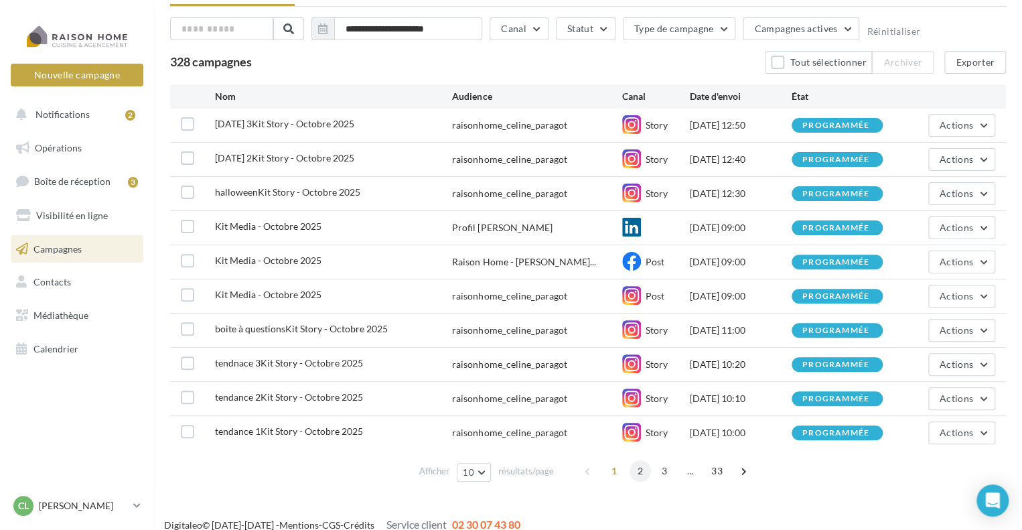
click at [635, 474] on span "2" at bounding box center [640, 470] width 21 height 21
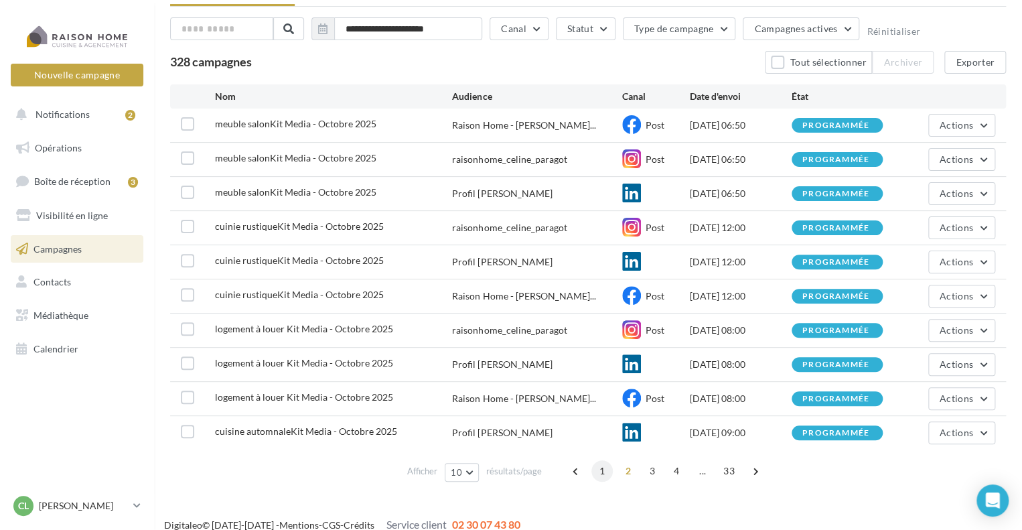
click at [598, 463] on span "1" at bounding box center [602, 470] width 21 height 21
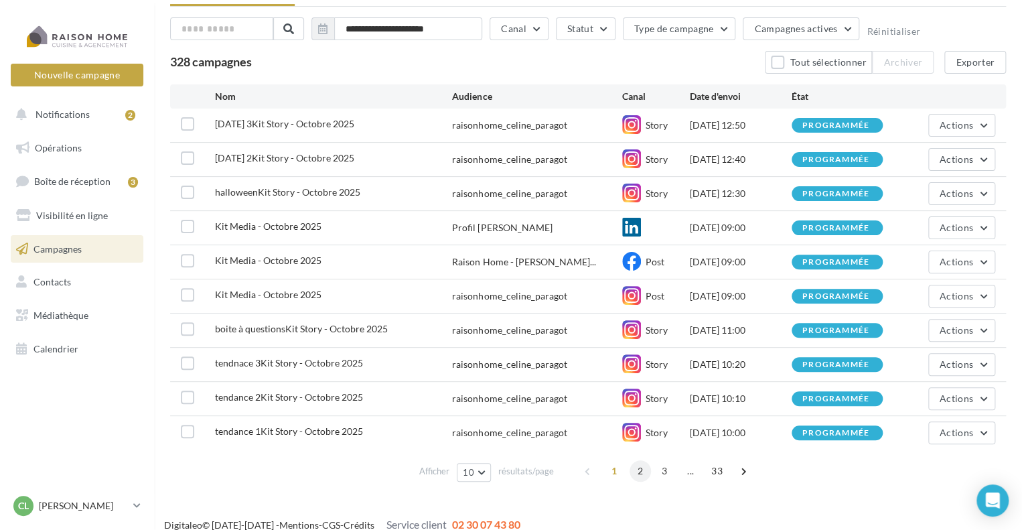
click at [638, 468] on span "2" at bounding box center [640, 470] width 21 height 21
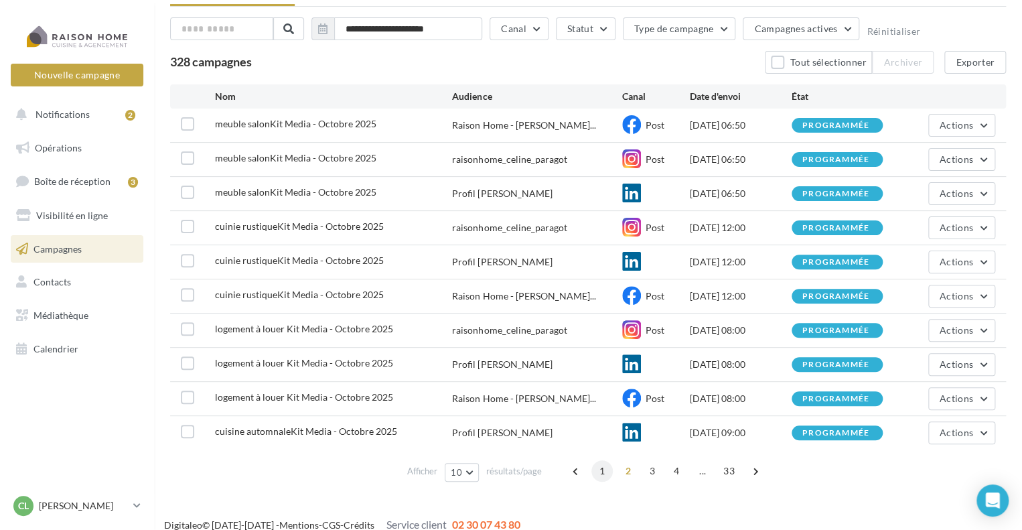
click at [600, 474] on span "1" at bounding box center [602, 470] width 21 height 21
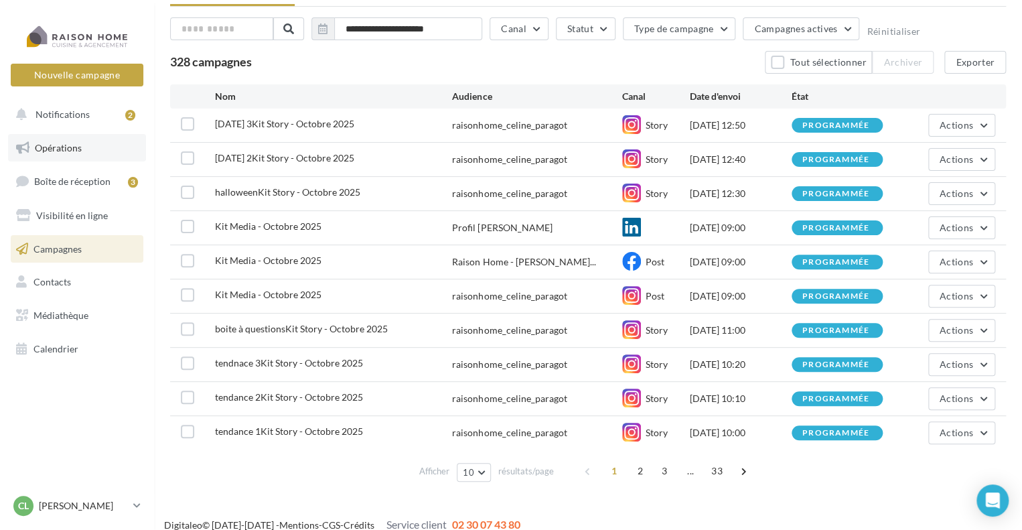
click at [39, 146] on span "Opérations" at bounding box center [58, 147] width 47 height 11
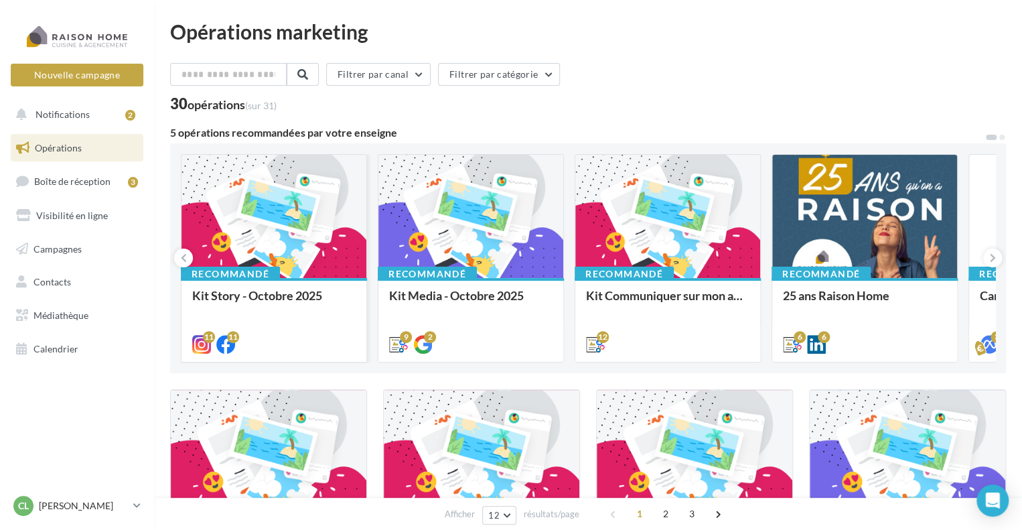
click at [291, 213] on div at bounding box center [274, 217] width 185 height 125
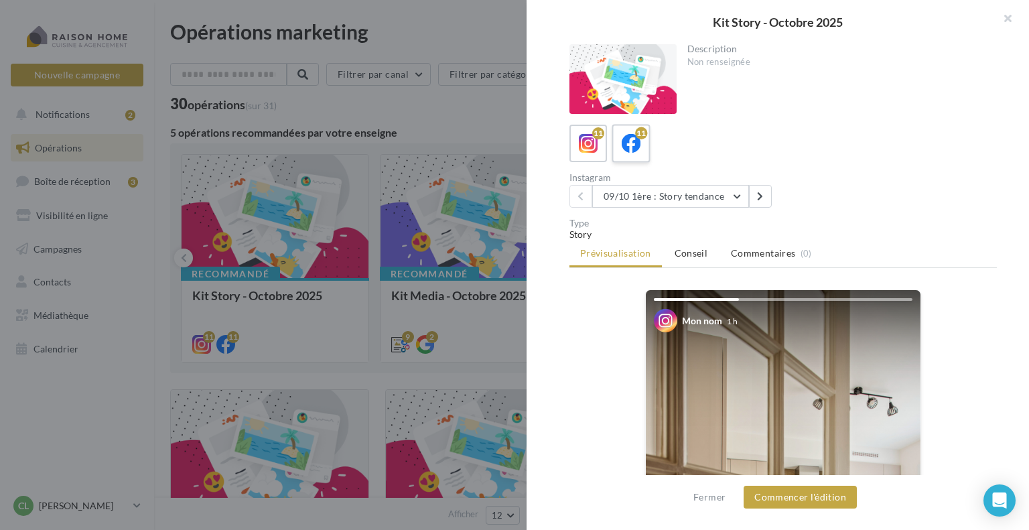
click at [619, 146] on div "11" at bounding box center [631, 143] width 25 height 25
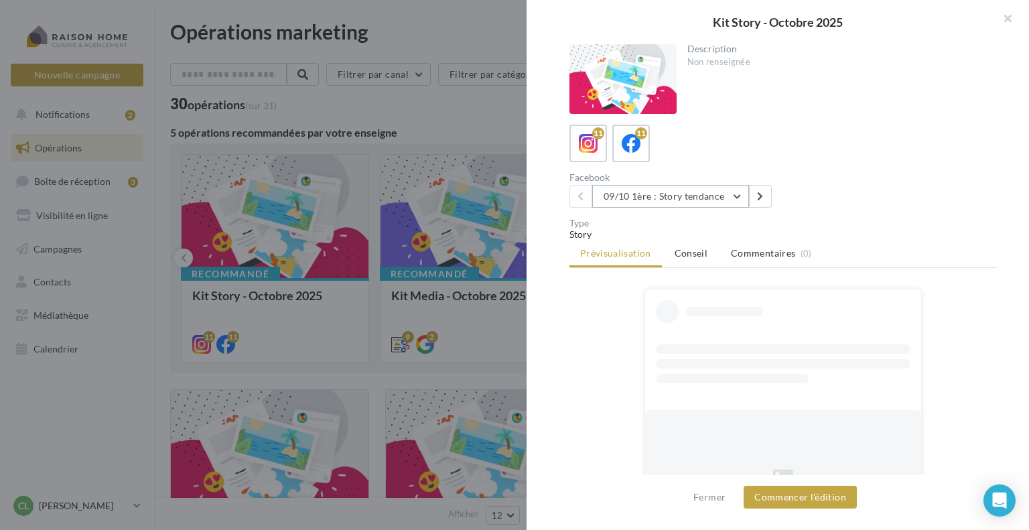
click at [638, 196] on button "09/10 1ère : Story tendance" at bounding box center [670, 196] width 157 height 23
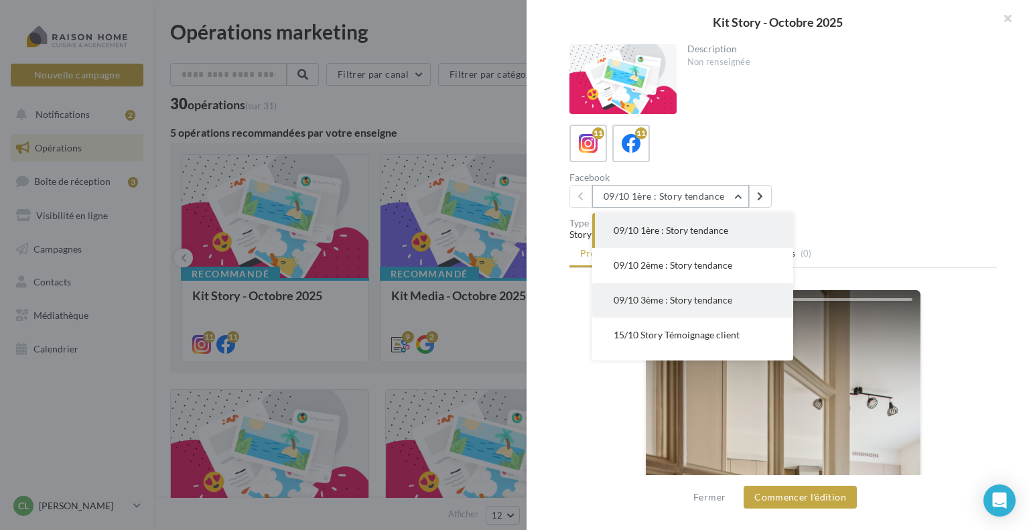
scroll to position [67, 0]
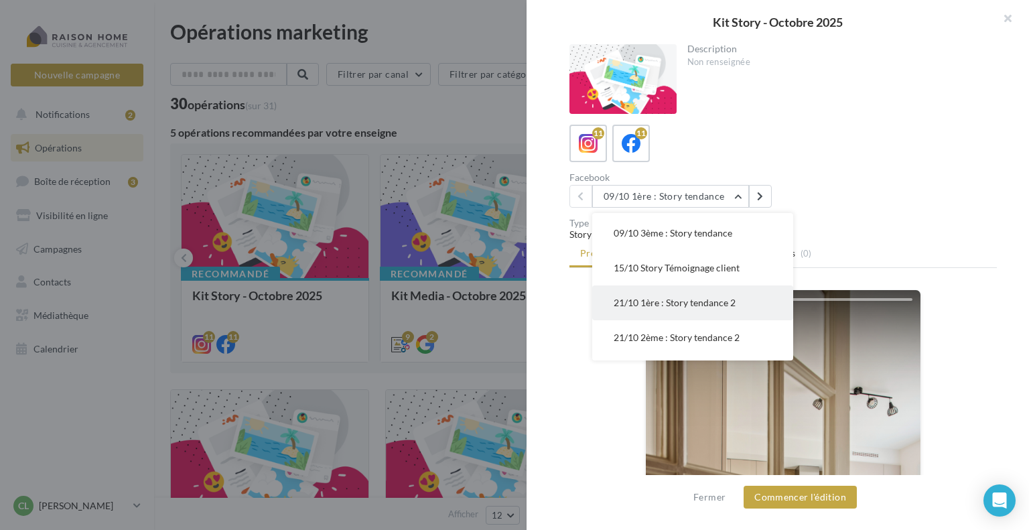
click at [657, 307] on span "21/10 1ère : Story tendance 2" at bounding box center [675, 302] width 122 height 11
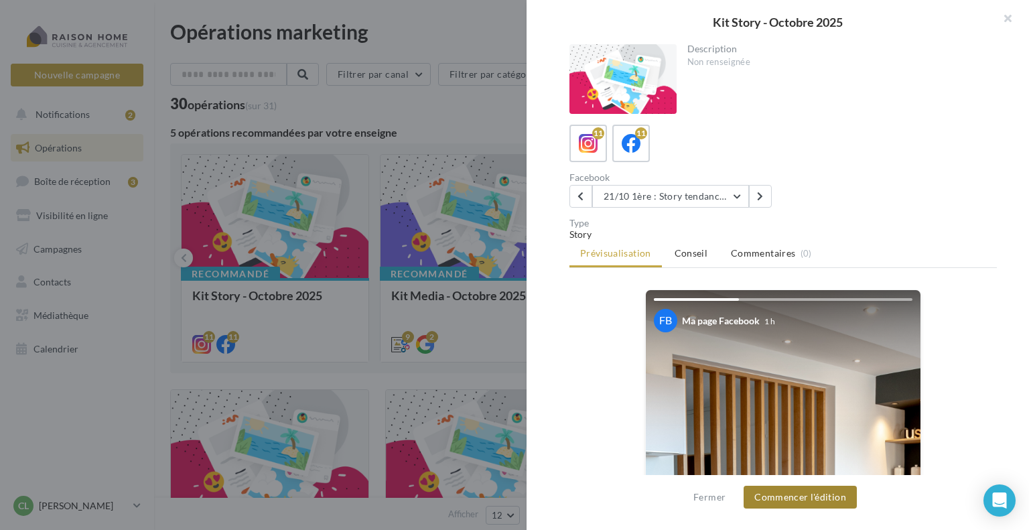
click at [779, 498] on button "Commencer l'édition" at bounding box center [800, 497] width 113 height 23
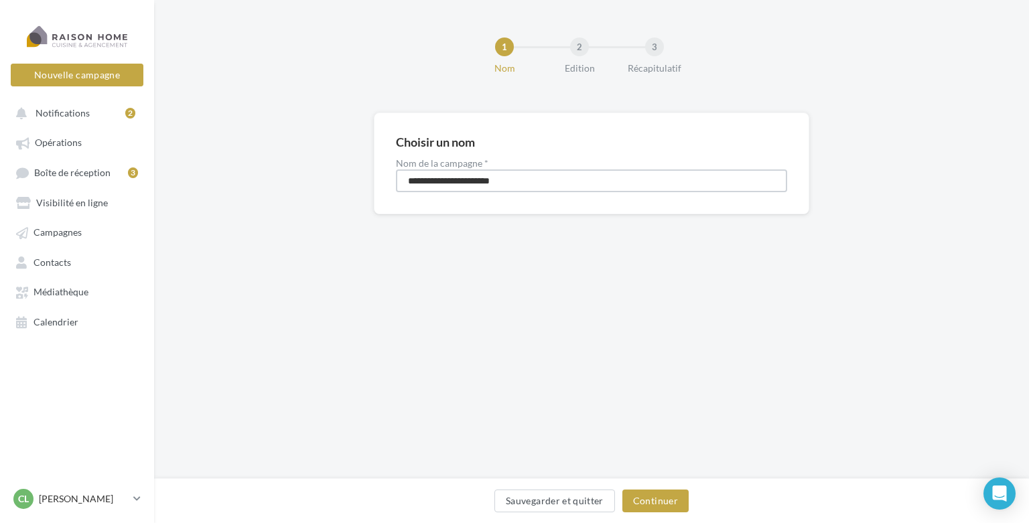
click at [401, 180] on input "**********" at bounding box center [591, 180] width 391 height 23
type input "**********"
click at [643, 496] on button "Continuer" at bounding box center [655, 501] width 66 height 23
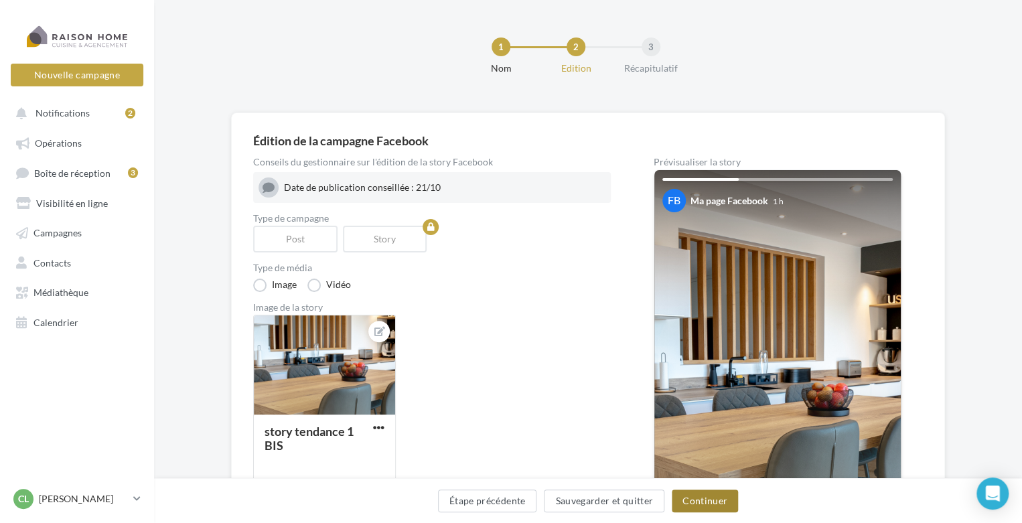
click at [686, 500] on button "Continuer" at bounding box center [705, 501] width 66 height 23
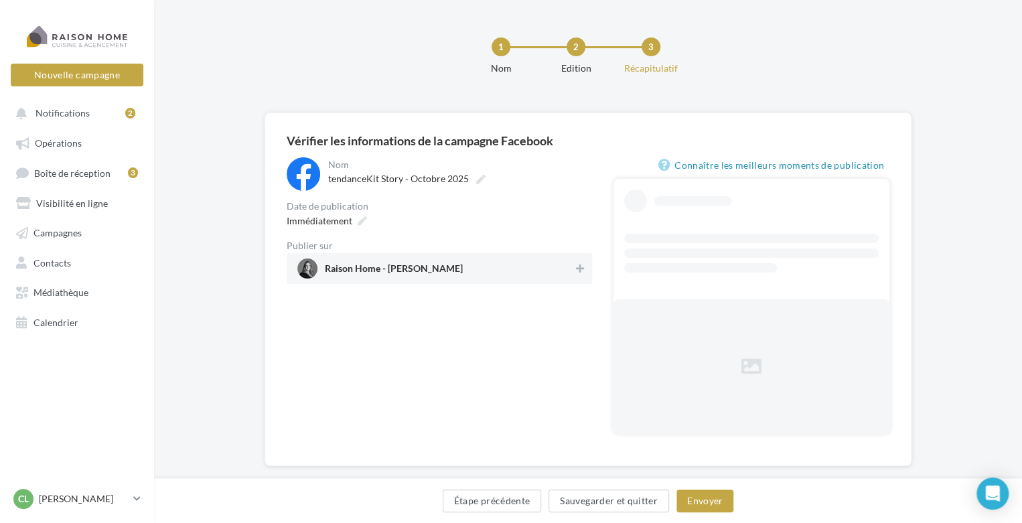
click at [396, 263] on span "Raison Home - [PERSON_NAME]" at bounding box center [435, 269] width 276 height 20
click at [363, 216] on icon at bounding box center [362, 220] width 9 height 9
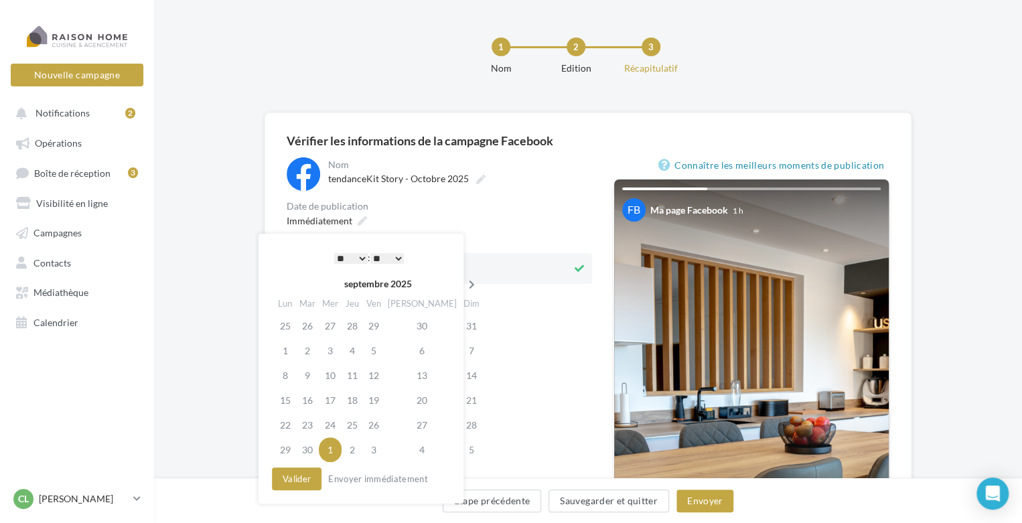
click at [464, 288] on icon at bounding box center [472, 284] width 17 height 9
click at [287, 404] on td "20" at bounding box center [285, 400] width 21 height 25
click at [299, 476] on button "Valider" at bounding box center [297, 479] width 50 height 23
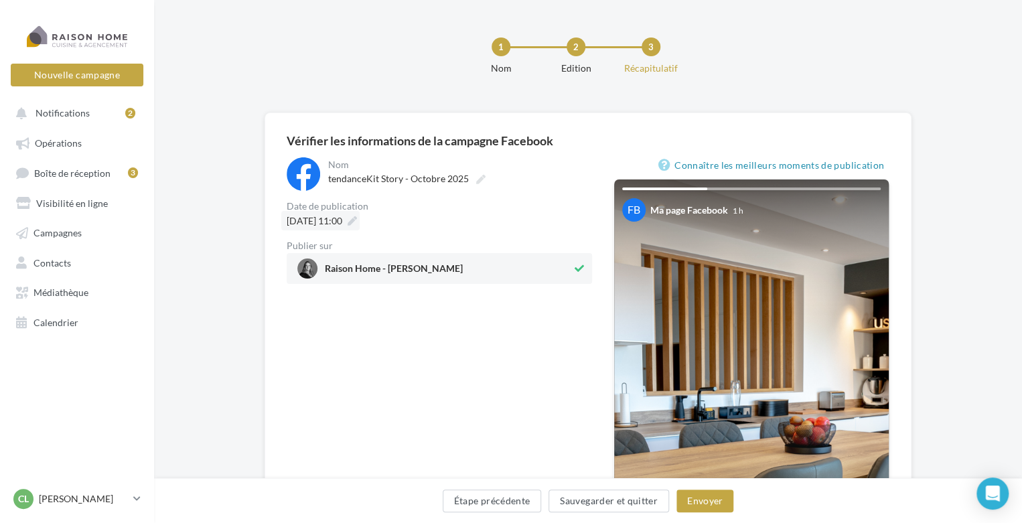
click at [360, 220] on div "[DATE] 11:00" at bounding box center [320, 220] width 78 height 19
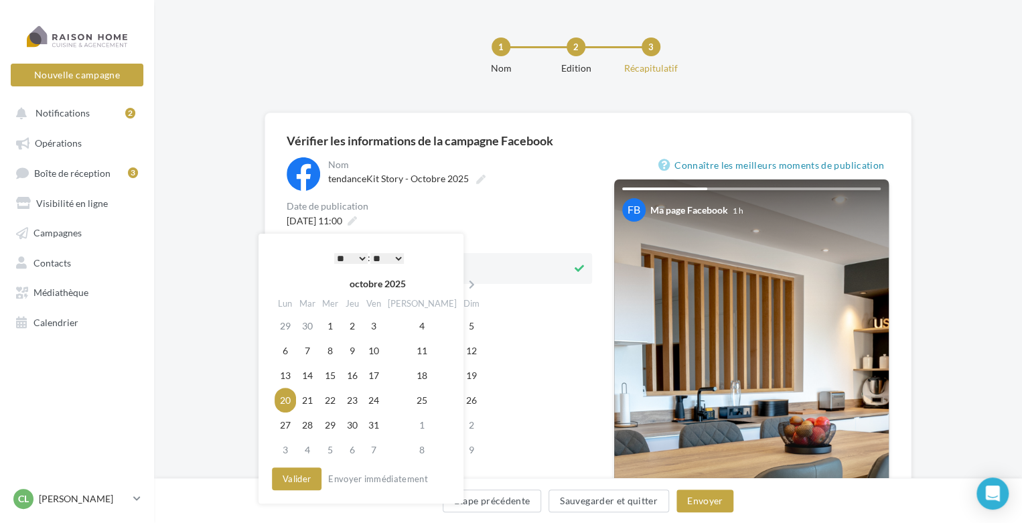
click at [358, 255] on select "* * * * * * * * * * ** ** ** ** ** ** ** ** ** ** ** ** ** **" at bounding box center [350, 258] width 33 height 11
click at [397, 263] on select "** ** ** ** ** **" at bounding box center [386, 258] width 33 height 11
click at [399, 256] on select "** ** ** ** ** **" at bounding box center [386, 258] width 33 height 11
click at [297, 479] on button "Valider" at bounding box center [297, 479] width 50 height 23
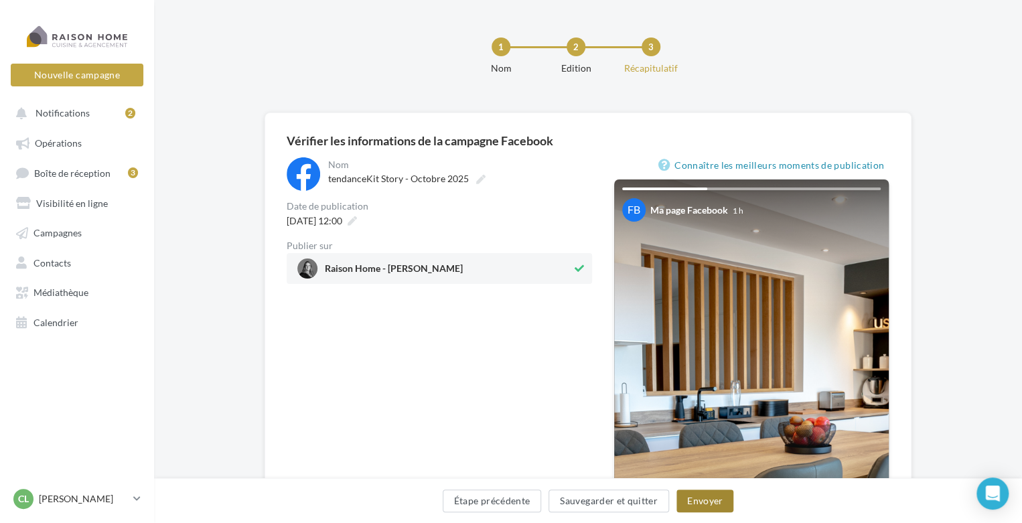
click at [689, 498] on button "Envoyer" at bounding box center [705, 501] width 57 height 23
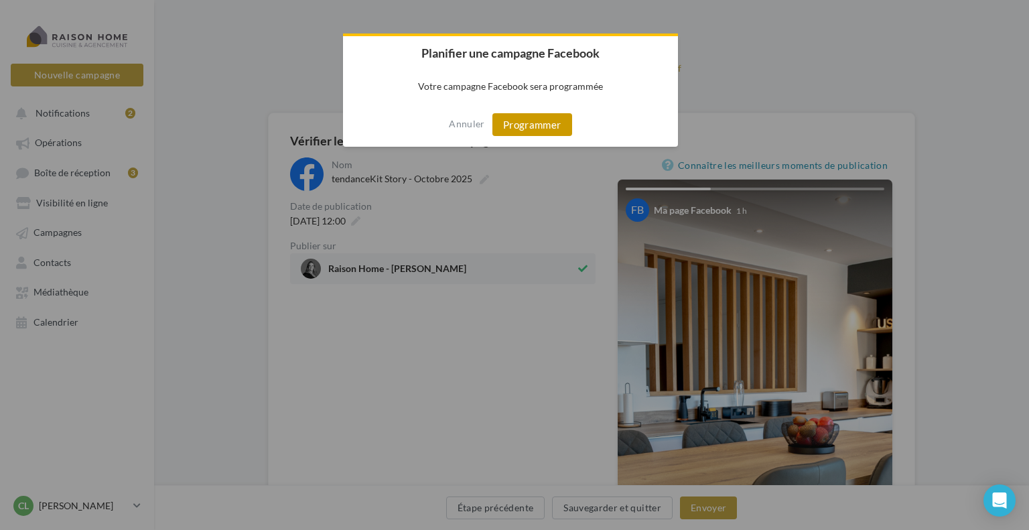
click at [517, 129] on button "Programmer" at bounding box center [532, 124] width 80 height 23
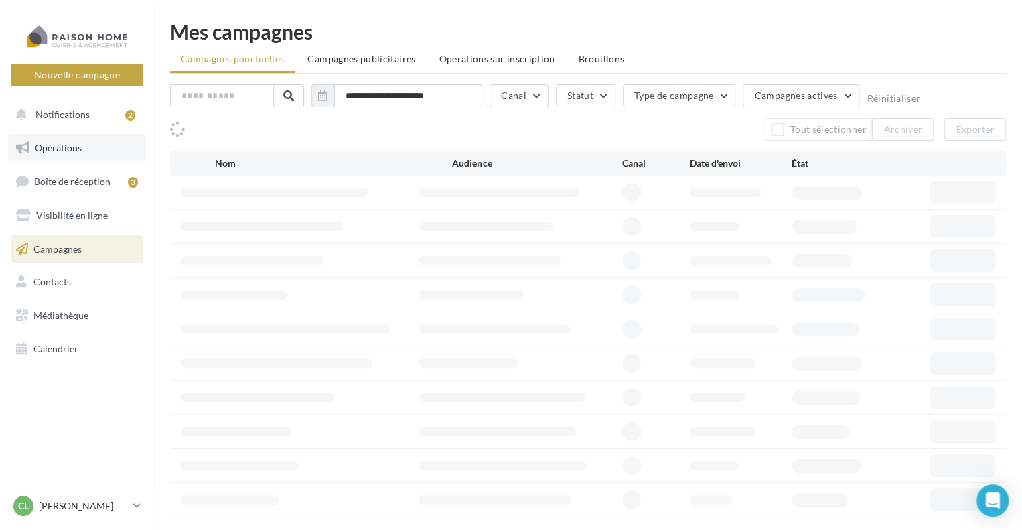
drag, startPoint x: 0, startPoint y: 0, endPoint x: 81, endPoint y: 144, distance: 165.3
click at [81, 144] on link "Opérations" at bounding box center [77, 148] width 138 height 28
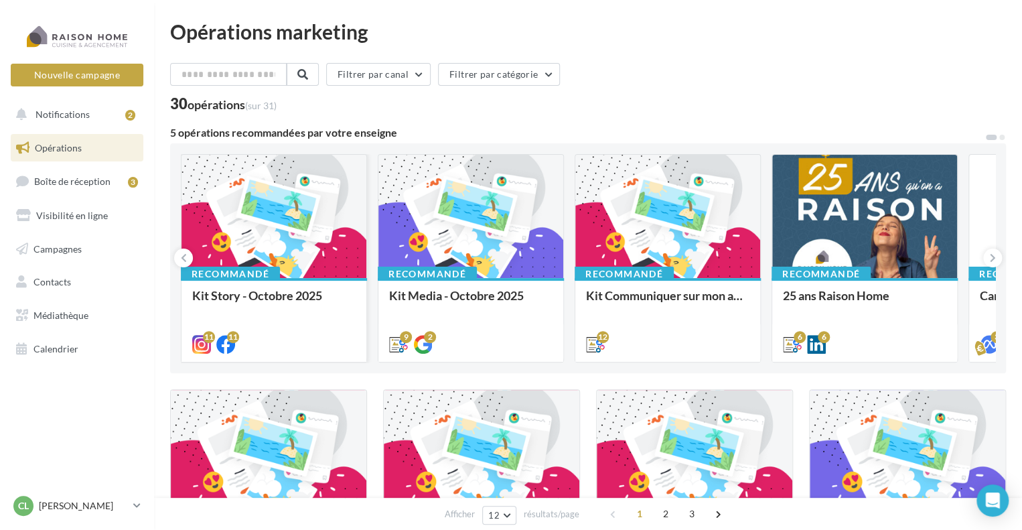
click at [257, 232] on div at bounding box center [274, 217] width 185 height 125
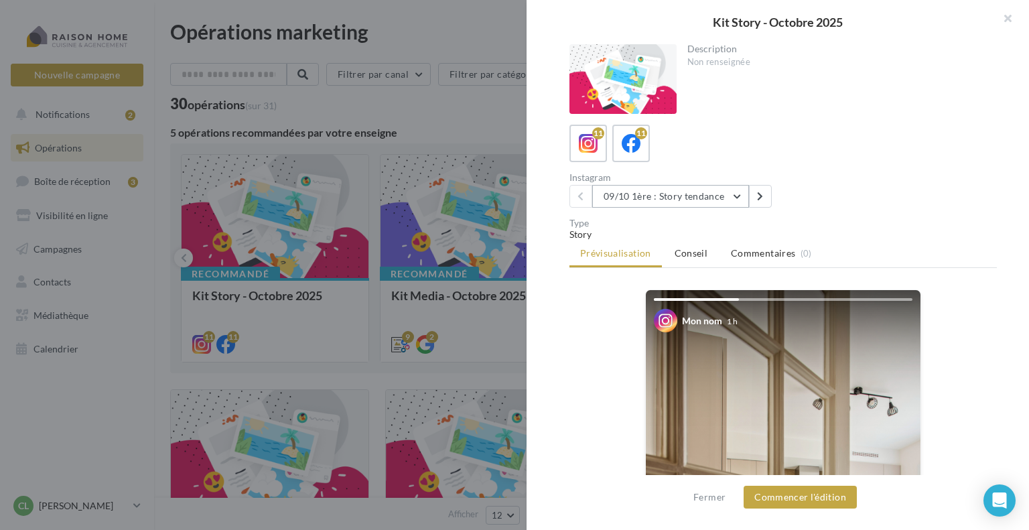
click at [630, 192] on button "09/10 1ère : Story tendance" at bounding box center [670, 196] width 157 height 23
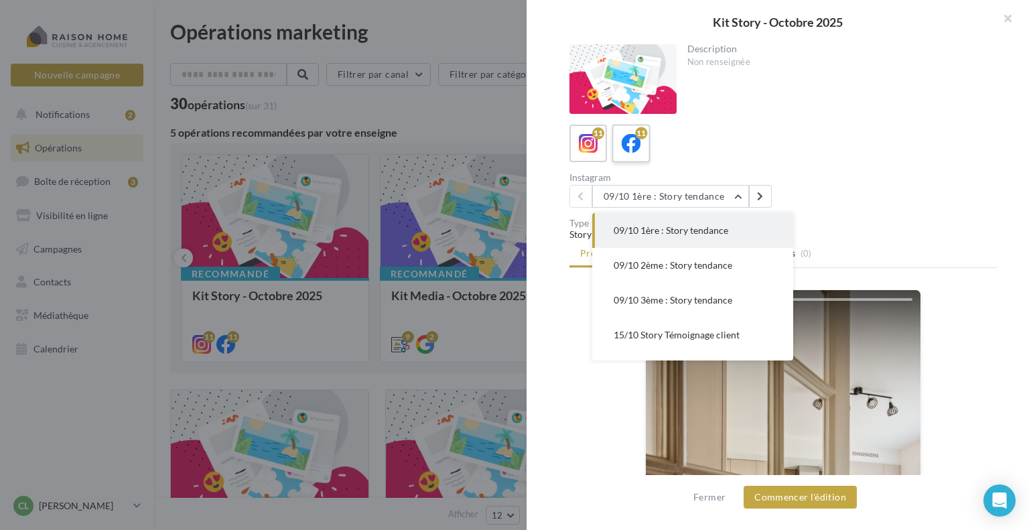
click at [624, 139] on icon at bounding box center [631, 143] width 19 height 19
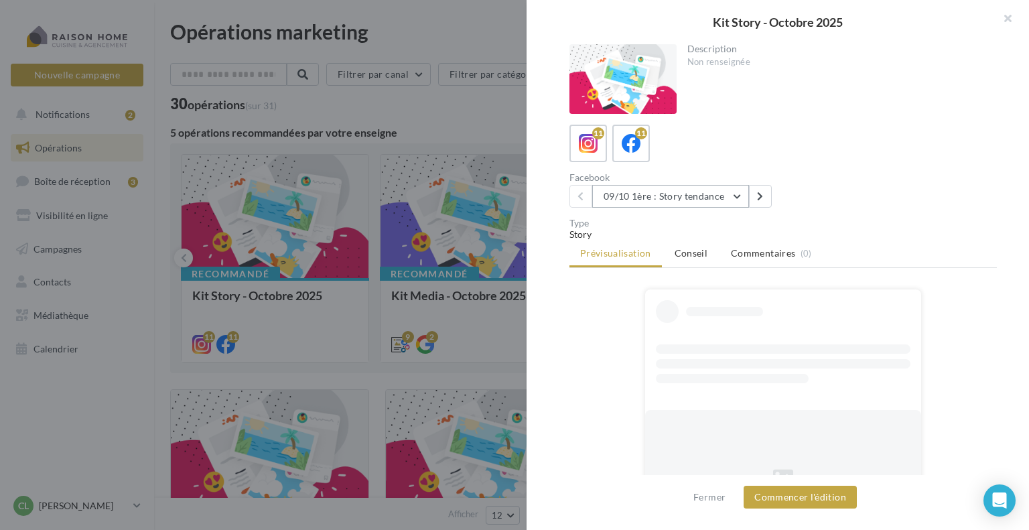
click at [644, 200] on button "09/10 1ère : Story tendance" at bounding box center [670, 196] width 157 height 23
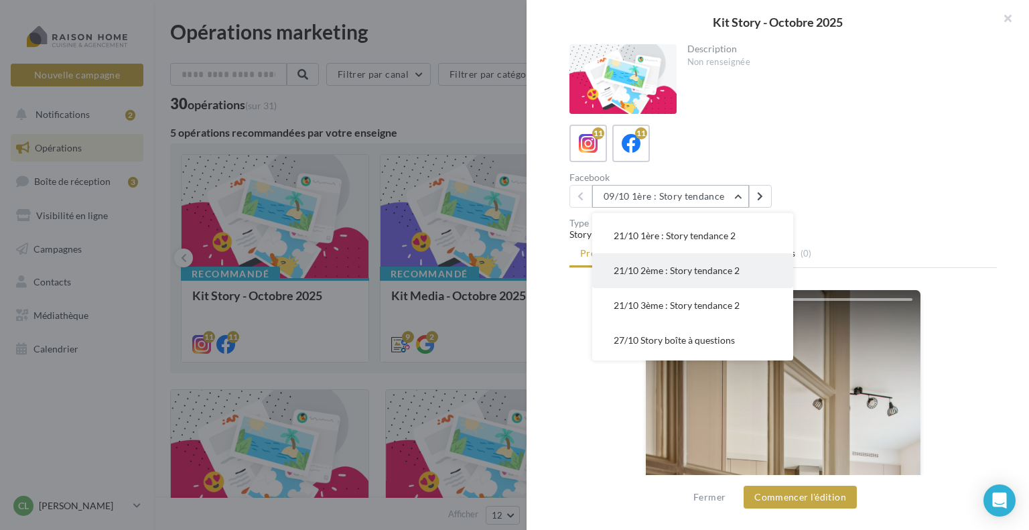
scroll to position [67, 0]
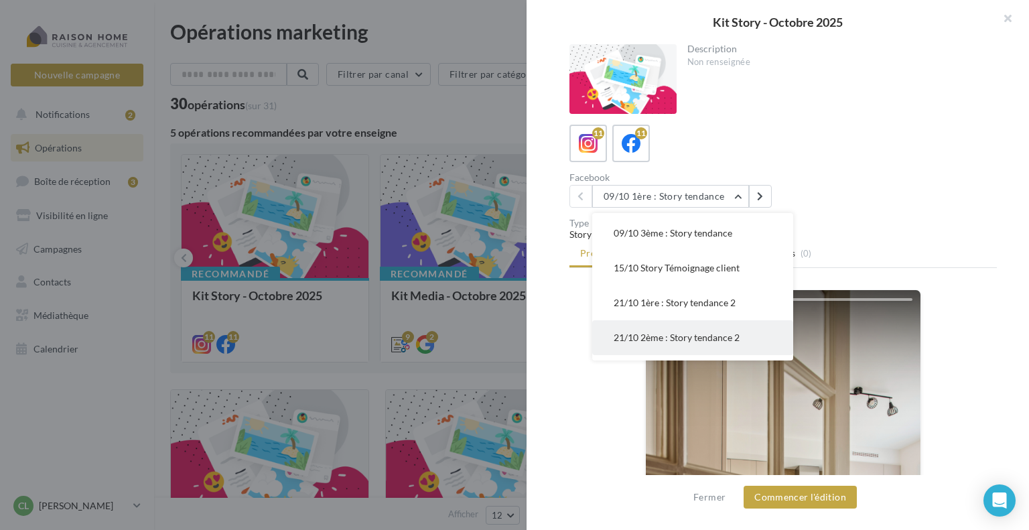
click at [670, 335] on span "21/10 2ème : Story tendance 2" at bounding box center [677, 337] width 126 height 11
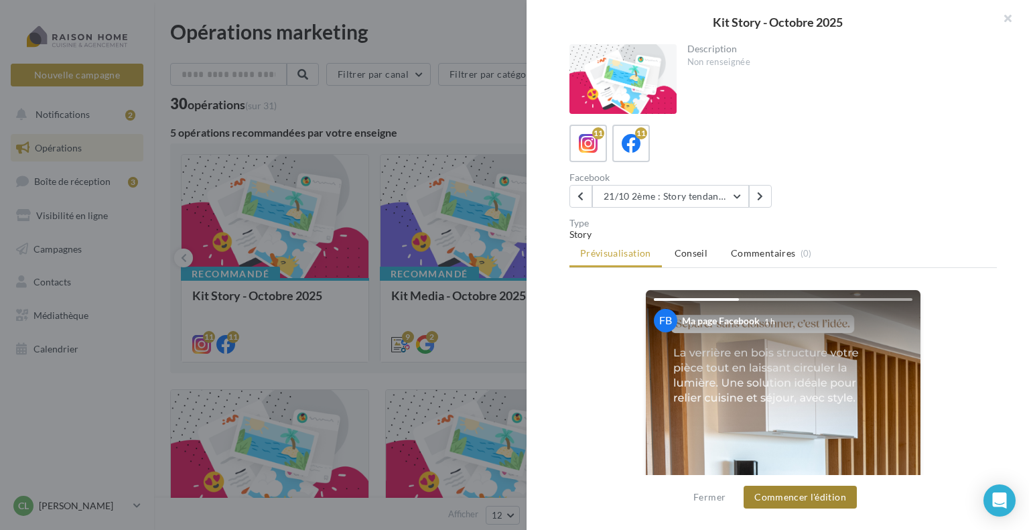
click at [782, 500] on button "Commencer l'édition" at bounding box center [800, 497] width 113 height 23
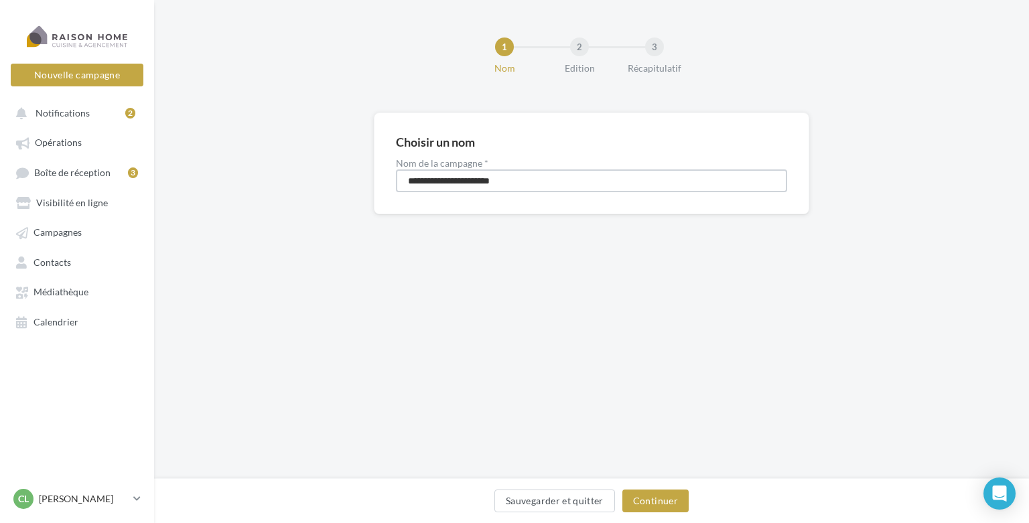
click at [410, 179] on input "**********" at bounding box center [591, 180] width 391 height 23
type input "**********"
click at [650, 497] on button "Continuer" at bounding box center [655, 501] width 66 height 23
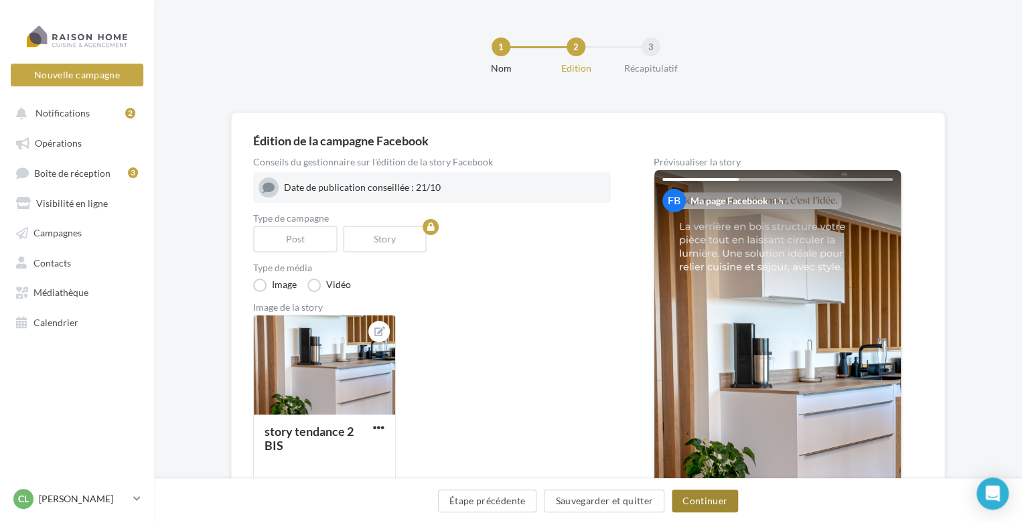
click at [699, 502] on button "Continuer" at bounding box center [705, 501] width 66 height 23
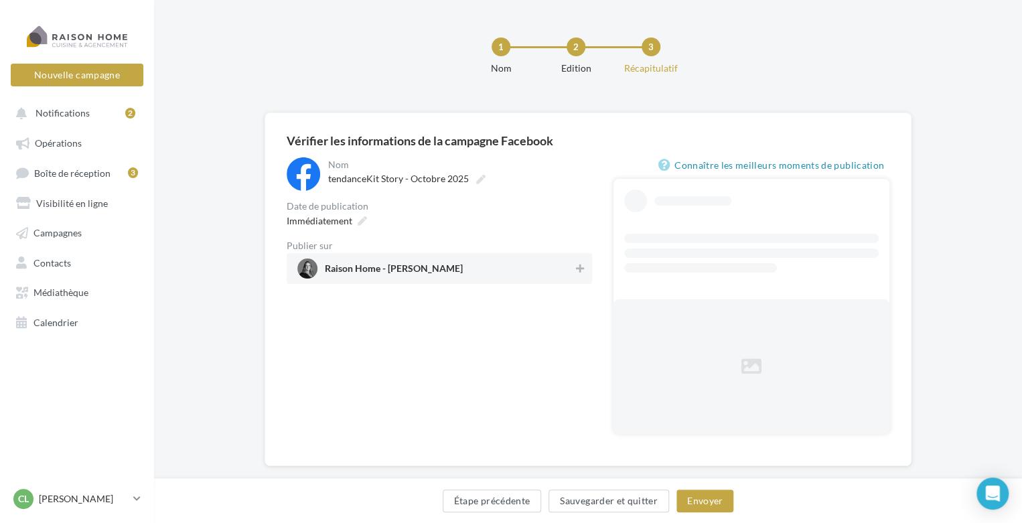
click at [431, 263] on span "Raison Home - Céline Paragot" at bounding box center [435, 269] width 276 height 20
click at [360, 216] on icon at bounding box center [362, 220] width 9 height 9
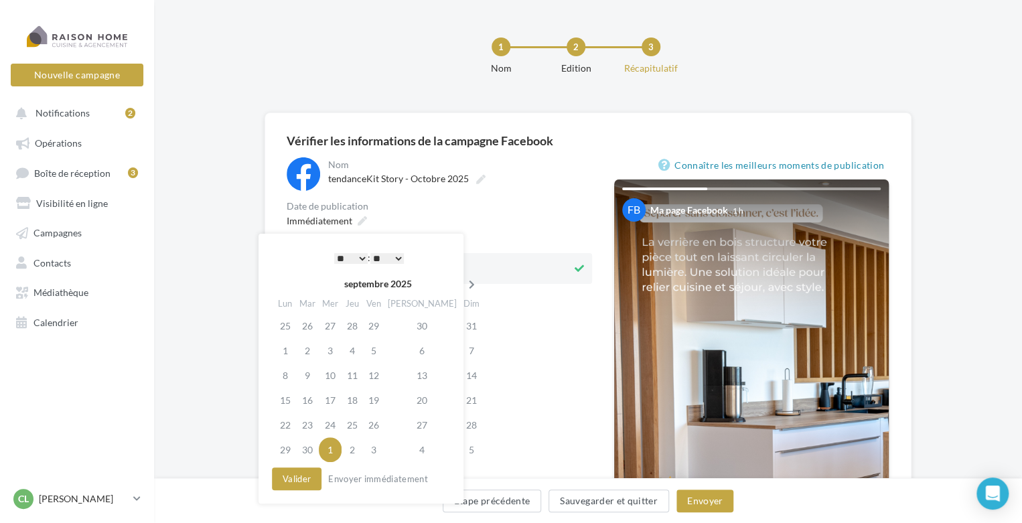
click at [464, 285] on icon at bounding box center [472, 284] width 17 height 9
click at [285, 403] on td "20" at bounding box center [285, 400] width 21 height 25
click at [358, 259] on select "* * * * * * * * * * ** ** ** ** ** ** ** ** ** ** ** ** ** **" at bounding box center [350, 258] width 33 height 11
click at [395, 259] on select "** ** ** ** ** **" at bounding box center [386, 258] width 33 height 11
click at [299, 484] on button "Valider" at bounding box center [297, 479] width 50 height 23
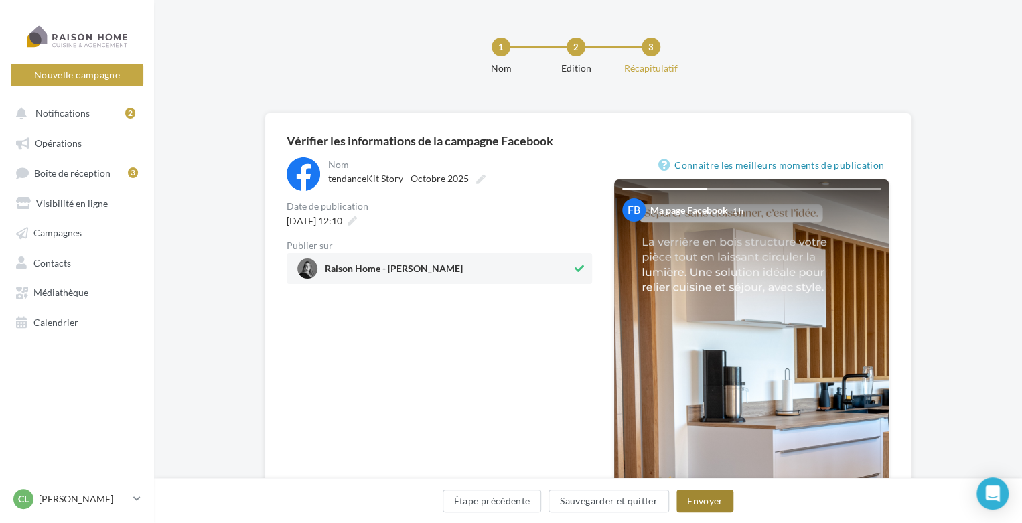
click at [709, 498] on button "Envoyer" at bounding box center [705, 501] width 57 height 23
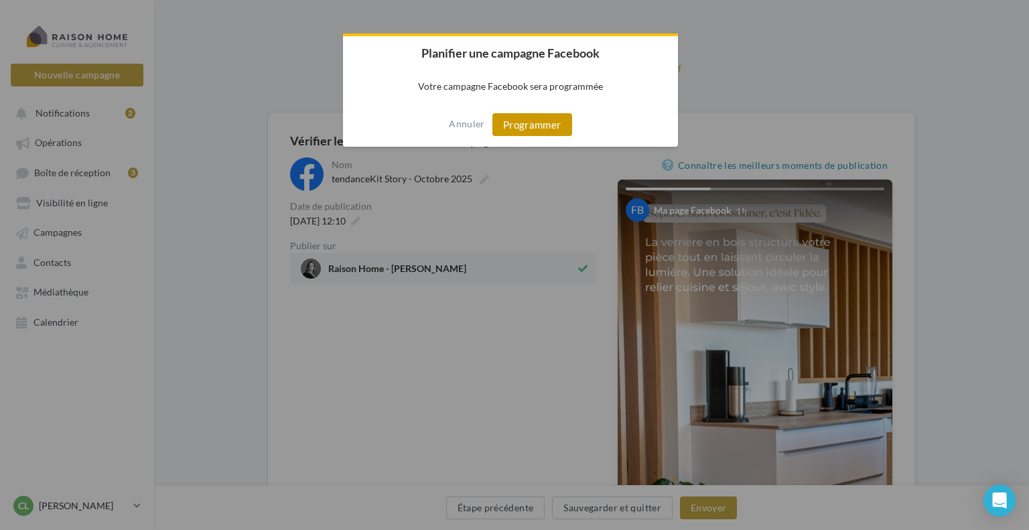
click at [524, 128] on button "Programmer" at bounding box center [532, 124] width 80 height 23
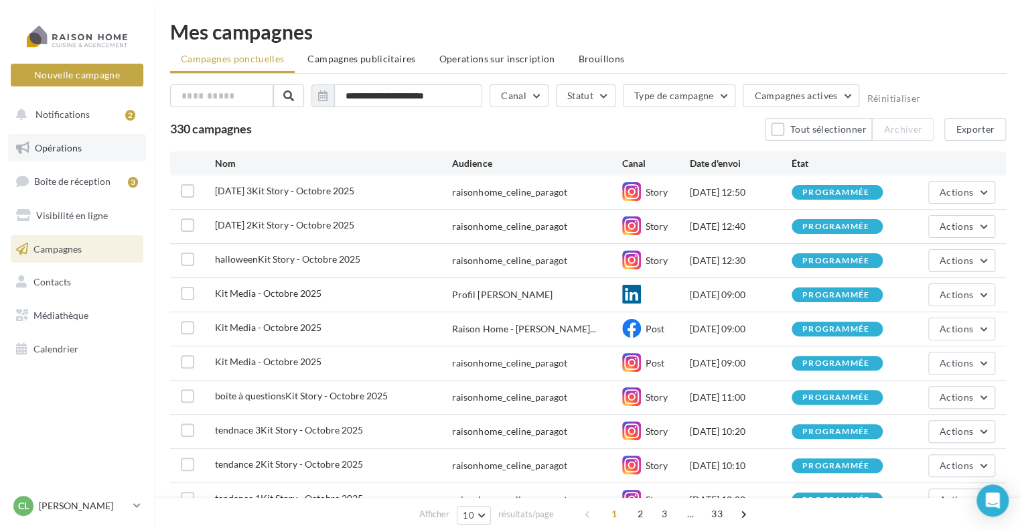
click at [80, 144] on link "Opérations" at bounding box center [77, 148] width 138 height 28
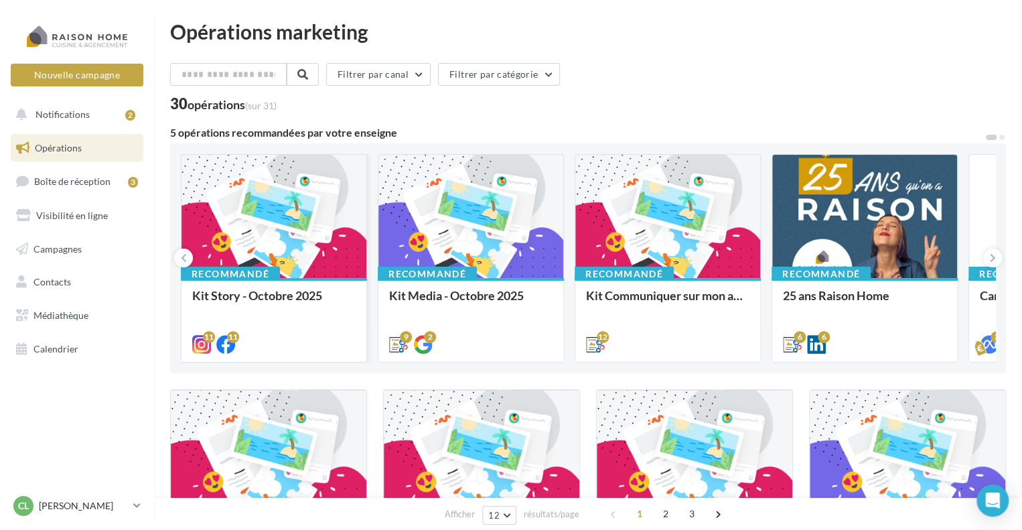
click at [278, 236] on div at bounding box center [274, 217] width 185 height 125
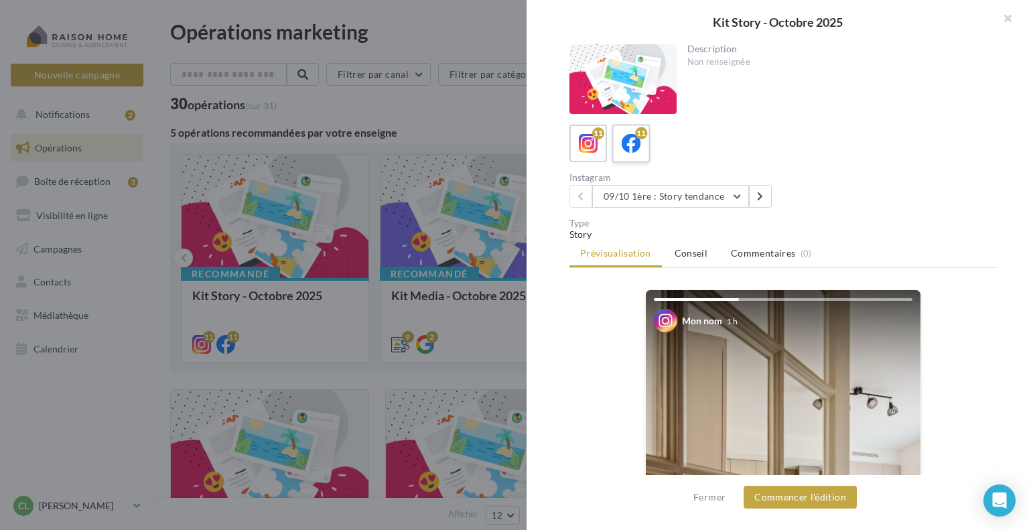
click at [627, 149] on icon at bounding box center [631, 143] width 19 height 19
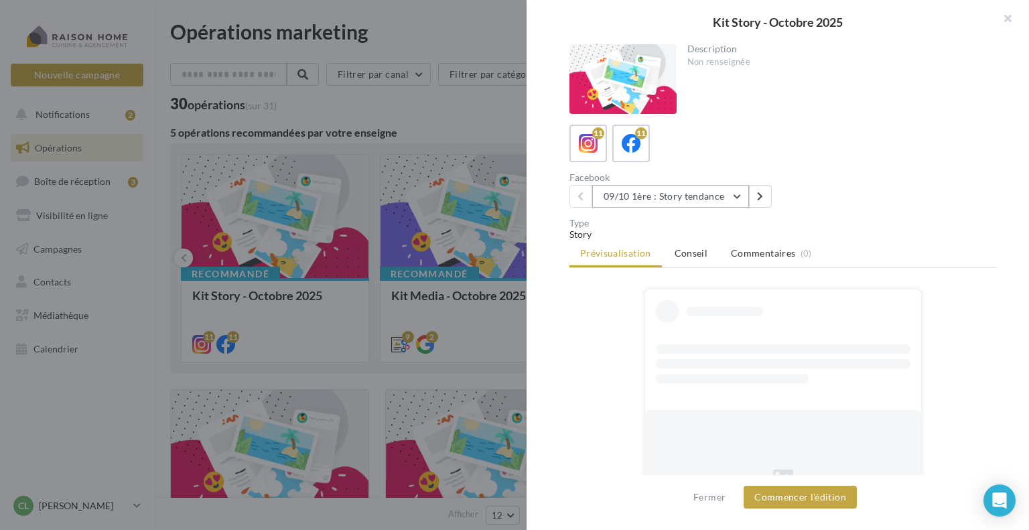
click at [624, 195] on button "09/10 1ère : Story tendance" at bounding box center [670, 196] width 157 height 23
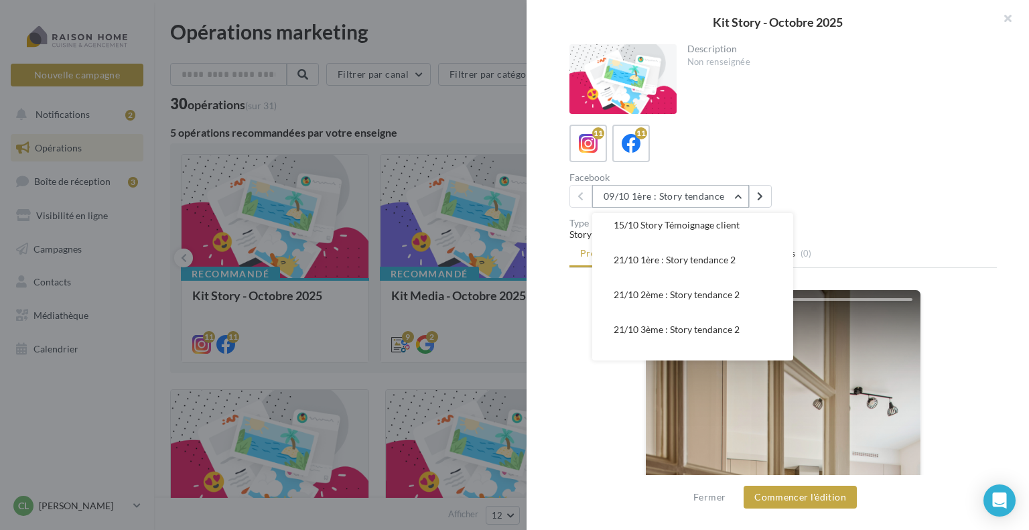
scroll to position [134, 0]
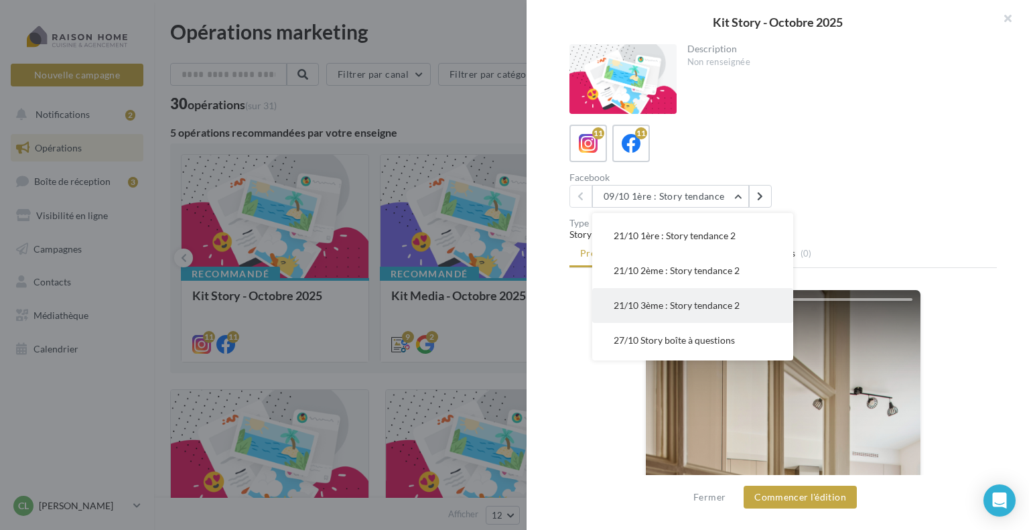
click at [673, 307] on span "21/10 3ème : Story tendance 2" at bounding box center [677, 304] width 126 height 11
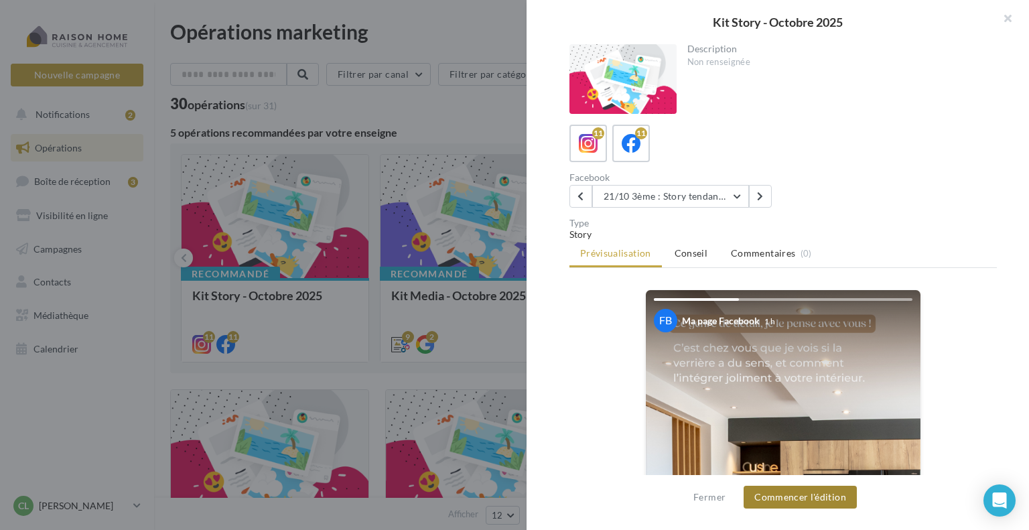
click at [784, 496] on button "Commencer l'édition" at bounding box center [800, 497] width 113 height 23
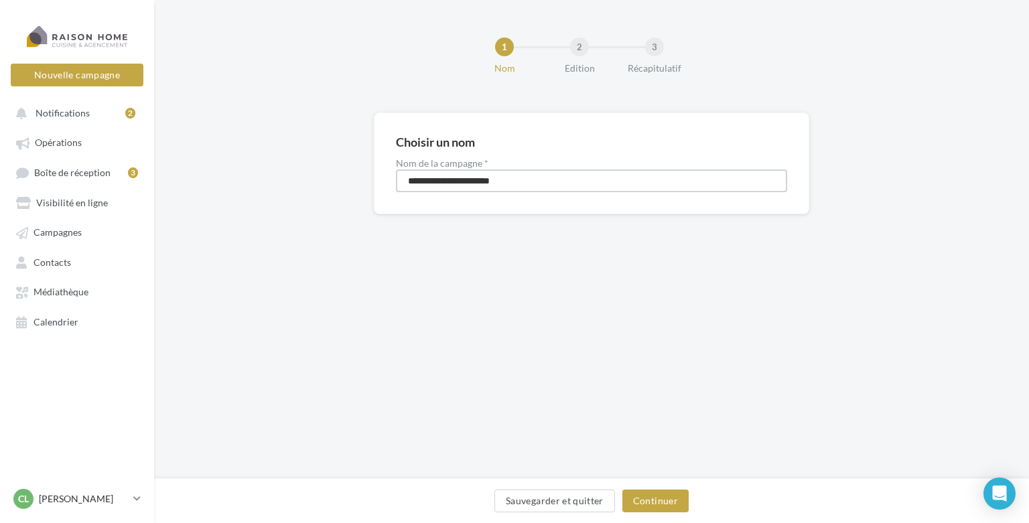
click at [408, 180] on input "**********" at bounding box center [591, 180] width 391 height 23
type input "**********"
click at [643, 498] on button "Continuer" at bounding box center [655, 501] width 66 height 23
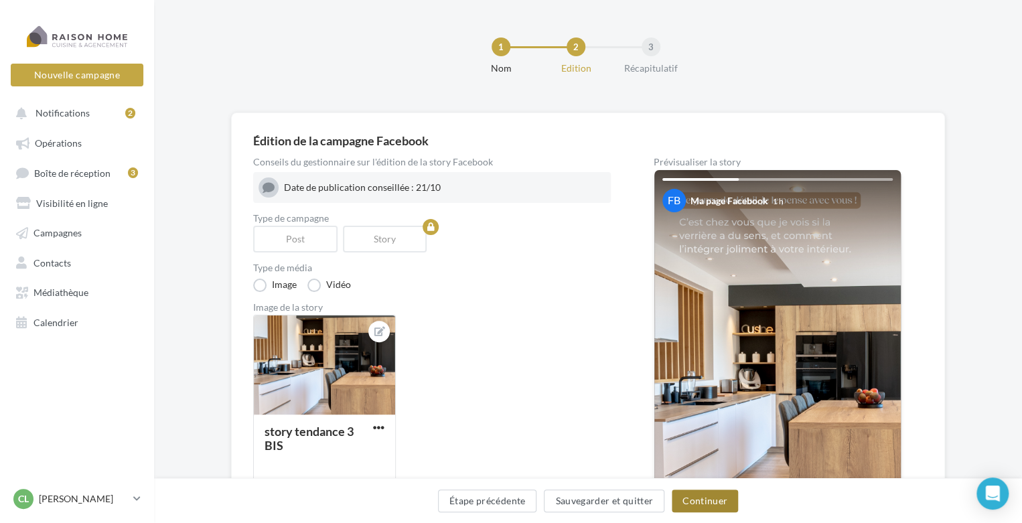
click at [701, 502] on button "Continuer" at bounding box center [705, 501] width 66 height 23
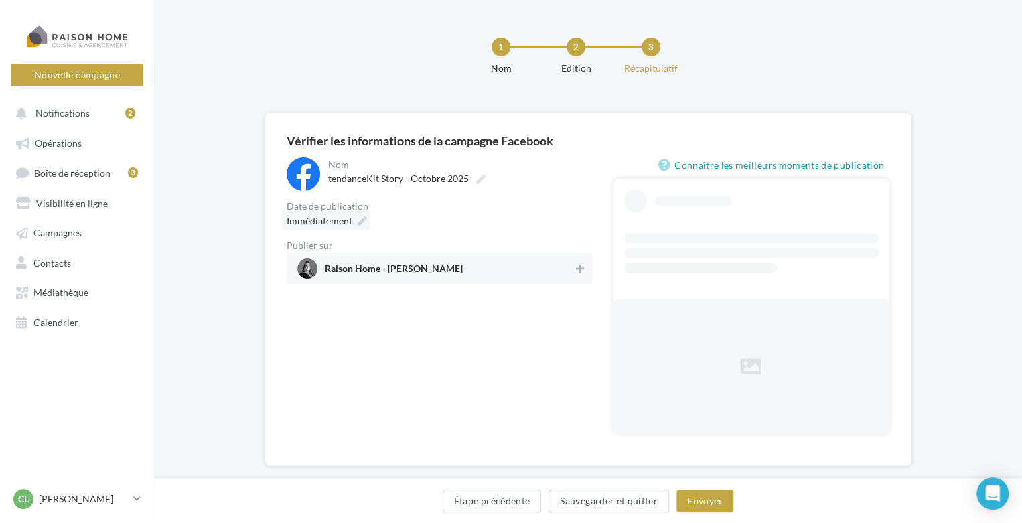
click at [353, 221] on div "Immédiatement" at bounding box center [325, 220] width 88 height 19
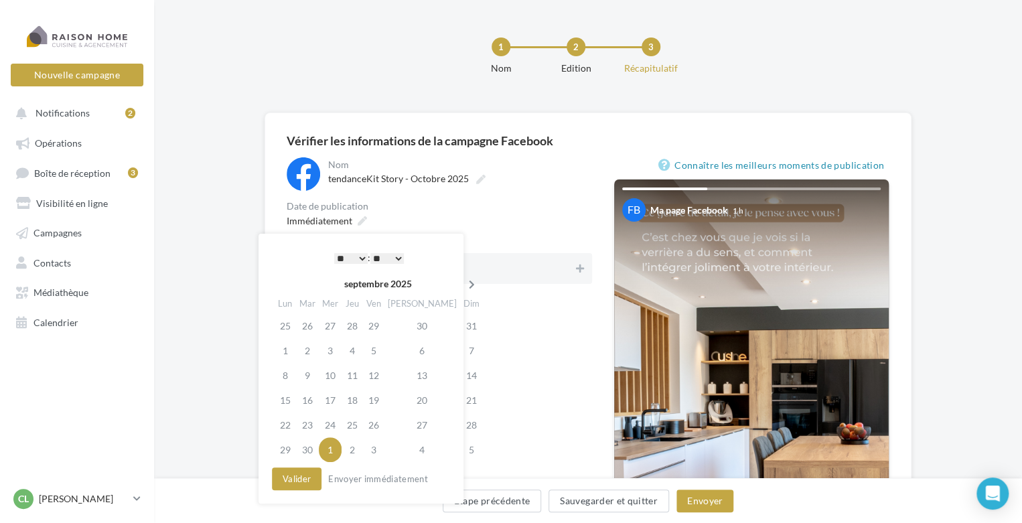
click at [464, 285] on icon at bounding box center [472, 284] width 17 height 9
click at [285, 401] on td "20" at bounding box center [285, 400] width 21 height 25
click at [359, 256] on select "* * * * * * * * * * ** ** ** ** ** ** ** ** ** ** ** ** ** **" at bounding box center [350, 258] width 33 height 11
click at [402, 258] on select "** ** ** ** ** **" at bounding box center [386, 258] width 33 height 11
click at [290, 476] on button "Valider" at bounding box center [297, 479] width 50 height 23
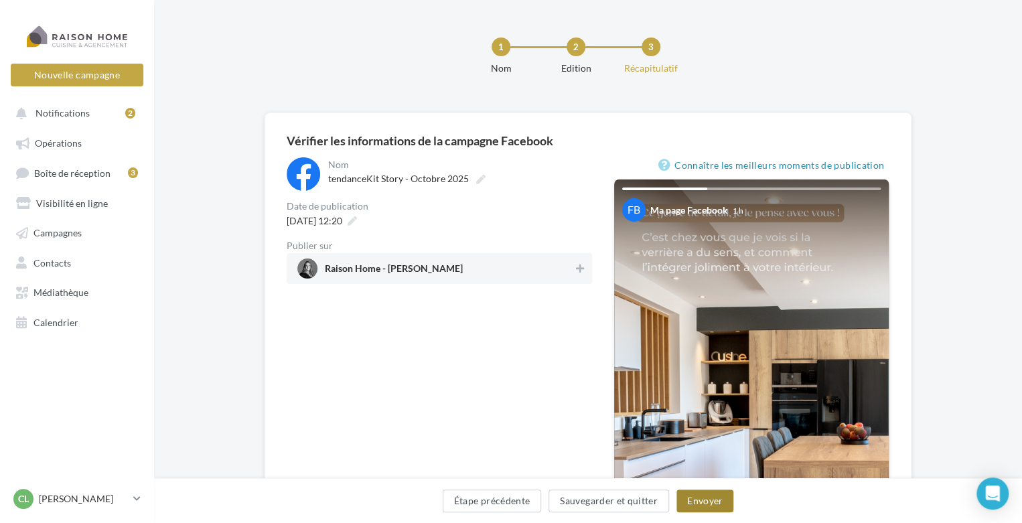
click at [691, 498] on button "Envoyer" at bounding box center [705, 501] width 57 height 23
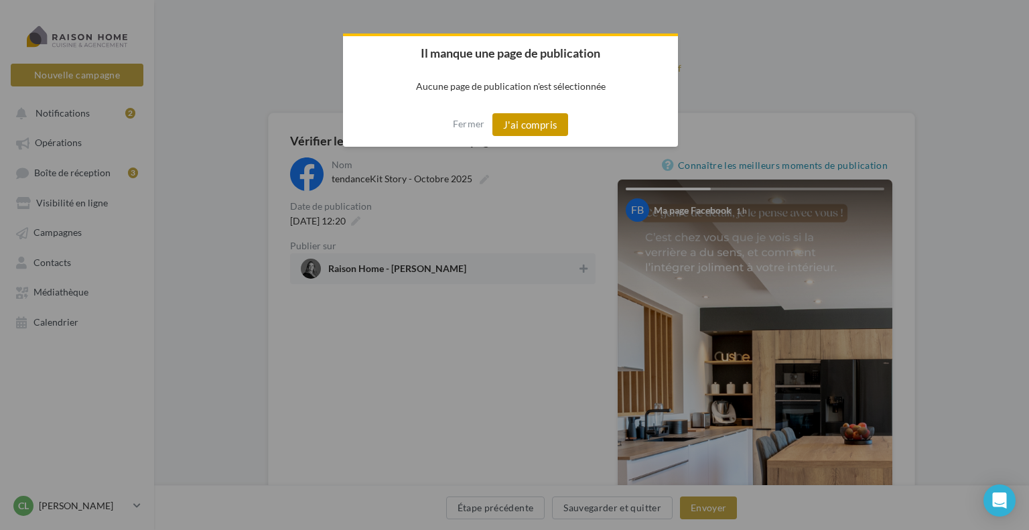
drag, startPoint x: 550, startPoint y: 117, endPoint x: 544, endPoint y: 125, distance: 10.0
click at [548, 120] on button "J'ai compris" at bounding box center [530, 124] width 76 height 23
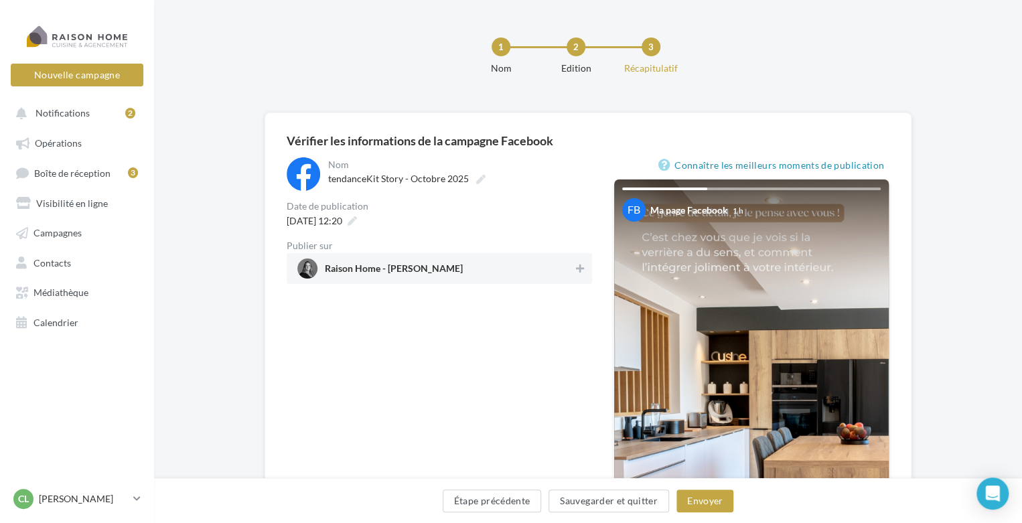
click at [464, 267] on span "Raison Home - [PERSON_NAME]" at bounding box center [435, 269] width 276 height 20
click at [692, 500] on button "Envoyer" at bounding box center [705, 501] width 57 height 23
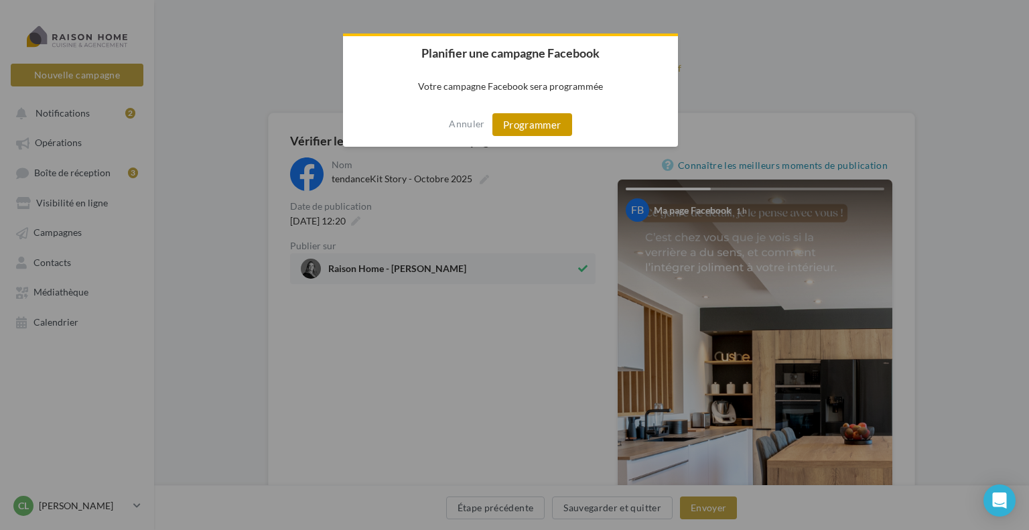
click at [533, 126] on button "Programmer" at bounding box center [532, 124] width 80 height 23
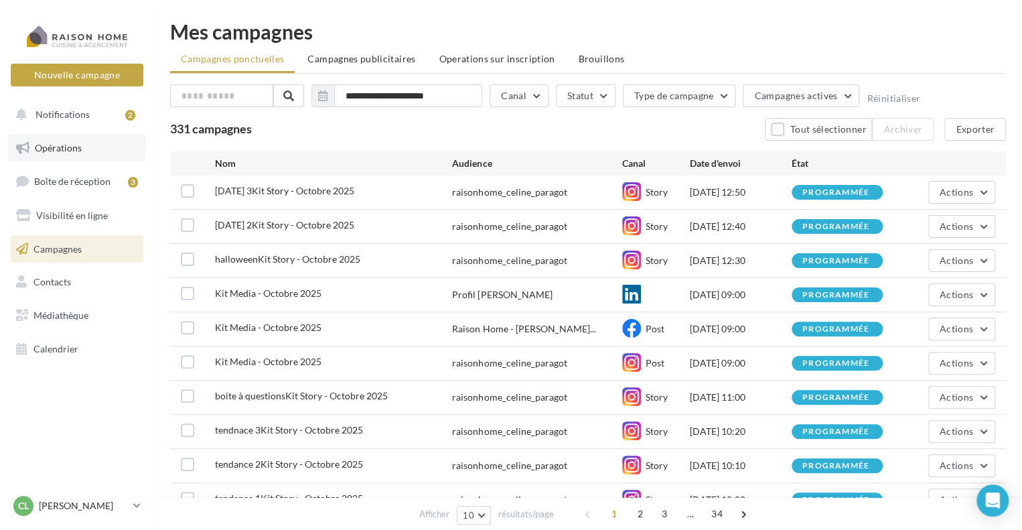
click at [40, 146] on span "Opérations" at bounding box center [58, 147] width 47 height 11
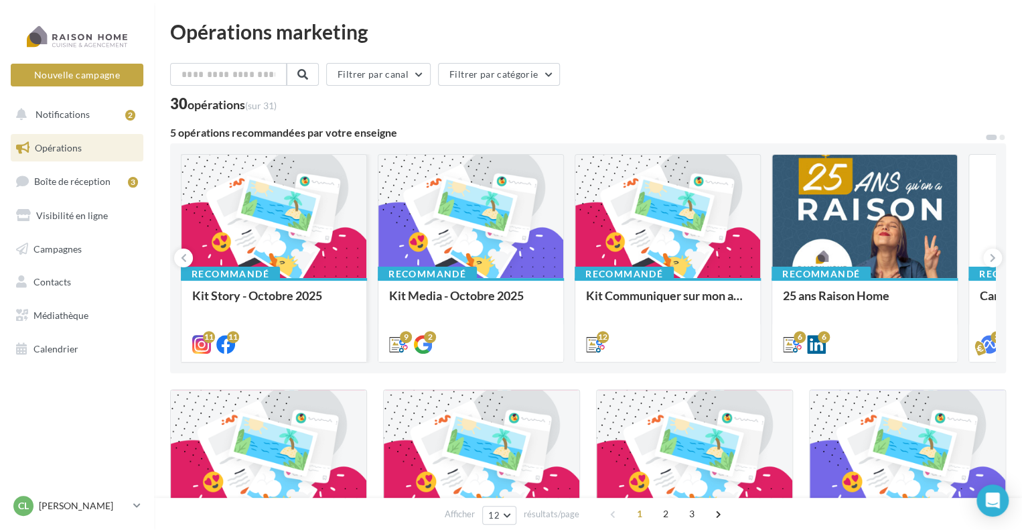
click at [311, 237] on div at bounding box center [274, 217] width 185 height 125
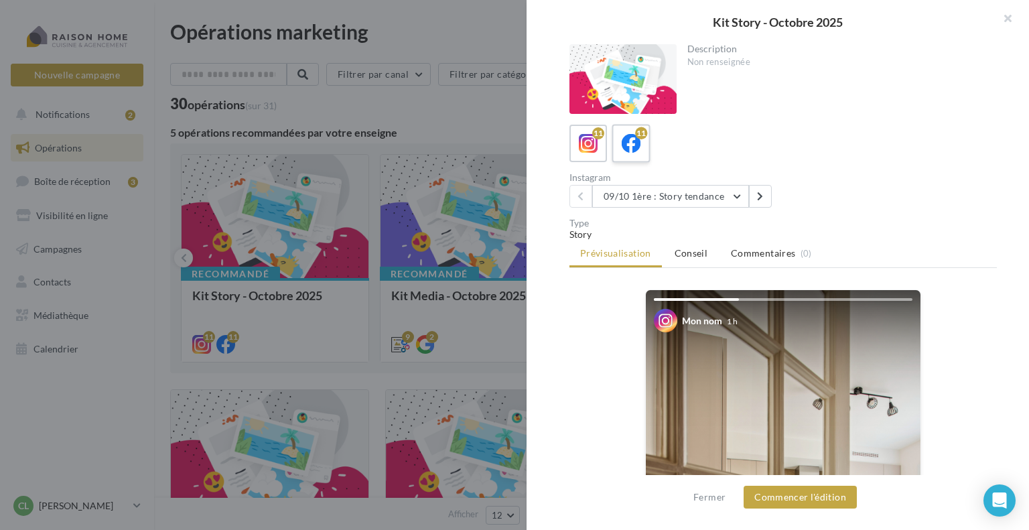
click at [637, 141] on icon at bounding box center [631, 143] width 19 height 19
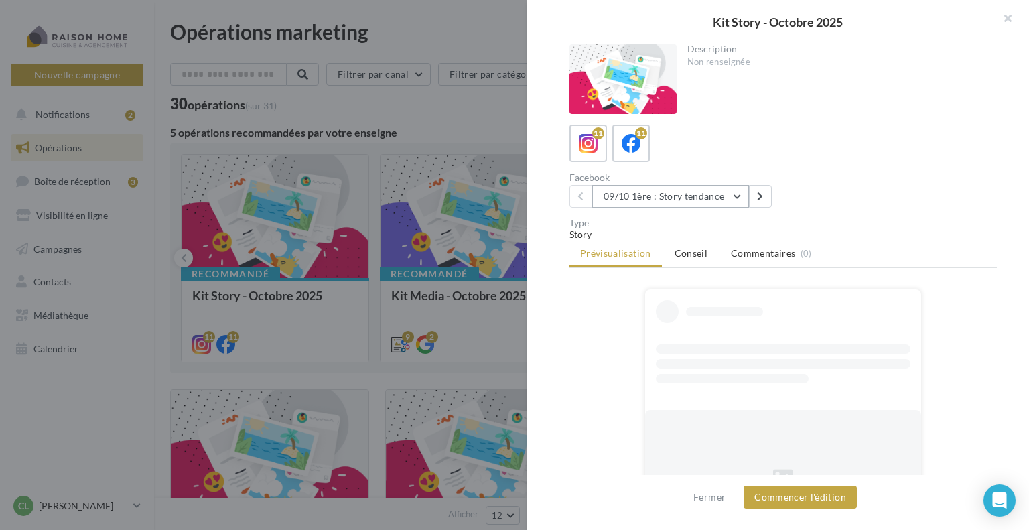
click at [642, 195] on button "09/10 1ère : Story tendance" at bounding box center [670, 196] width 157 height 23
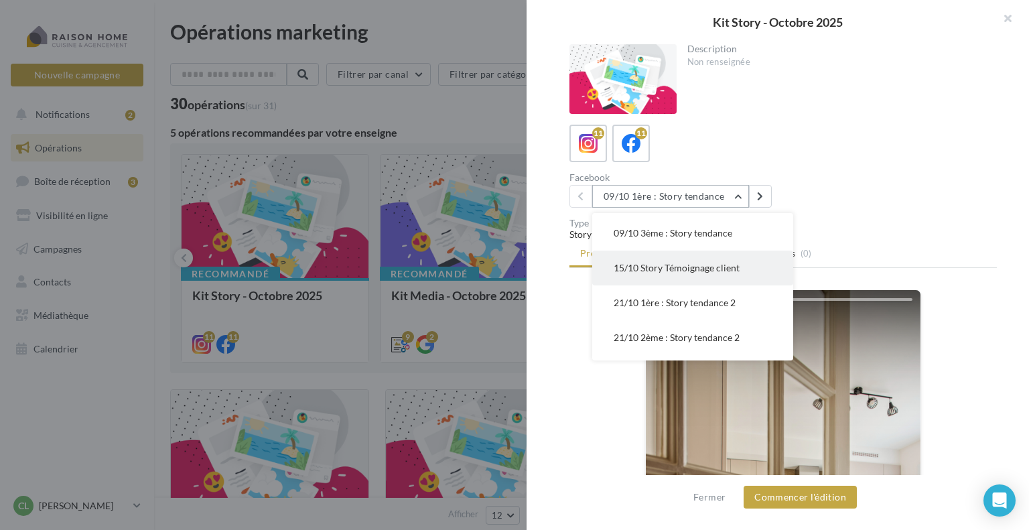
scroll to position [134, 0]
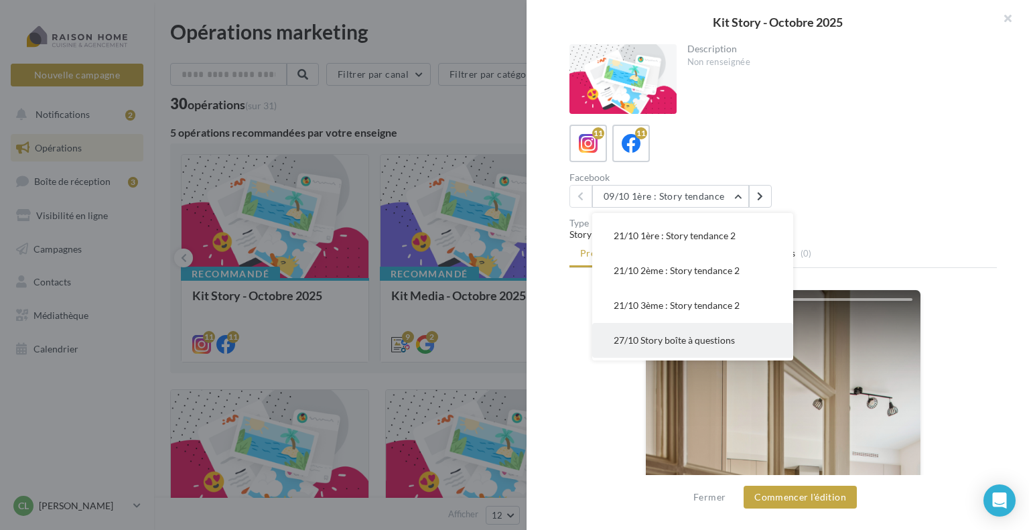
click at [662, 342] on span "27/10 Story boîte à questions" at bounding box center [674, 339] width 121 height 11
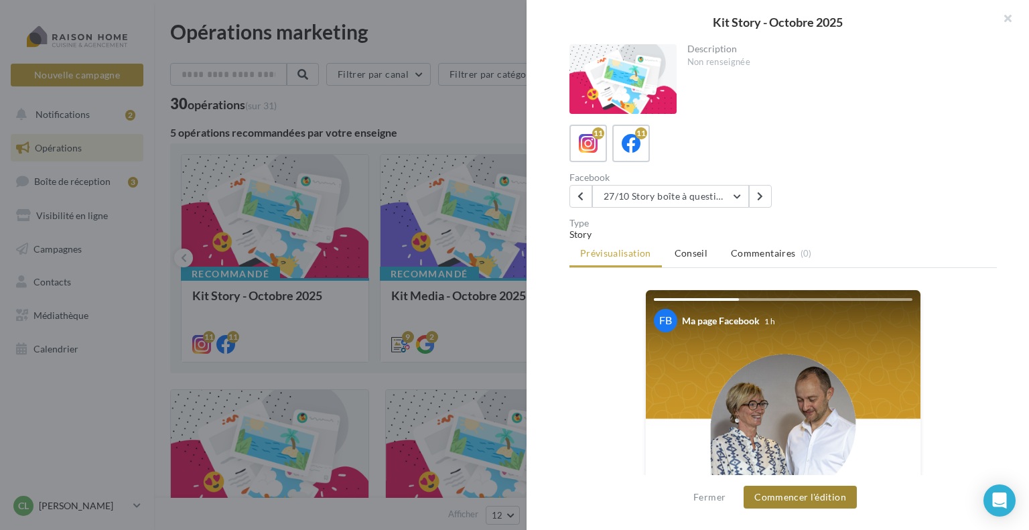
click at [803, 501] on button "Commencer l'édition" at bounding box center [800, 497] width 113 height 23
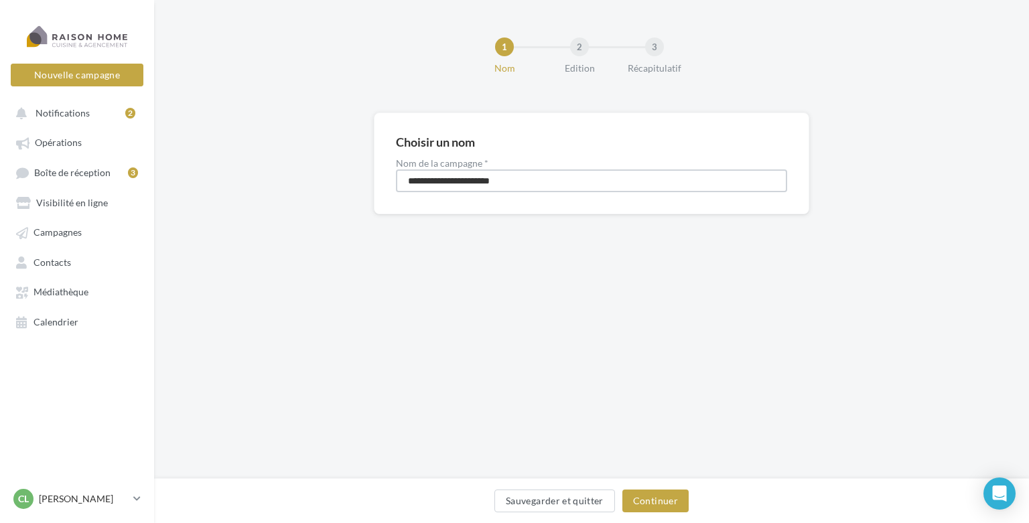
click at [407, 182] on input "**********" at bounding box center [591, 180] width 391 height 23
type input "**********"
click at [667, 499] on button "Continuer" at bounding box center [655, 501] width 66 height 23
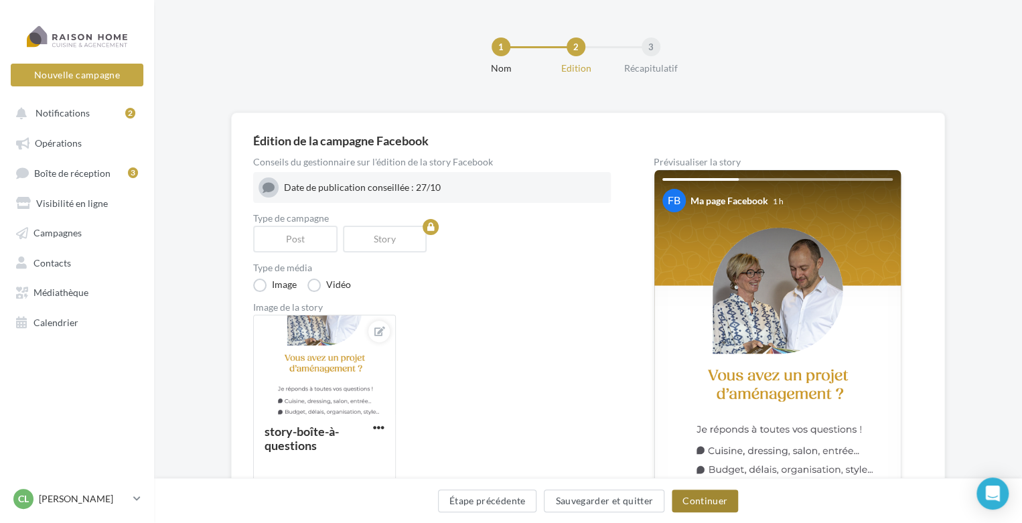
click at [707, 496] on button "Continuer" at bounding box center [705, 501] width 66 height 23
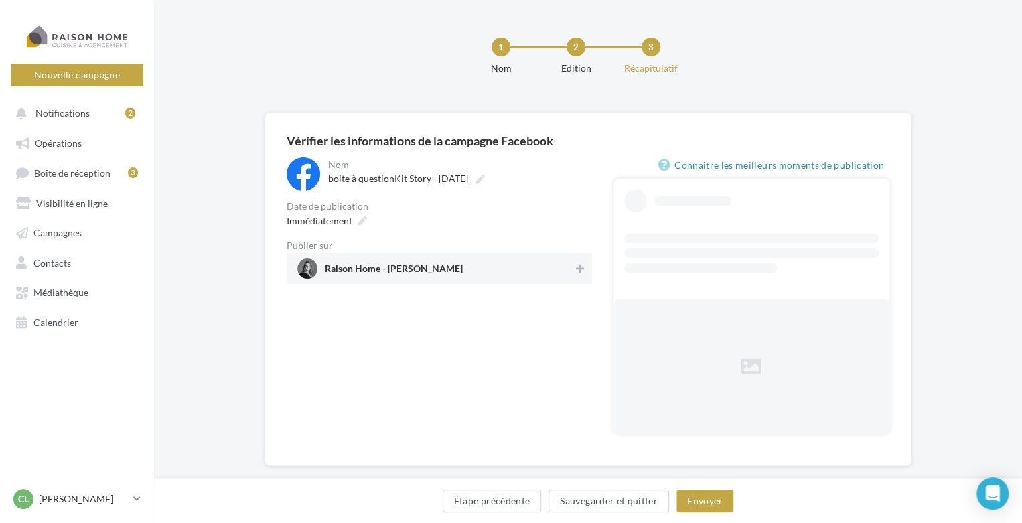
click at [434, 271] on span "Raison Home - Céline Paragot" at bounding box center [394, 271] width 138 height 15
click at [358, 221] on icon at bounding box center [362, 220] width 9 height 9
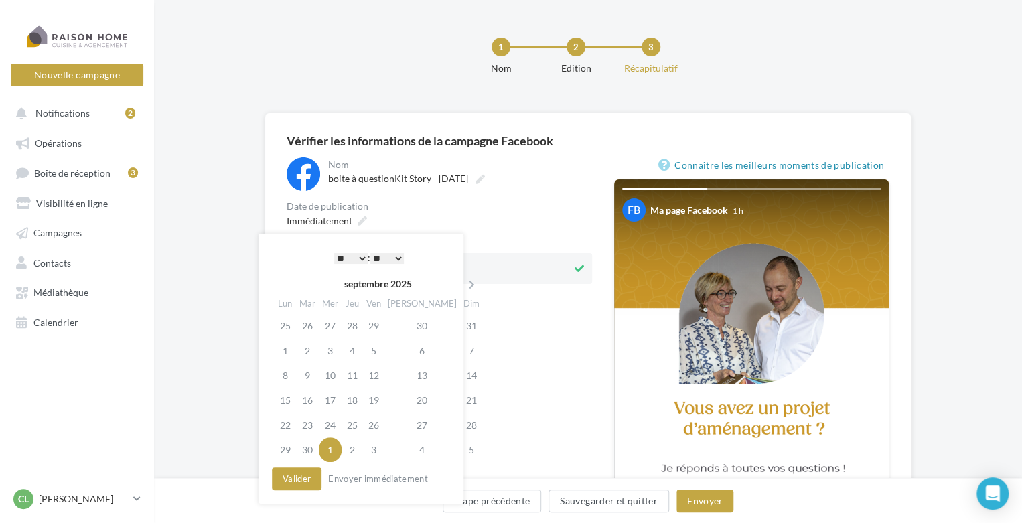
click at [356, 259] on select "* * * * * * * * * * ** ** ** ** ** ** ** ** ** ** ** ** ** **" at bounding box center [350, 258] width 33 height 11
click at [464, 282] on icon at bounding box center [472, 284] width 17 height 9
click at [290, 425] on td "27" at bounding box center [285, 425] width 21 height 25
click at [361, 254] on select "* * * * * * * * * * ** ** ** ** ** ** ** ** ** ** ** ** ** **" at bounding box center [350, 258] width 33 height 11
click at [310, 480] on button "Valider" at bounding box center [297, 479] width 50 height 23
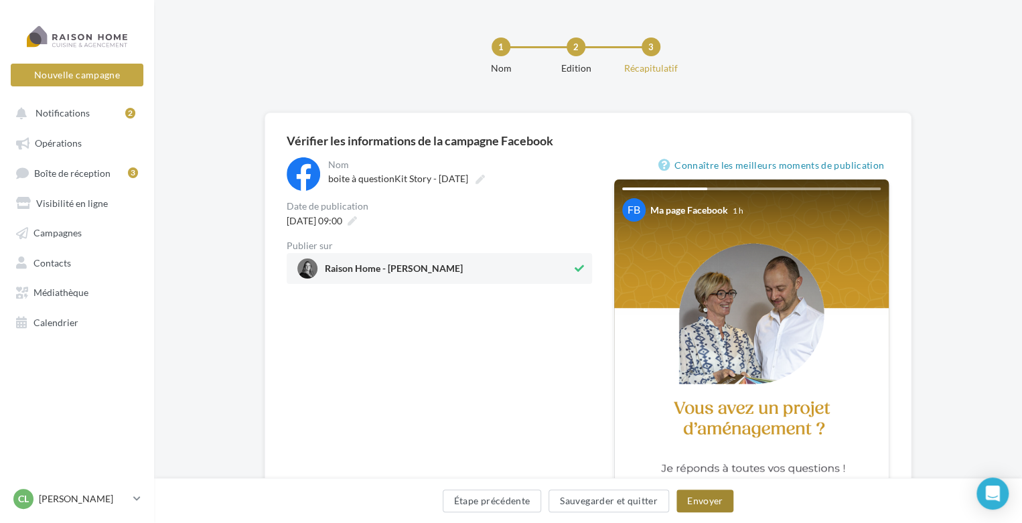
click at [710, 495] on button "Envoyer" at bounding box center [705, 501] width 57 height 23
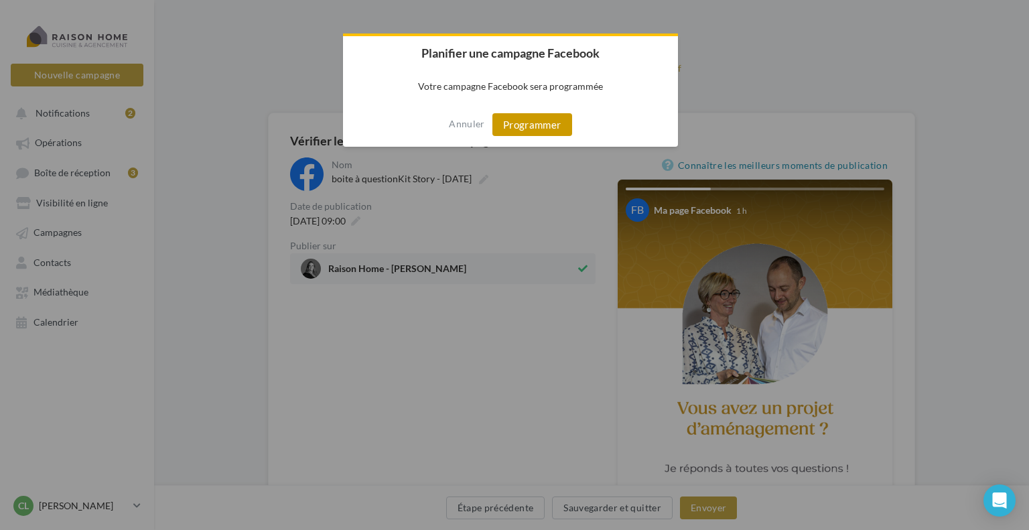
click at [551, 125] on button "Programmer" at bounding box center [532, 124] width 80 height 23
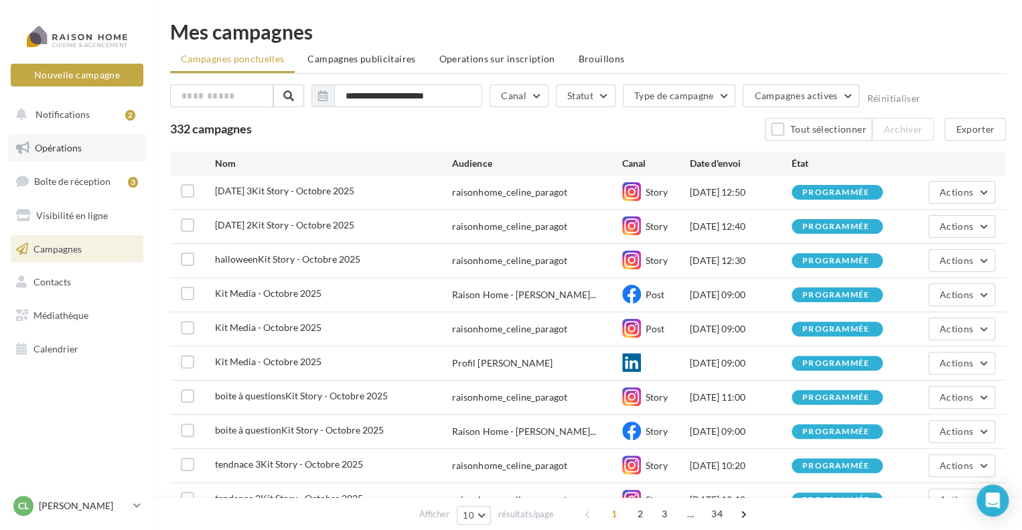
click at [72, 145] on span "Opérations" at bounding box center [58, 147] width 47 height 11
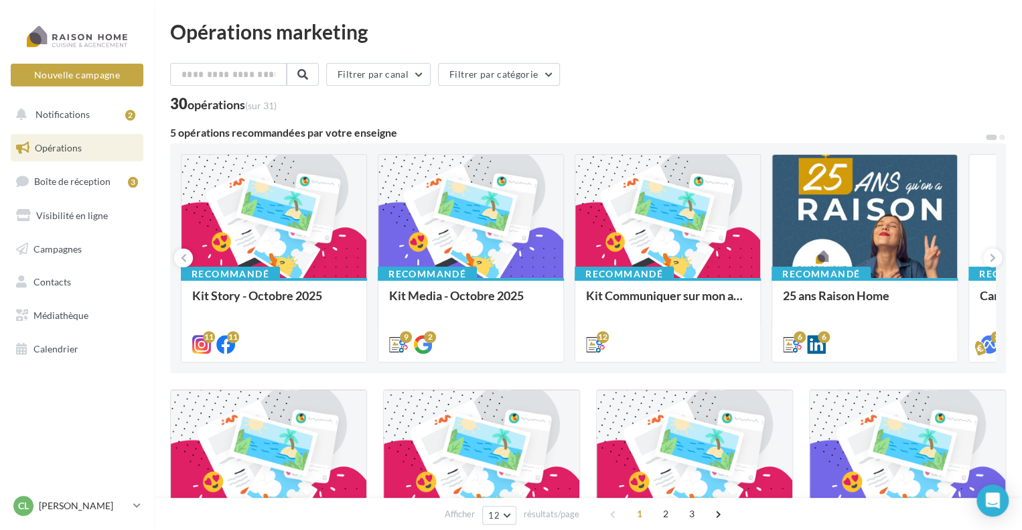
click at [298, 214] on div at bounding box center [274, 217] width 185 height 125
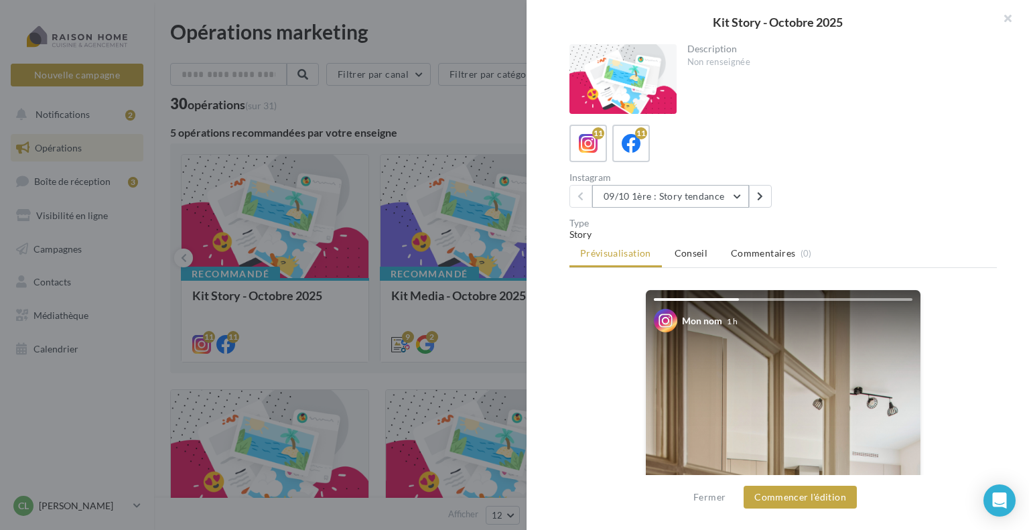
click at [671, 190] on button "09/10 1ère : Story tendance" at bounding box center [670, 196] width 157 height 23
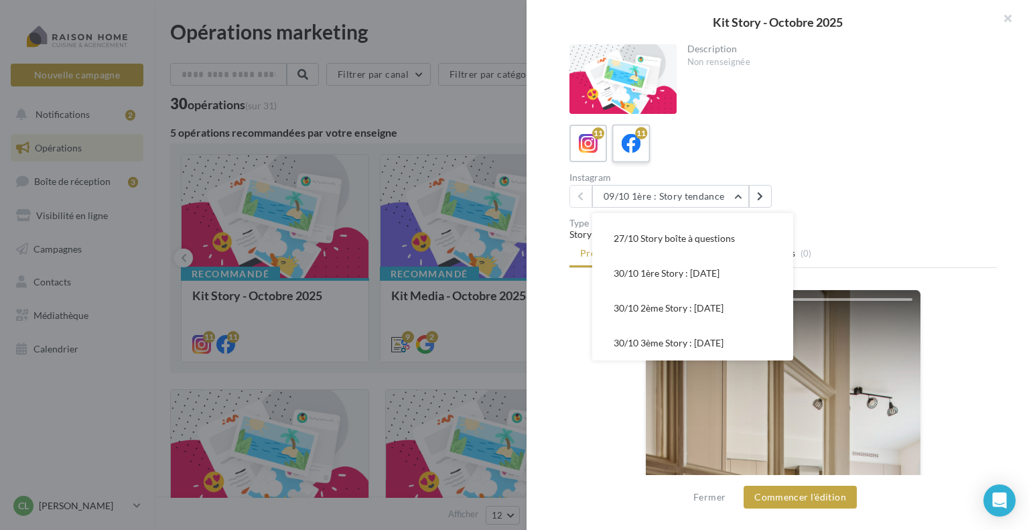
click at [629, 129] on label "11" at bounding box center [631, 143] width 38 height 38
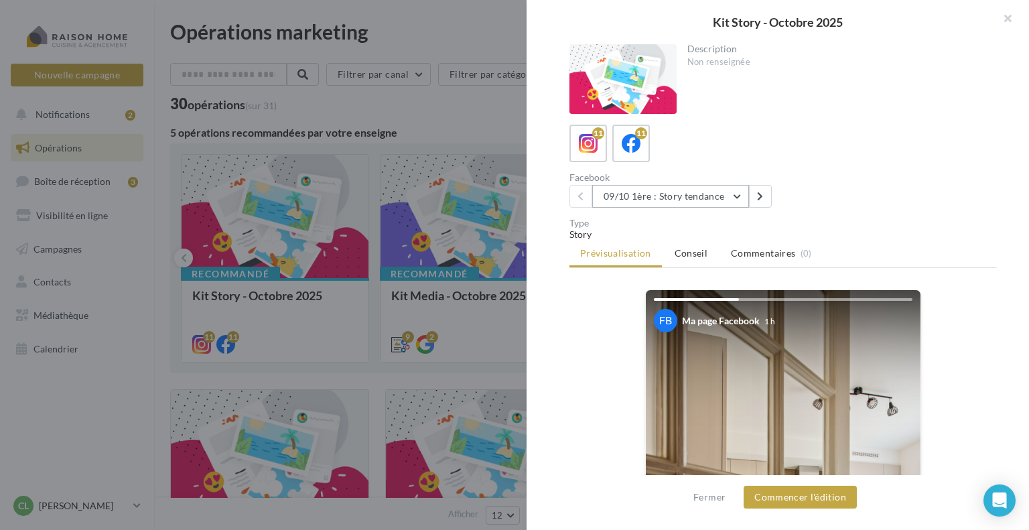
click at [651, 196] on button "09/10 1ère : Story tendance" at bounding box center [670, 196] width 157 height 23
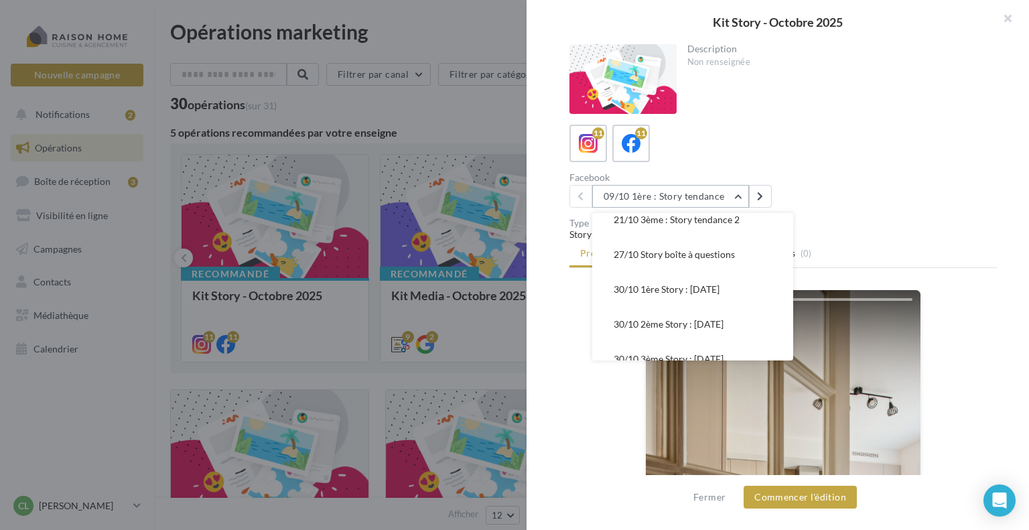
scroll to position [236, 0]
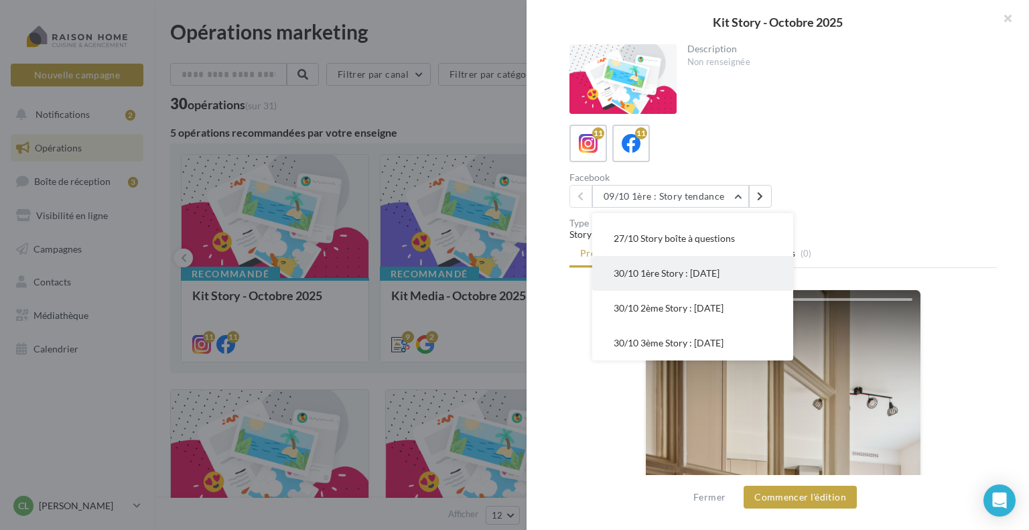
click at [659, 275] on span "30/10 1ère Story : Halloween" at bounding box center [667, 272] width 106 height 11
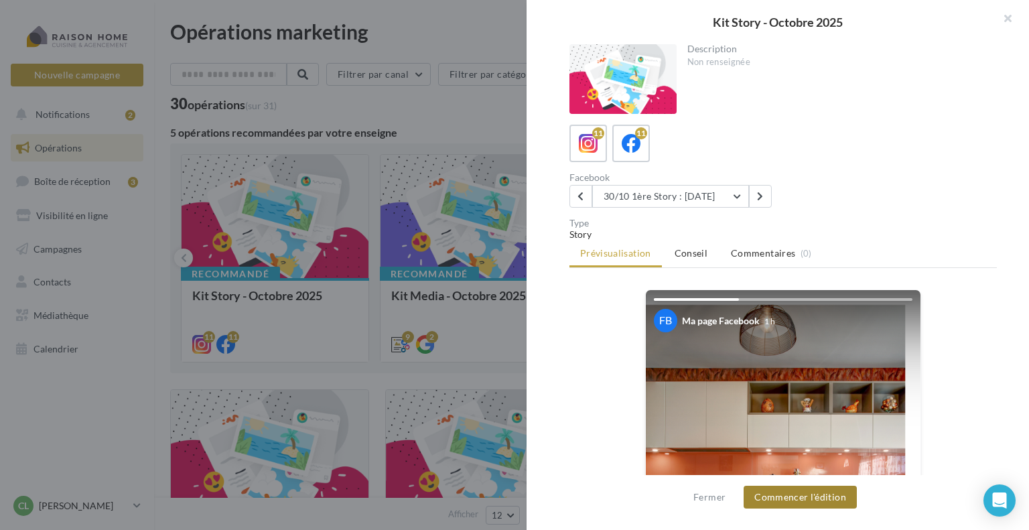
click at [799, 498] on button "Commencer l'édition" at bounding box center [800, 497] width 113 height 23
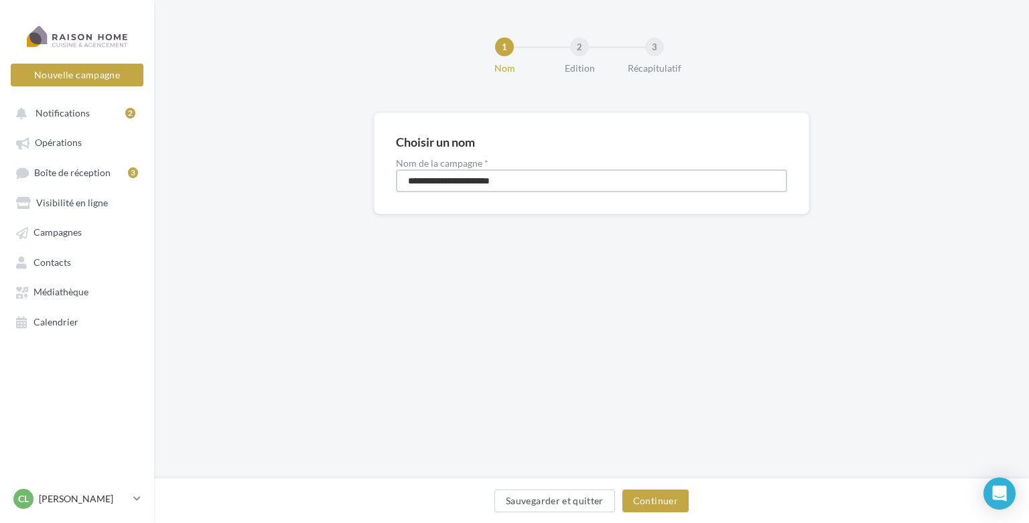
click at [405, 180] on input "**********" at bounding box center [591, 180] width 391 height 23
type input "**********"
click at [662, 504] on button "Continuer" at bounding box center [655, 501] width 66 height 23
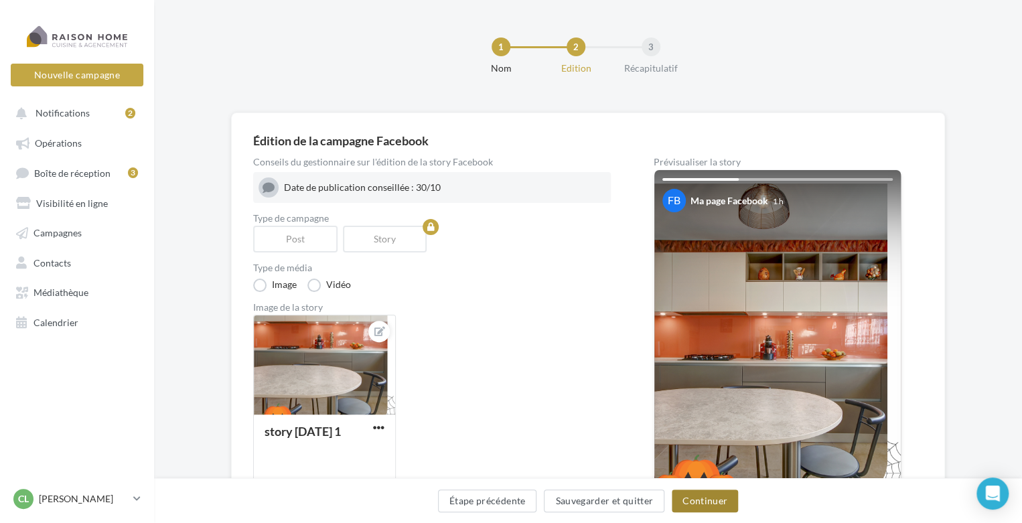
click at [711, 503] on button "Continuer" at bounding box center [705, 501] width 66 height 23
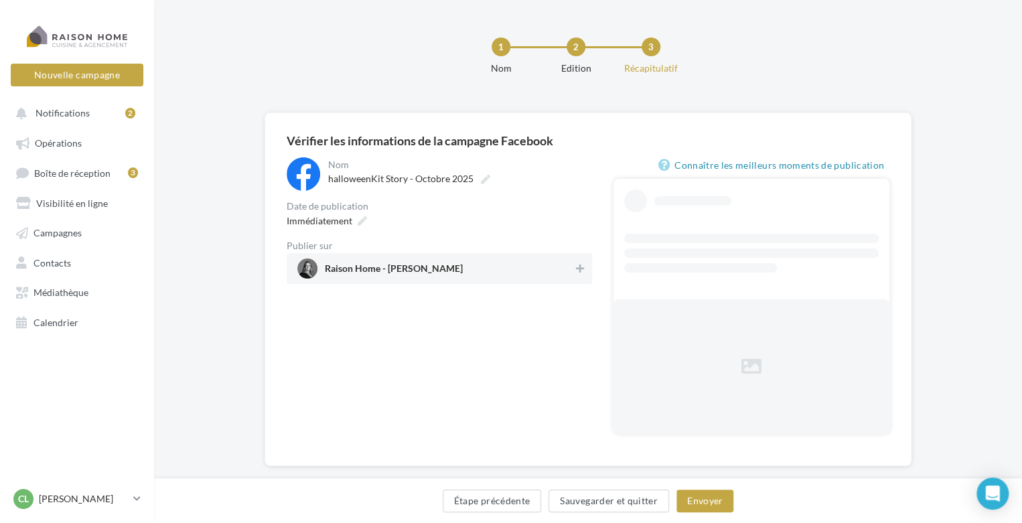
click at [415, 275] on span "Raison Home - Céline Paragot" at bounding box center [394, 271] width 138 height 15
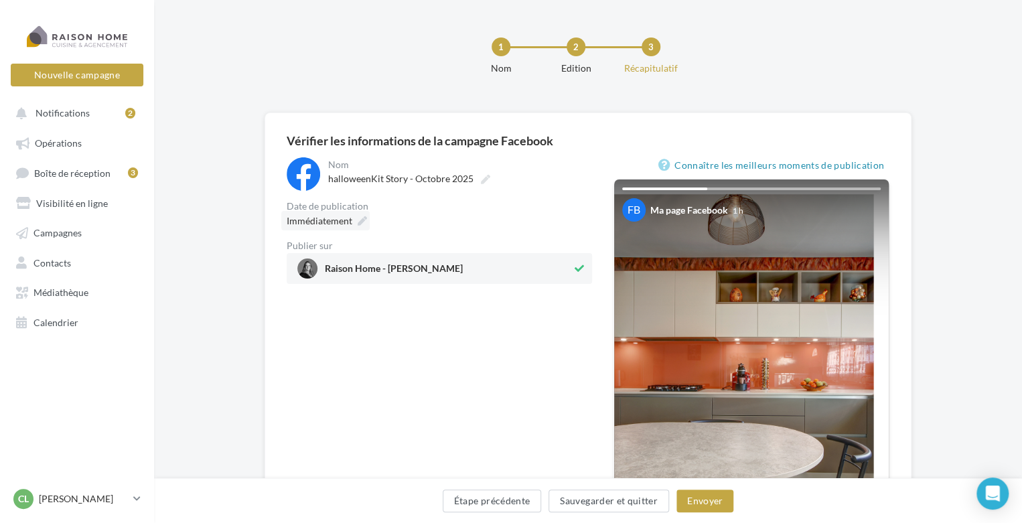
click at [362, 220] on icon at bounding box center [362, 220] width 9 height 9
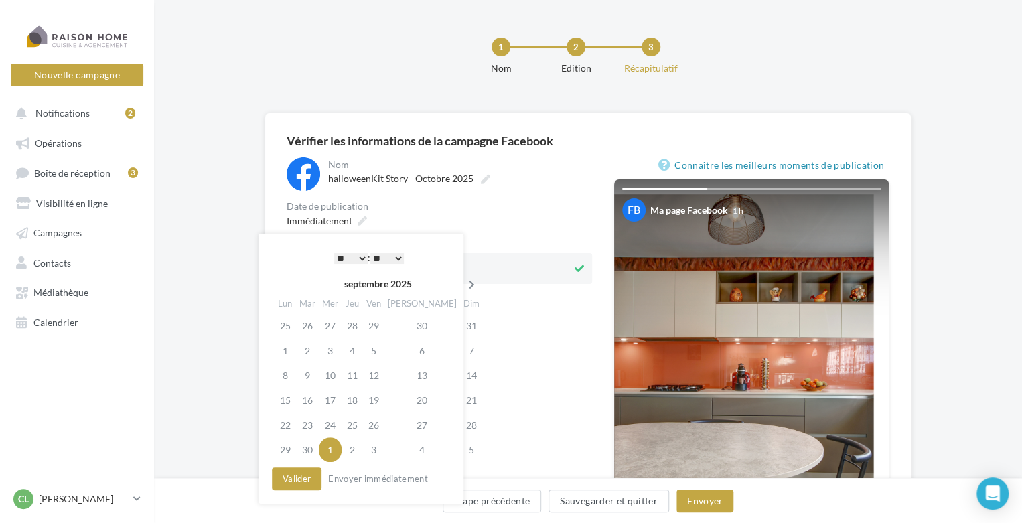
click at [460, 291] on th at bounding box center [471, 284] width 23 height 20
click at [354, 430] on td "30" at bounding box center [352, 425] width 21 height 25
click at [362, 261] on select "* * * * * * * * * * ** ** ** ** ** ** ** ** ** ** ** ** ** **" at bounding box center [350, 258] width 33 height 11
click at [293, 479] on button "Valider" at bounding box center [297, 479] width 50 height 23
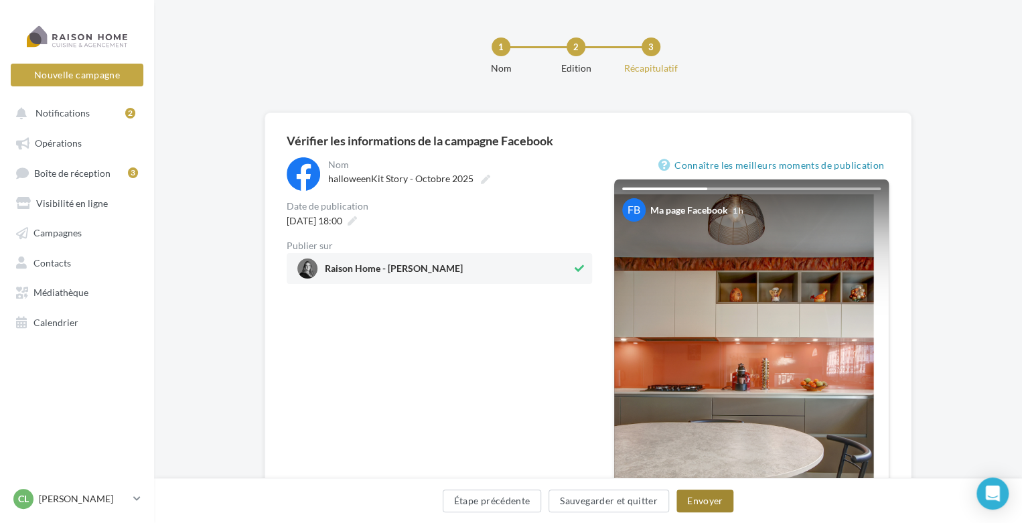
click at [712, 499] on button "Envoyer" at bounding box center [705, 501] width 57 height 23
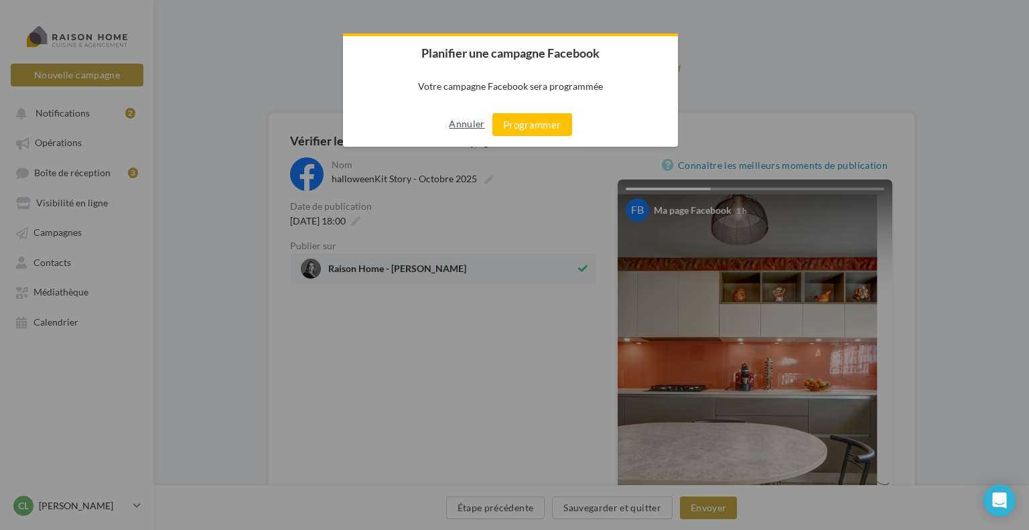
click at [461, 123] on button "Annuler" at bounding box center [467, 123] width 36 height 21
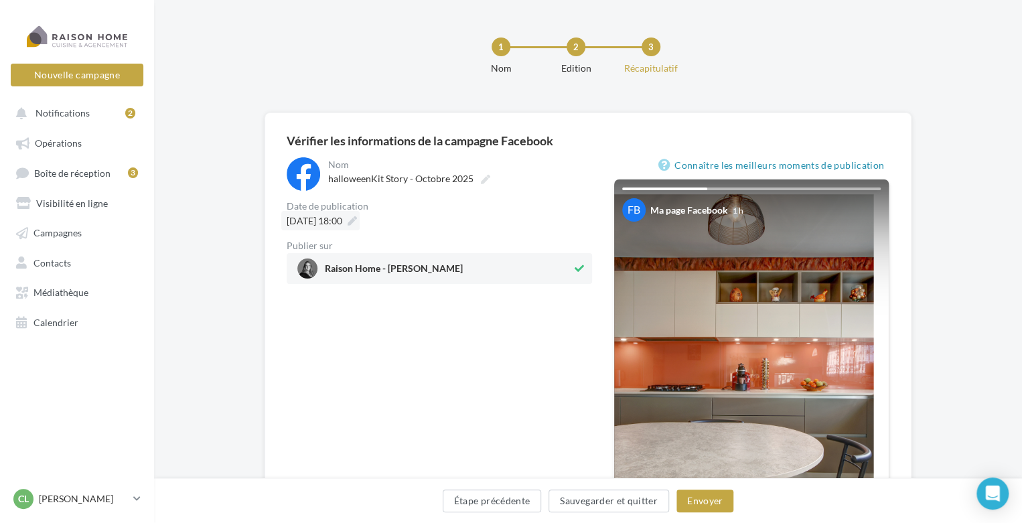
click at [360, 218] on div "30/10/2025 à 18:00" at bounding box center [320, 220] width 78 height 19
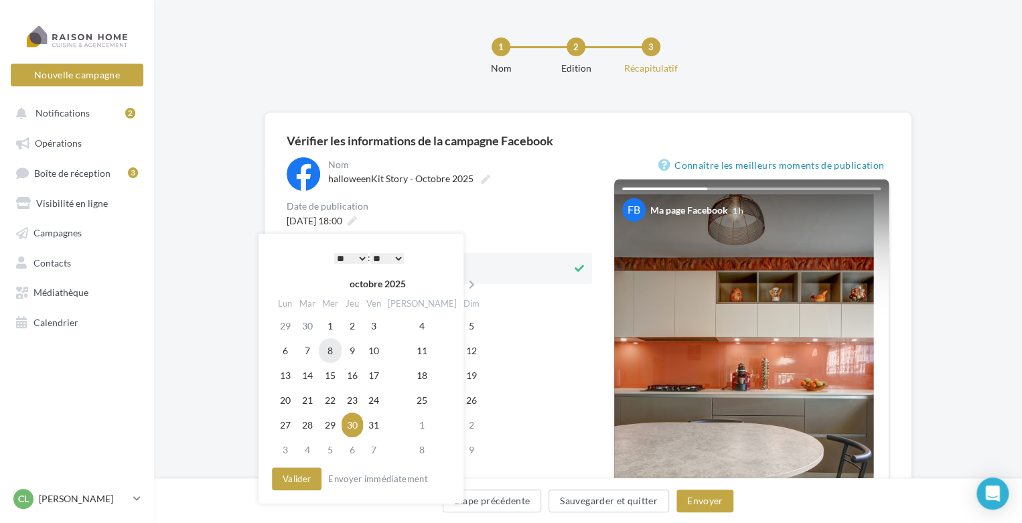
click at [334, 353] on td "8" at bounding box center [330, 350] width 23 height 25
click at [407, 348] on td "11" at bounding box center [423, 350] width 76 height 25
click at [301, 476] on button "Valider" at bounding box center [297, 479] width 50 height 23
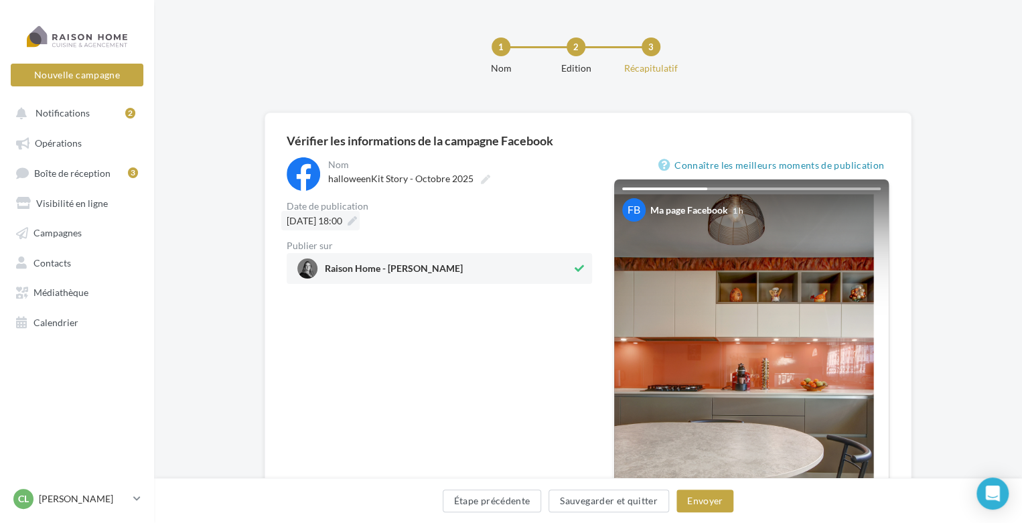
click at [357, 218] on icon at bounding box center [352, 220] width 9 height 9
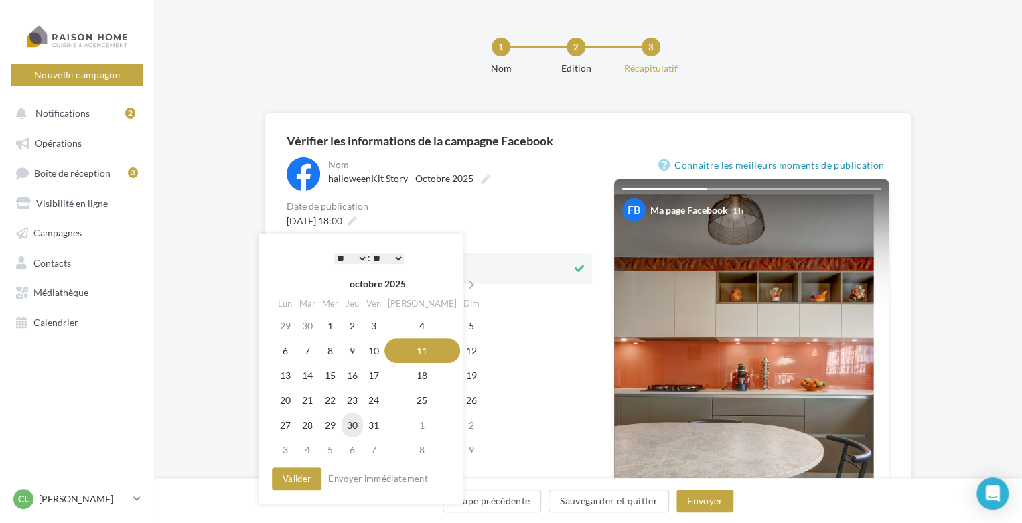
click at [357, 429] on td "30" at bounding box center [352, 425] width 21 height 25
click at [361, 254] on select "* * * * * * * * * * ** ** ** ** ** ** ** ** ** ** ** ** ** **" at bounding box center [350, 258] width 33 height 11
click at [310, 474] on button "Valider" at bounding box center [297, 479] width 50 height 23
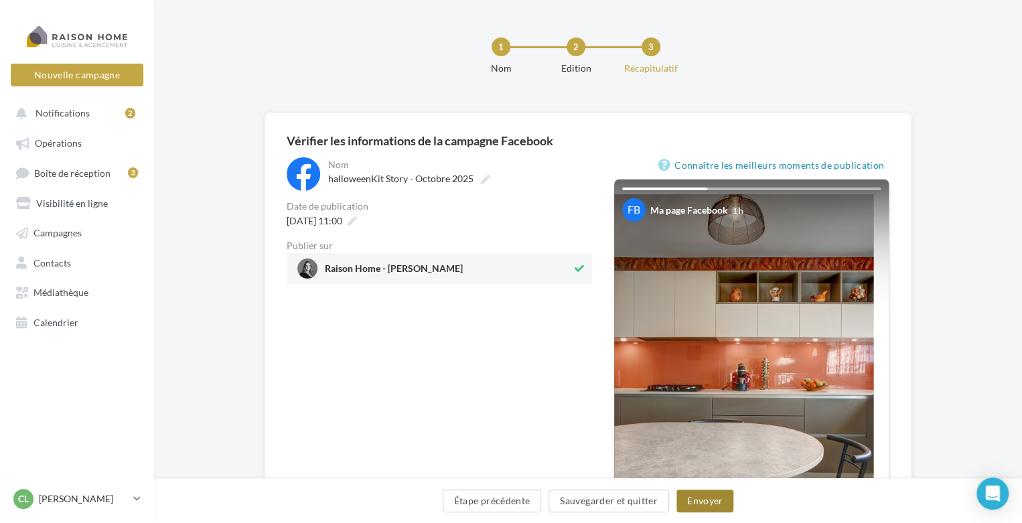
click at [696, 506] on button "Envoyer" at bounding box center [705, 501] width 57 height 23
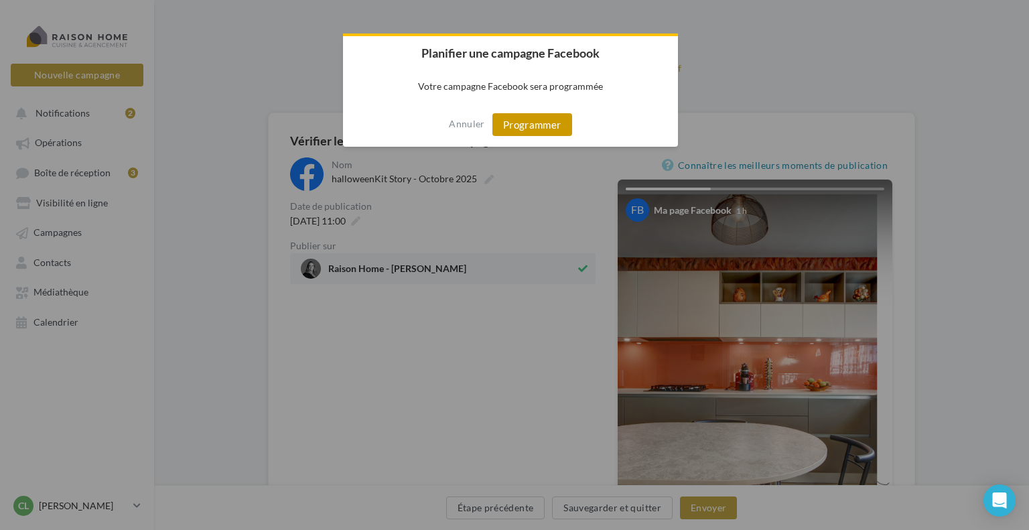
click at [521, 123] on button "Programmer" at bounding box center [532, 124] width 80 height 23
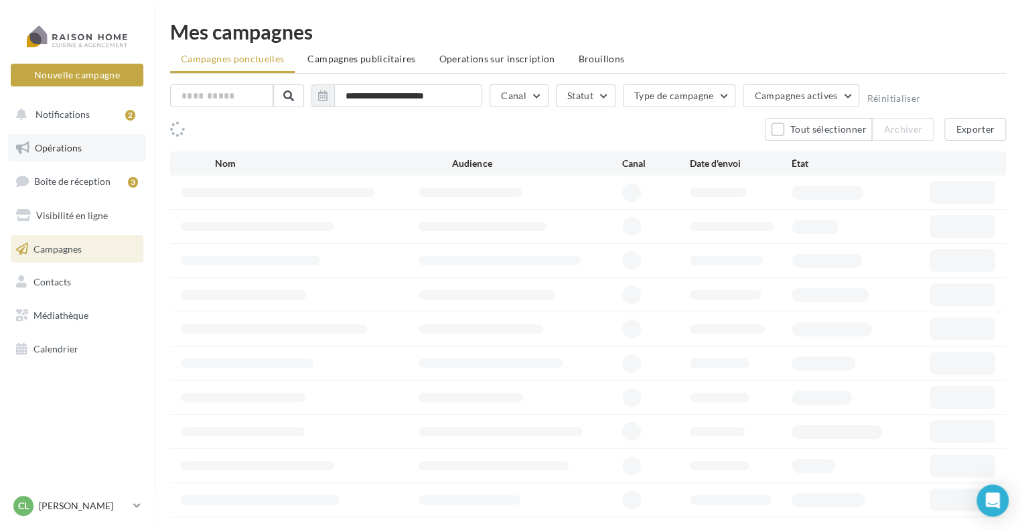
click at [56, 151] on span "Opérations" at bounding box center [58, 147] width 47 height 11
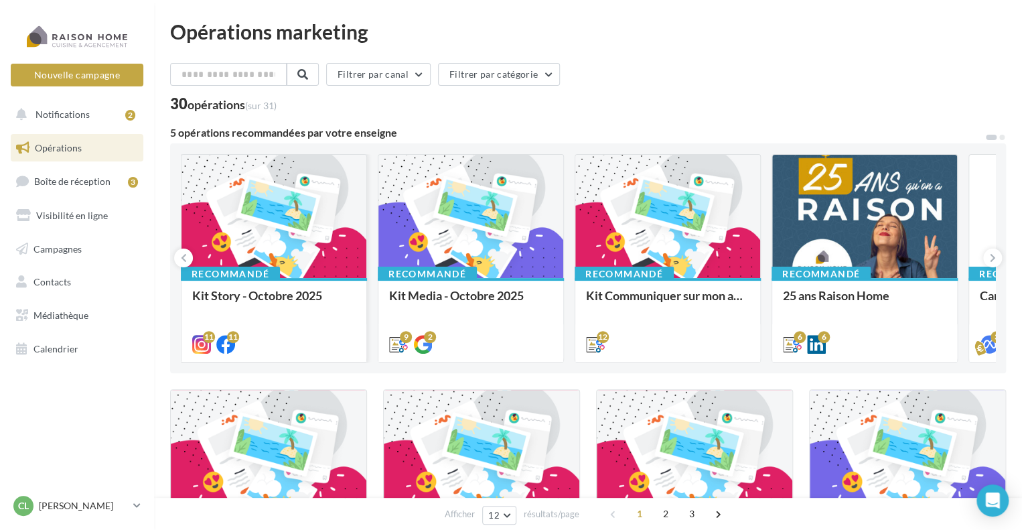
click at [268, 218] on div at bounding box center [274, 217] width 185 height 125
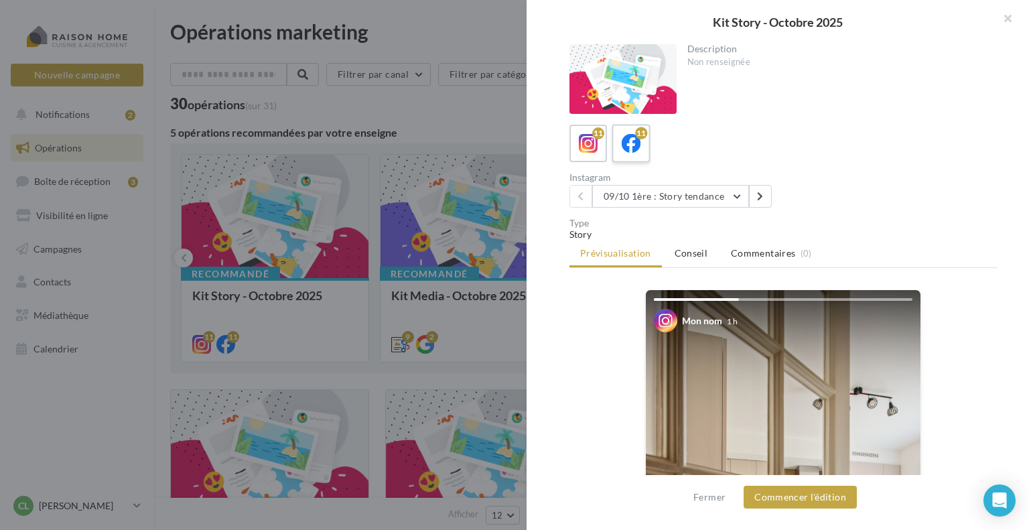
click at [629, 142] on icon at bounding box center [631, 143] width 19 height 19
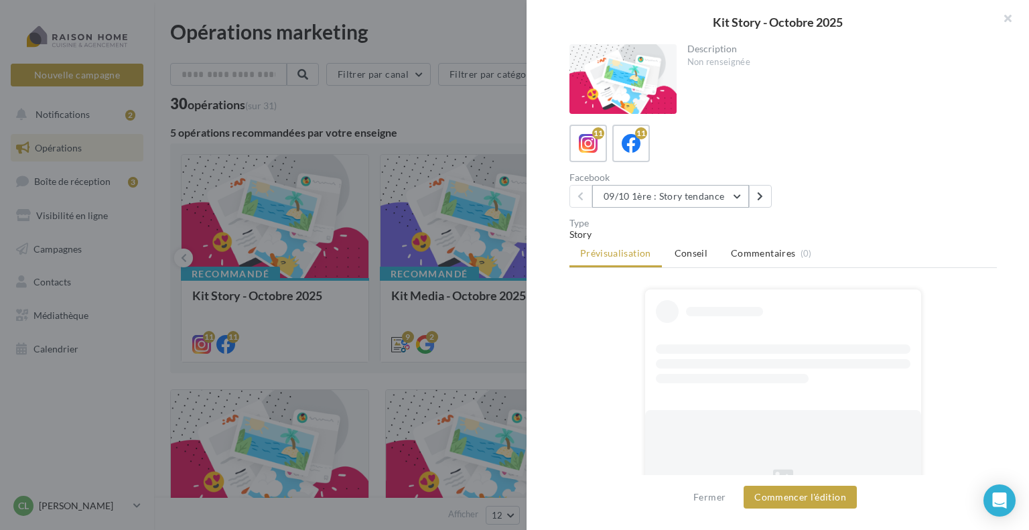
click at [627, 192] on button "09/10 1ère : Story tendance" at bounding box center [670, 196] width 157 height 23
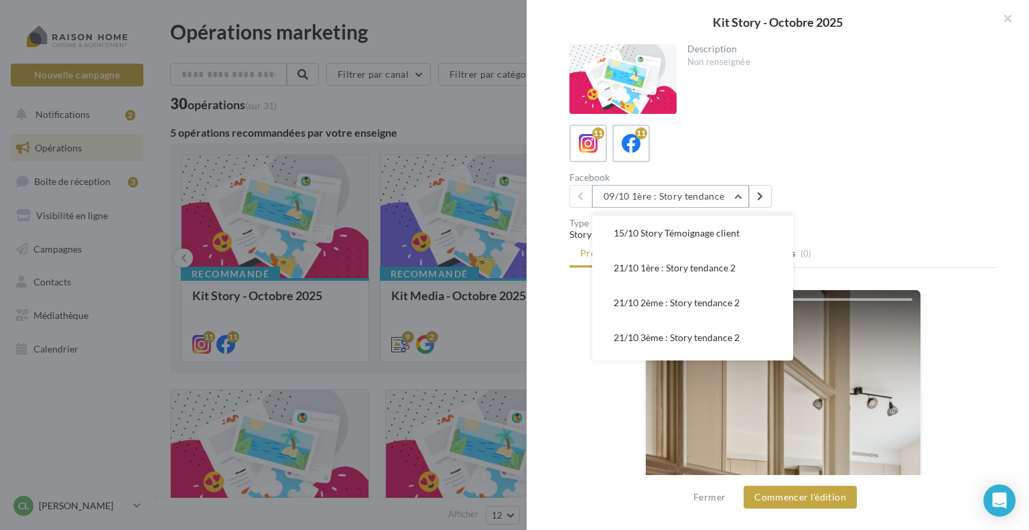
scroll to position [236, 0]
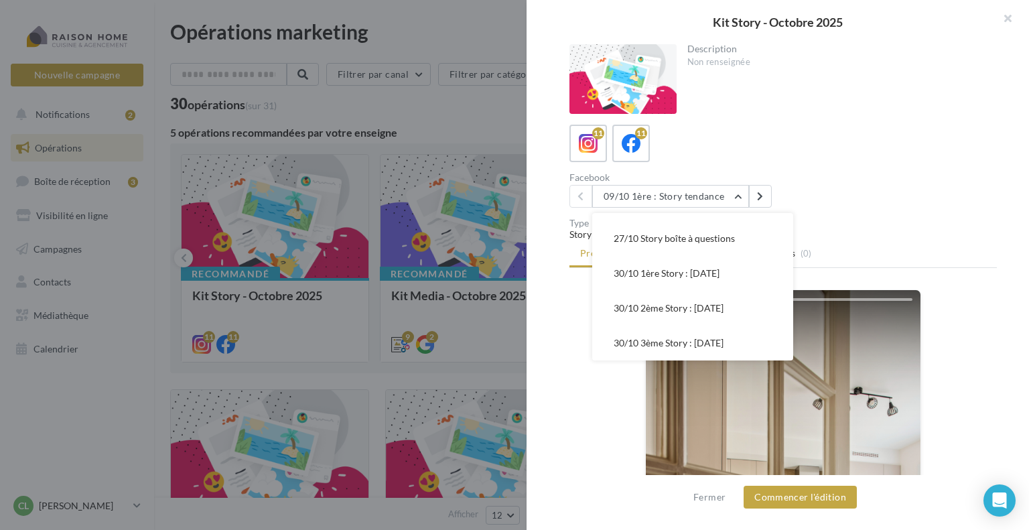
click at [654, 307] on span "30/10 2ème Story : Halloween" at bounding box center [669, 307] width 110 height 11
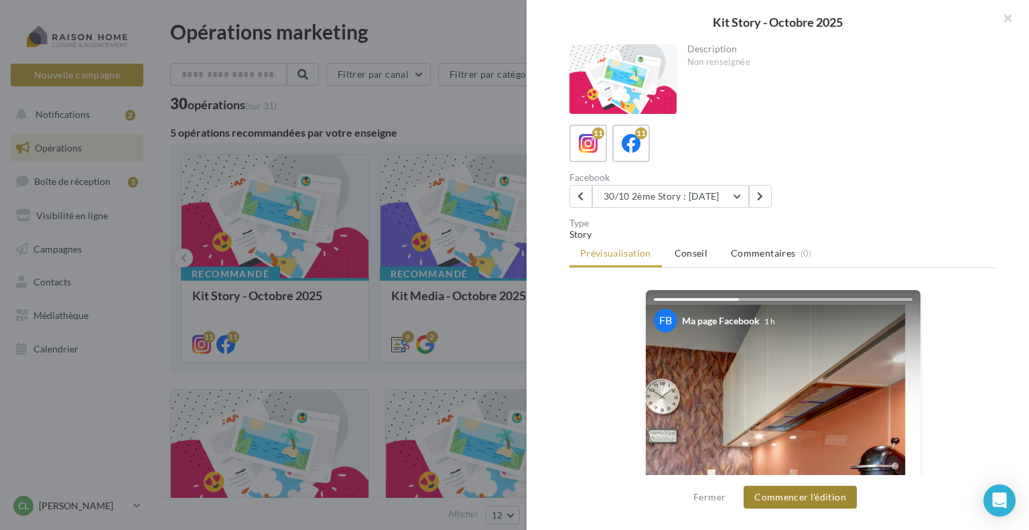
click at [784, 498] on button "Commencer l'édition" at bounding box center [800, 497] width 113 height 23
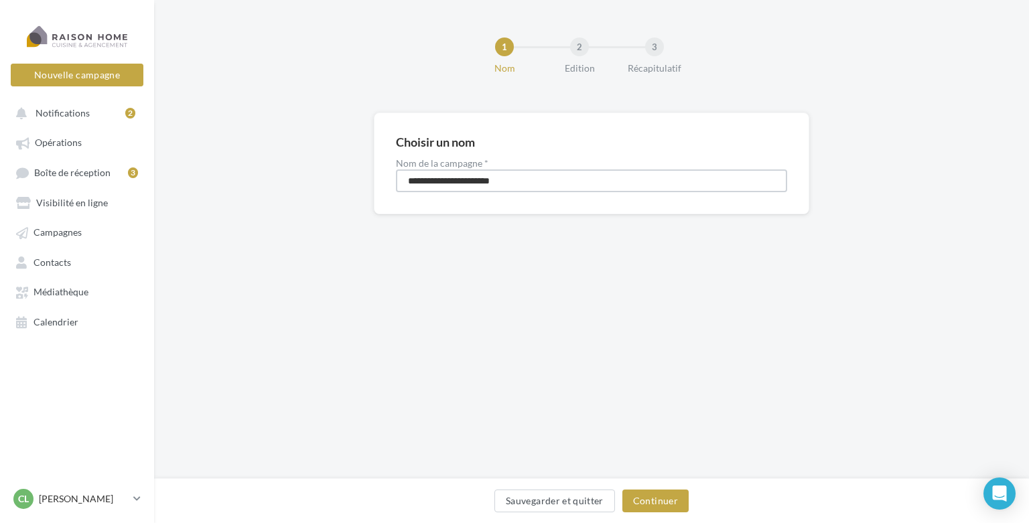
click at [407, 180] on input "**********" at bounding box center [591, 180] width 391 height 23
type input "**********"
click at [655, 496] on button "Continuer" at bounding box center [655, 501] width 66 height 23
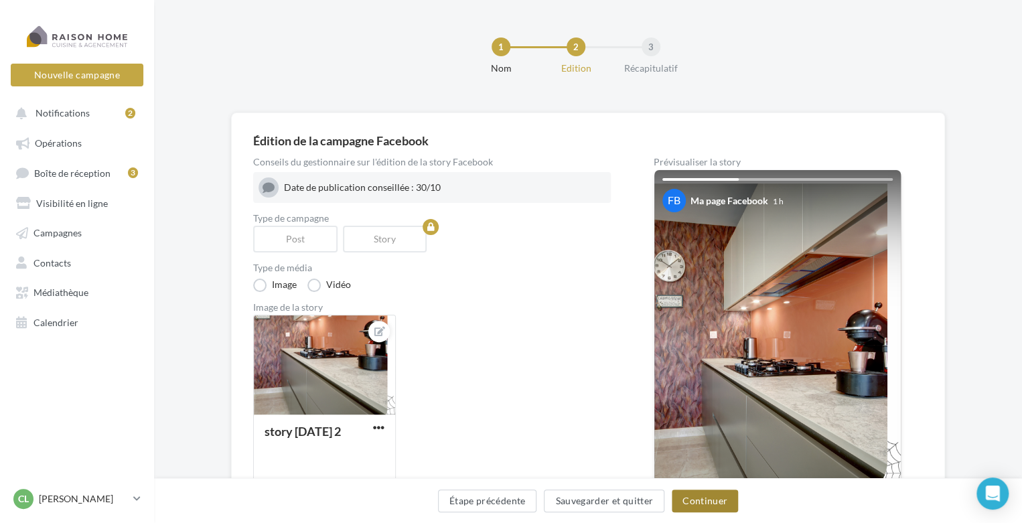
click at [707, 494] on button "Continuer" at bounding box center [705, 501] width 66 height 23
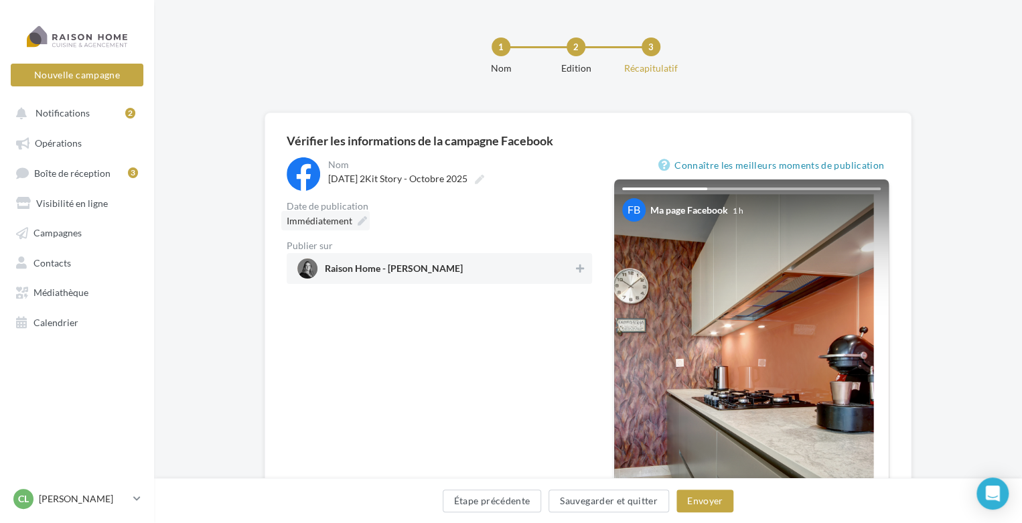
click at [358, 219] on icon at bounding box center [362, 220] width 9 height 9
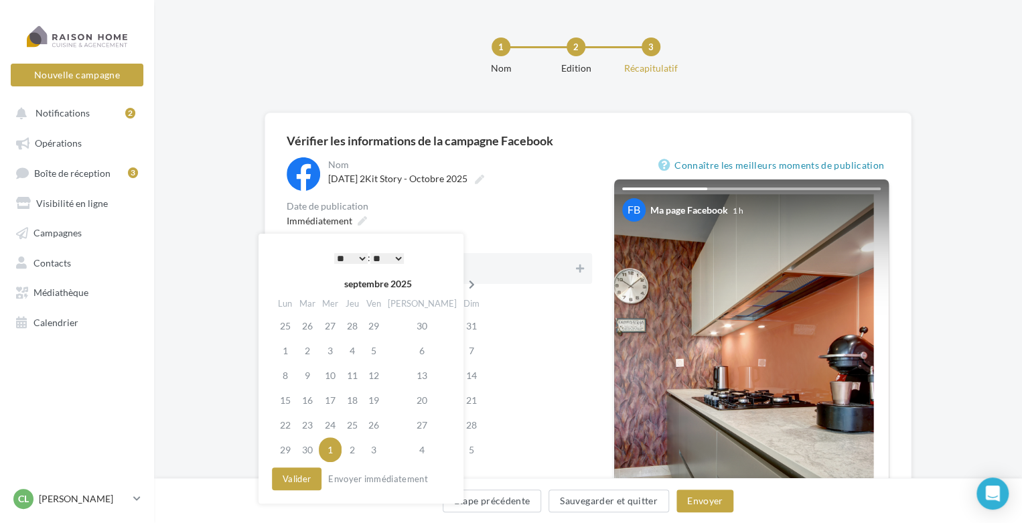
click at [464, 281] on icon at bounding box center [472, 284] width 17 height 9
click at [362, 428] on td "30" at bounding box center [352, 425] width 21 height 25
click at [397, 257] on select "** ** ** ** ** **" at bounding box center [386, 258] width 33 height 11
click at [297, 487] on button "Valider" at bounding box center [297, 479] width 50 height 23
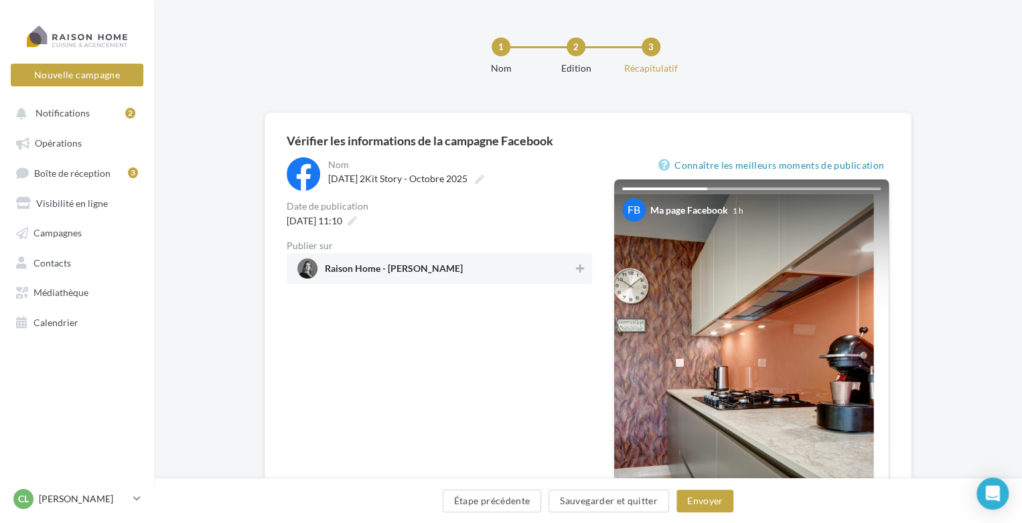
click at [409, 273] on span "Raison Home - [PERSON_NAME]" at bounding box center [394, 271] width 138 height 15
click at [701, 498] on button "Envoyer" at bounding box center [705, 501] width 57 height 23
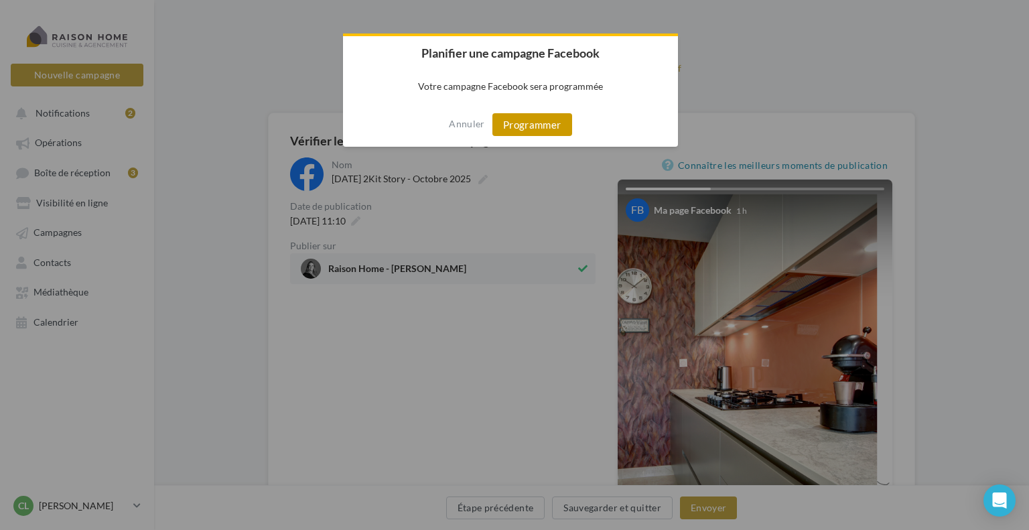
click at [516, 127] on button "Programmer" at bounding box center [532, 124] width 80 height 23
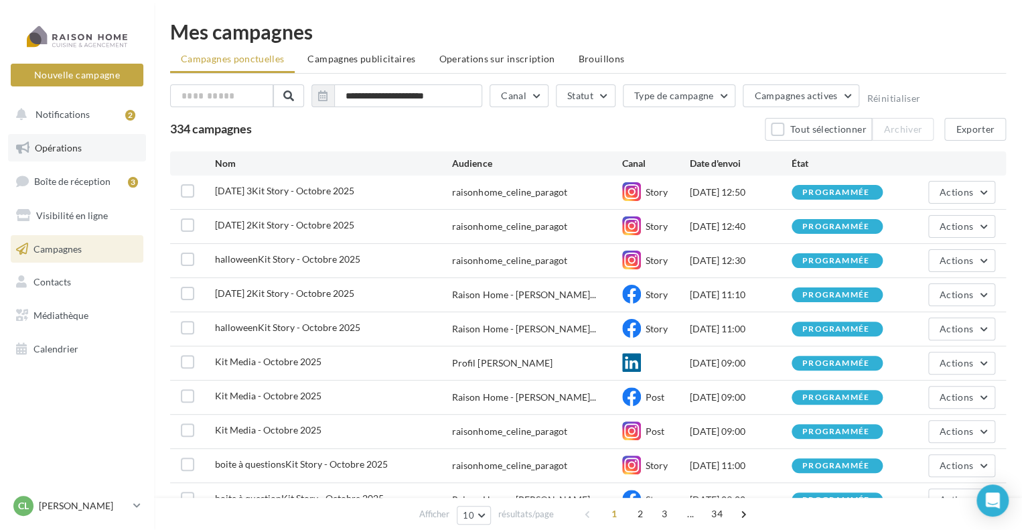
click at [86, 149] on link "Opérations" at bounding box center [77, 148] width 138 height 28
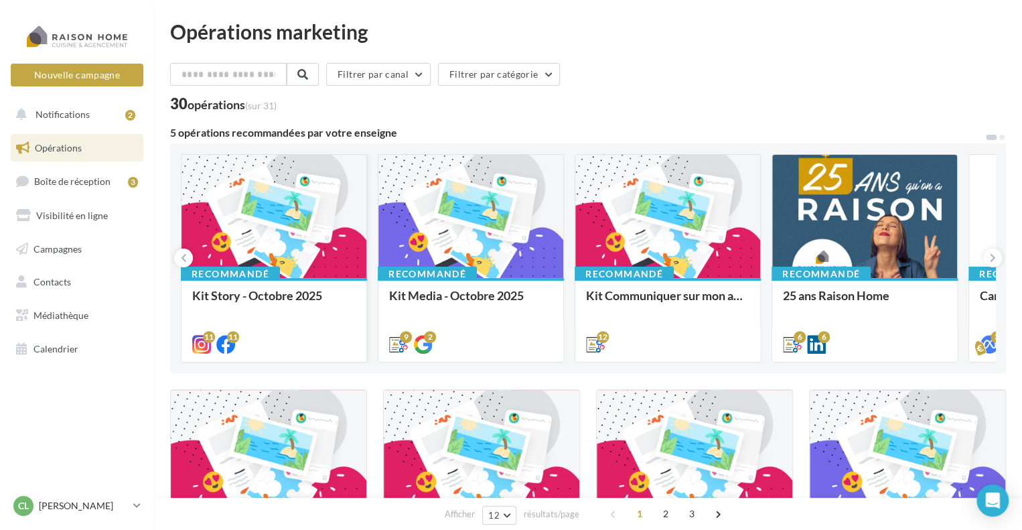
click at [335, 218] on div at bounding box center [274, 217] width 185 height 125
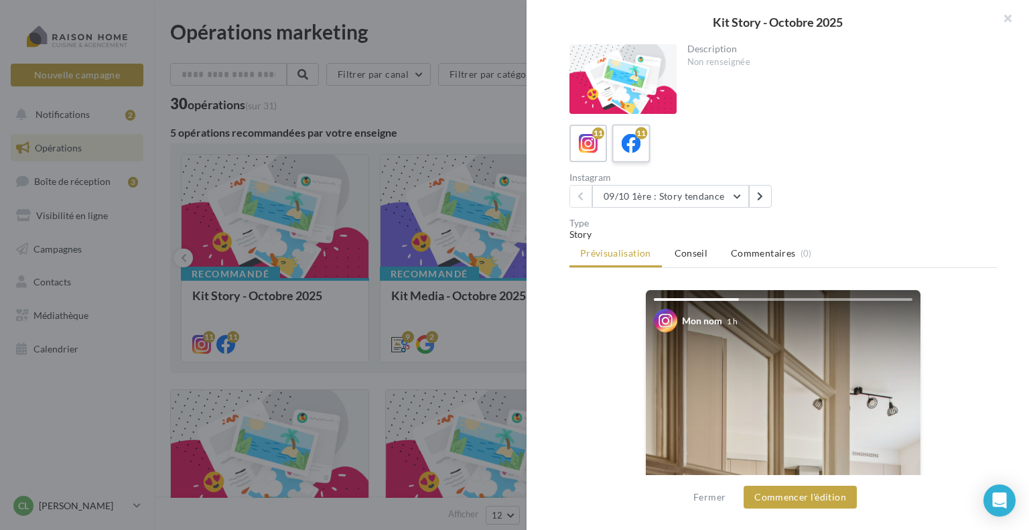
click at [646, 133] on div "11" at bounding box center [641, 133] width 12 height 12
click at [640, 198] on button "09/10 1ère : Story tendance" at bounding box center [670, 196] width 157 height 23
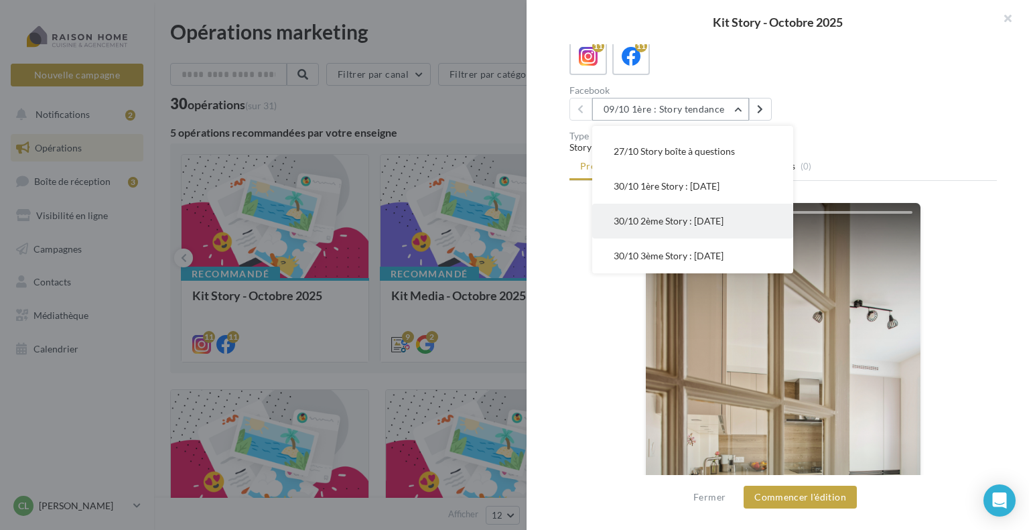
scroll to position [268, 0]
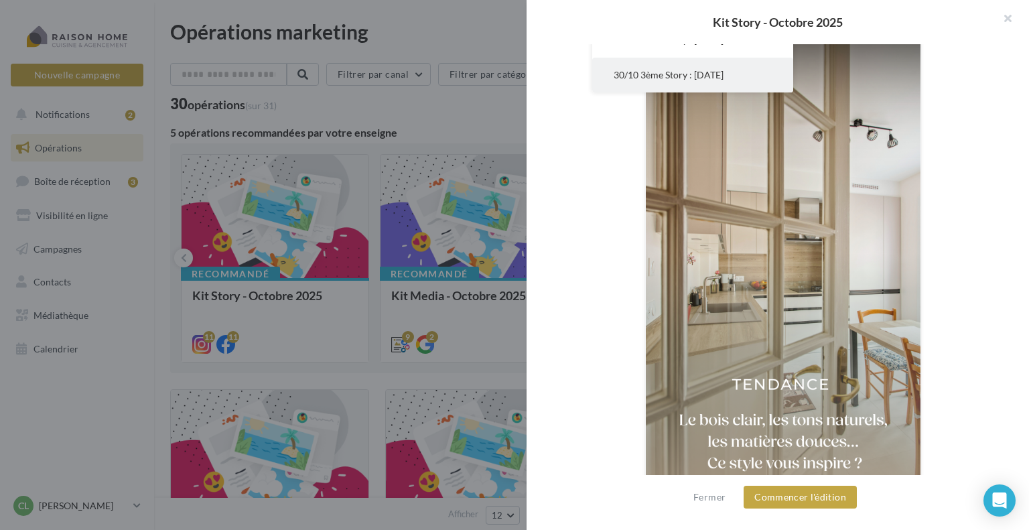
click at [635, 72] on span "30/10 3ème Story : [DATE]" at bounding box center [669, 74] width 110 height 11
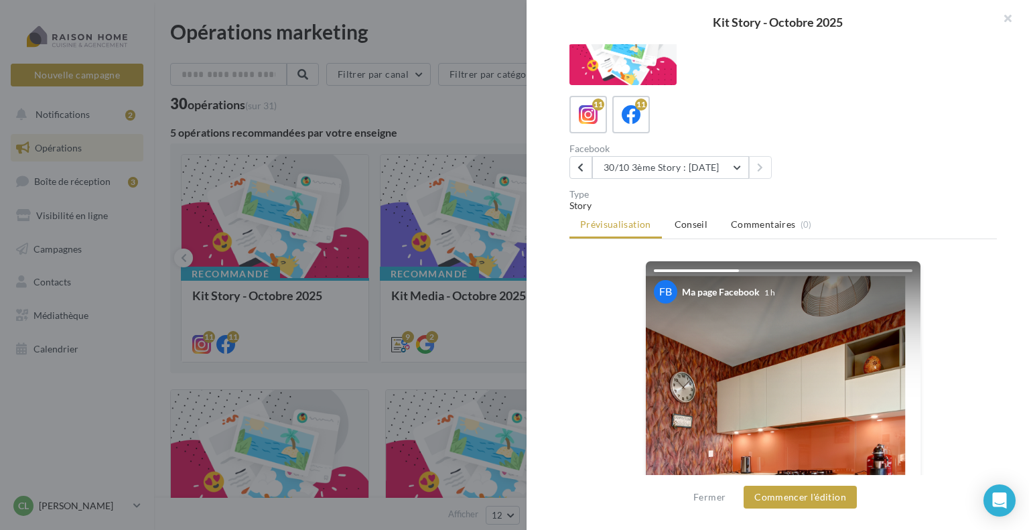
scroll to position [0, 0]
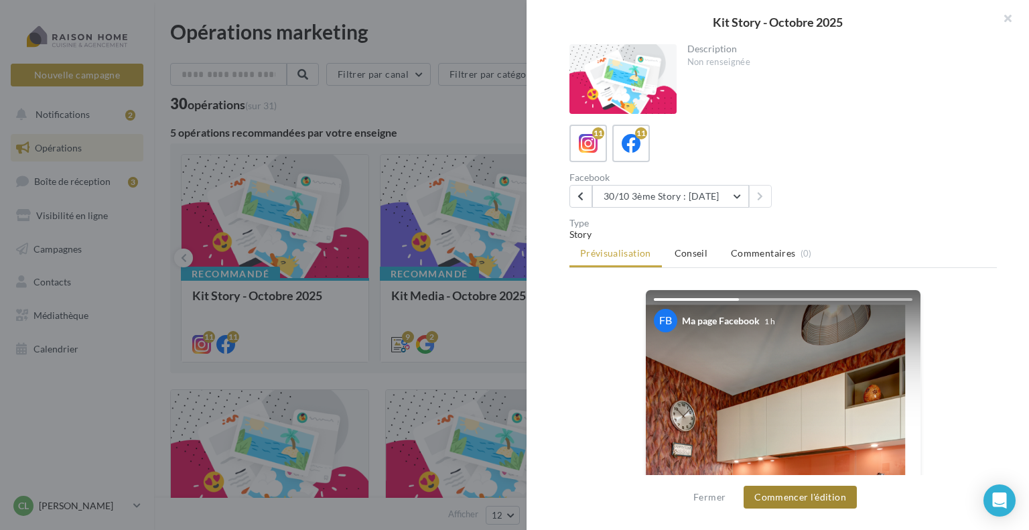
click at [781, 500] on button "Commencer l'édition" at bounding box center [800, 497] width 113 height 23
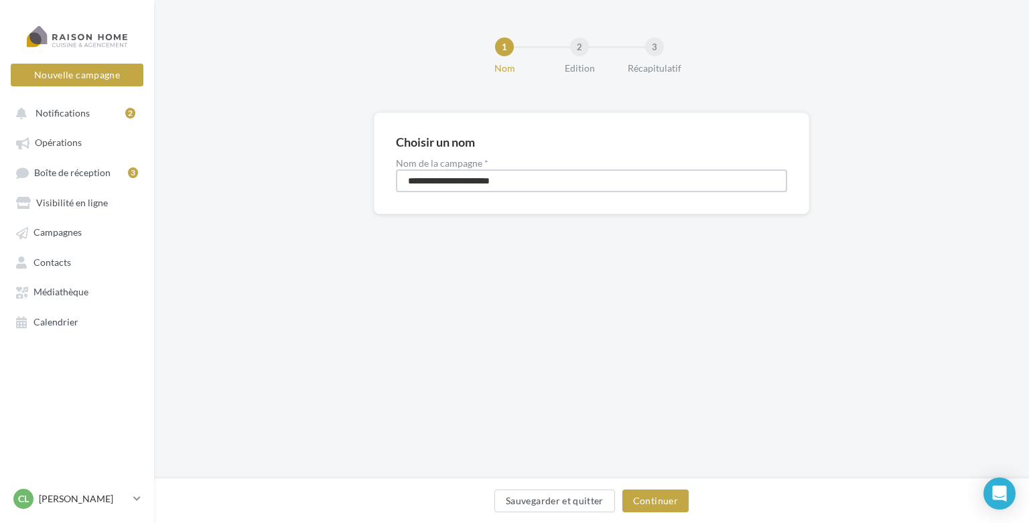
click at [407, 179] on input "**********" at bounding box center [591, 180] width 391 height 23
type input "**********"
click at [103, 144] on link "Opérations" at bounding box center [77, 142] width 138 height 24
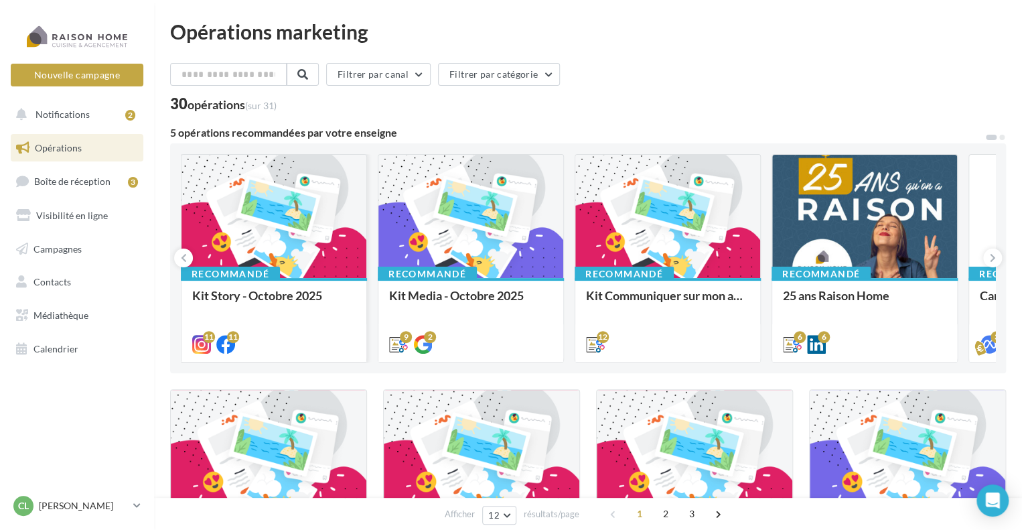
click at [300, 238] on div at bounding box center [274, 217] width 185 height 125
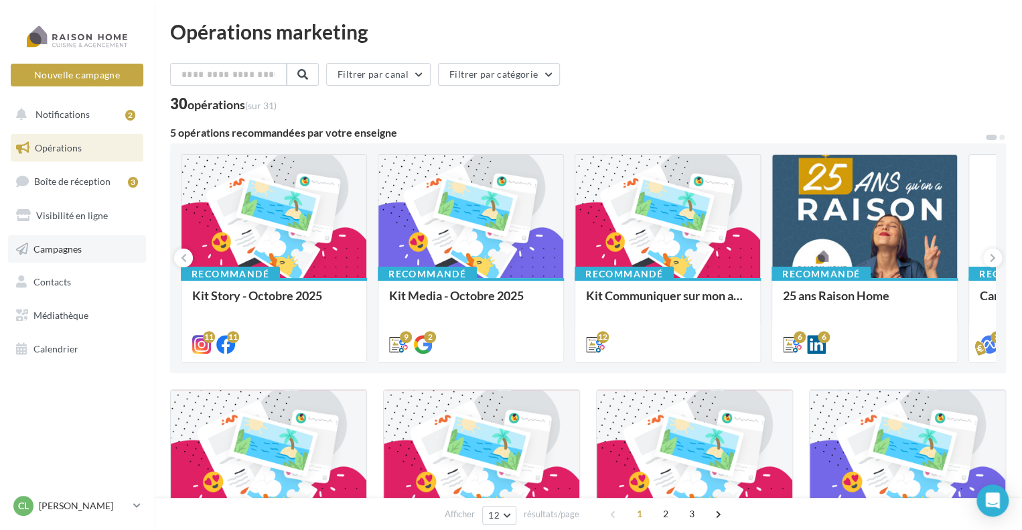
click at [69, 254] on span "Campagnes" at bounding box center [57, 248] width 48 height 11
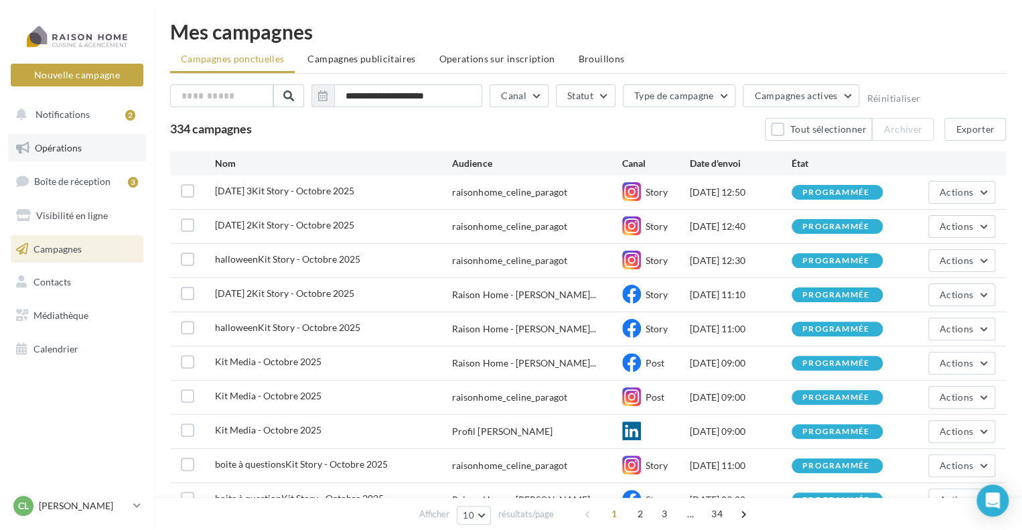
click at [67, 147] on span "Opérations" at bounding box center [58, 147] width 47 height 11
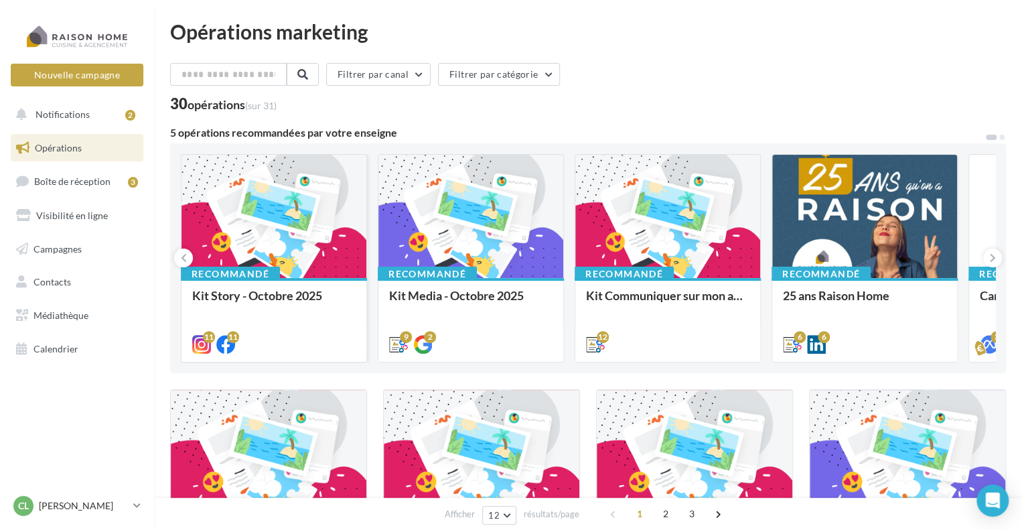
click at [297, 249] on div at bounding box center [274, 217] width 185 height 125
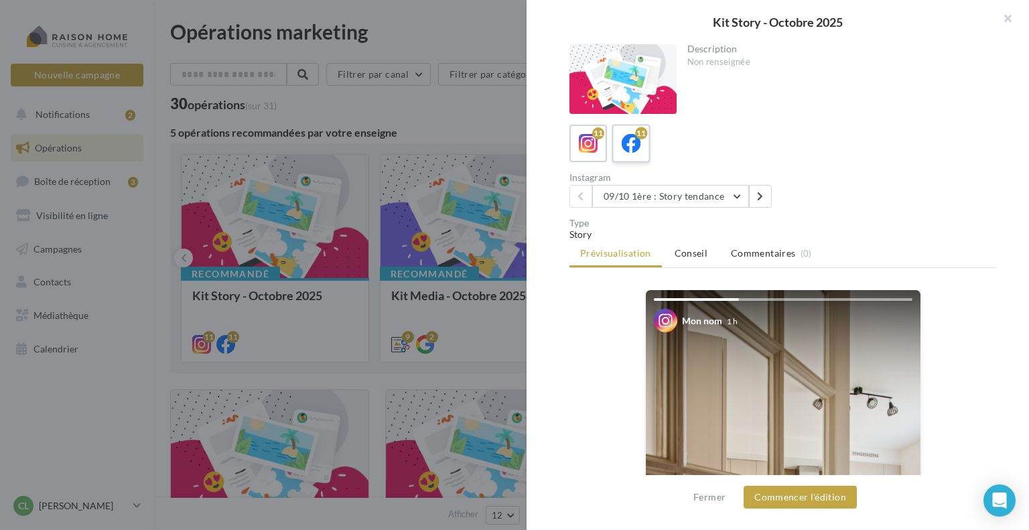
click at [632, 134] on icon at bounding box center [631, 143] width 19 height 19
click at [729, 195] on button "09/10 1ère : Story tendance" at bounding box center [670, 196] width 157 height 23
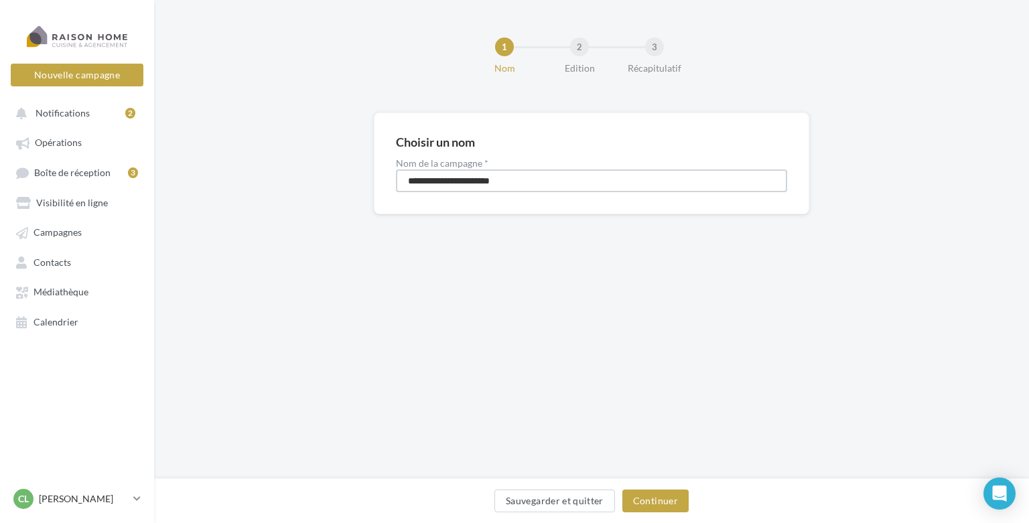
click at [405, 179] on input "**********" at bounding box center [591, 180] width 391 height 23
type input "**********"
click at [641, 498] on button "Continuer" at bounding box center [655, 501] width 66 height 23
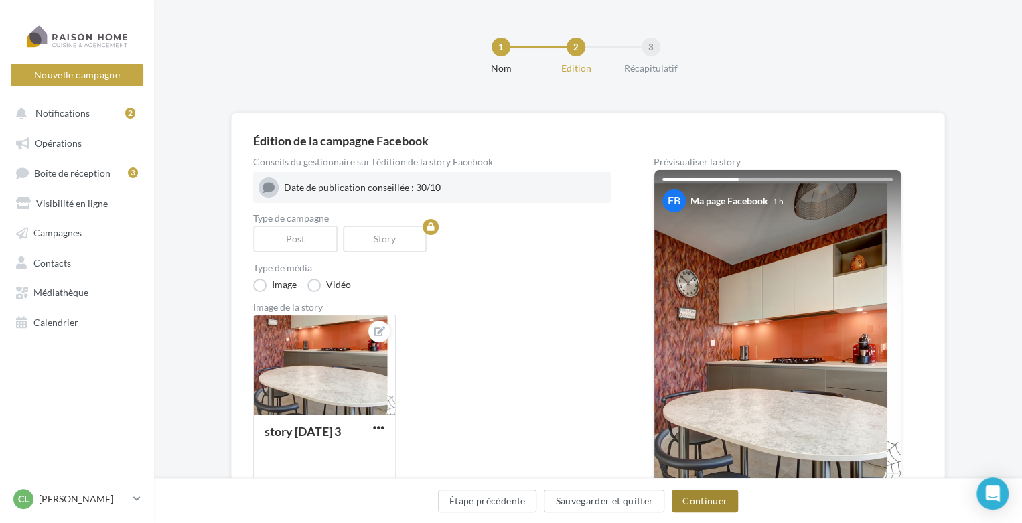
click at [685, 506] on button "Continuer" at bounding box center [705, 501] width 66 height 23
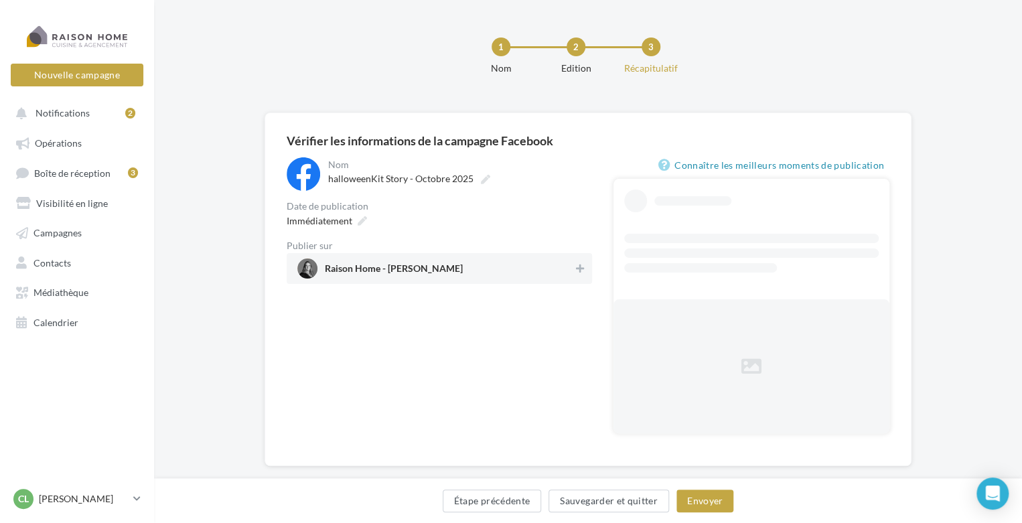
click at [408, 271] on span "Raison Home - [PERSON_NAME]" at bounding box center [394, 271] width 138 height 15
click at [362, 219] on icon at bounding box center [362, 220] width 9 height 9
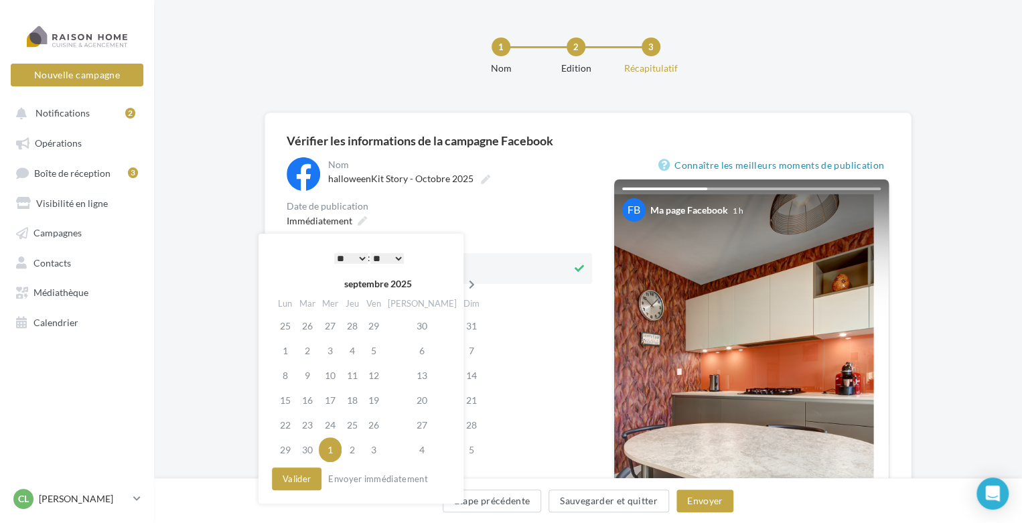
click at [464, 283] on icon at bounding box center [472, 284] width 17 height 9
click at [351, 431] on td "30" at bounding box center [352, 425] width 21 height 25
click at [359, 255] on select "* * * * * * * * * * ** ** ** ** ** ** ** ** ** ** ** ** ** **" at bounding box center [350, 258] width 33 height 11
click at [397, 257] on select "** ** ** ** ** **" at bounding box center [386, 258] width 33 height 11
click at [295, 480] on button "Valider" at bounding box center [297, 479] width 50 height 23
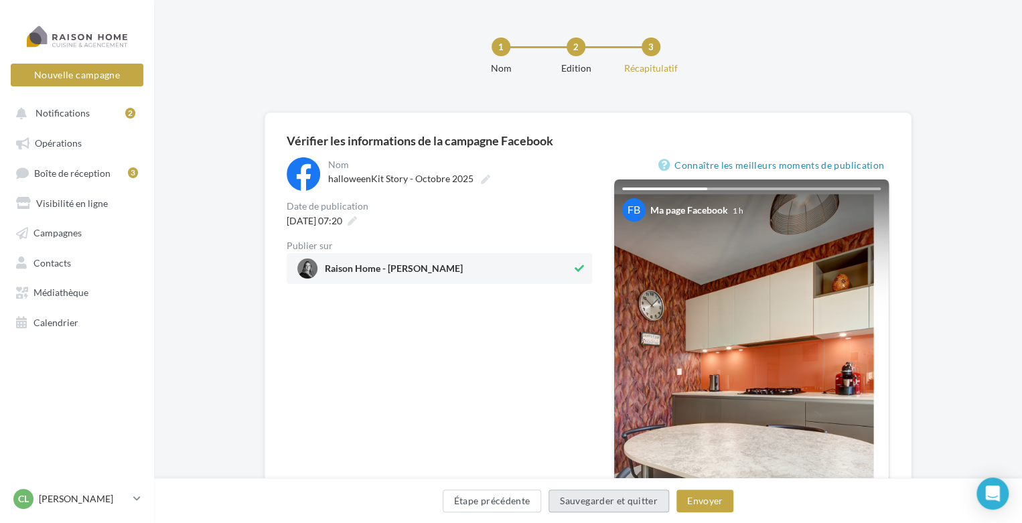
click at [632, 500] on button "Sauvegarder et quitter" at bounding box center [609, 501] width 121 height 23
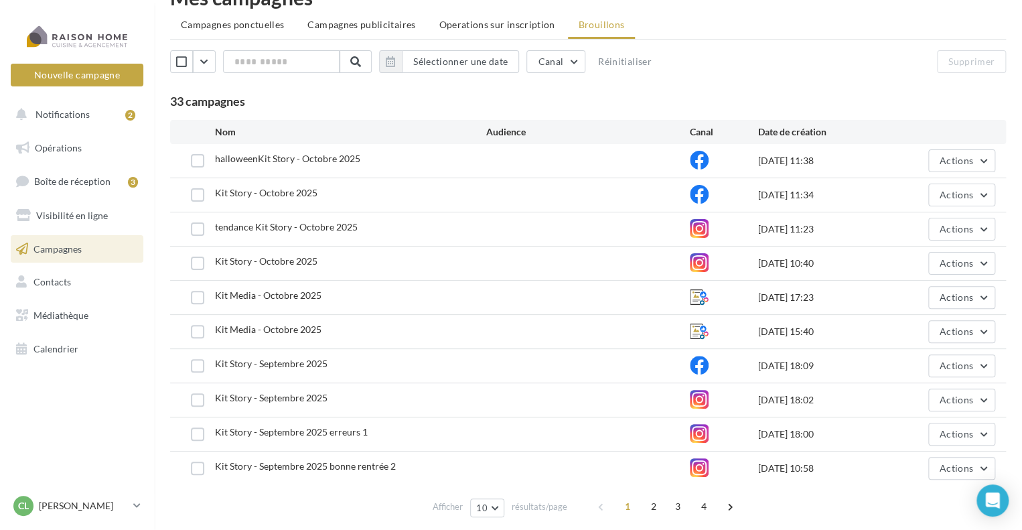
scroll to position [67, 0]
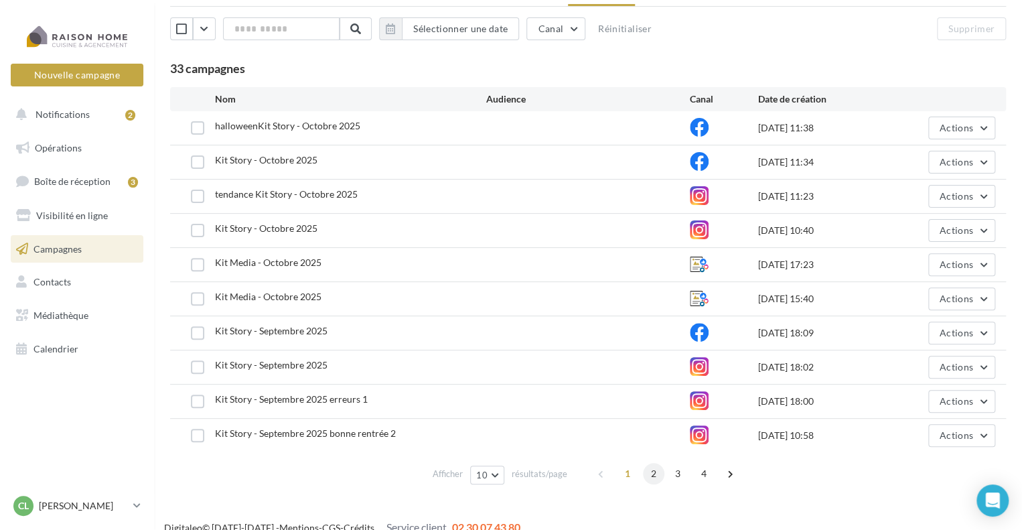
click at [643, 476] on span "2" at bounding box center [653, 473] width 21 height 21
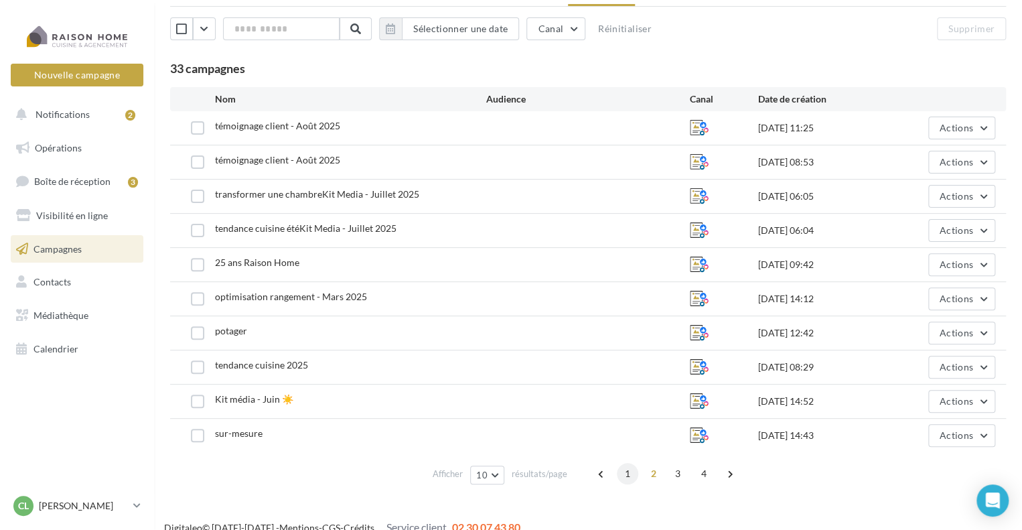
click at [621, 479] on span "1" at bounding box center [627, 473] width 21 height 21
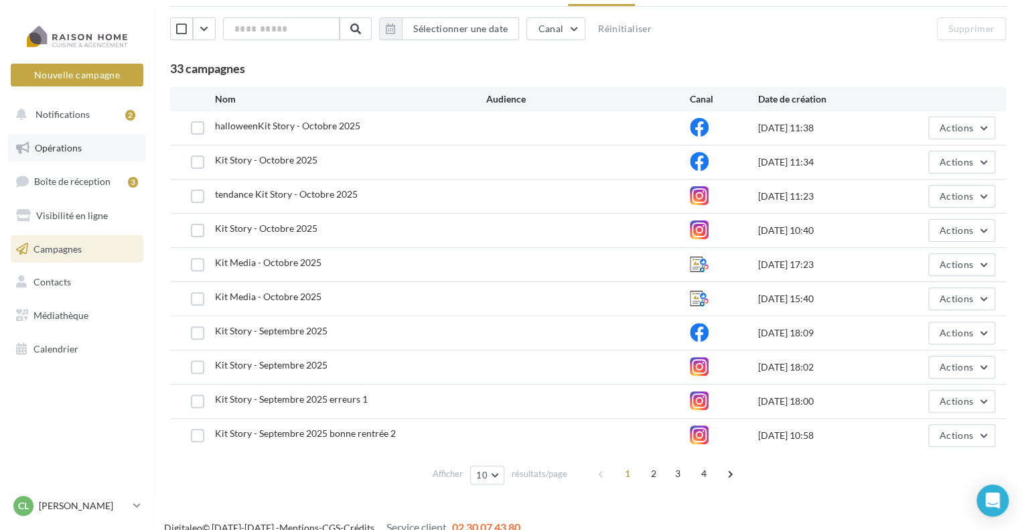
click at [78, 147] on span "Opérations" at bounding box center [58, 147] width 47 height 11
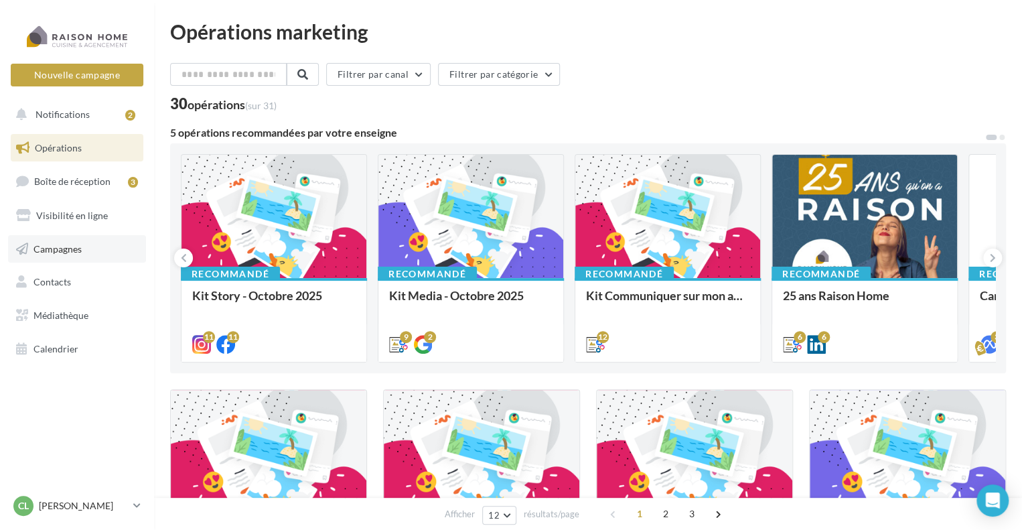
click at [56, 247] on span "Campagnes" at bounding box center [57, 248] width 48 height 11
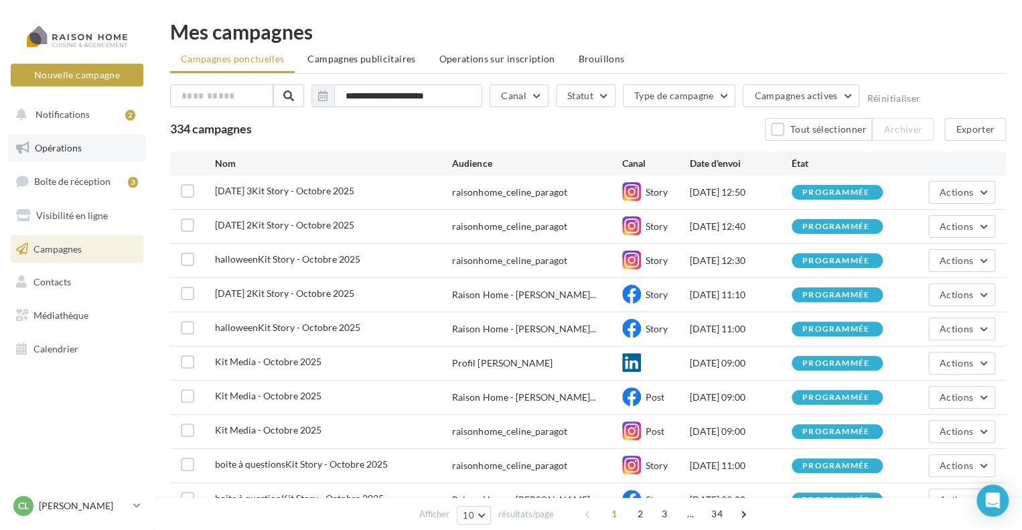
click at [62, 150] on span "Opérations" at bounding box center [58, 147] width 47 height 11
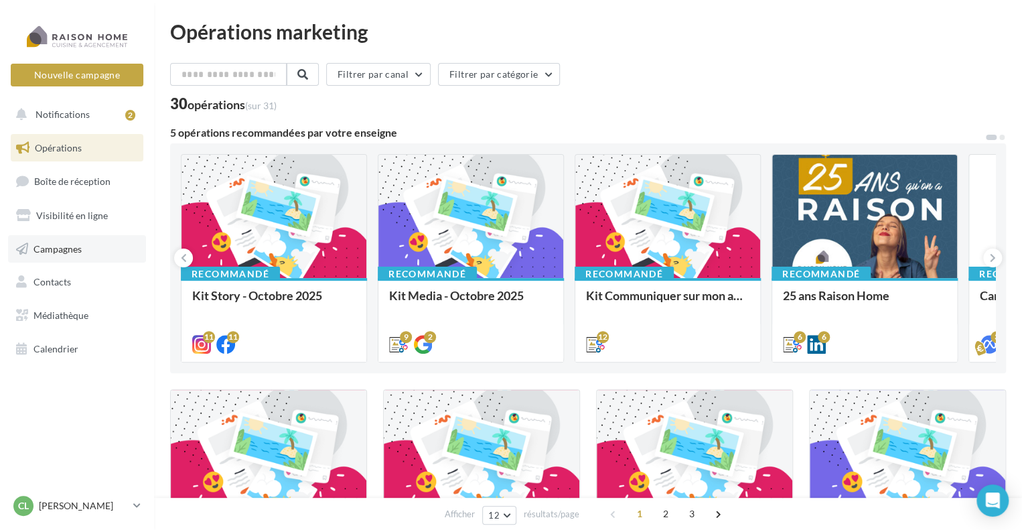
click at [62, 247] on span "Campagnes" at bounding box center [57, 248] width 48 height 11
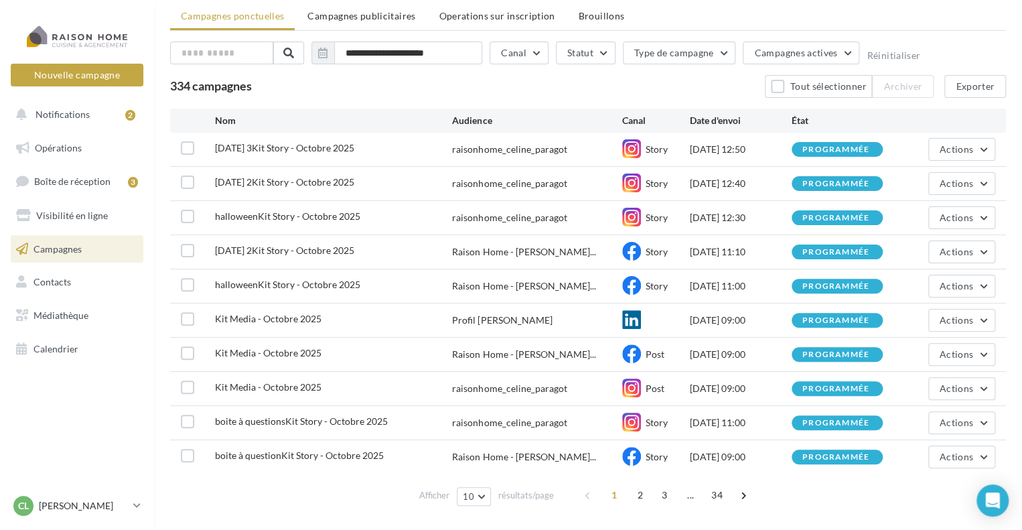
scroll to position [13, 0]
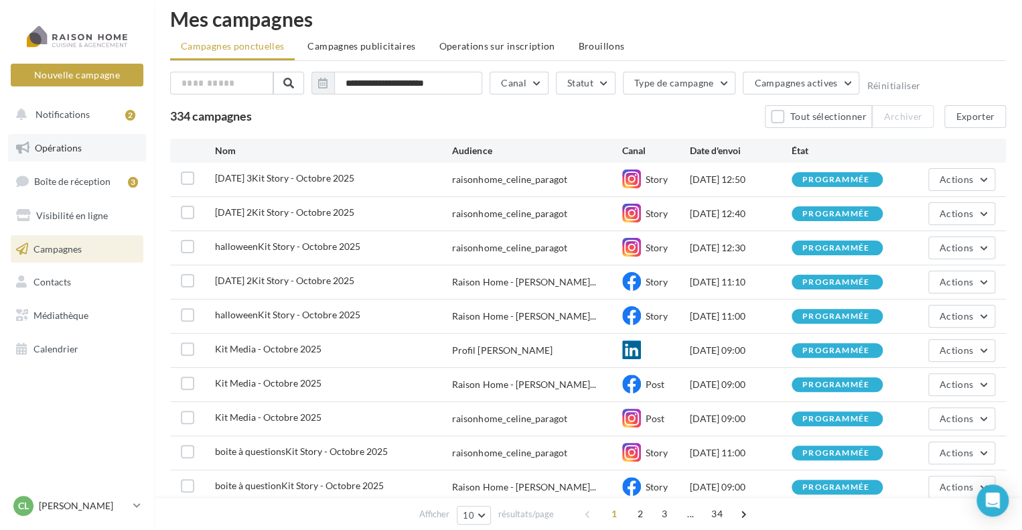
click at [96, 143] on link "Opérations" at bounding box center [77, 148] width 138 height 28
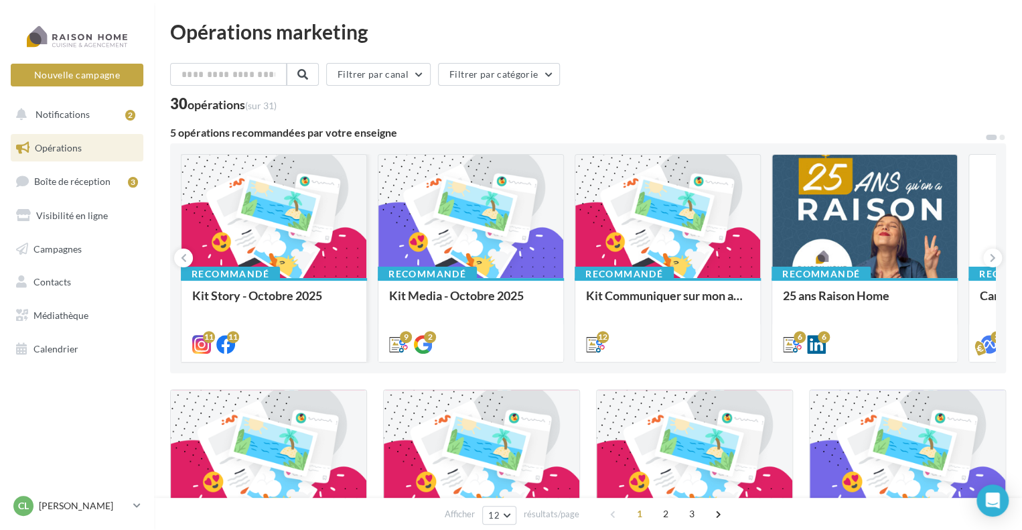
click at [284, 227] on div at bounding box center [274, 217] width 185 height 125
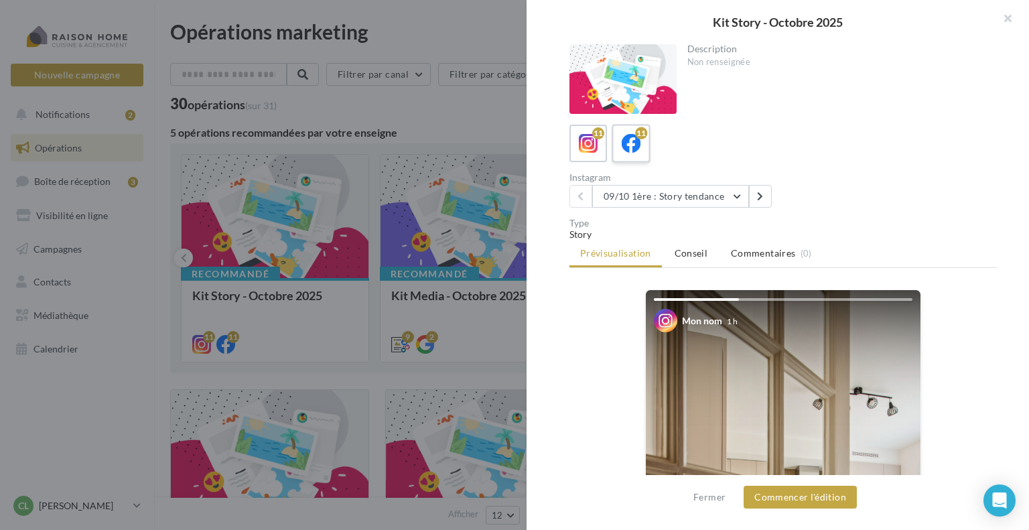
click at [632, 150] on icon at bounding box center [631, 143] width 19 height 19
click at [644, 197] on button "09/10 1ère : Story tendance" at bounding box center [670, 196] width 157 height 23
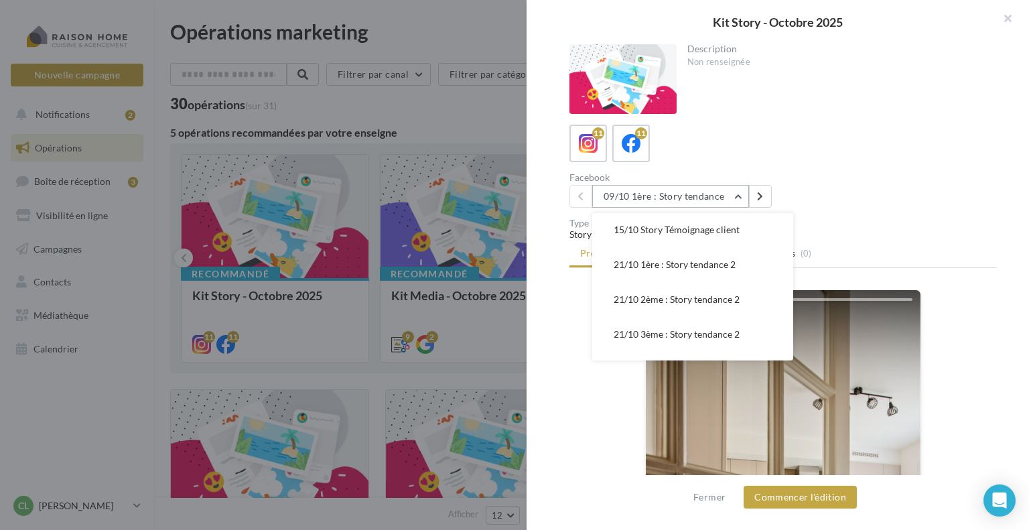
scroll to position [236, 0]
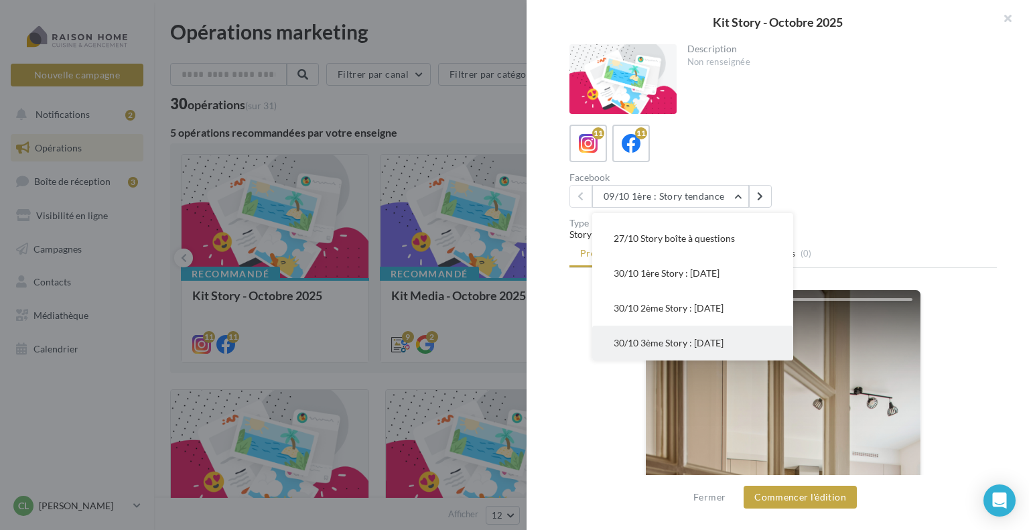
click at [640, 347] on span "30/10 3ème Story : Halloween" at bounding box center [669, 342] width 110 height 11
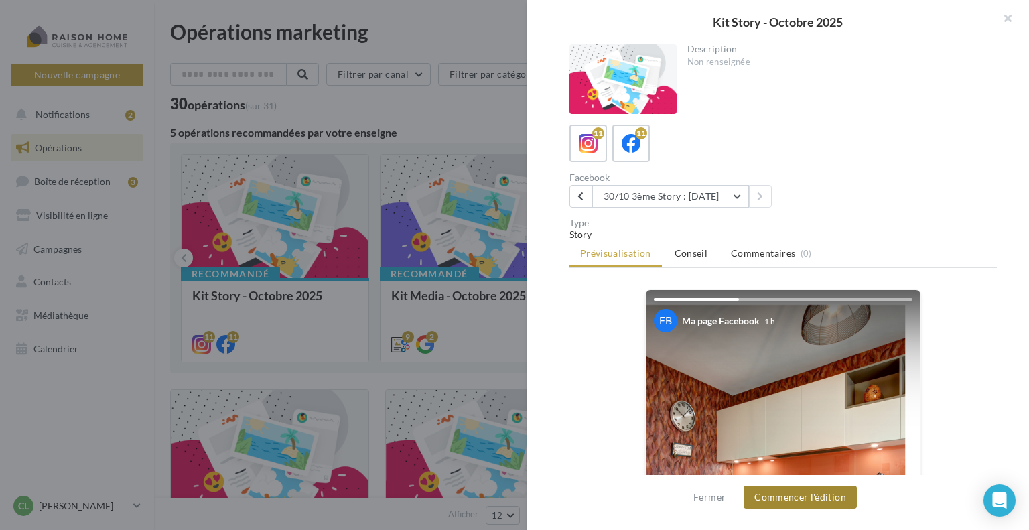
click at [809, 499] on button "Commencer l'édition" at bounding box center [800, 497] width 113 height 23
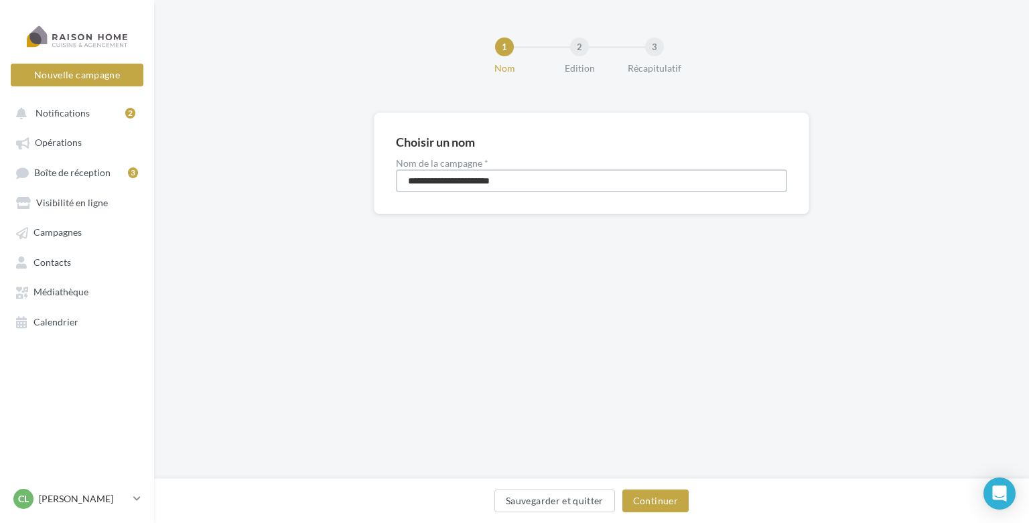
click at [407, 176] on input "**********" at bounding box center [591, 180] width 391 height 23
type input "**********"
click at [644, 500] on button "Continuer" at bounding box center [655, 501] width 66 height 23
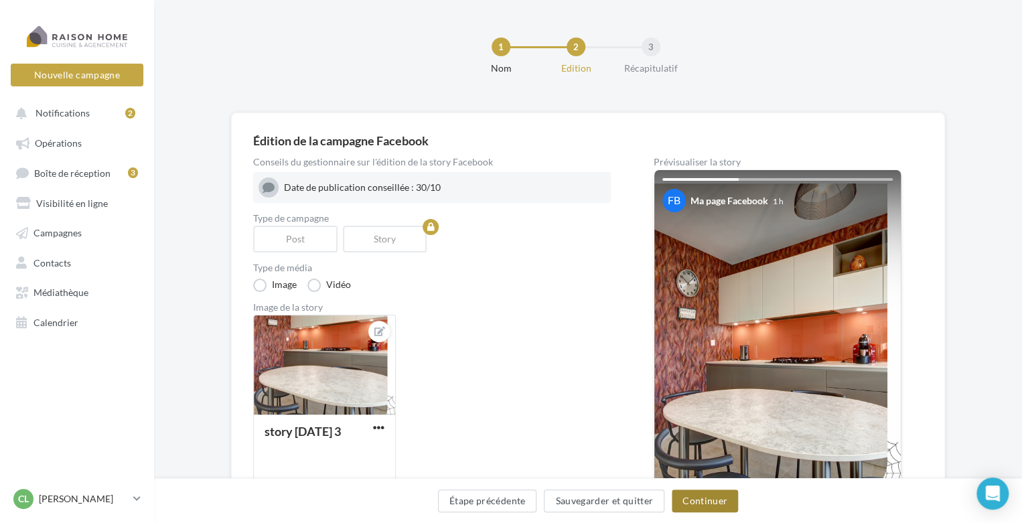
click at [703, 504] on button "Continuer" at bounding box center [705, 501] width 66 height 23
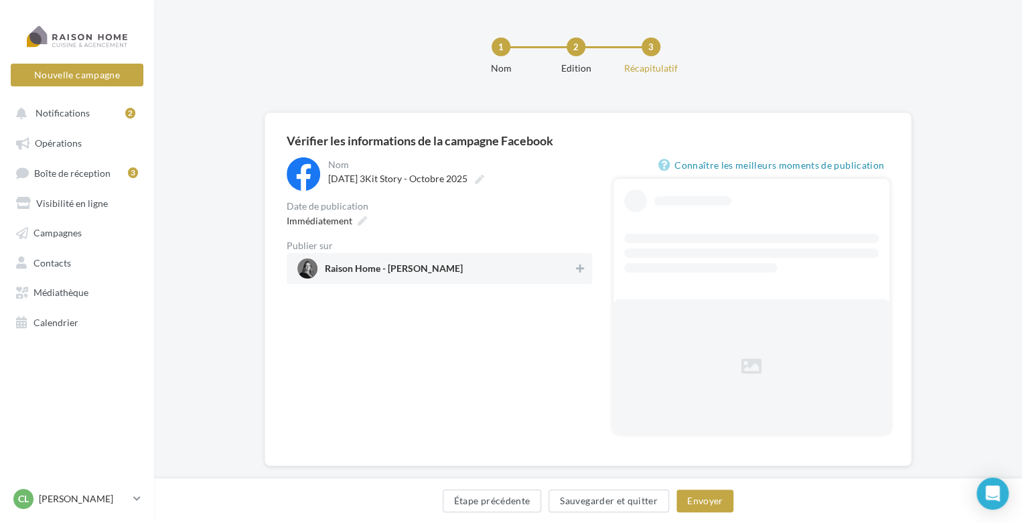
click at [447, 269] on span "Raison Home - [PERSON_NAME]" at bounding box center [394, 271] width 138 height 15
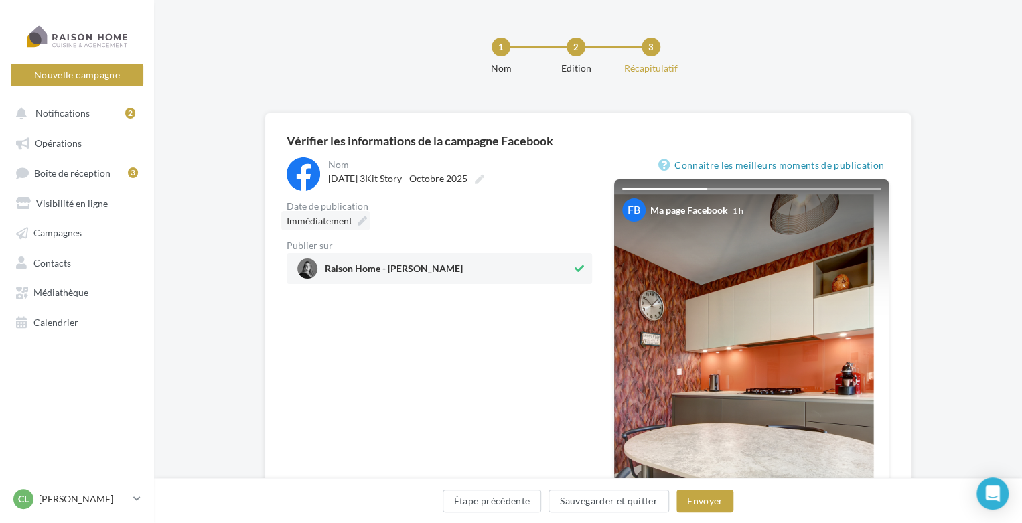
click at [362, 225] on icon at bounding box center [362, 220] width 9 height 9
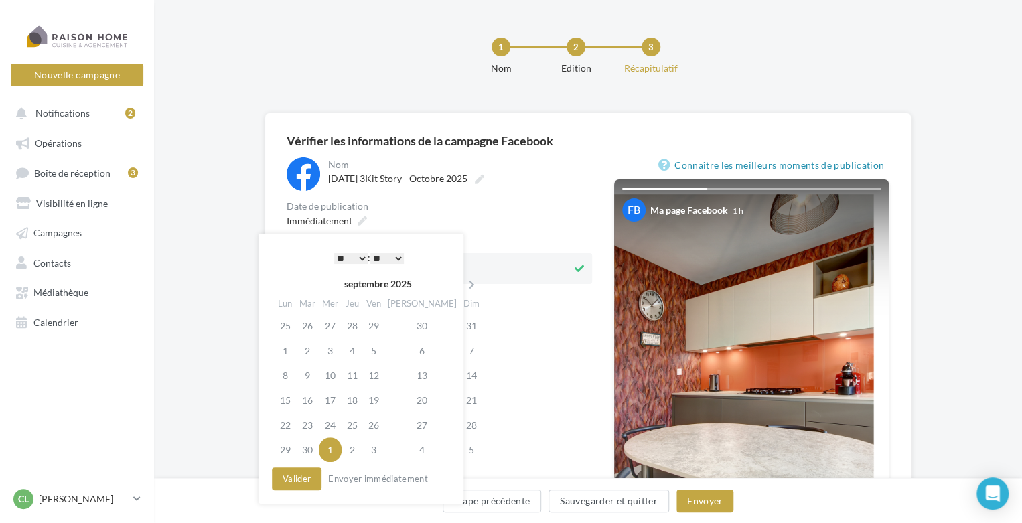
click at [359, 259] on select "* * * * * * * * * * ** ** ** ** ** ** ** ** ** ** ** ** ** **" at bounding box center [350, 258] width 33 height 11
click at [464, 286] on icon at bounding box center [472, 284] width 17 height 9
click at [355, 423] on td "30" at bounding box center [352, 425] width 21 height 25
click at [362, 257] on select "* * * * * * * * * * ** ** ** ** ** ** ** ** ** ** ** ** ** **" at bounding box center [350, 258] width 33 height 11
click at [401, 259] on select "** ** ** ** ** **" at bounding box center [386, 258] width 33 height 11
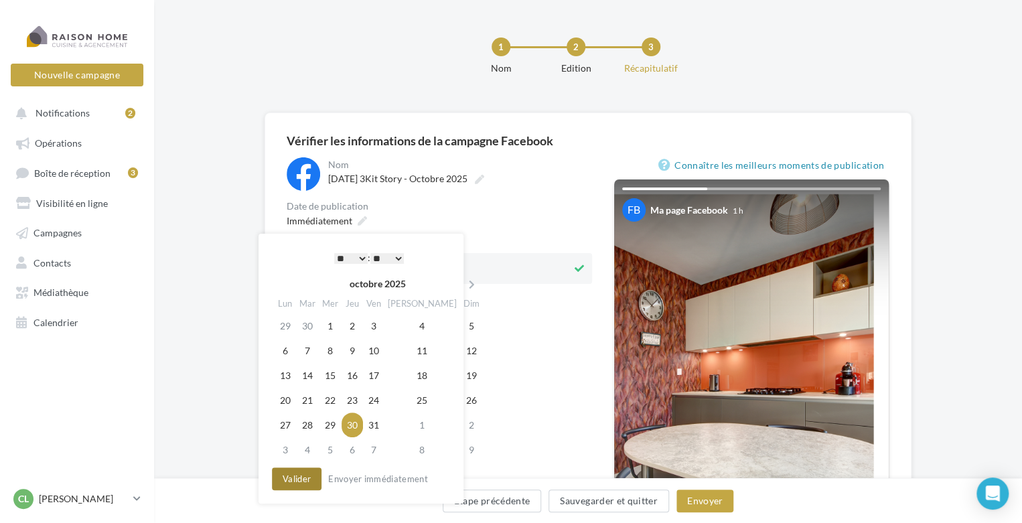
click at [299, 474] on button "Valider" at bounding box center [297, 479] width 50 height 23
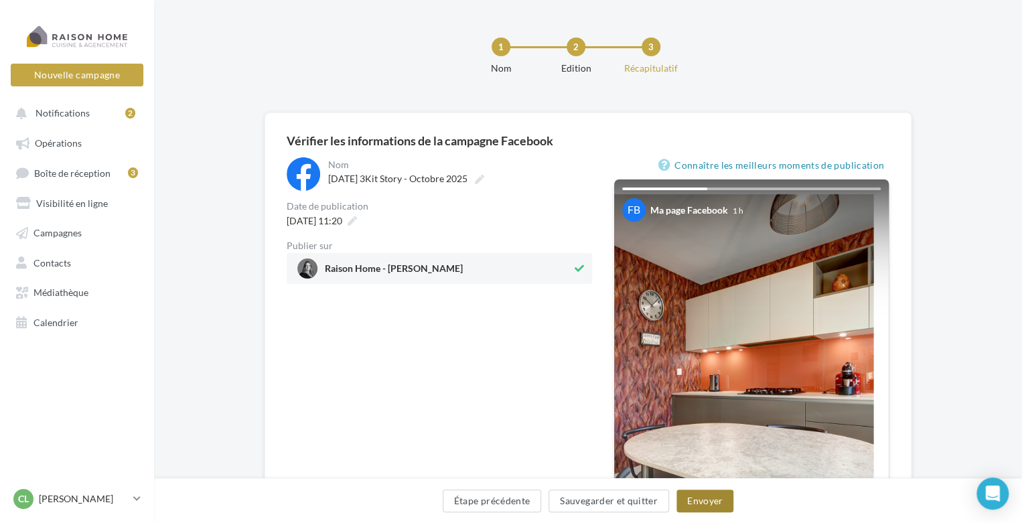
click at [700, 502] on button "Envoyer" at bounding box center [705, 501] width 57 height 23
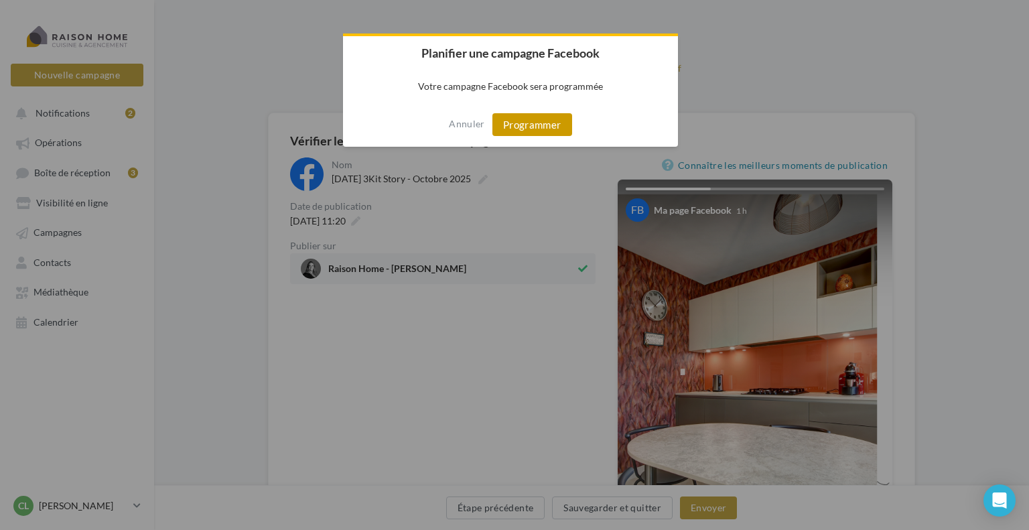
click at [549, 131] on button "Programmer" at bounding box center [532, 124] width 80 height 23
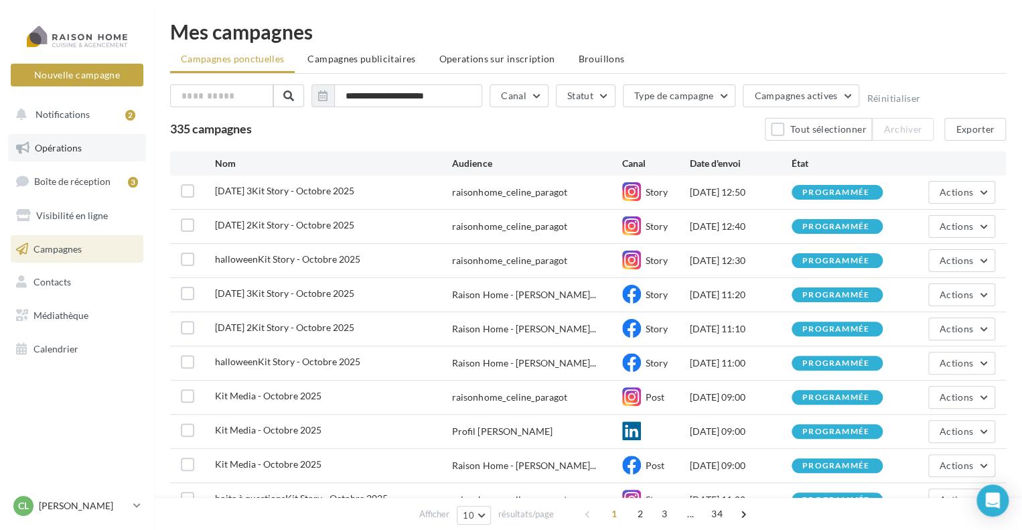
click at [74, 149] on span "Opérations" at bounding box center [58, 147] width 47 height 11
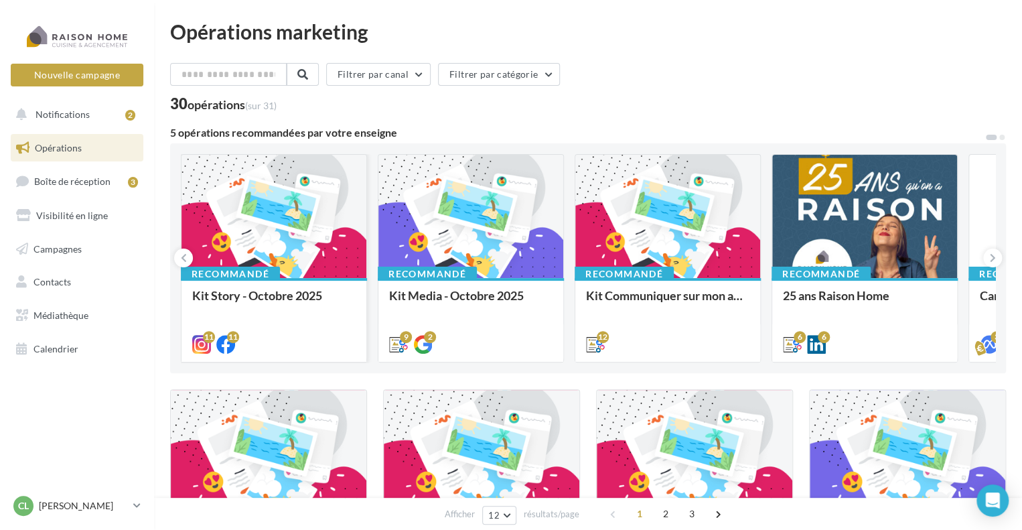
click at [239, 202] on div at bounding box center [274, 217] width 185 height 125
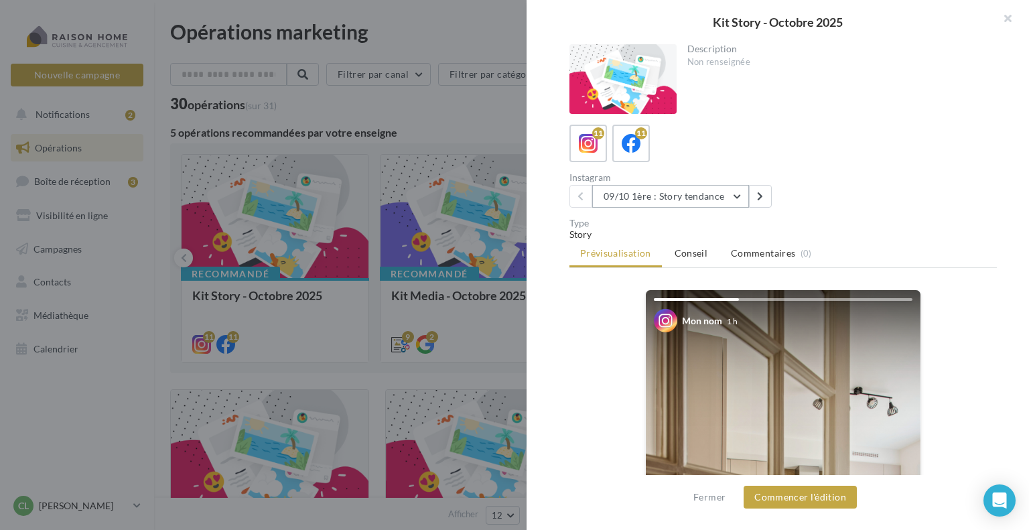
click at [726, 201] on button "09/10 1ère : Story tendance" at bounding box center [670, 196] width 157 height 23
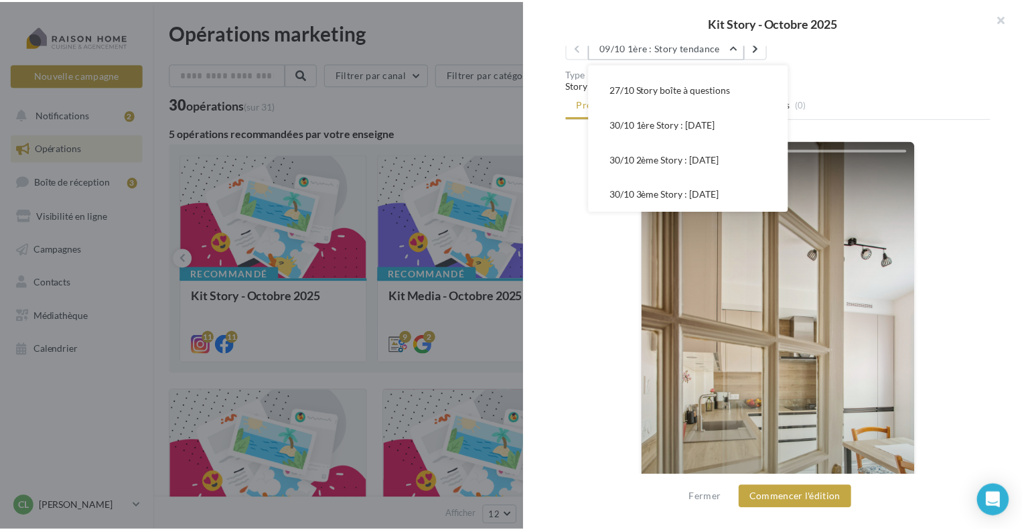
scroll to position [308, 0]
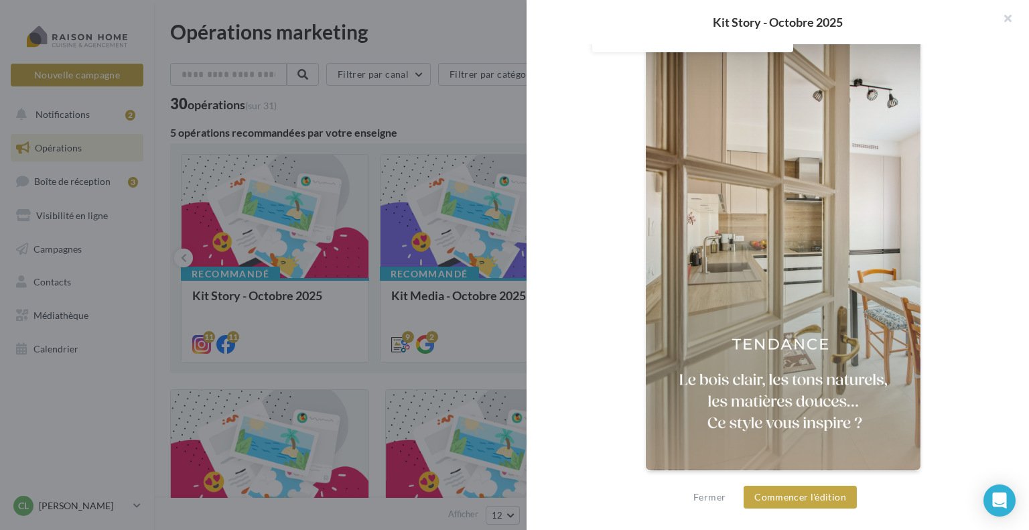
click at [525, 117] on div at bounding box center [514, 265] width 1029 height 530
